Goal: Task Accomplishment & Management: Complete application form

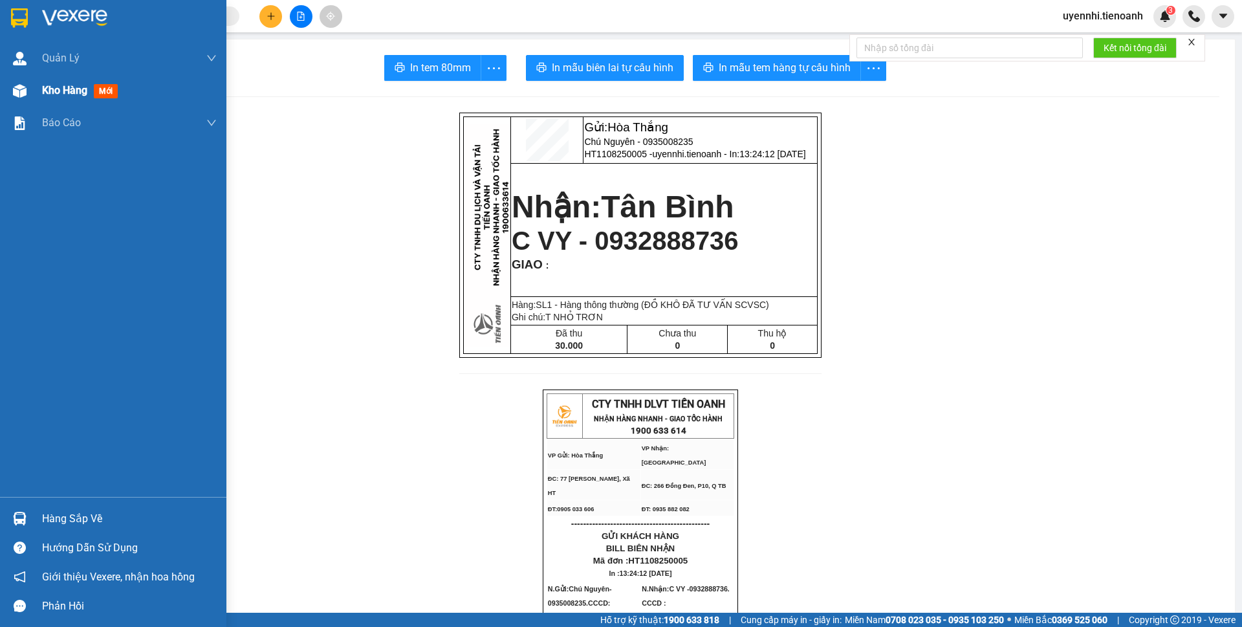
click at [64, 85] on span "Kho hàng" at bounding box center [64, 90] width 45 height 12
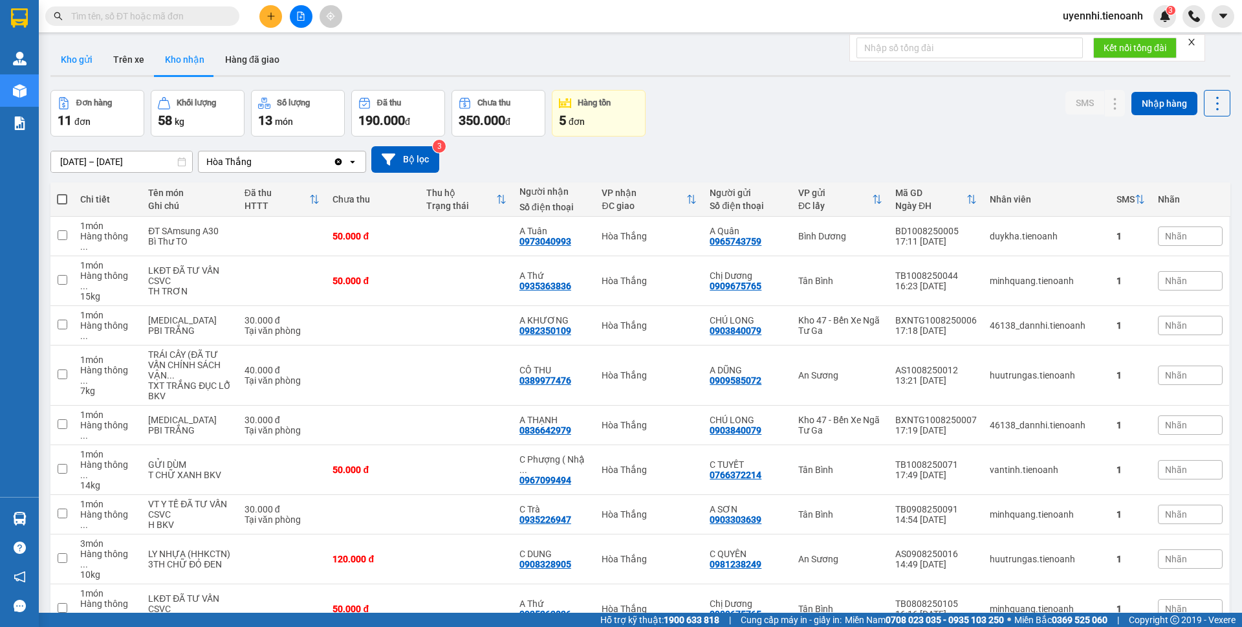
click at [87, 64] on button "Kho gửi" at bounding box center [76, 59] width 52 height 31
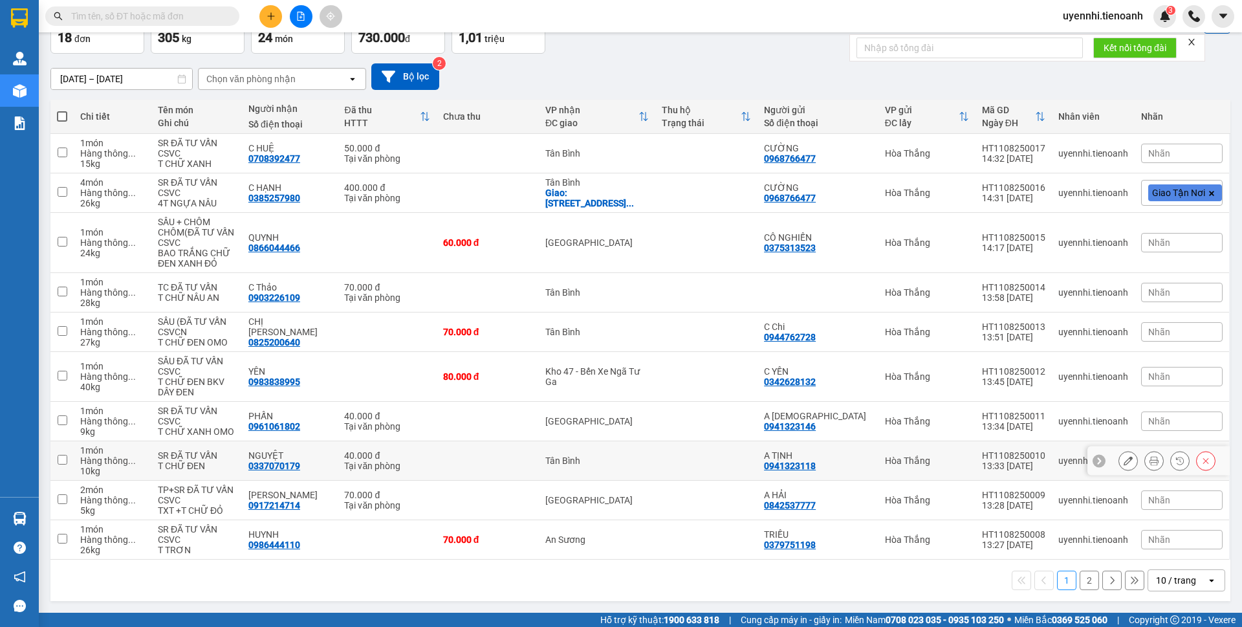
scroll to position [93, 0]
click at [1206, 578] on icon "open" at bounding box center [1211, 580] width 10 height 10
click at [1164, 556] on span "100 / trang" at bounding box center [1170, 562] width 47 height 13
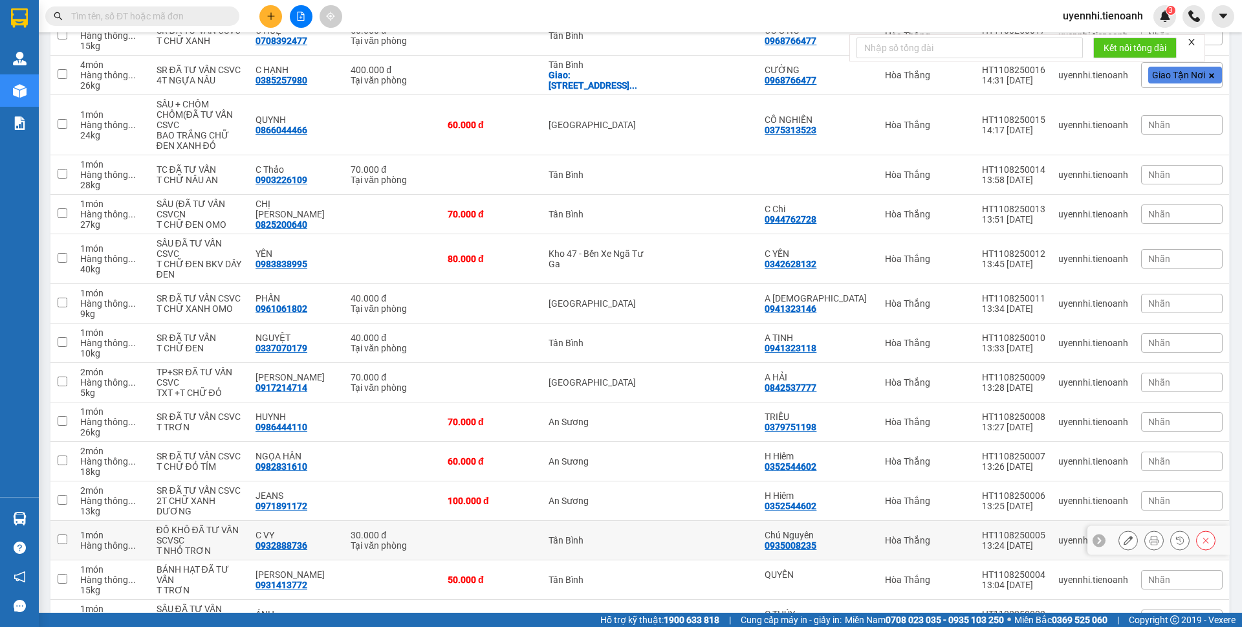
scroll to position [354, 0]
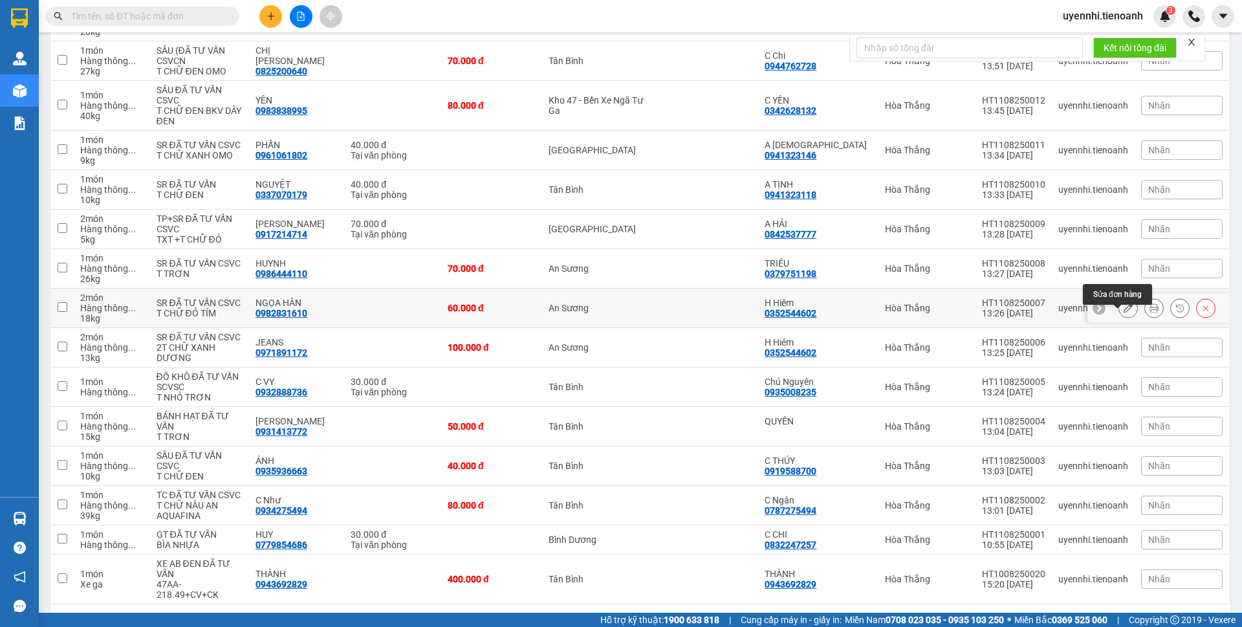
click at [1124, 320] on button at bounding box center [1128, 308] width 18 height 23
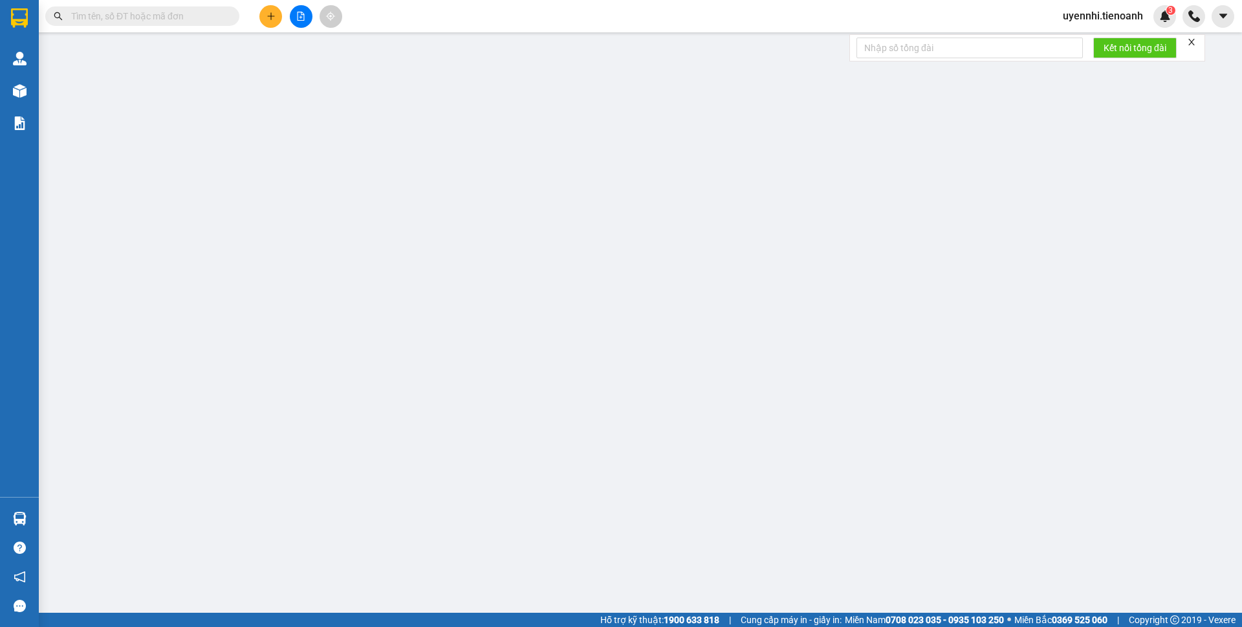
type input "0982831610"
type input "NGỌA HÂN"
type input "0352544602"
type input "H Hiêm"
type input "60.000"
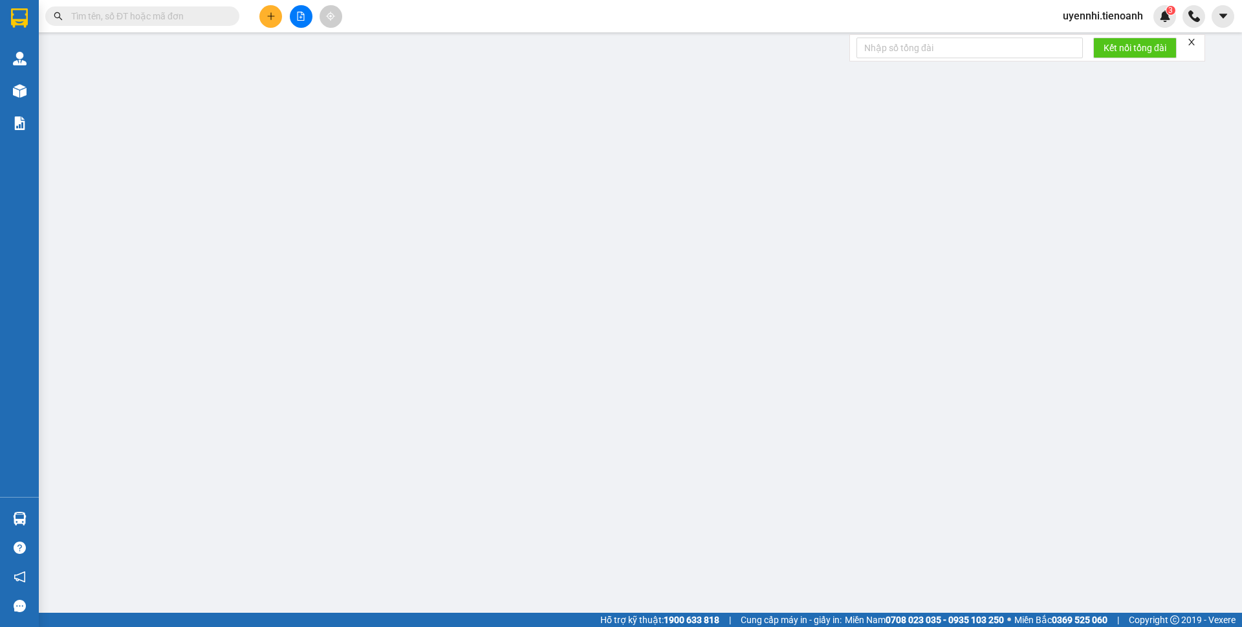
type input "60.000"
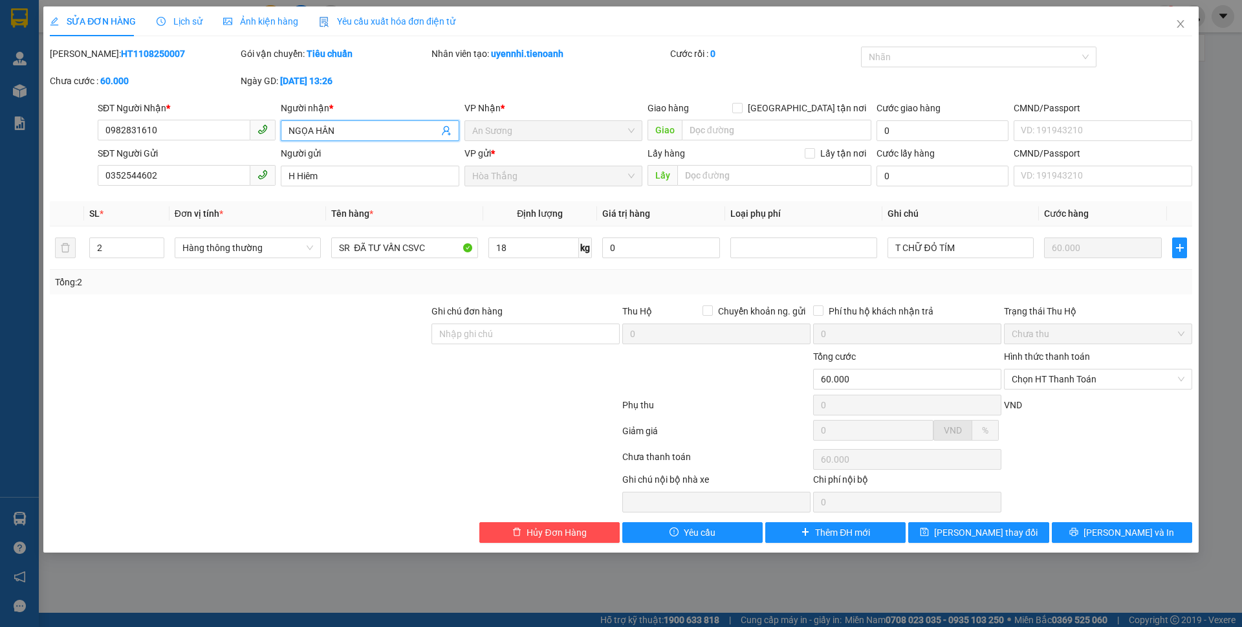
drag, startPoint x: 308, startPoint y: 129, endPoint x: 314, endPoint y: 134, distance: 7.4
click at [314, 134] on input "NGỌA HÂN" at bounding box center [362, 131] width 149 height 14
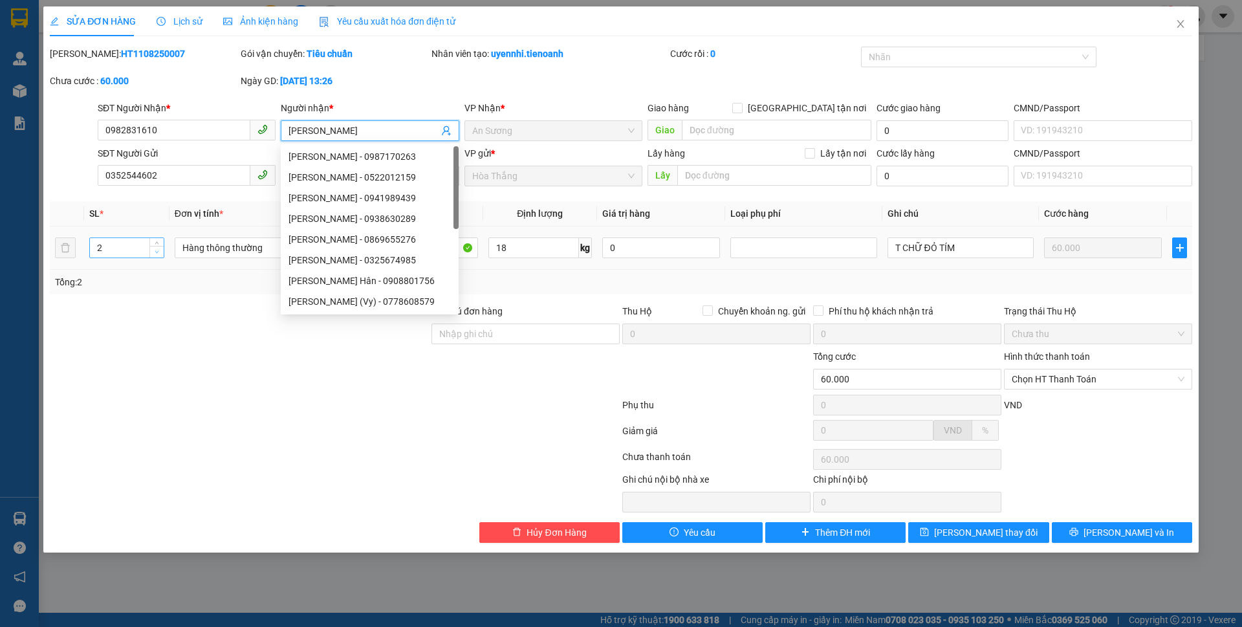
type input "[PERSON_NAME]"
click at [156, 252] on icon "down" at bounding box center [157, 252] width 5 height 5
type input "1"
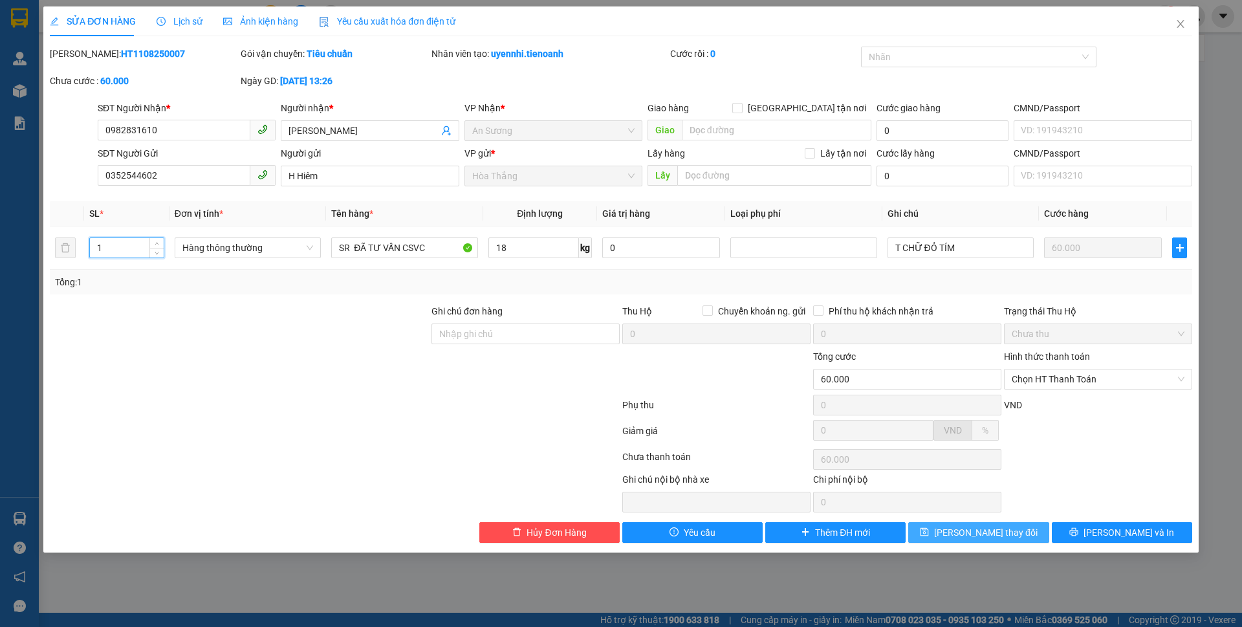
click at [963, 530] on span "[PERSON_NAME] thay đổi" at bounding box center [985, 532] width 103 height 14
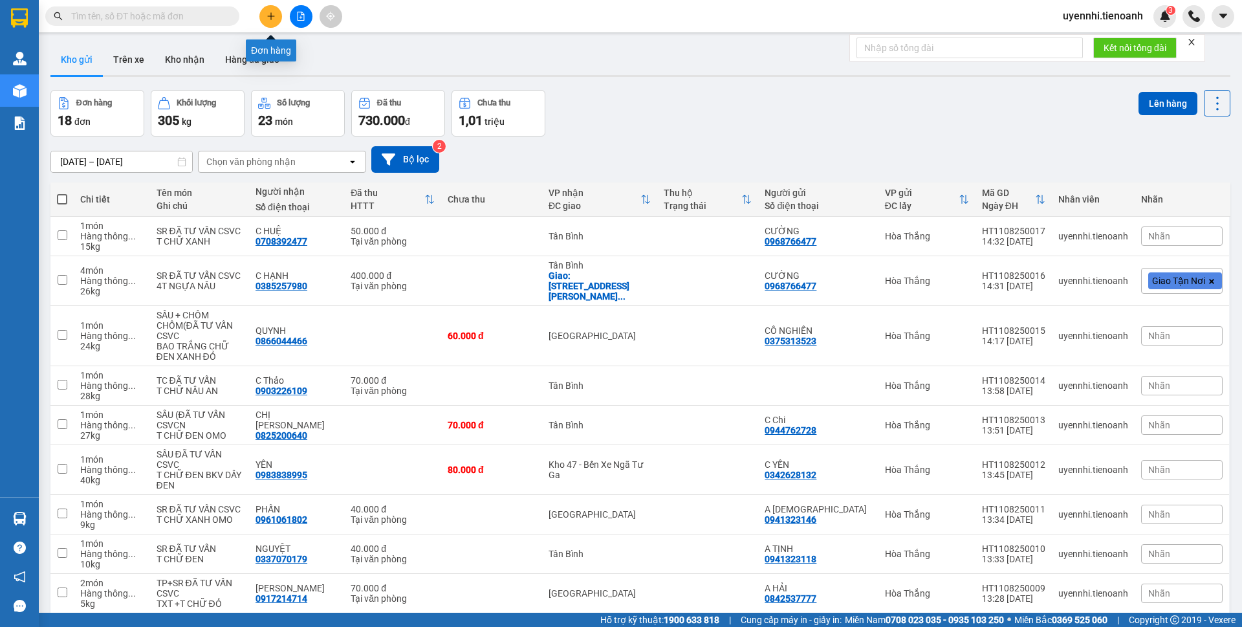
click at [263, 19] on button at bounding box center [270, 16] width 23 height 23
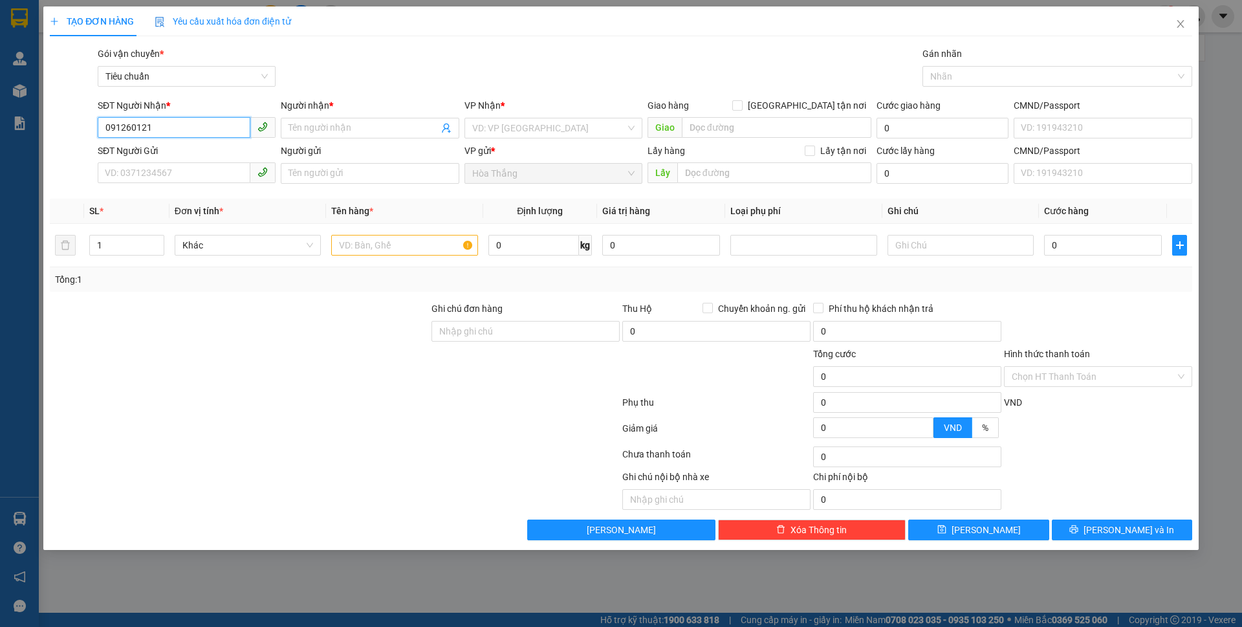
type input "0912601214"
click at [185, 155] on div "0912601214 - [GEOGRAPHIC_DATA]" at bounding box center [186, 154] width 162 height 14
type input "[GEOGRAPHIC_DATA]"
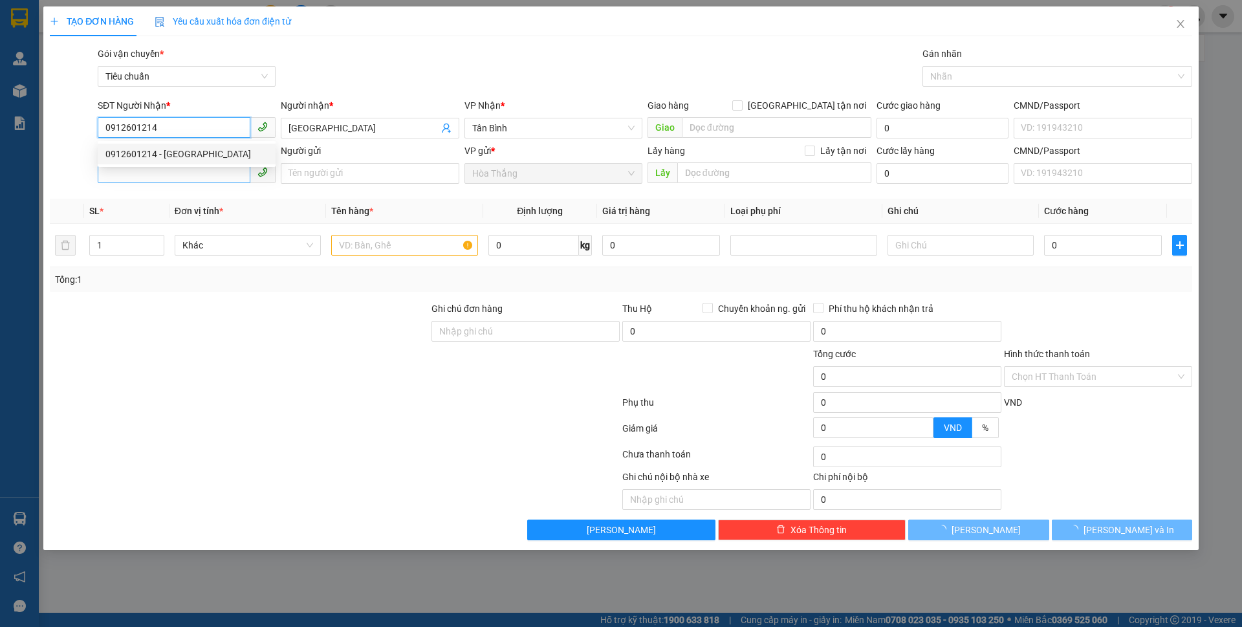
type input "0912601214"
type input "60.000"
click at [127, 177] on input "SĐT Người Gửi" at bounding box center [174, 172] width 153 height 21
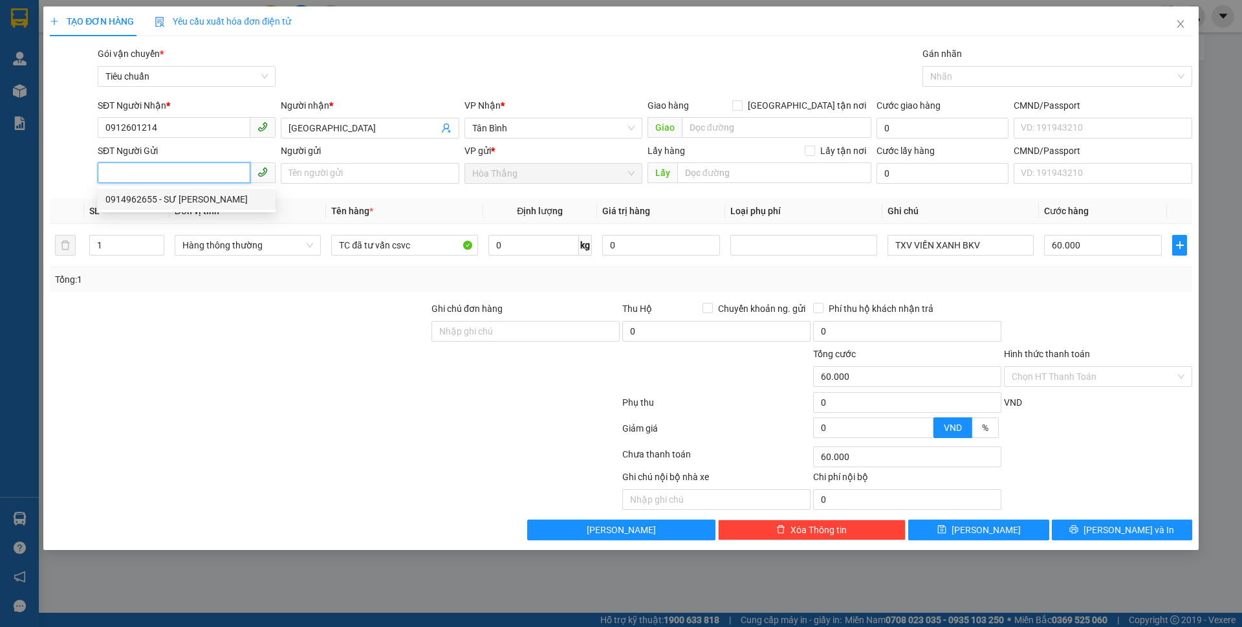
click at [197, 202] on div "0914962655 - SƯ [PERSON_NAME]" at bounding box center [186, 199] width 162 height 14
type input "0914962655"
type input "SƯ [PERSON_NAME]"
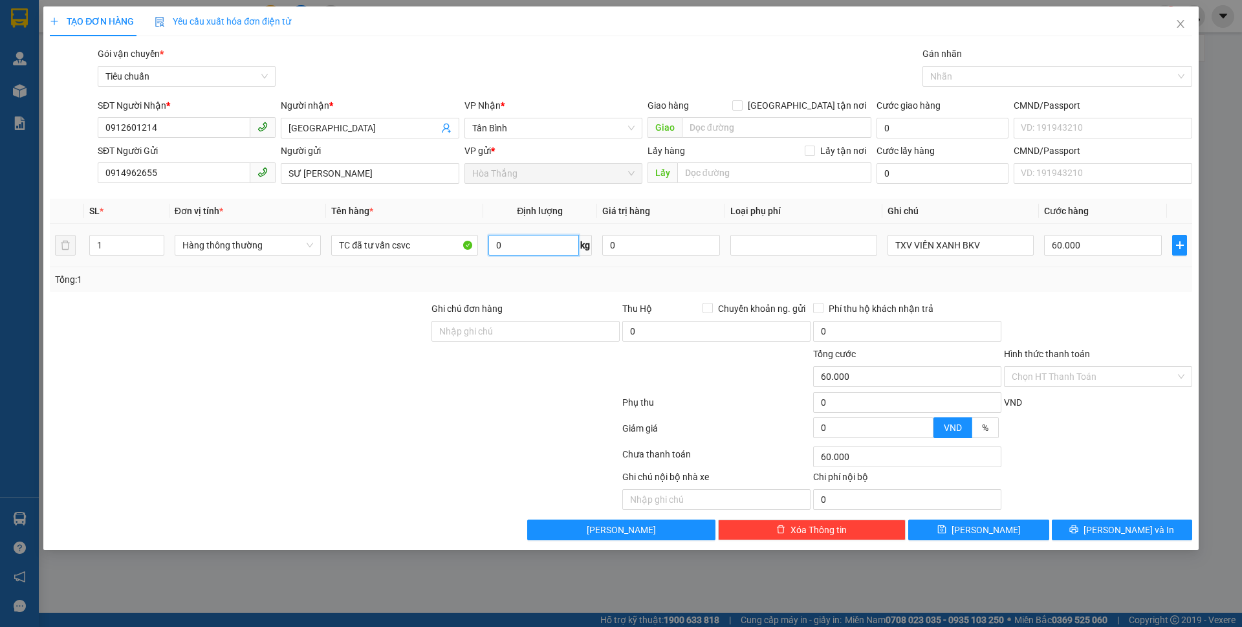
click at [534, 242] on input "0" at bounding box center [533, 245] width 91 height 21
type input "22"
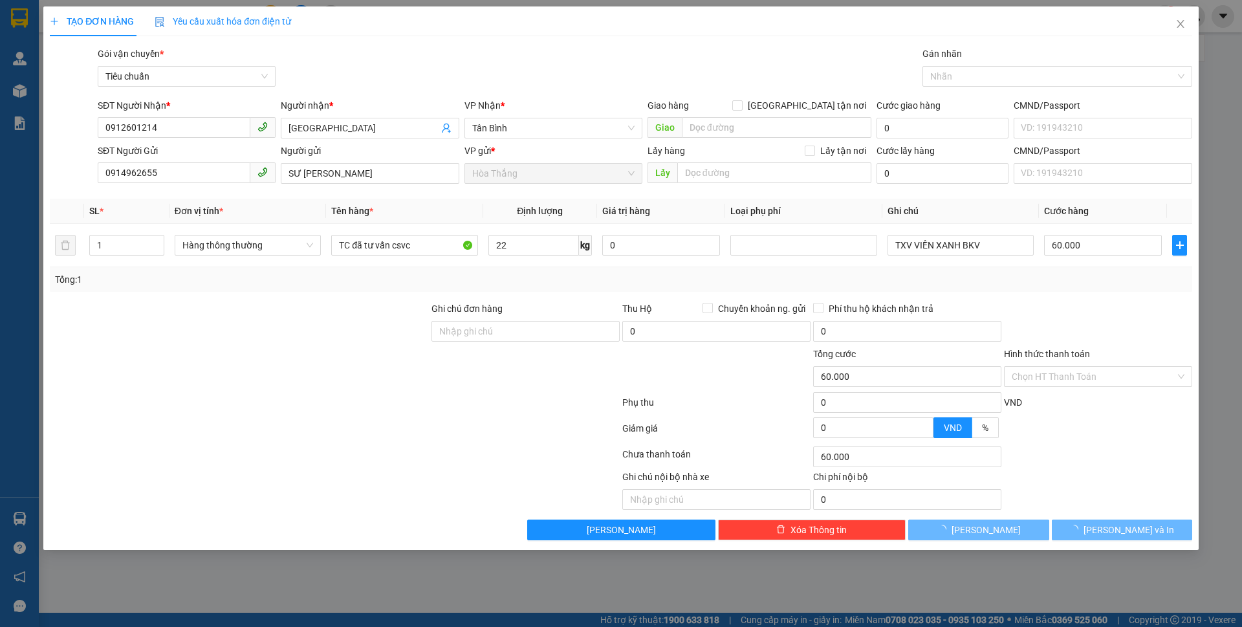
click at [227, 387] on div at bounding box center [240, 369] width 382 height 45
click at [228, 387] on div at bounding box center [240, 369] width 382 height 45
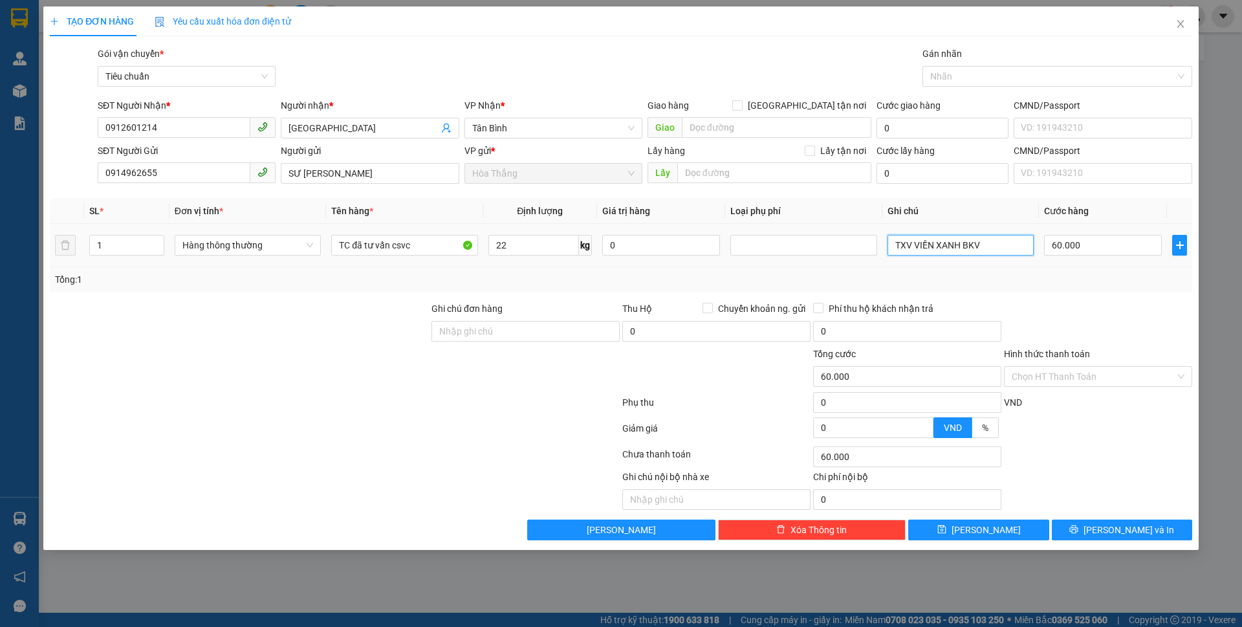
drag, startPoint x: 902, startPoint y: 244, endPoint x: 1065, endPoint y: 263, distance: 164.1
click at [1065, 263] on tr "1 Hàng thông thường TC đã tư vấn csvc 22 kg 0 TXV VIỀN XANH BKV 60.000" at bounding box center [621, 245] width 1142 height 43
type input "TXTV"
click at [1054, 371] on input "Hình thức thanh toán" at bounding box center [1094, 376] width 164 height 19
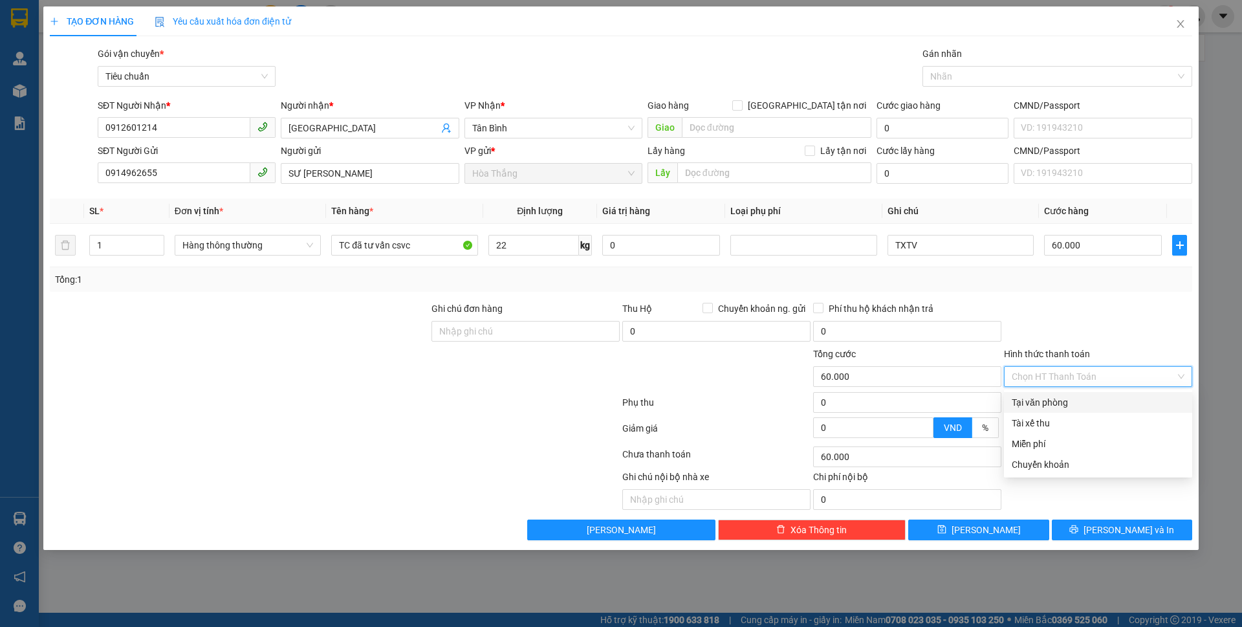
click at [1057, 406] on div "Tại văn phòng" at bounding box center [1098, 402] width 173 height 14
type input "0"
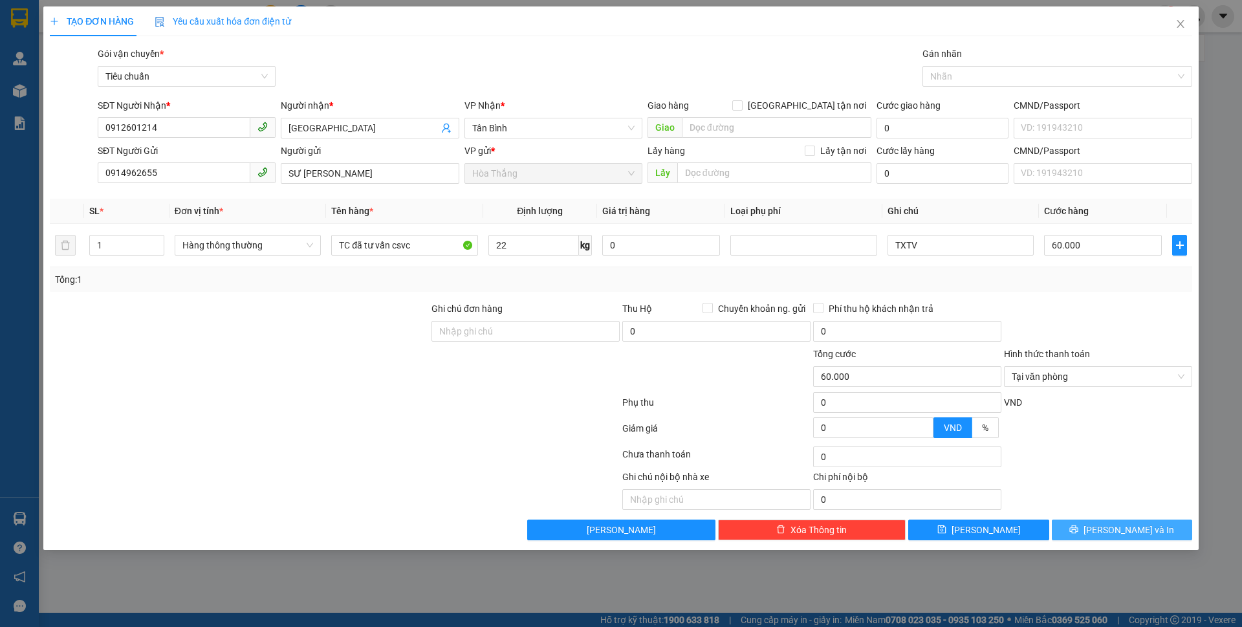
click at [1120, 525] on span "[PERSON_NAME] và In" at bounding box center [1128, 530] width 91 height 14
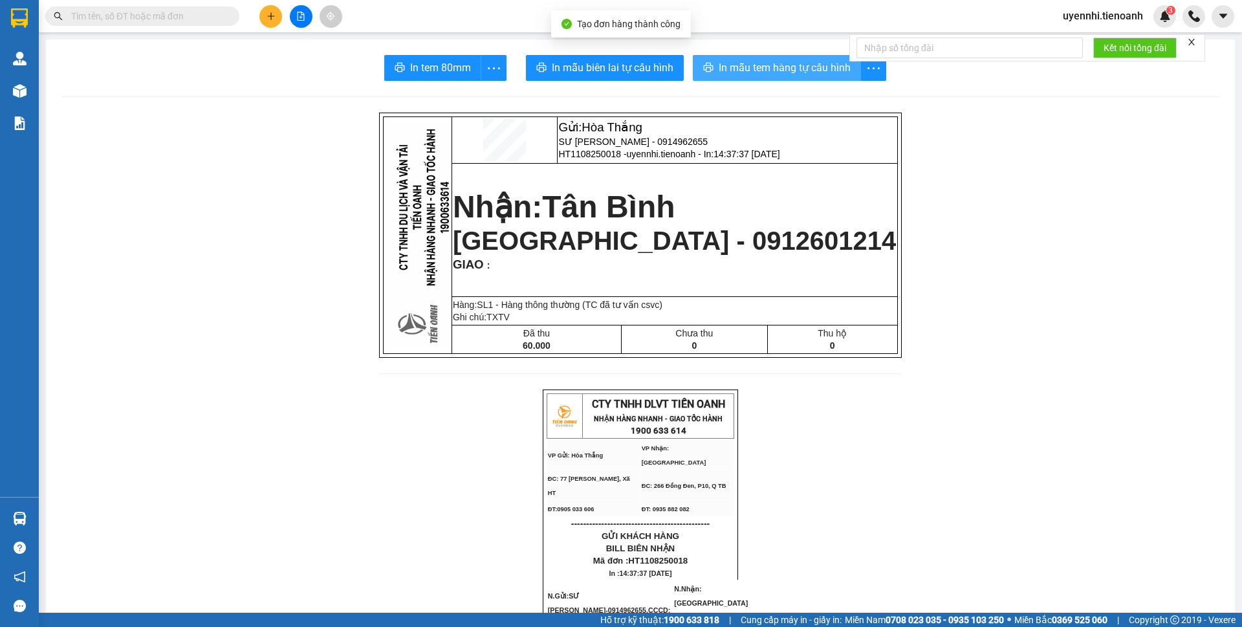
click at [732, 58] on button "In mẫu tem hàng tự cấu hình" at bounding box center [777, 68] width 168 height 26
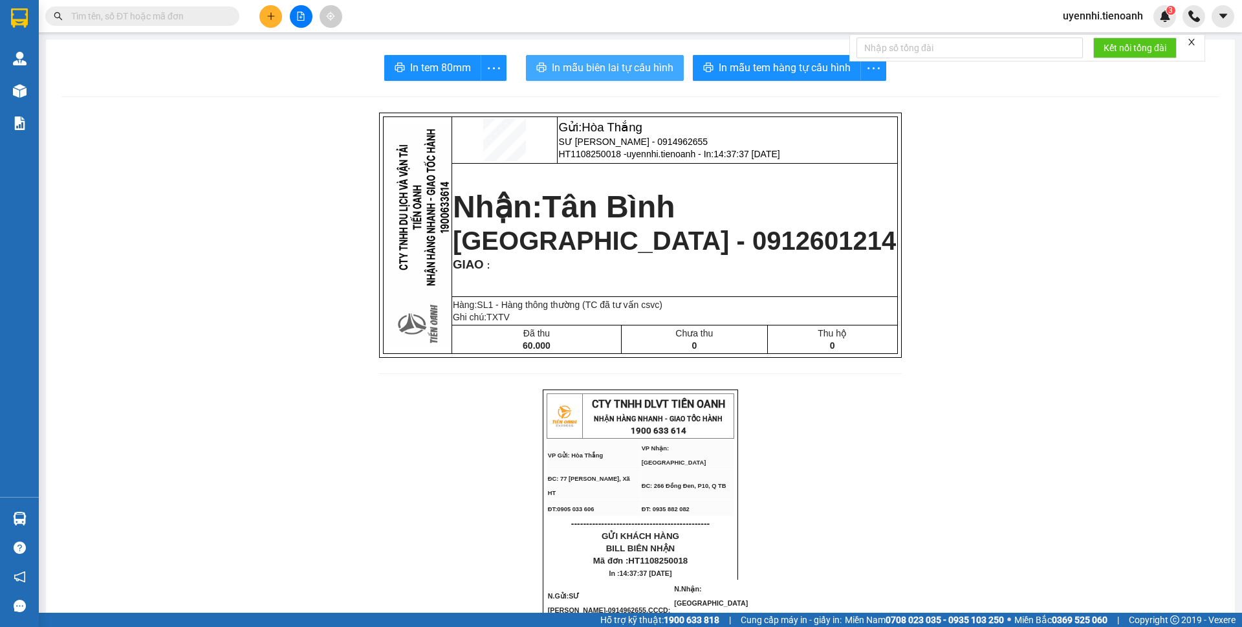
click at [638, 71] on span "In mẫu biên lai tự cấu hình" at bounding box center [613, 68] width 122 height 16
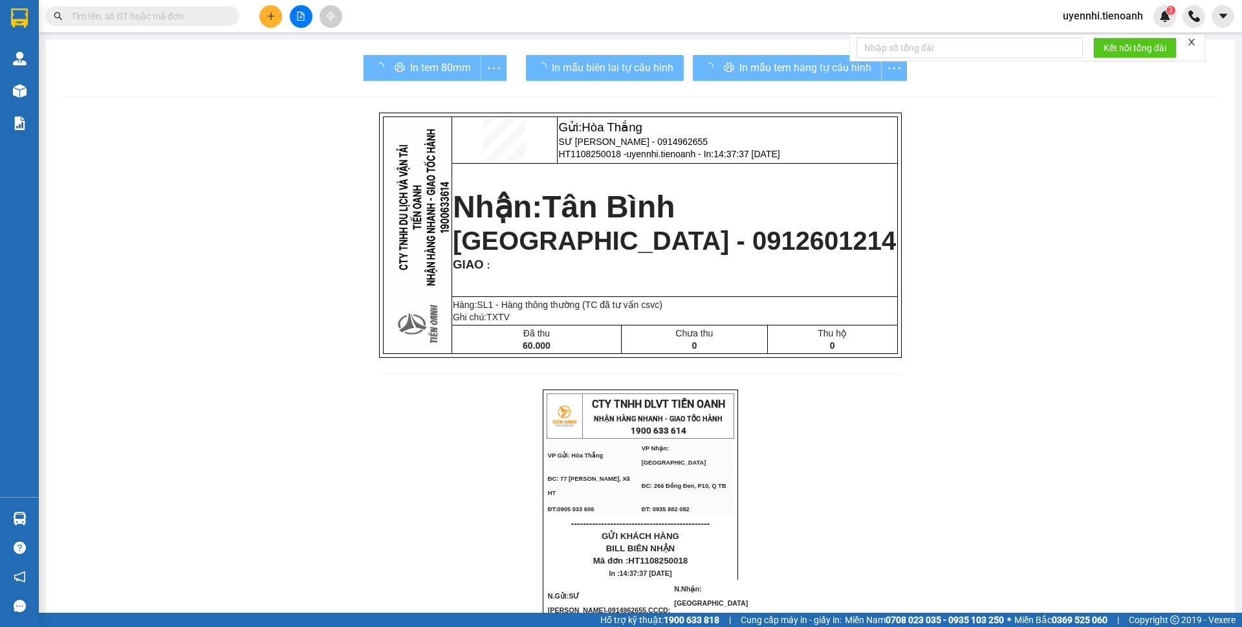
click at [788, 59] on div "In mẫu tem hàng tự cấu hình" at bounding box center [800, 68] width 214 height 26
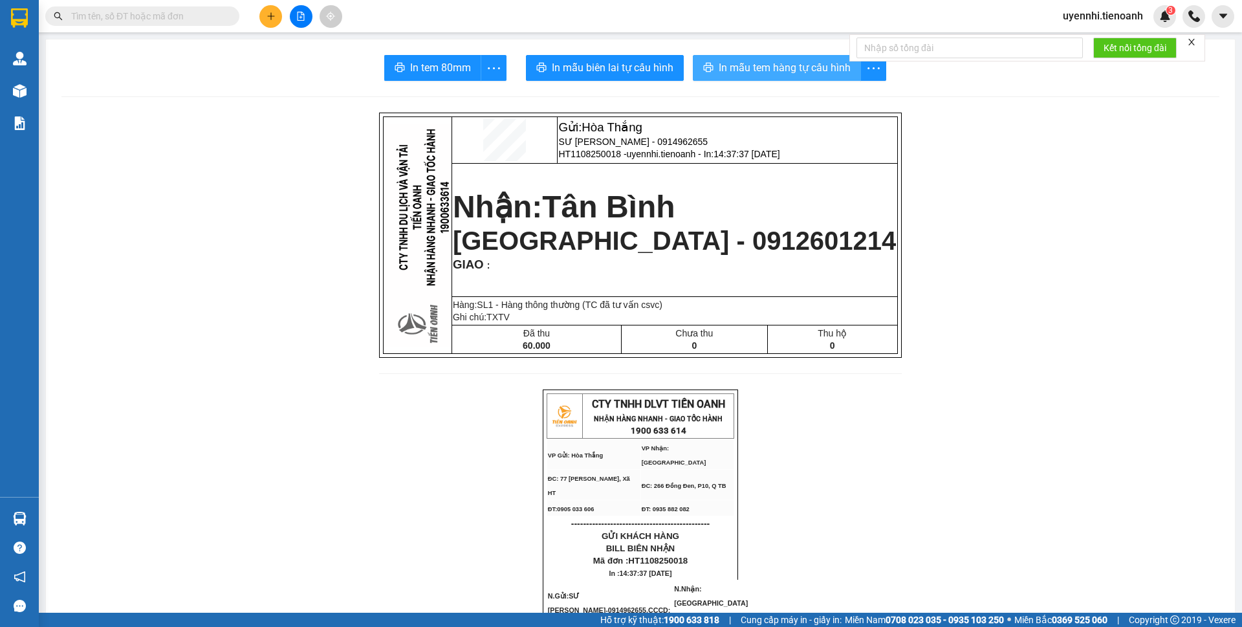
click at [782, 71] on span "In mẫu tem hàng tự cấu hình" at bounding box center [785, 68] width 132 height 16
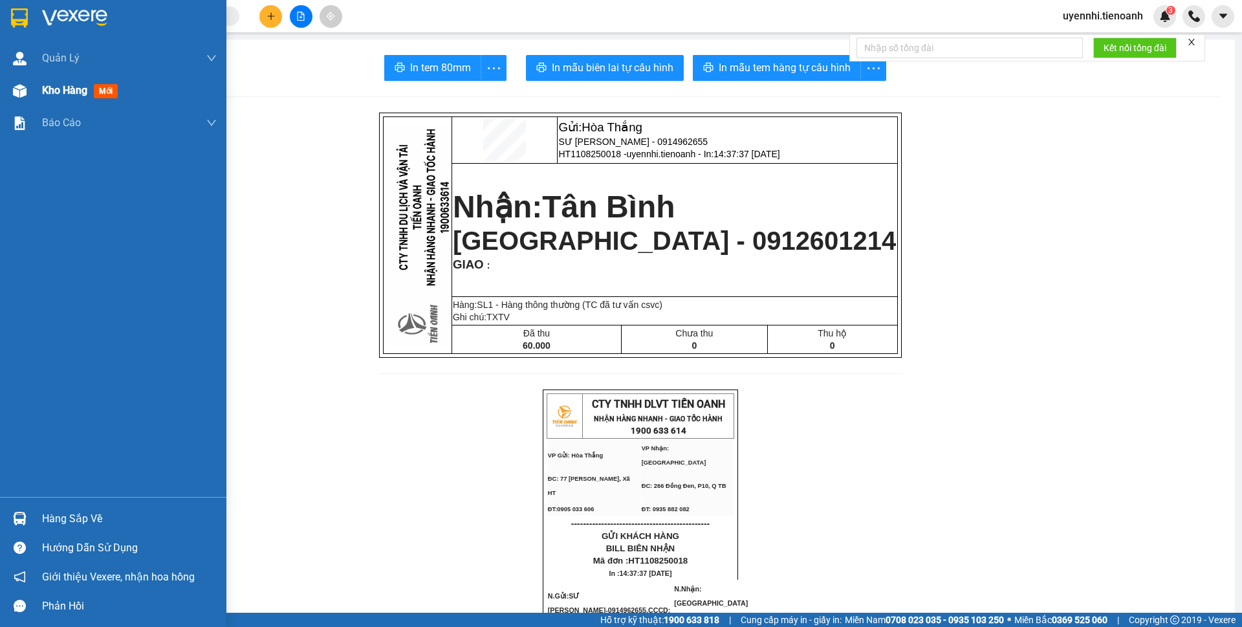
click at [56, 87] on span "Kho hàng" at bounding box center [64, 90] width 45 height 12
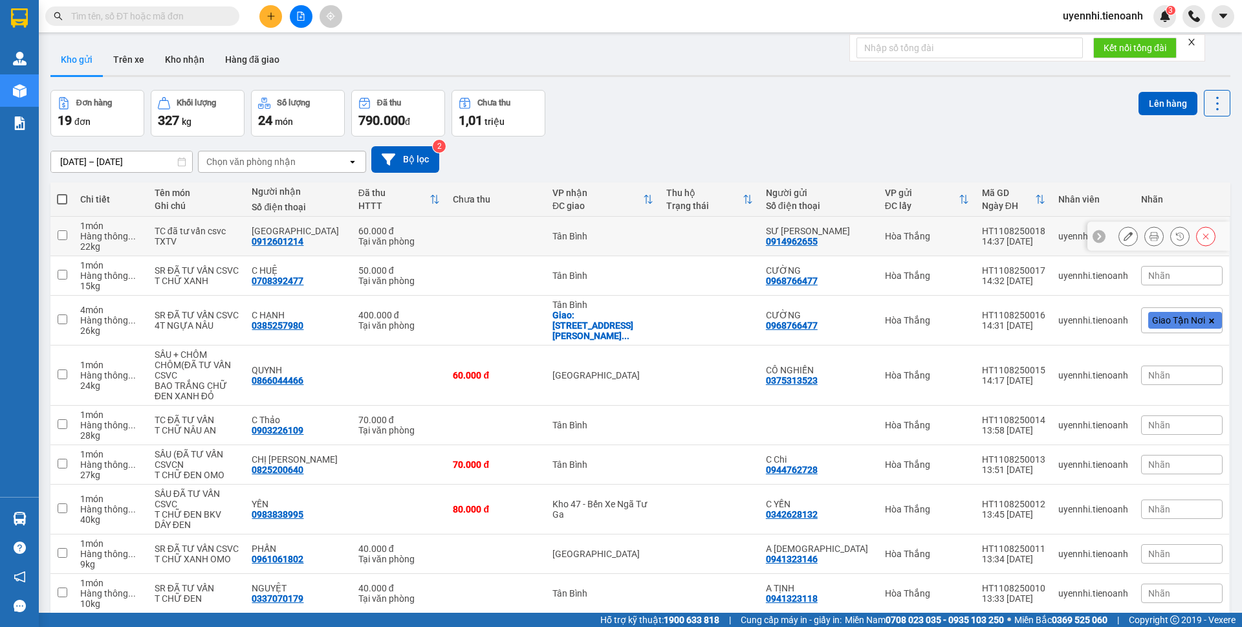
click at [1123, 235] on icon at bounding box center [1127, 236] width 9 height 9
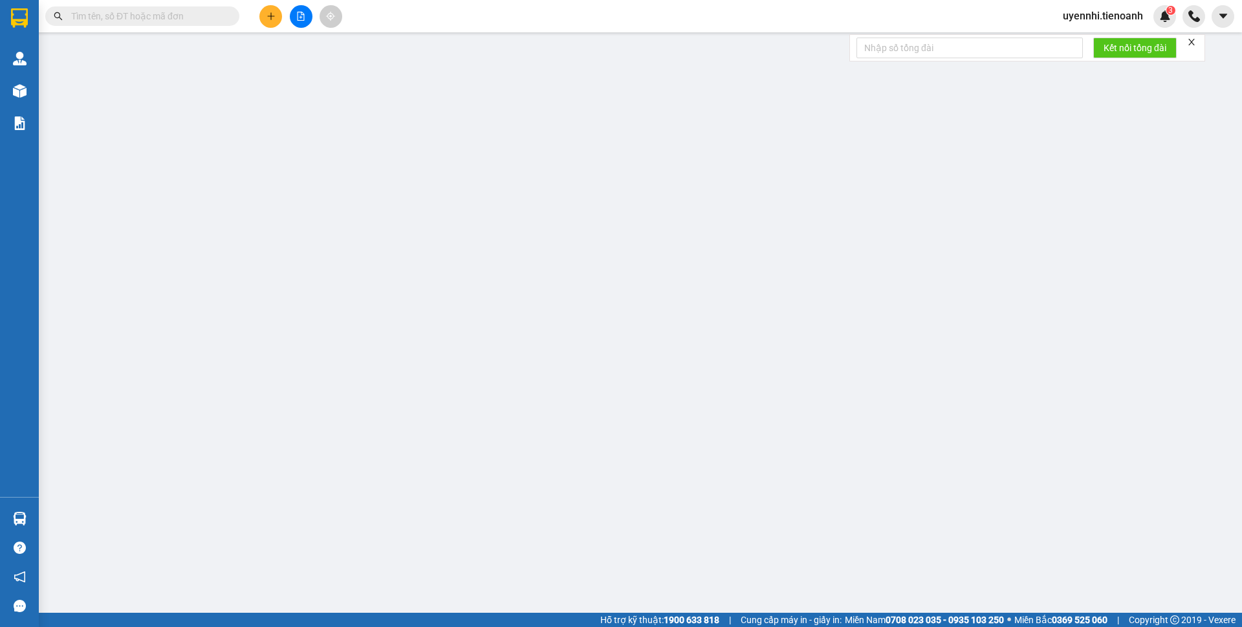
type input "0912601214"
type input "[GEOGRAPHIC_DATA]"
type input "0914962655"
type input "SƯ [PERSON_NAME]"
type input "60.000"
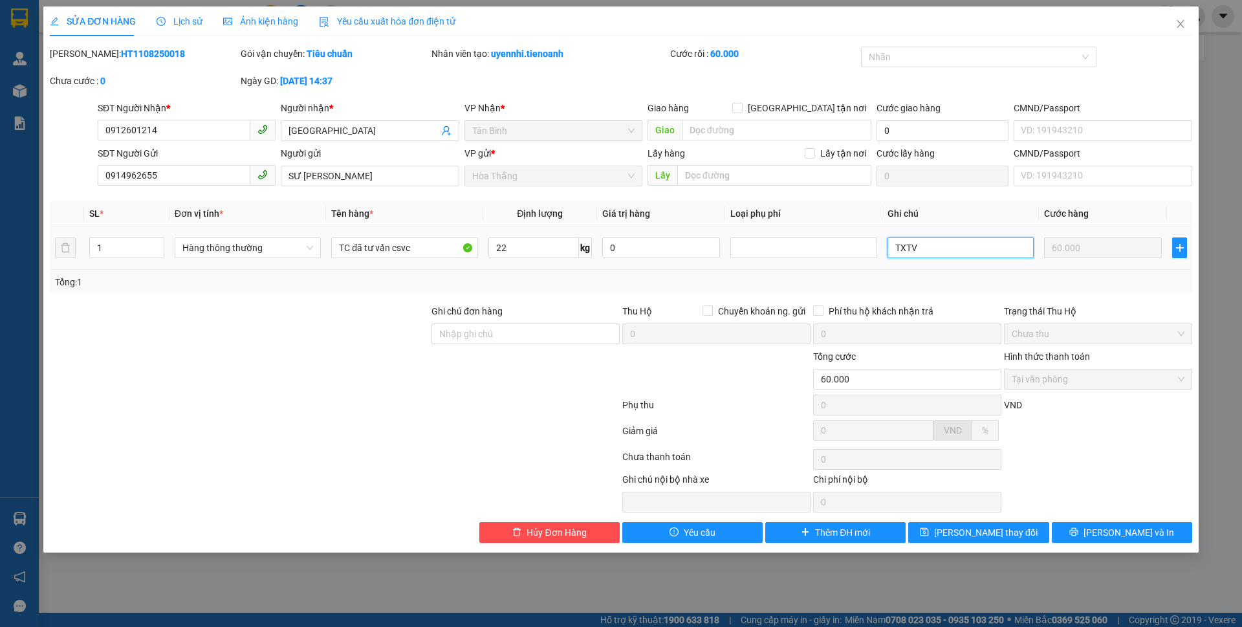
click at [910, 248] on input "TXTV" at bounding box center [960, 247] width 146 height 21
type input "TXV"
click at [995, 530] on span "[PERSON_NAME] thay đổi" at bounding box center [985, 532] width 103 height 14
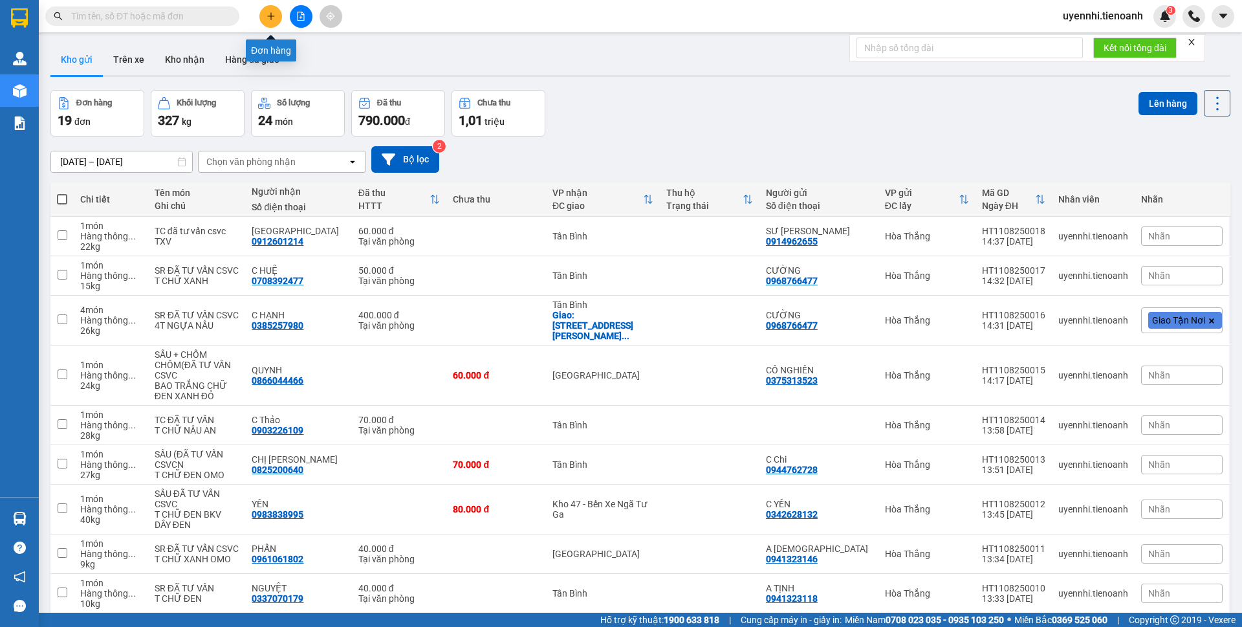
click at [275, 14] on icon "plus" at bounding box center [270, 16] width 9 height 9
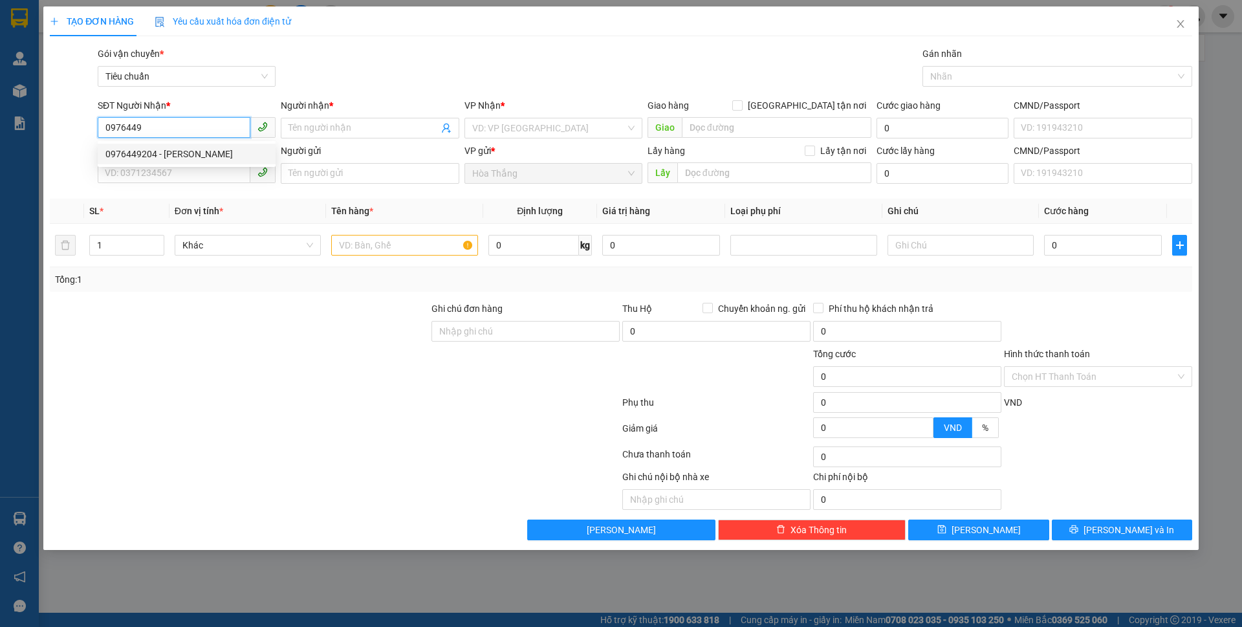
click at [161, 155] on div "0976449204 - [PERSON_NAME]" at bounding box center [186, 154] width 162 height 14
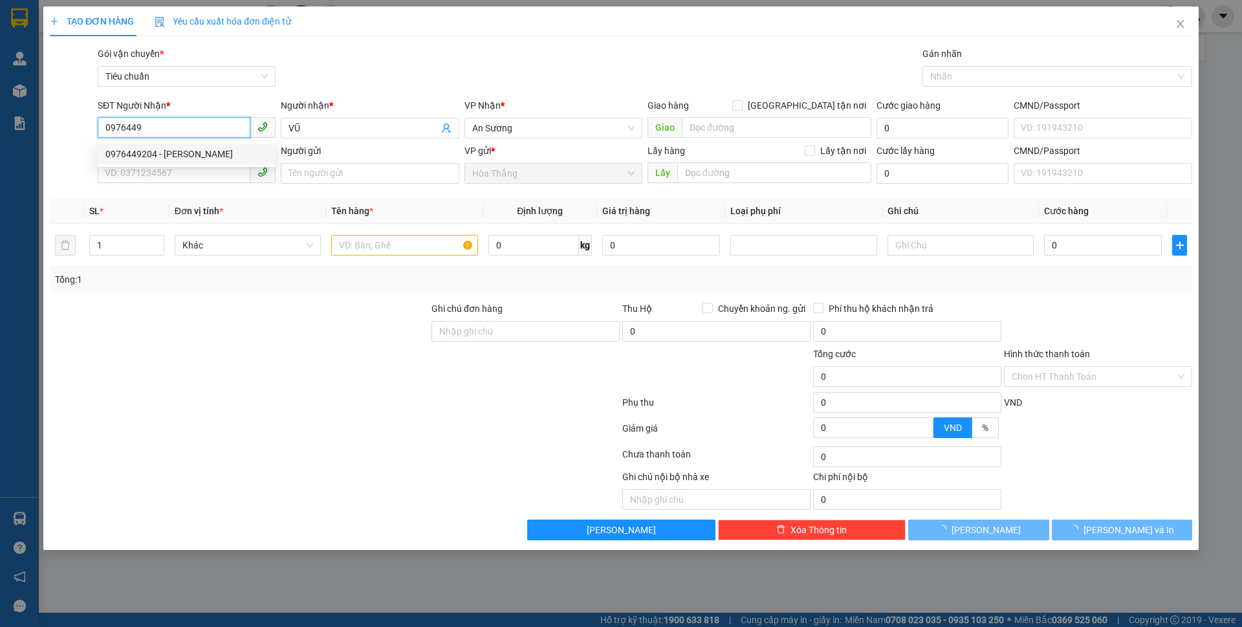
type input "0976449204"
type input "VŨ"
type input "0976449204"
type input "60.000"
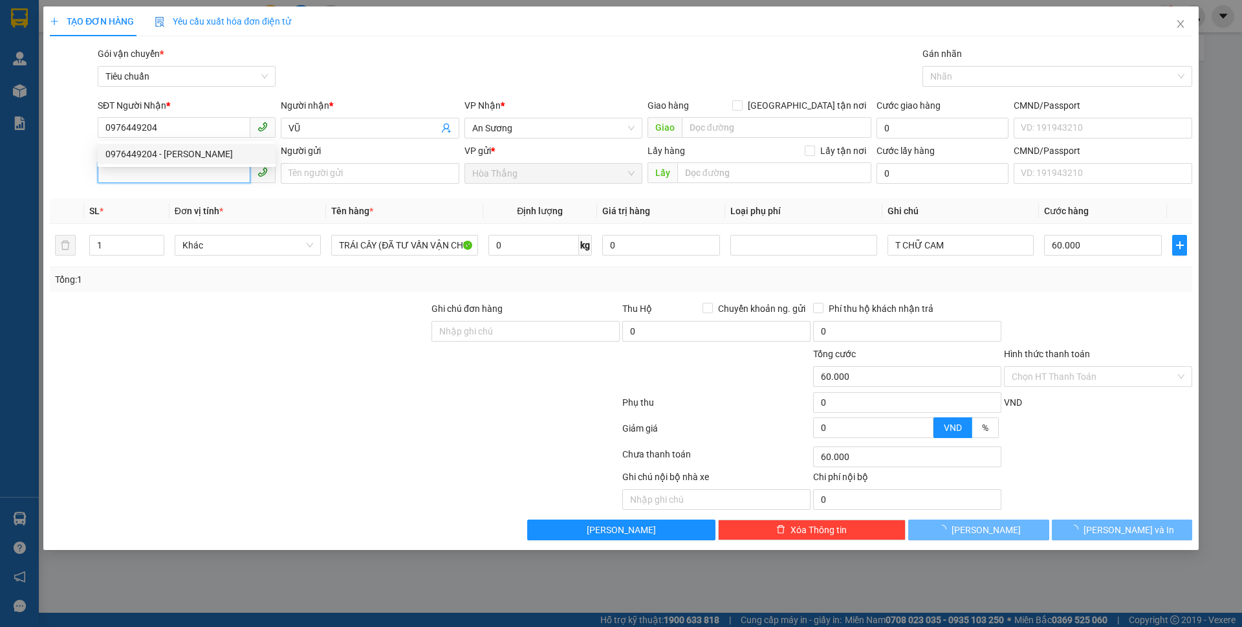
click at [133, 175] on input "SĐT Người Gửi" at bounding box center [174, 172] width 153 height 21
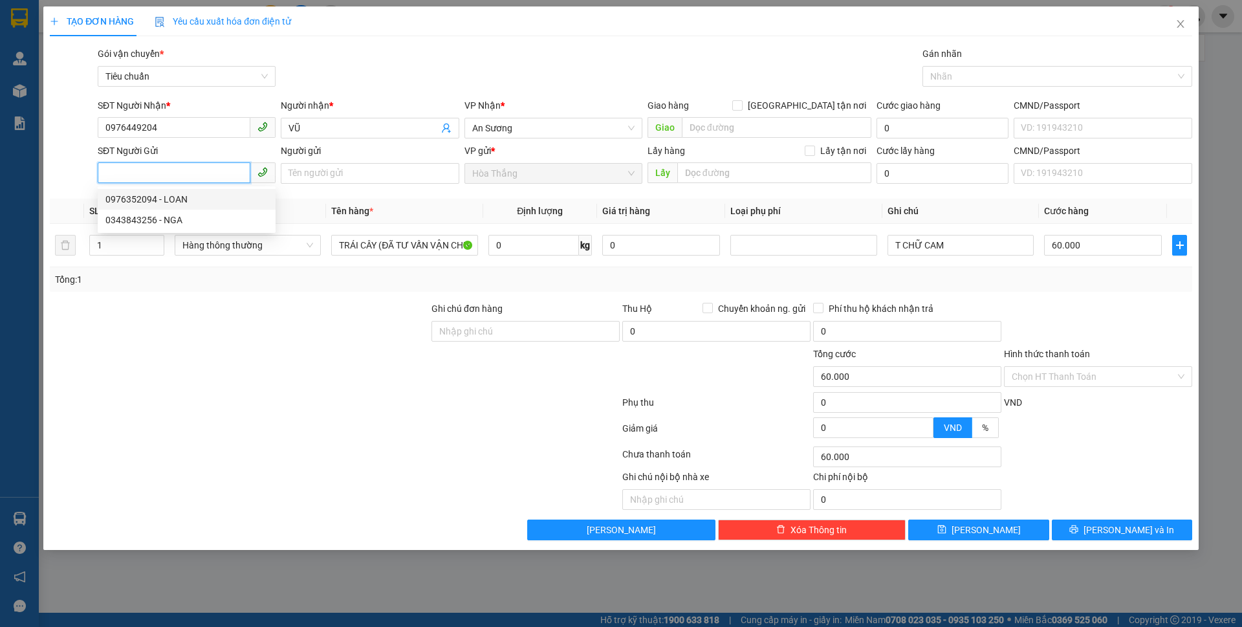
click at [187, 199] on div "0976352094 - LOAN" at bounding box center [186, 199] width 162 height 14
type input "0976352094"
type input "LOAN"
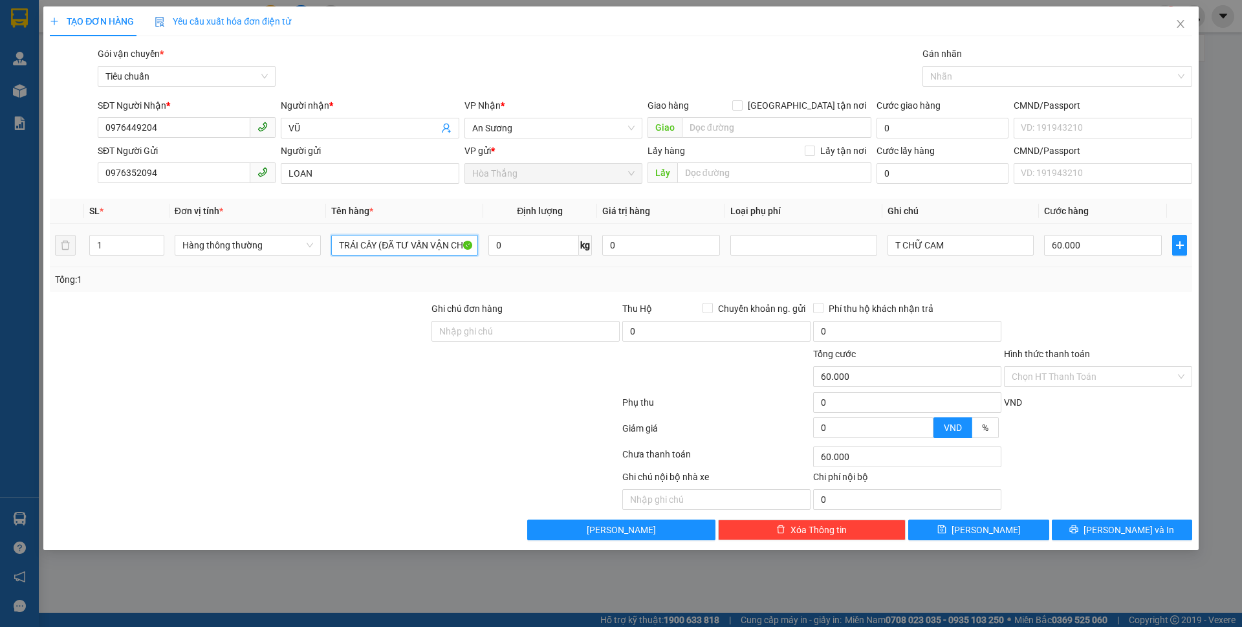
drag, startPoint x: 376, startPoint y: 241, endPoint x: 320, endPoint y: 234, distance: 56.0
click at [320, 234] on tr "1 Hàng thông thường TRÁI CÂY (ĐÃ TƯ VẤN VẬN CHUYỂN 0 kg 0 T CHỮ CAM 60.000" at bounding box center [621, 245] width 1142 height 43
type input "SR (ĐÃ TƯ VẤN VẬN CHUYỂN"
click at [226, 313] on div at bounding box center [240, 323] width 382 height 45
click at [552, 246] on input "0" at bounding box center [533, 245] width 91 height 21
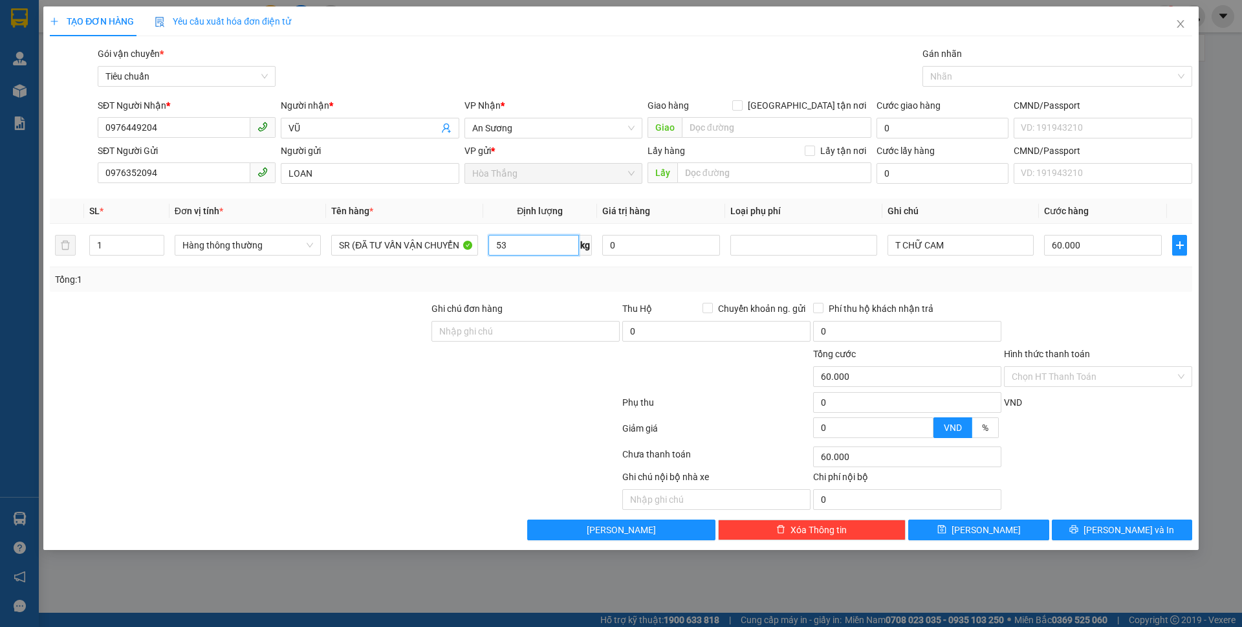
type input "53"
click at [446, 299] on div "Transit Pickup Surcharge Ids Transit Deliver Surcharge Ids Transit Deliver Surc…" at bounding box center [621, 294] width 1142 height 494
click at [462, 298] on div "Transit Pickup Surcharge Ids Transit Deliver Surcharge Ids Transit Deliver Surc…" at bounding box center [621, 294] width 1142 height 494
type input "100.000"
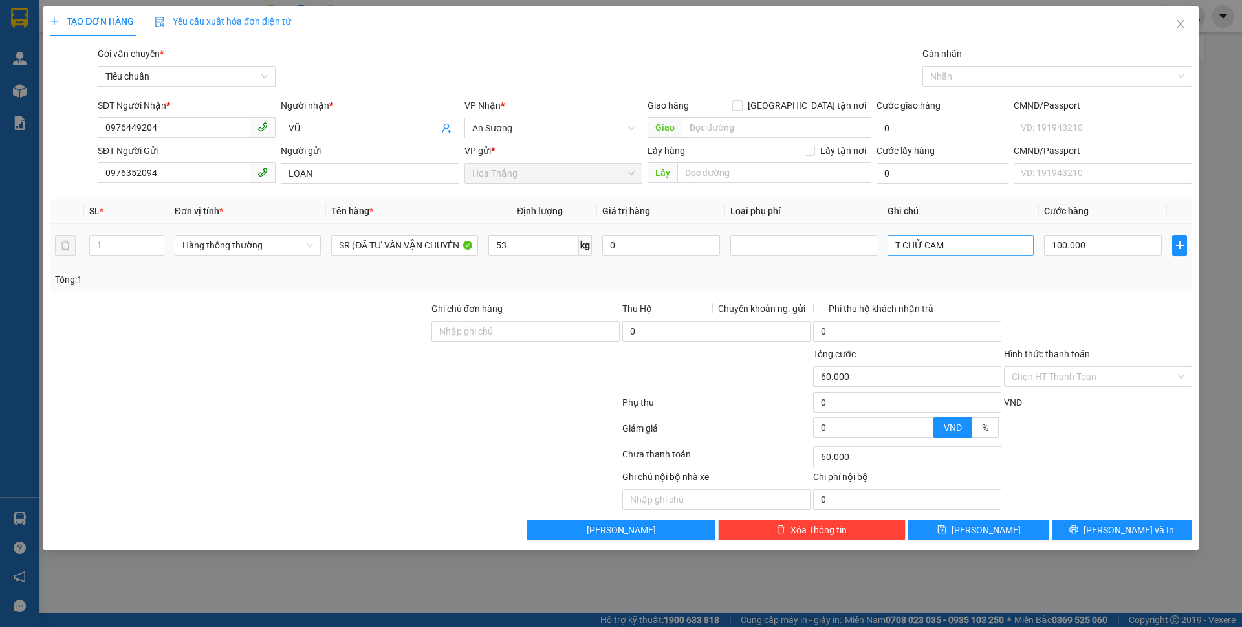
type input "100.000"
drag, startPoint x: 917, startPoint y: 244, endPoint x: 982, endPoint y: 244, distance: 64.7
click at [982, 244] on input "T CHỮ CAM" at bounding box center [960, 245] width 146 height 21
type input "T CHỮ XANH DƯƠNG SONG HANH"
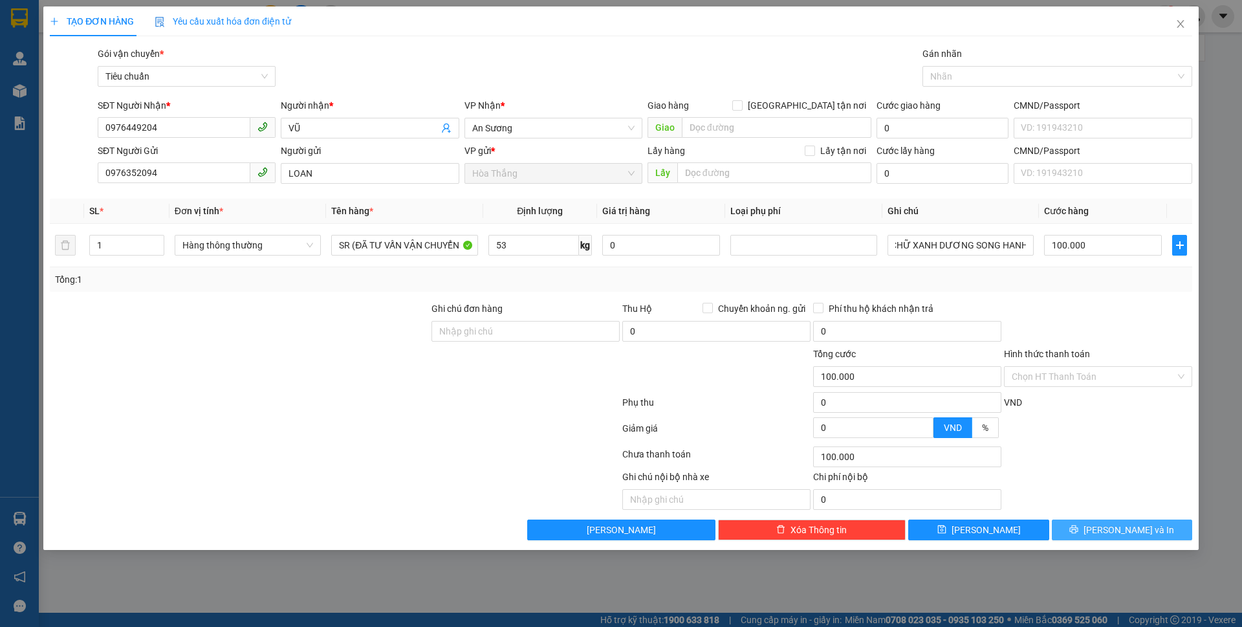
scroll to position [0, 0]
click at [1078, 528] on icon "printer" at bounding box center [1074, 529] width 8 height 8
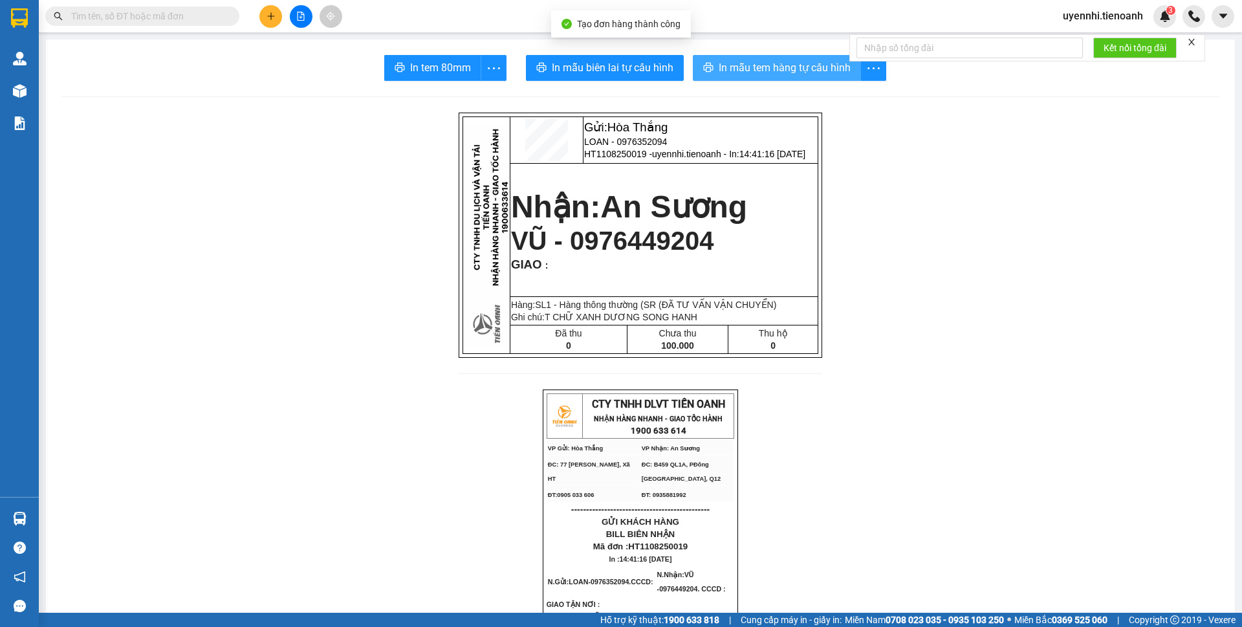
click at [755, 77] on button "In mẫu tem hàng tự cấu hình" at bounding box center [777, 68] width 168 height 26
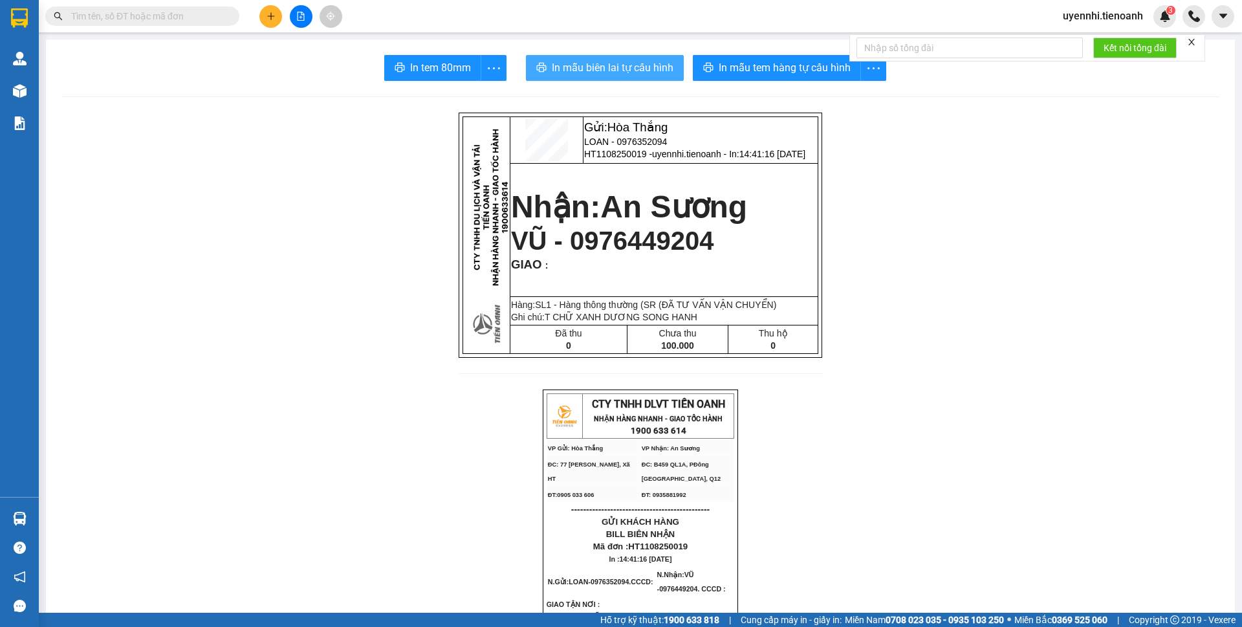
click at [589, 71] on span "In mẫu biên lai tự cấu hình" at bounding box center [613, 68] width 122 height 16
click at [278, 23] on button at bounding box center [270, 16] width 23 height 23
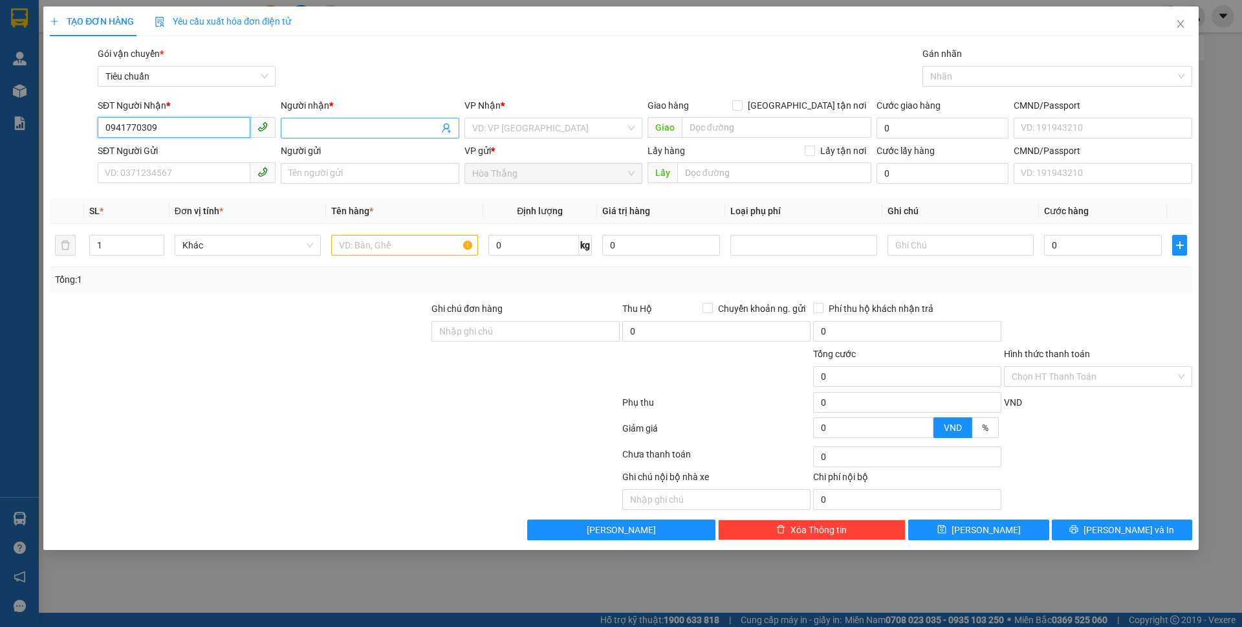
type input "0941770309"
click at [350, 131] on input "Người nhận *" at bounding box center [362, 128] width 149 height 14
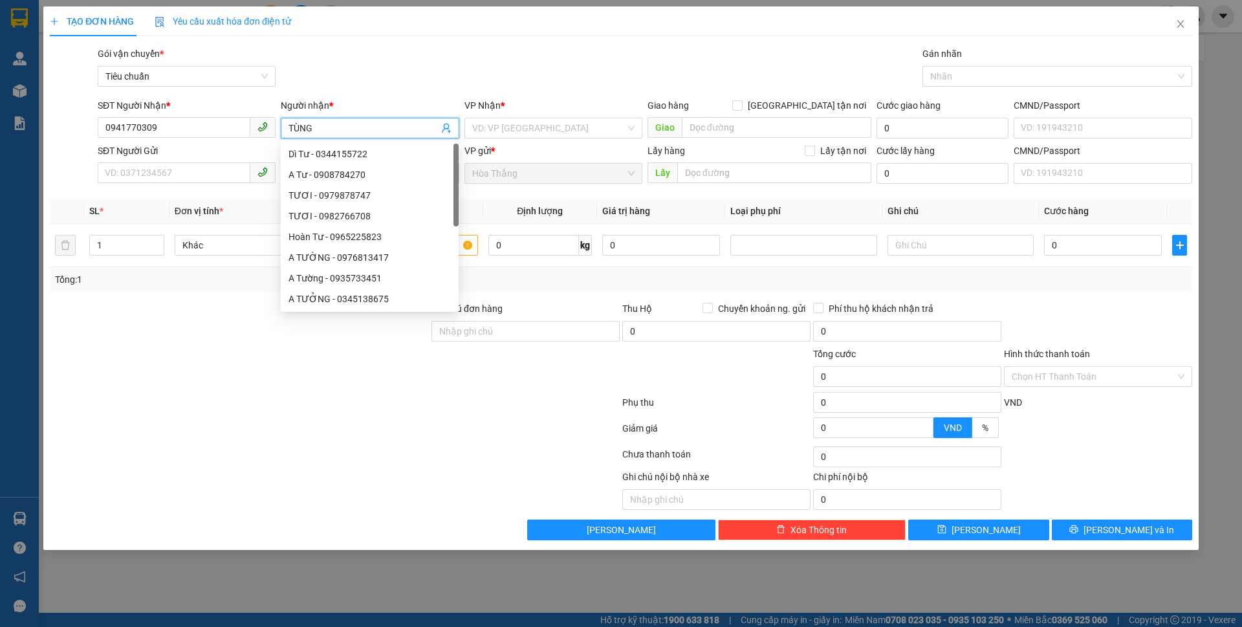
type input "TÙNG"
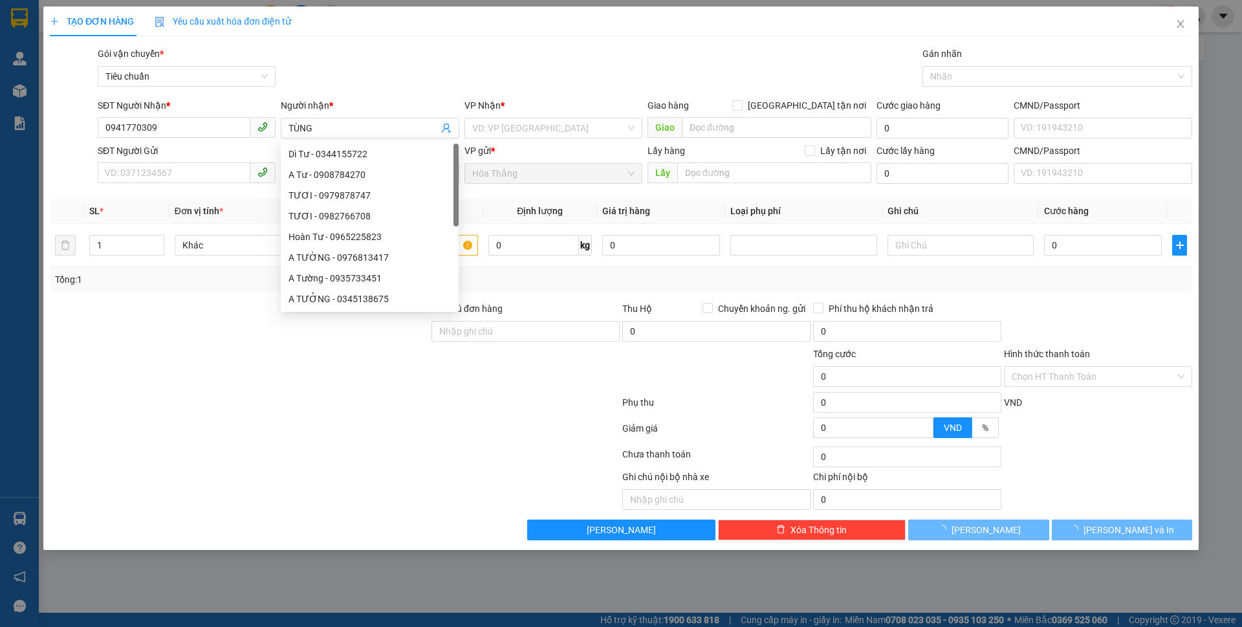
click at [571, 110] on div "VP Nhận *" at bounding box center [553, 105] width 178 height 14
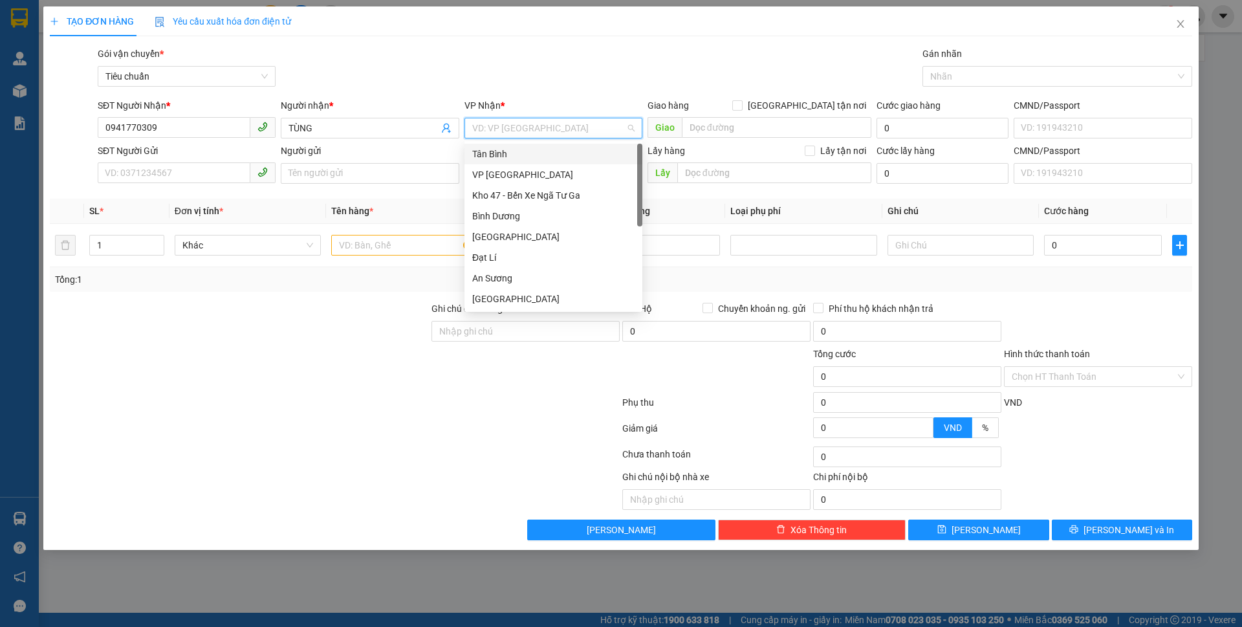
click at [538, 122] on input "search" at bounding box center [548, 127] width 153 height 19
drag, startPoint x: 499, startPoint y: 156, endPoint x: 400, endPoint y: 171, distance: 100.7
click at [497, 156] on div "Tân Bình" at bounding box center [553, 154] width 162 height 14
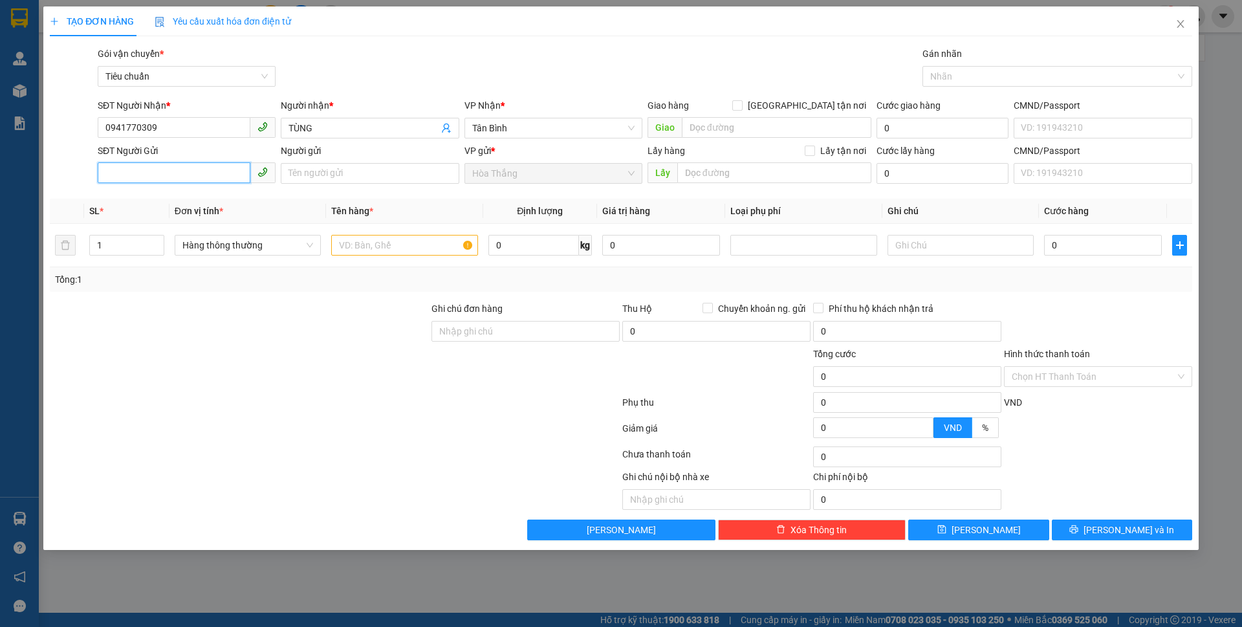
click at [153, 175] on input "SĐT Người Gửi" at bounding box center [174, 172] width 153 height 21
click at [1175, 22] on icon "close" at bounding box center [1180, 24] width 10 height 10
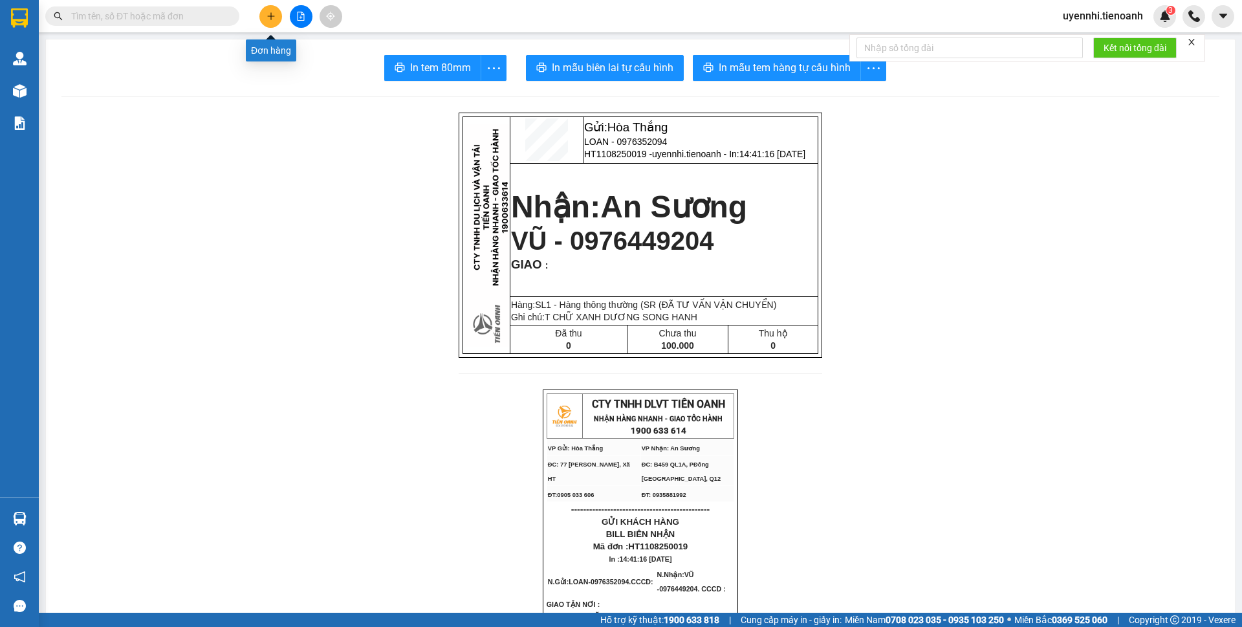
click at [267, 11] on button at bounding box center [270, 16] width 23 height 23
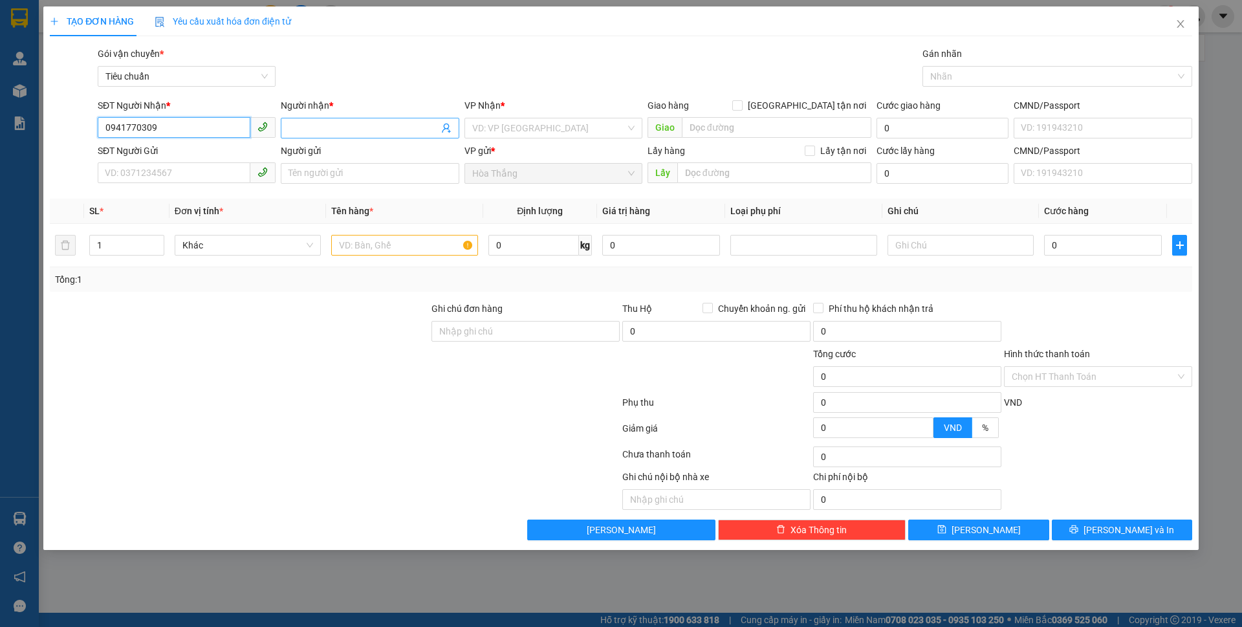
type input "0941770309"
click at [331, 127] on input "Người nhận *" at bounding box center [362, 128] width 149 height 14
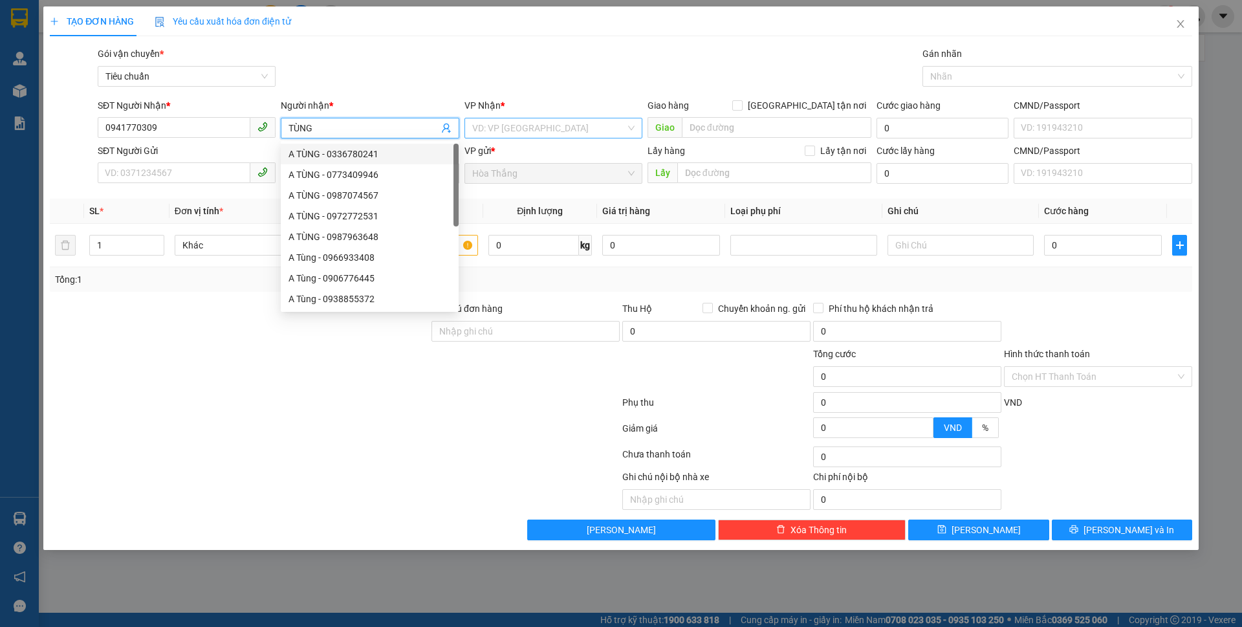
type input "TÙNG"
click at [503, 133] on input "search" at bounding box center [548, 127] width 153 height 19
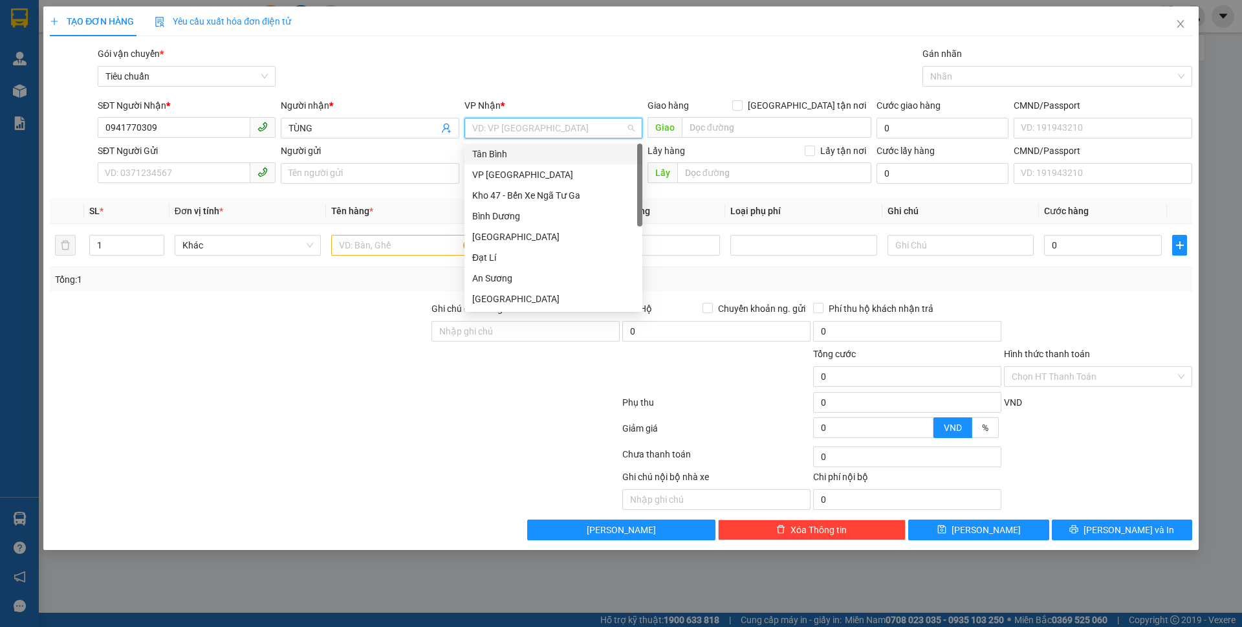
drag, startPoint x: 514, startPoint y: 158, endPoint x: 374, endPoint y: 187, distance: 142.6
click at [512, 158] on div "Tân Bình" at bounding box center [553, 154] width 162 height 14
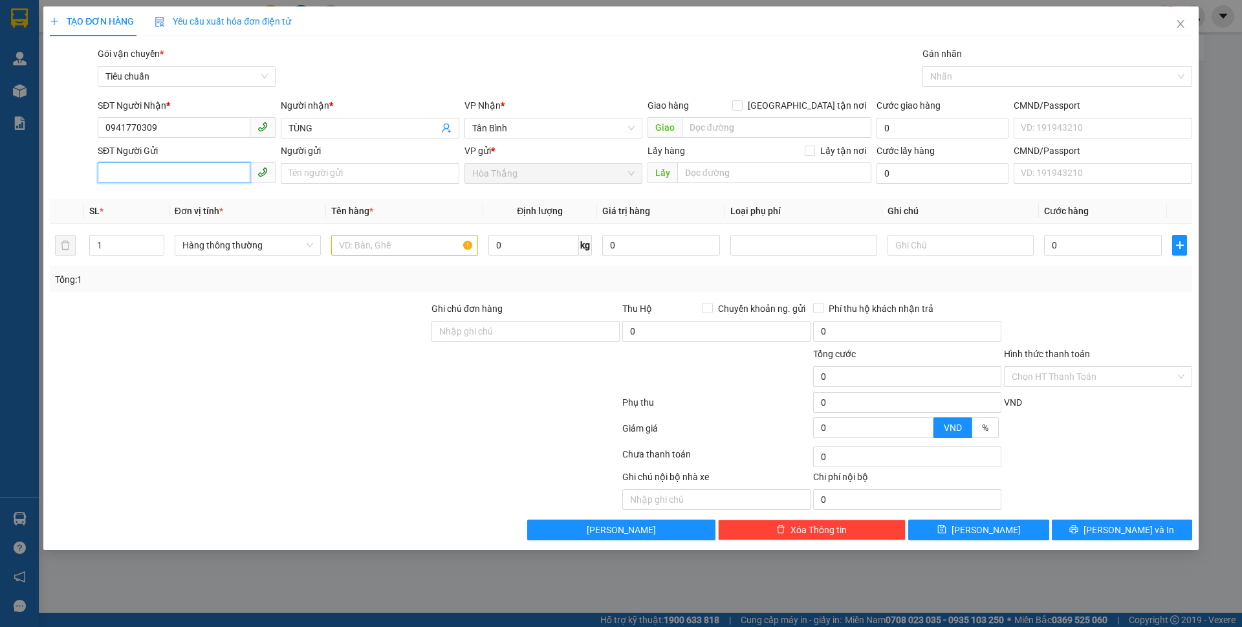
click at [158, 172] on input "SĐT Người Gửi" at bounding box center [174, 172] width 153 height 21
type input "0986572986"
click at [381, 171] on input "Người gửi" at bounding box center [370, 173] width 178 height 21
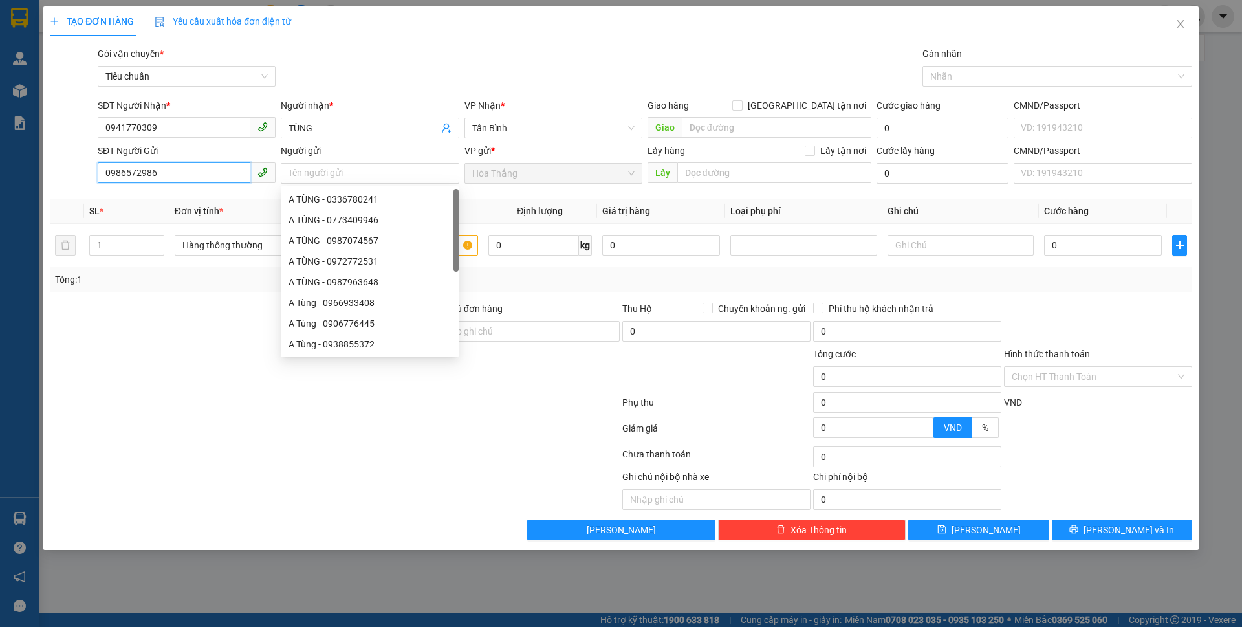
click at [164, 175] on input "0986572986" at bounding box center [174, 172] width 153 height 21
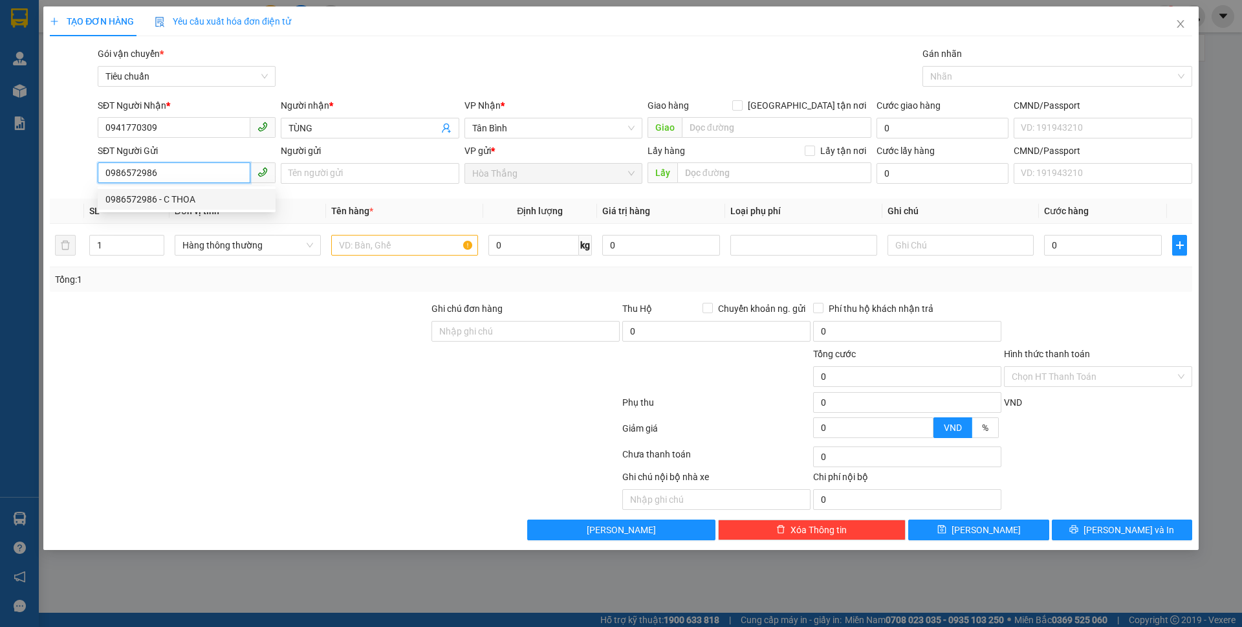
click at [166, 195] on div "0986572986 - C THOA" at bounding box center [186, 199] width 162 height 14
type input "C THOA"
type input "50.000"
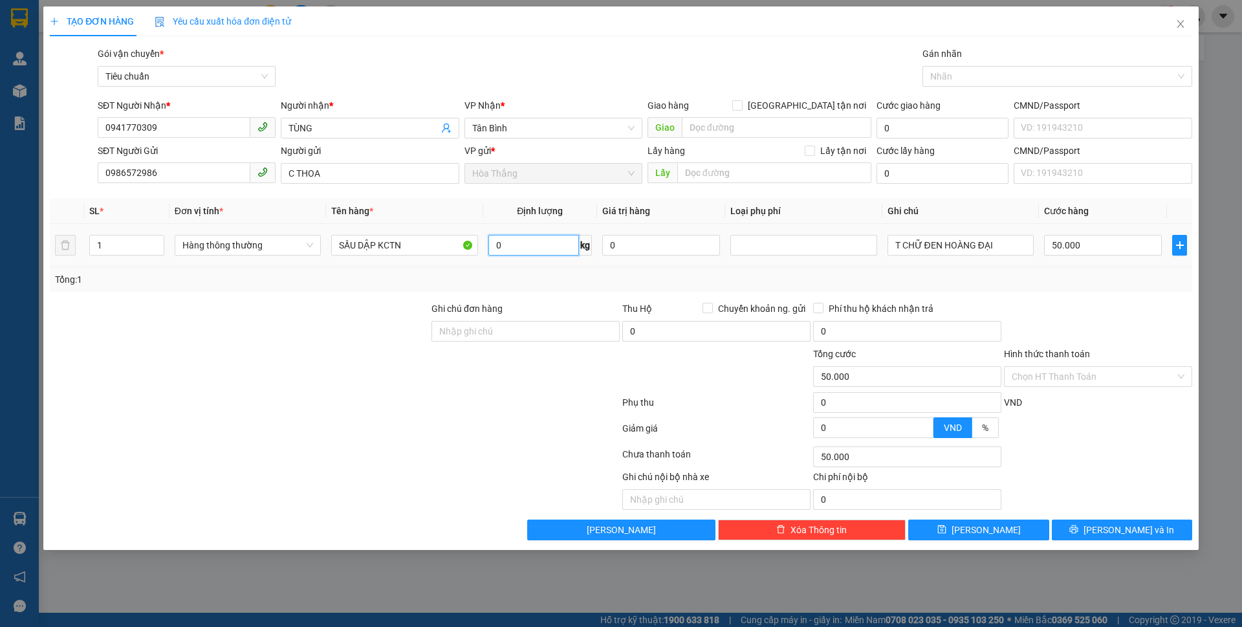
click at [528, 248] on input "0" at bounding box center [533, 245] width 91 height 21
type input "28"
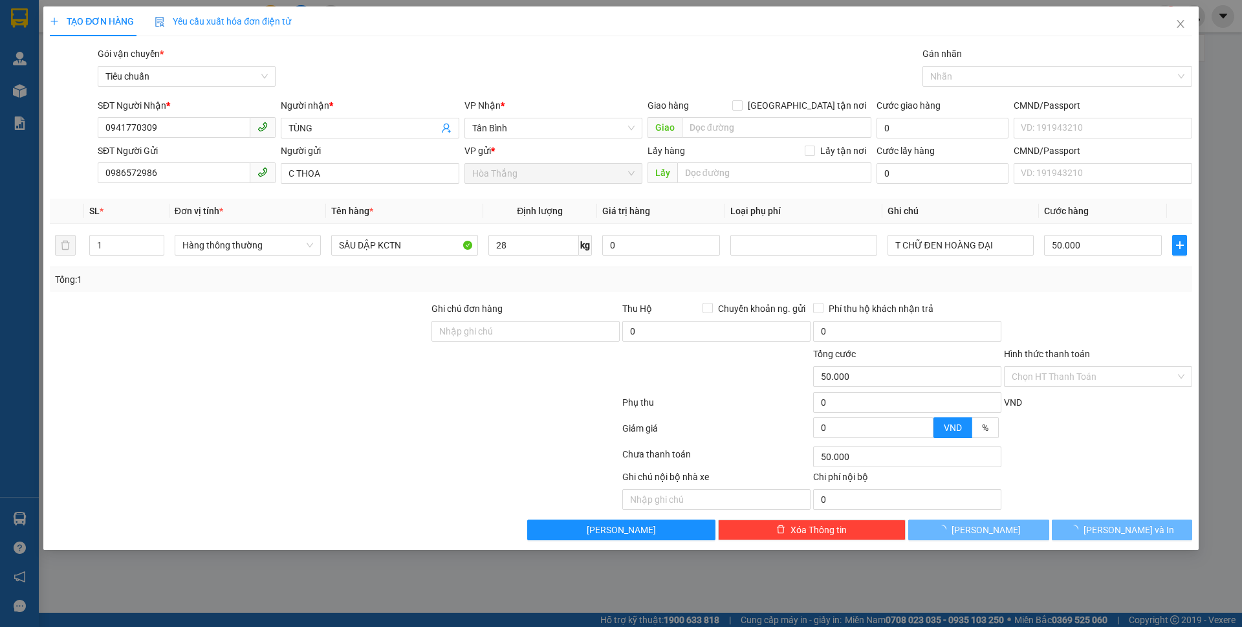
click at [143, 374] on div at bounding box center [240, 369] width 382 height 45
type input "65.000"
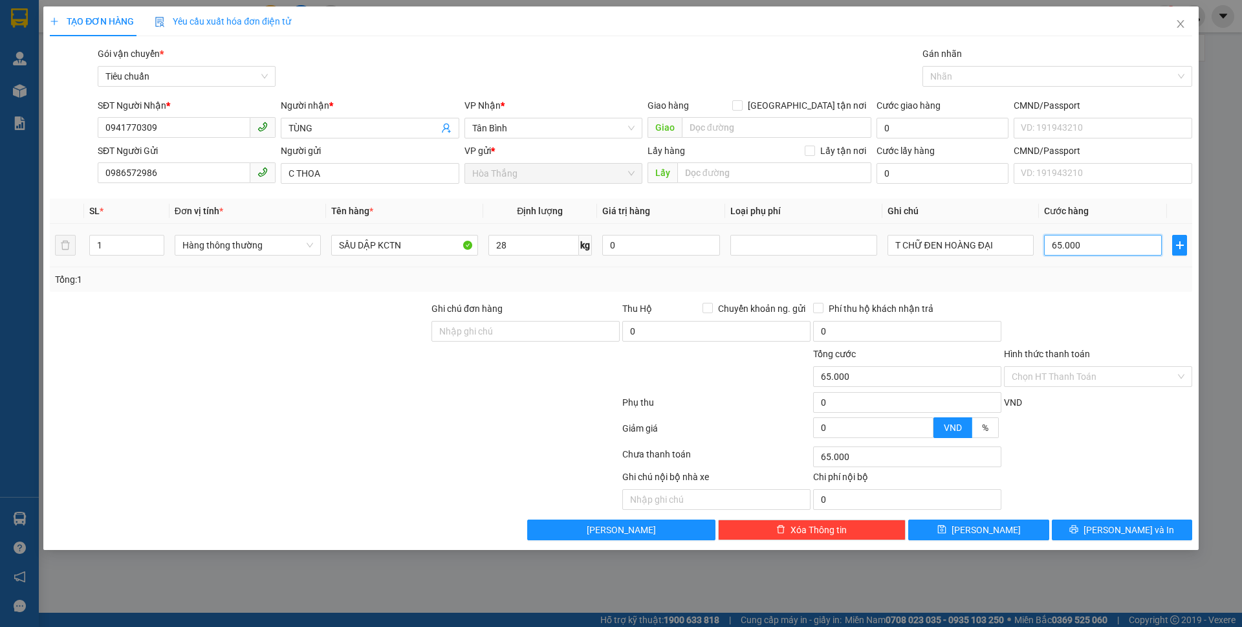
click at [1109, 243] on input "65.000" at bounding box center [1103, 245] width 118 height 21
type input "7"
type input "70"
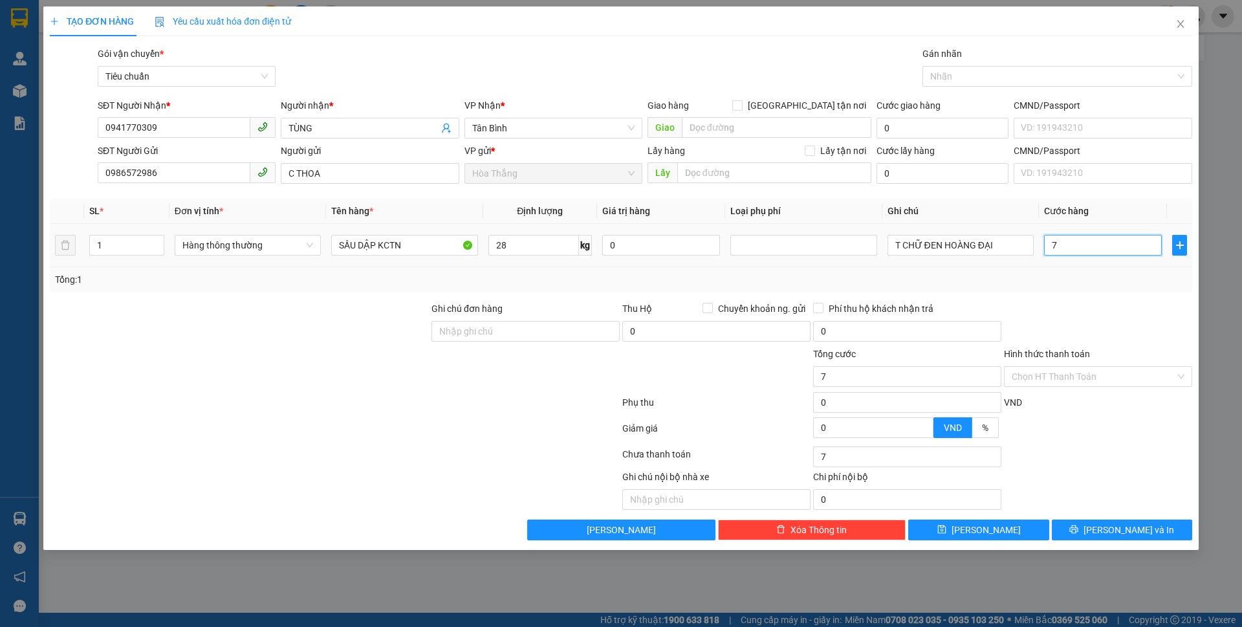
type input "70"
type input "70.000"
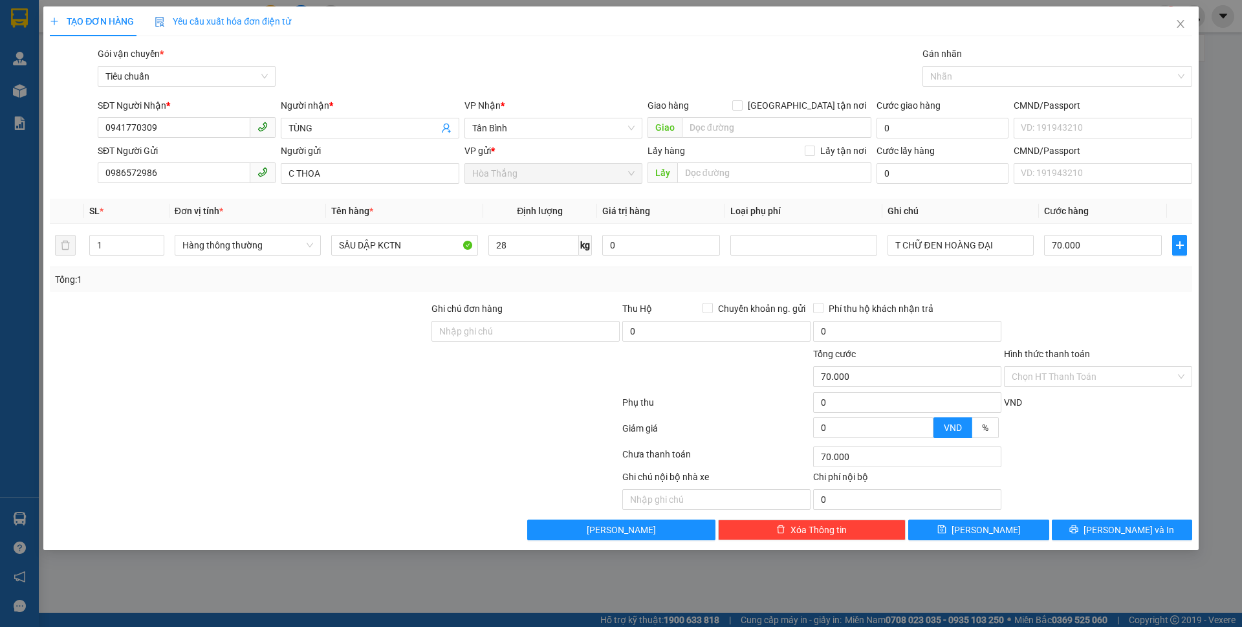
click at [1031, 314] on div at bounding box center [1098, 323] width 191 height 45
drag, startPoint x: 900, startPoint y: 246, endPoint x: 1069, endPoint y: 256, distance: 169.8
click at [1069, 256] on tr "1 Hàng thông thường SẦU DẬP KCTN 28 kg 0 T CHỮ ĐEN HOÀNG ĐẠI 70.000" at bounding box center [621, 245] width 1142 height 43
drag, startPoint x: 1003, startPoint y: 279, endPoint x: 998, endPoint y: 268, distance: 11.9
click at [1001, 279] on div "Tổng: 1" at bounding box center [621, 279] width 1132 height 14
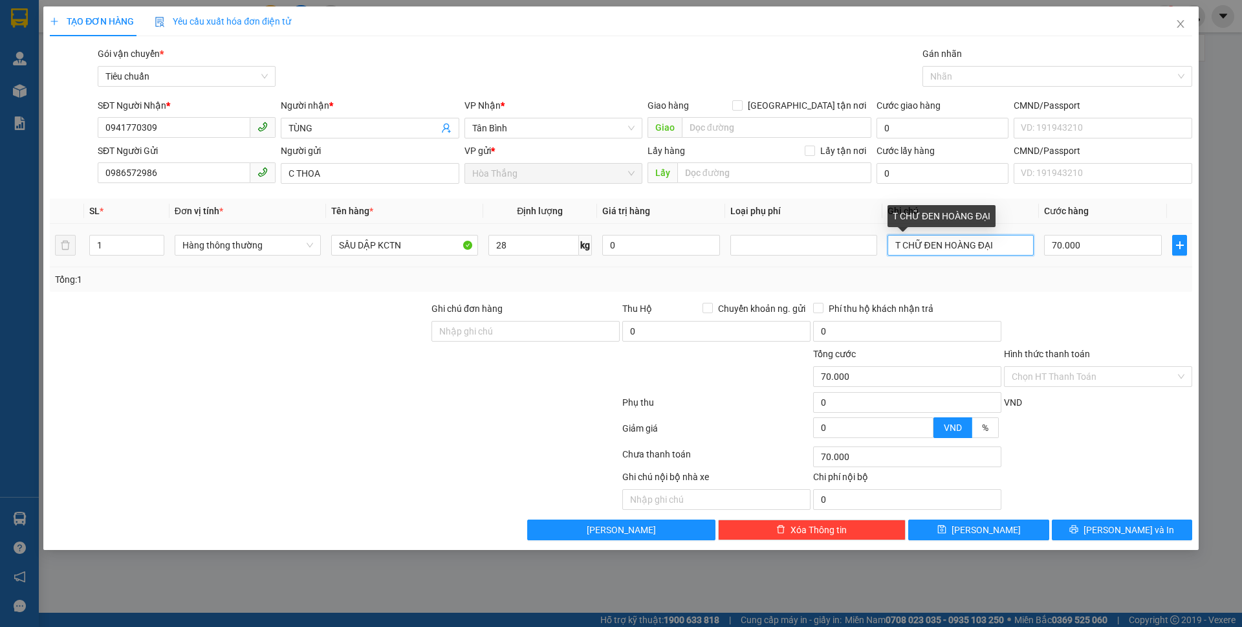
drag, startPoint x: 925, startPoint y: 246, endPoint x: 1031, endPoint y: 256, distance: 106.6
click at [1030, 256] on div "T CHỮ ĐEN HOÀNG ĐẠI" at bounding box center [960, 245] width 146 height 26
type input "T CHỮ XANH"
click at [1067, 364] on div "Hình thức thanh toán" at bounding box center [1098, 356] width 188 height 19
click at [1050, 382] on input "Hình thức thanh toán" at bounding box center [1094, 376] width 164 height 19
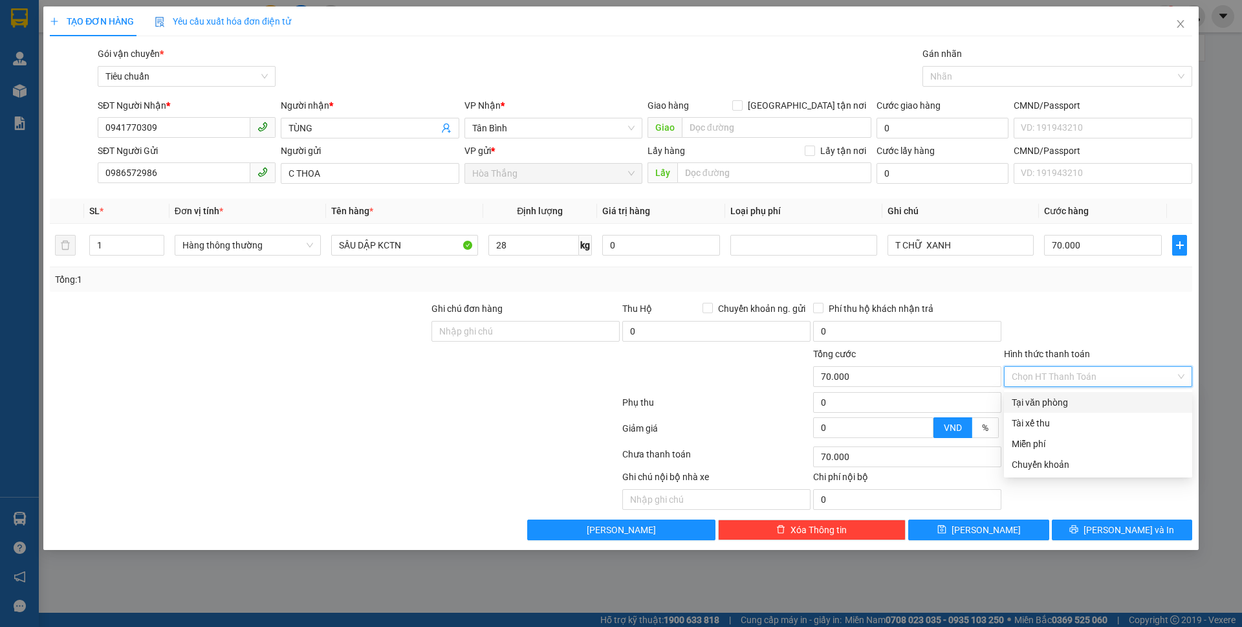
click at [1049, 407] on div "Tại văn phòng" at bounding box center [1098, 402] width 173 height 14
type input "0"
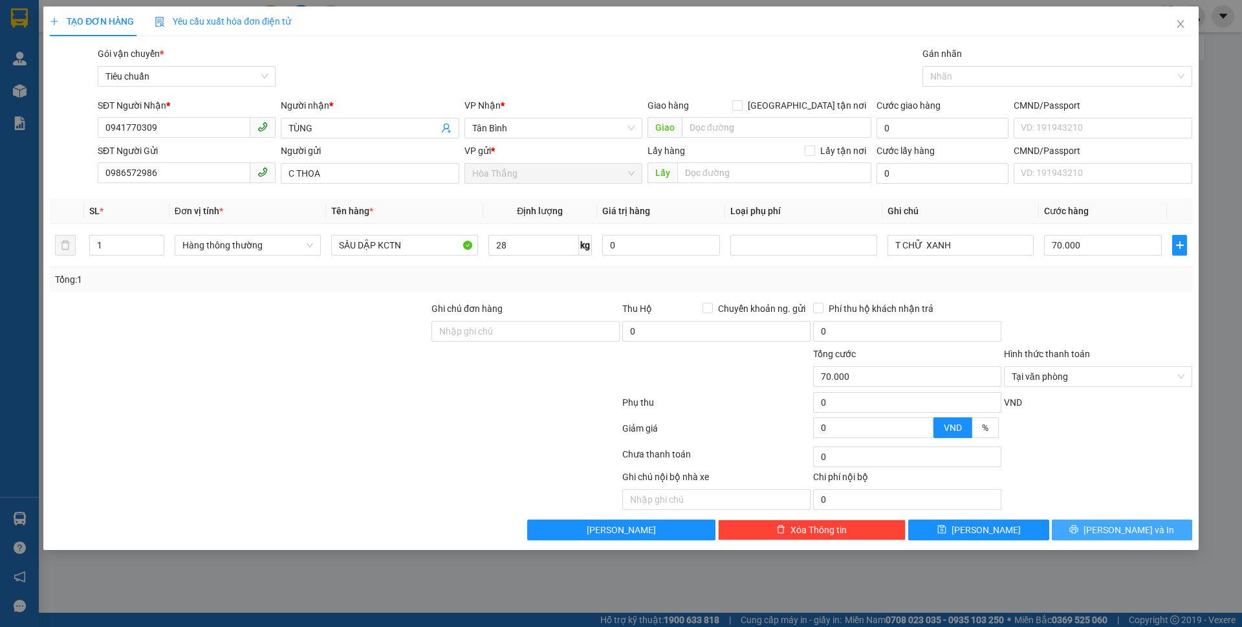
click at [1078, 526] on icon "printer" at bounding box center [1073, 529] width 9 height 9
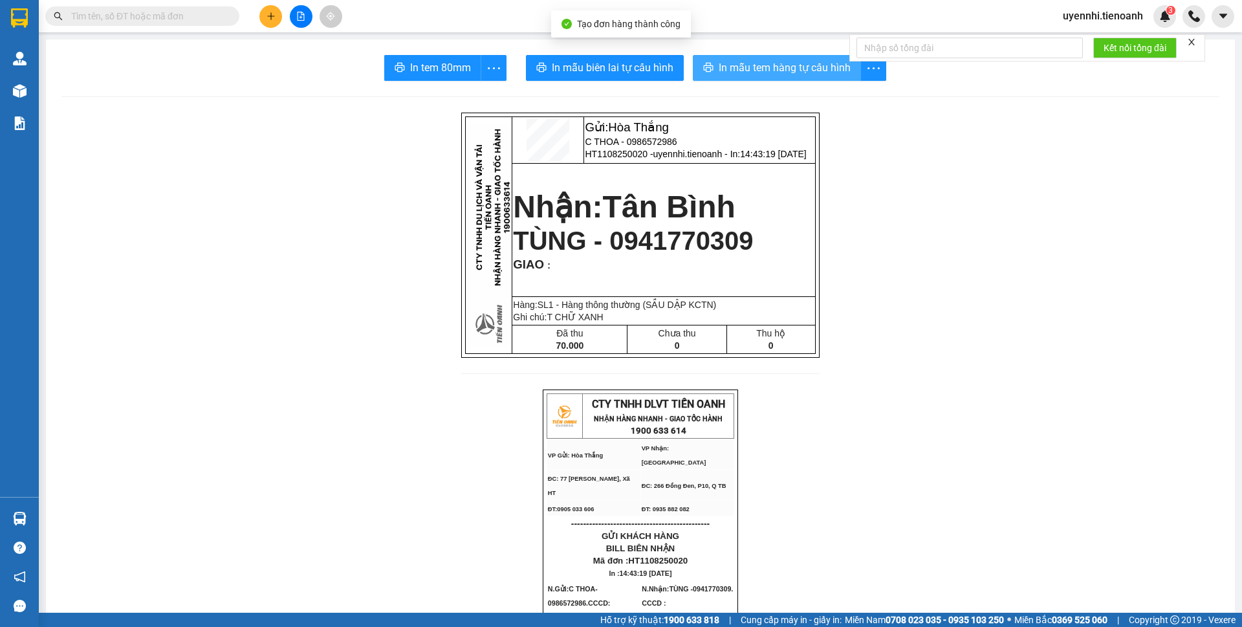
click at [768, 63] on span "In mẫu tem hàng tự cấu hình" at bounding box center [785, 68] width 132 height 16
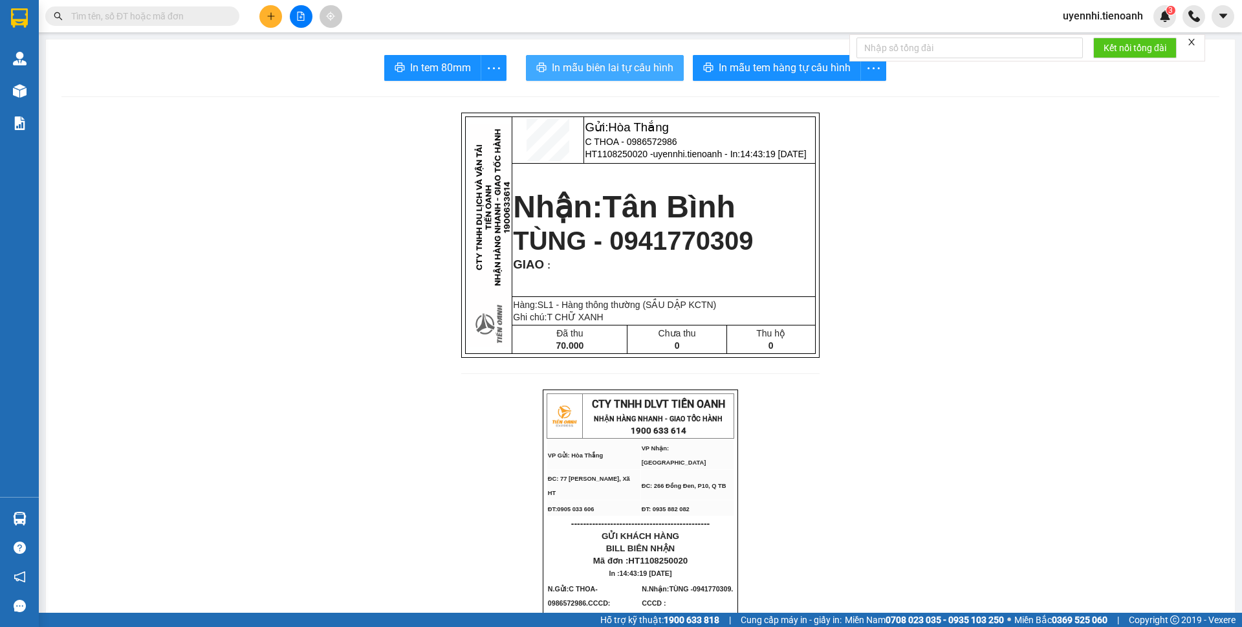
click at [602, 69] on span "In mẫu biên lai tự cấu hình" at bounding box center [613, 68] width 122 height 16
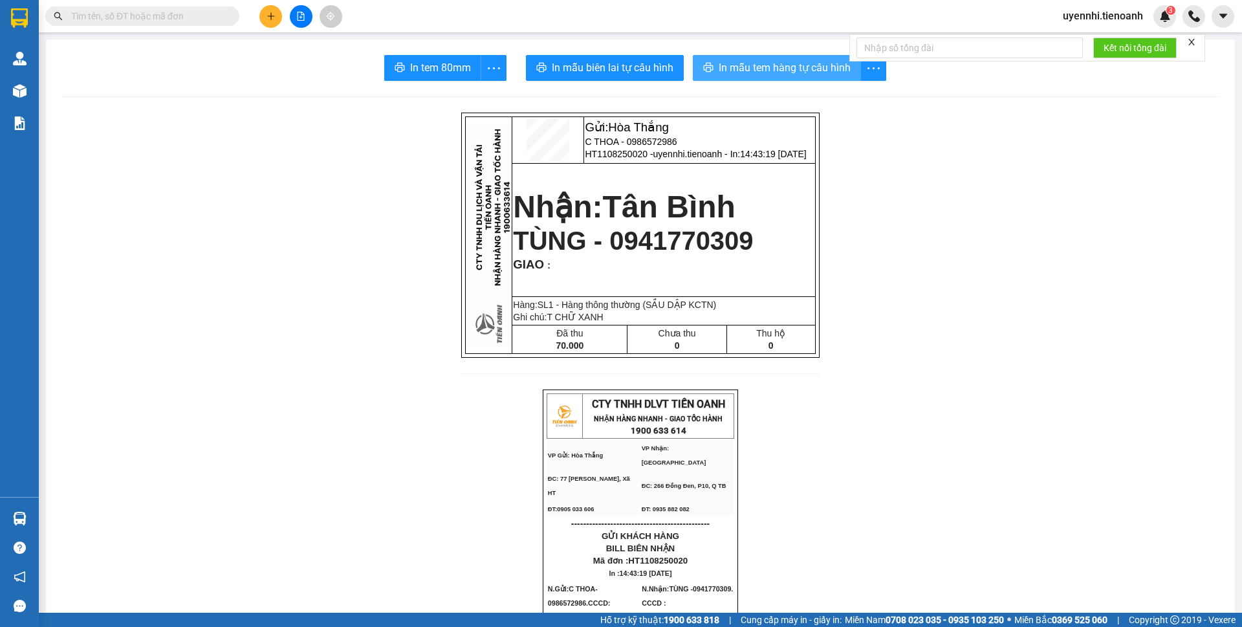
click at [757, 76] on span "In mẫu tem hàng tự cấu hình" at bounding box center [785, 68] width 132 height 16
click at [272, 8] on button at bounding box center [270, 16] width 23 height 23
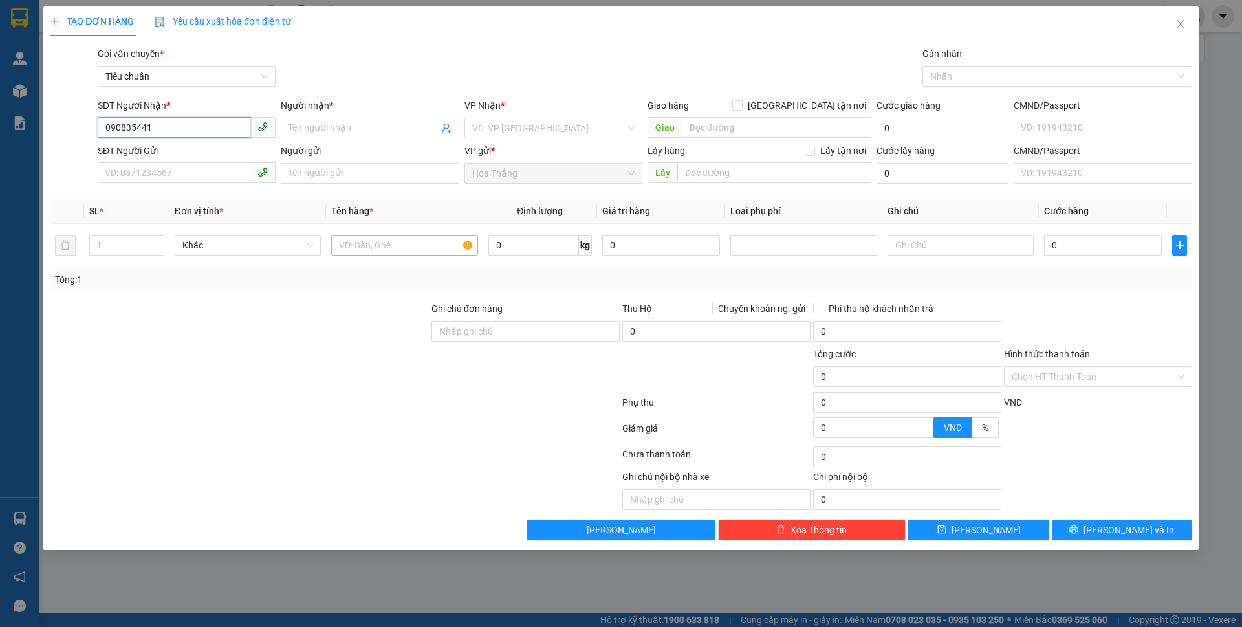
type input "0908354416"
click at [181, 146] on div "0908354416 - A LIÊM" at bounding box center [187, 154] width 178 height 21
type input "A LIÊM"
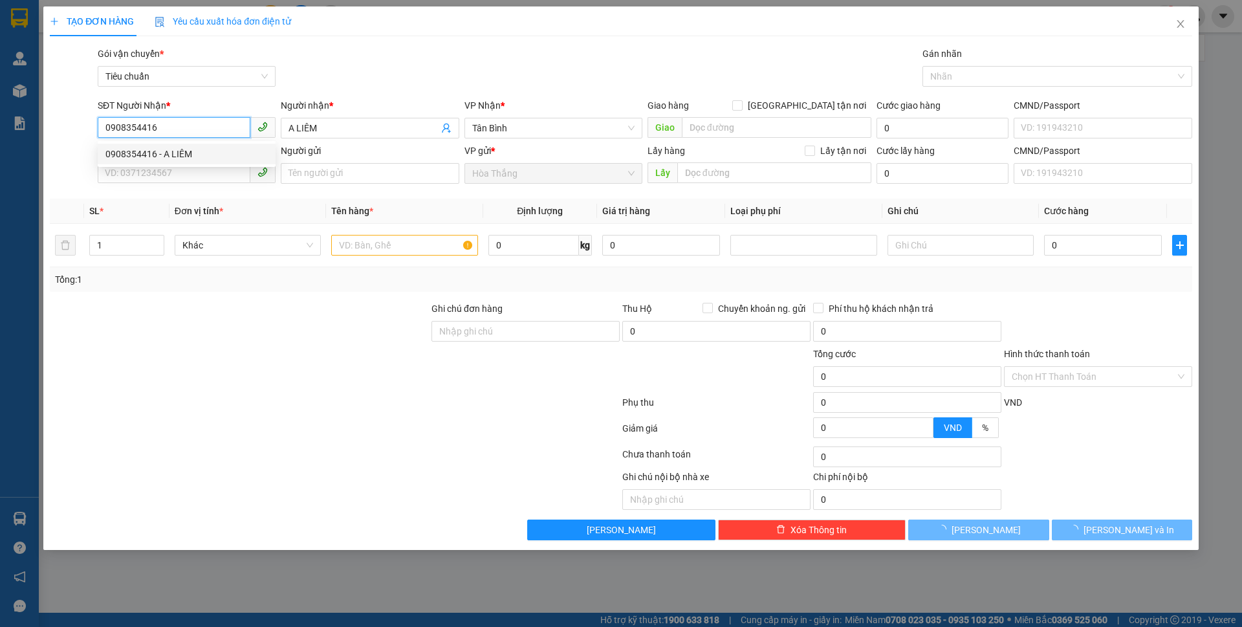
type input "30.000"
type input "0908354416"
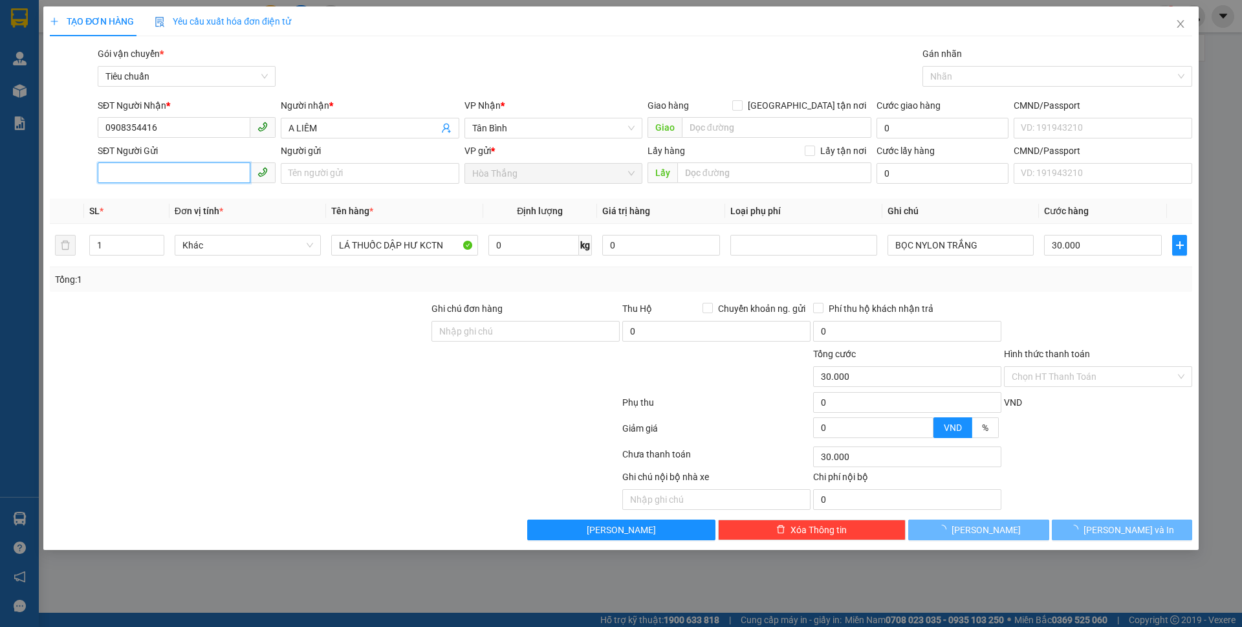
click at [147, 170] on input "SĐT Người Gửi" at bounding box center [174, 172] width 153 height 21
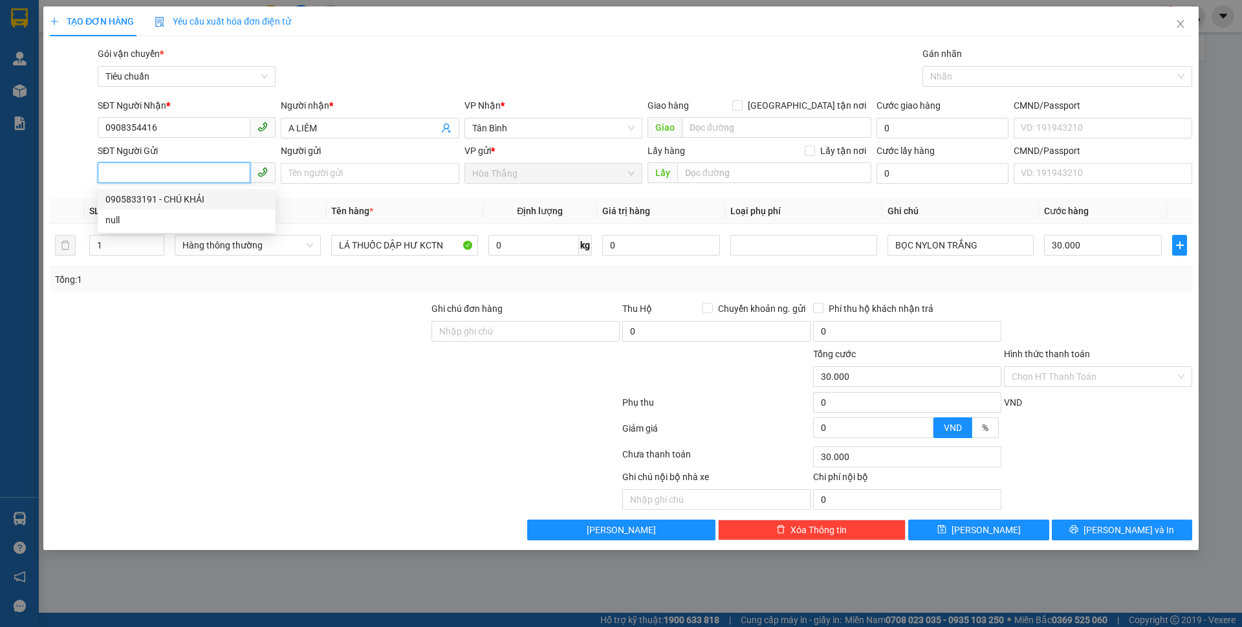
click at [200, 199] on div "0905833191 - CHÚ KHẢI" at bounding box center [186, 199] width 162 height 14
type input "0905833191"
type input "CHÚ KHẢI"
type input "024063012012"
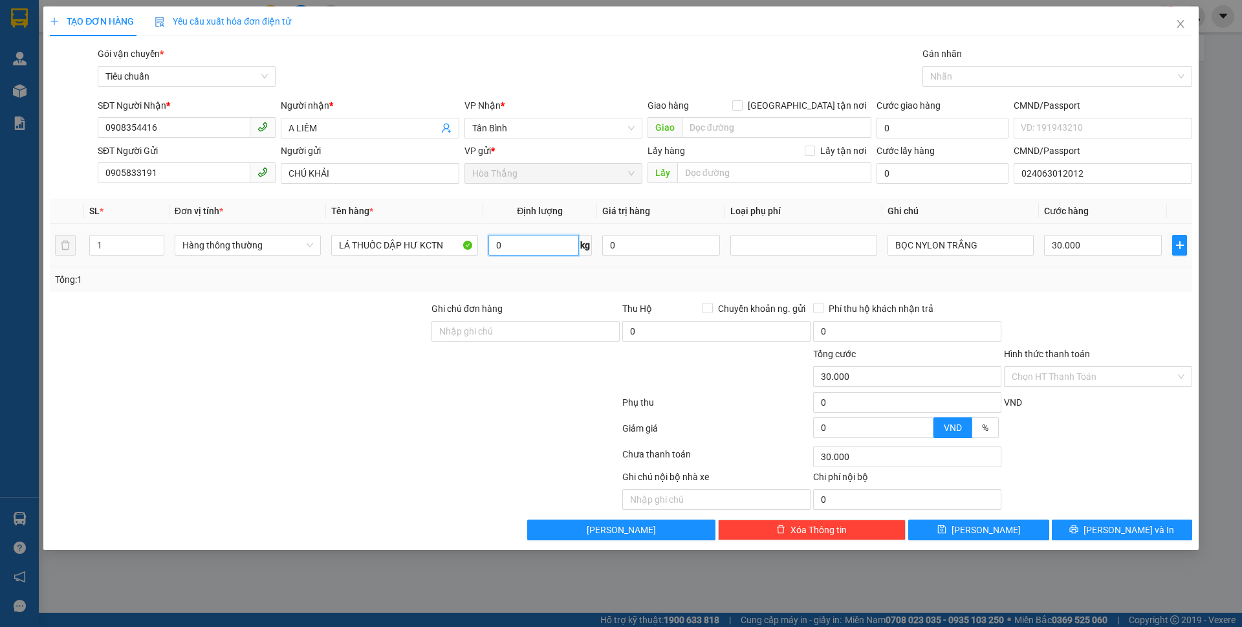
click at [522, 246] on input "0" at bounding box center [533, 245] width 91 height 21
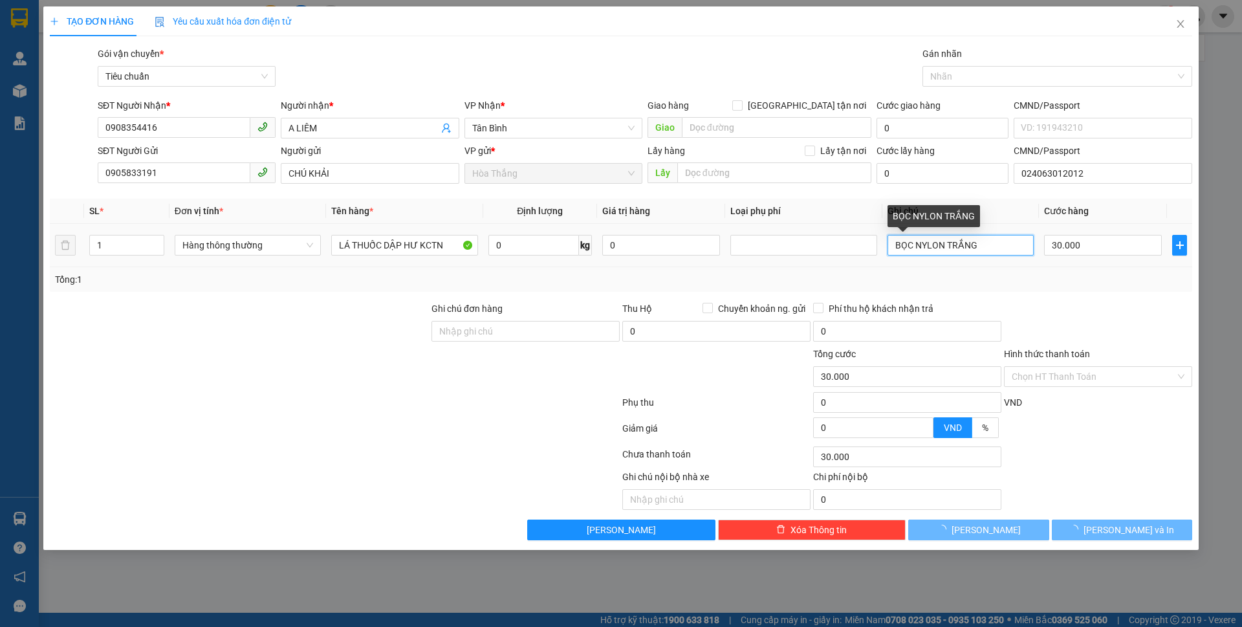
drag, startPoint x: 915, startPoint y: 244, endPoint x: 1030, endPoint y: 261, distance: 117.0
click at [1030, 261] on td "BỌC NYLON TRẮNG" at bounding box center [960, 245] width 157 height 43
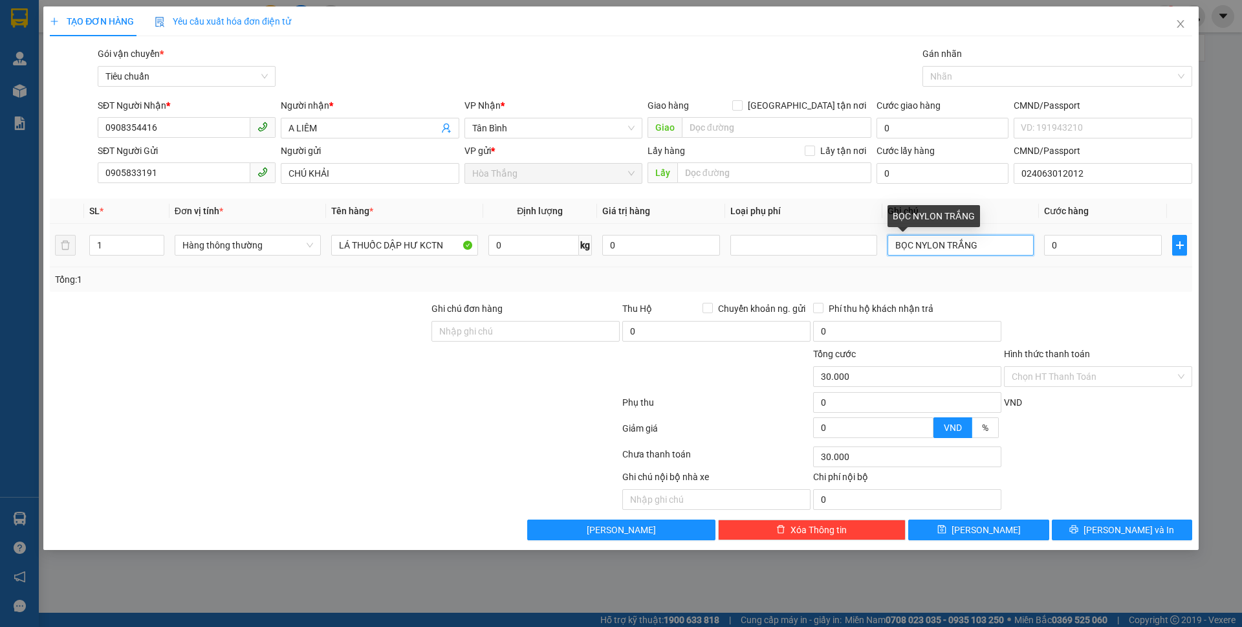
type input "0"
click at [913, 246] on input "BAO CHỮ ĐEN" at bounding box center [960, 245] width 146 height 21
type input "BAO CHỮ ĐEN"
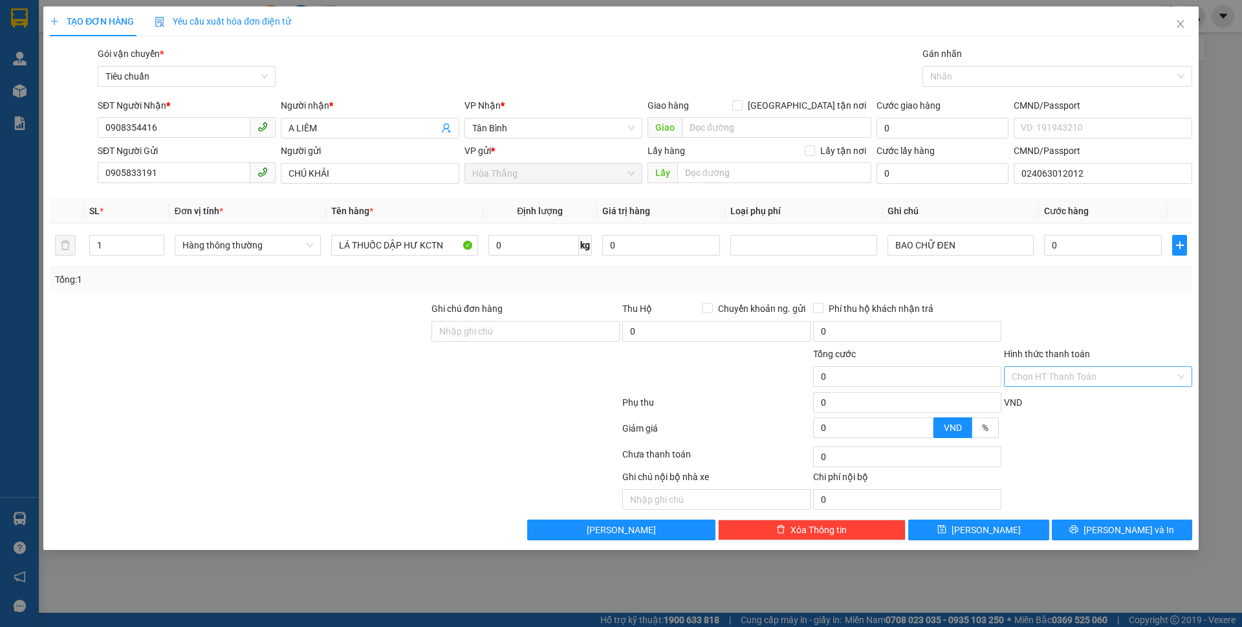
click at [1045, 375] on input "Hình thức thanh toán" at bounding box center [1094, 376] width 164 height 19
click at [1081, 246] on input "0" at bounding box center [1103, 245] width 118 height 21
type input "3"
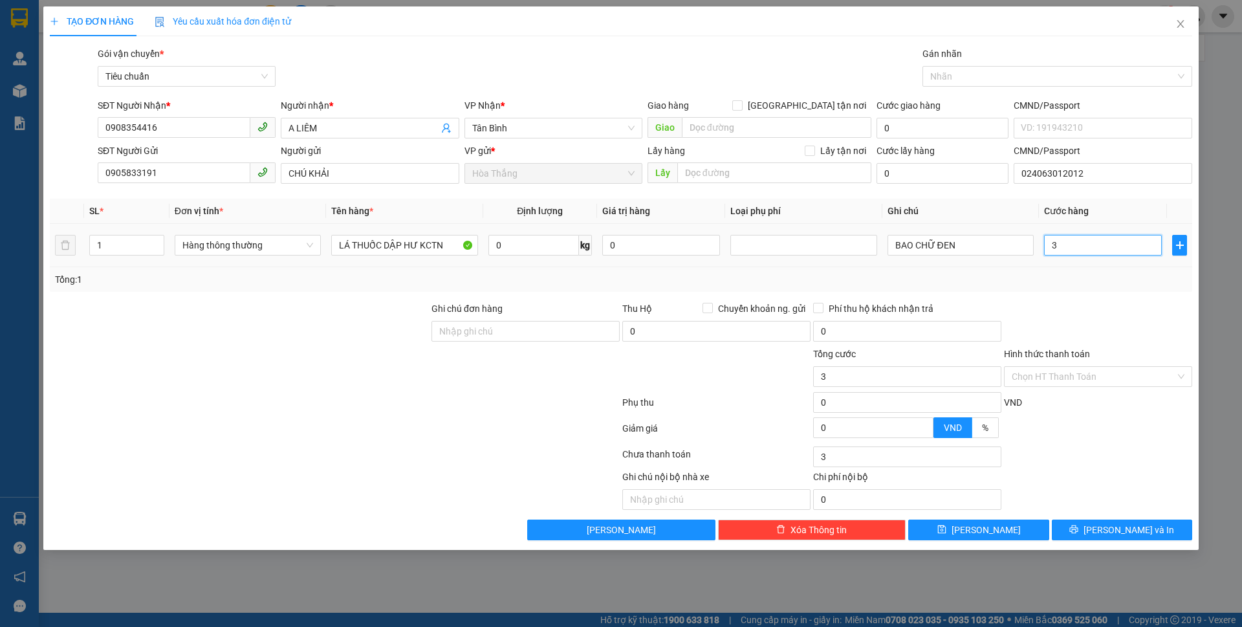
type input "30"
type input "30.000"
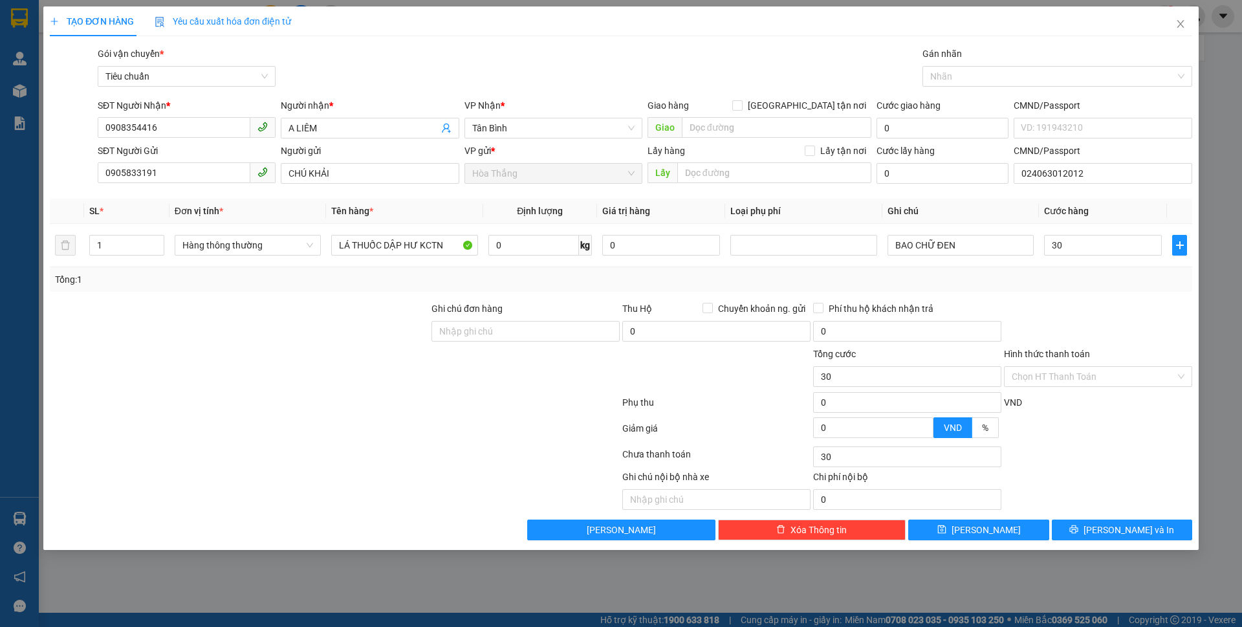
type input "30.000"
click at [1083, 314] on div at bounding box center [1098, 323] width 191 height 45
drag, startPoint x: 1117, startPoint y: 525, endPoint x: 594, endPoint y: 277, distance: 578.9
click at [594, 277] on div "Transit Pickup Surcharge Ids Transit Deliver Surcharge Ids Transit Deliver Surc…" at bounding box center [621, 294] width 1142 height 494
drag, startPoint x: 382, startPoint y: 250, endPoint x: 522, endPoint y: 268, distance: 141.6
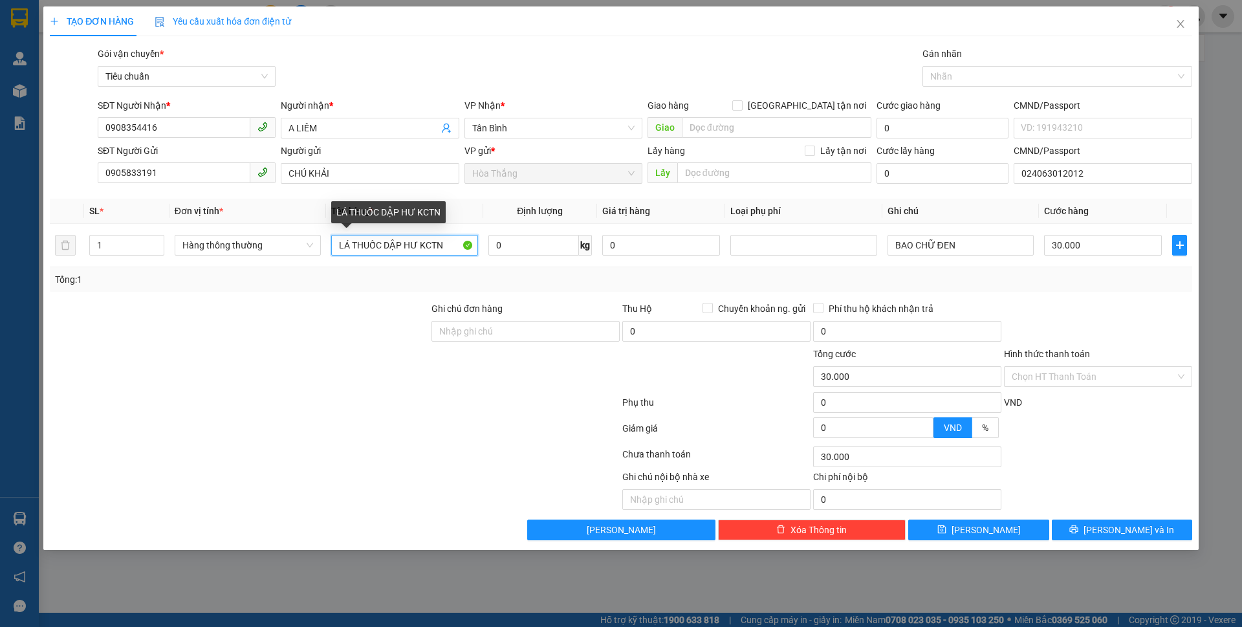
click at [521, 268] on div "SL * Đơn vị tính * Tên hàng * Định lượng Giá trị hàng Loại phụ phí Ghi chú Cước…" at bounding box center [621, 245] width 1142 height 93
type input "LÁ THUỐC ĐÃ TƯ VẤN"
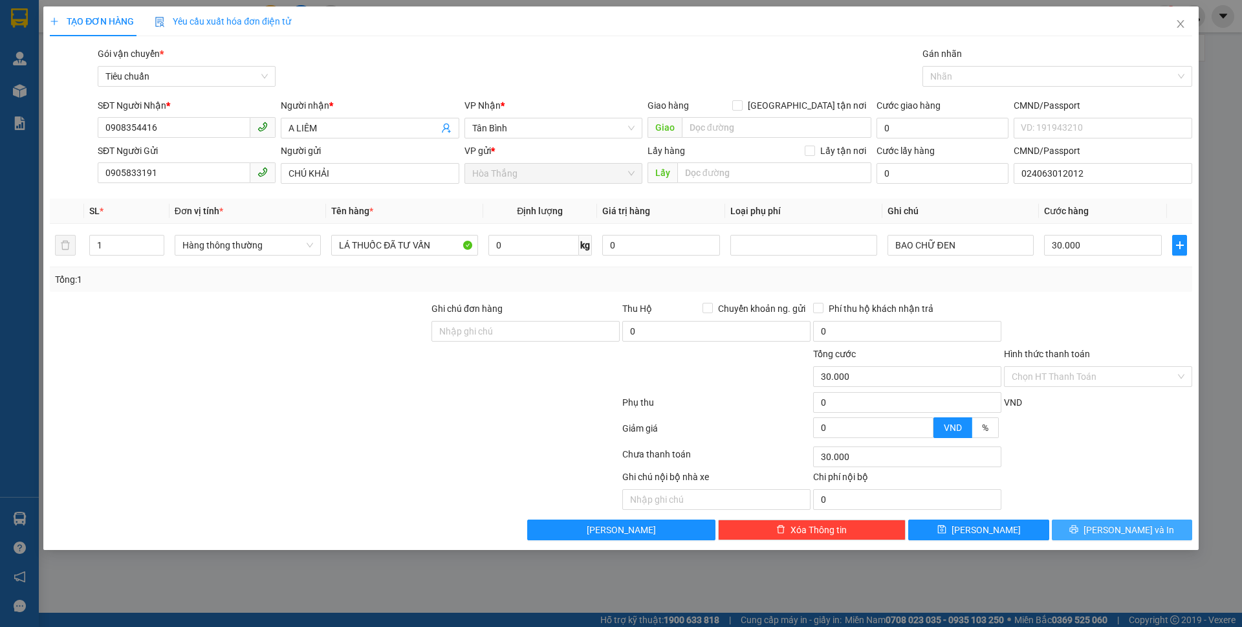
click at [1083, 536] on button "[PERSON_NAME] và In" at bounding box center [1122, 529] width 140 height 21
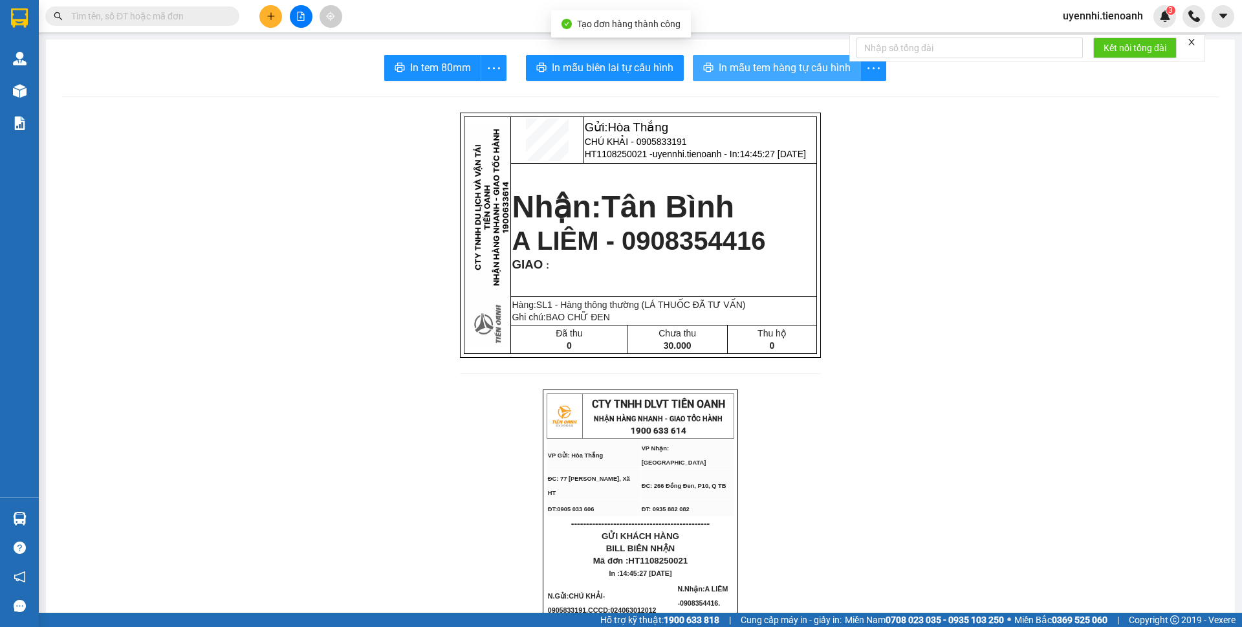
click at [741, 65] on span "In mẫu tem hàng tự cấu hình" at bounding box center [785, 68] width 132 height 16
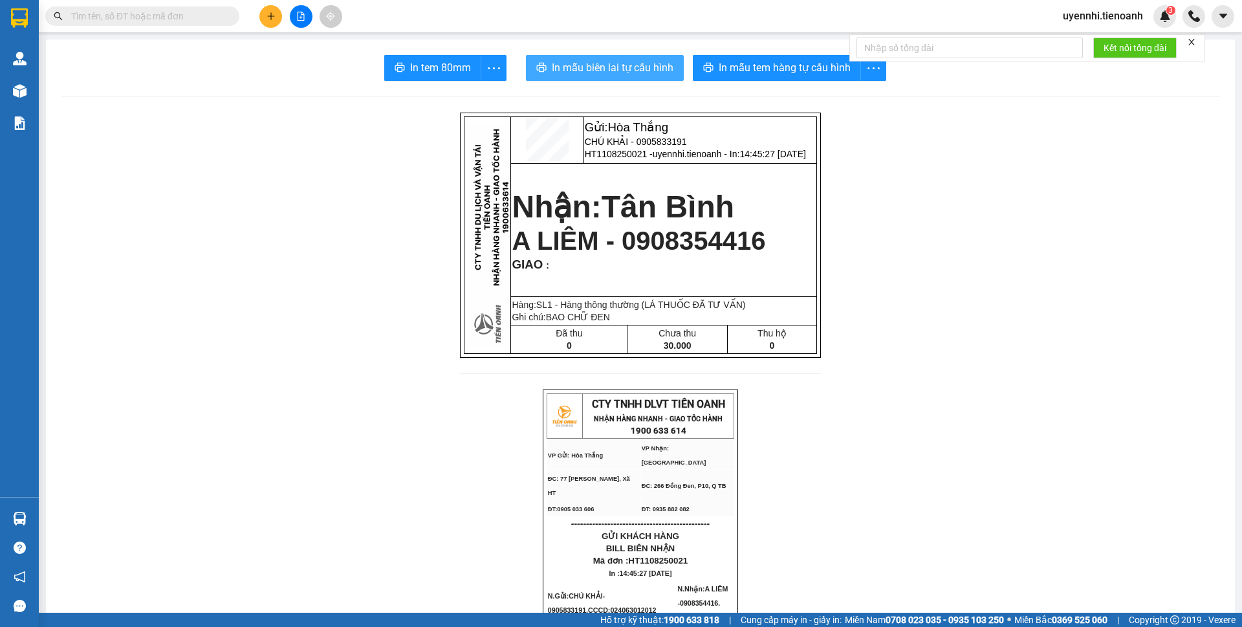
click at [567, 61] on span "In mẫu biên lai tự cấu hình" at bounding box center [613, 68] width 122 height 16
click at [272, 9] on button at bounding box center [270, 16] width 23 height 23
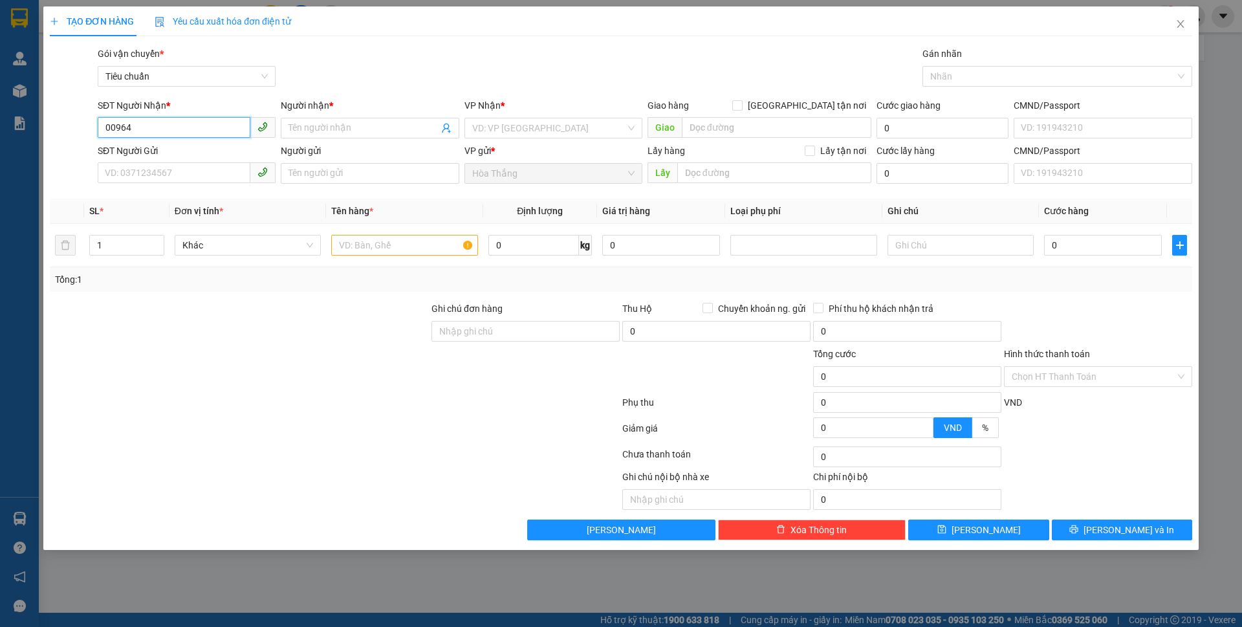
click at [112, 128] on input "00964" at bounding box center [174, 127] width 153 height 21
click at [144, 128] on input "0964" at bounding box center [174, 127] width 153 height 21
click at [185, 156] on div "0964038943 - A Thành" at bounding box center [186, 154] width 162 height 14
type input "0964038943"
type input "A Thành"
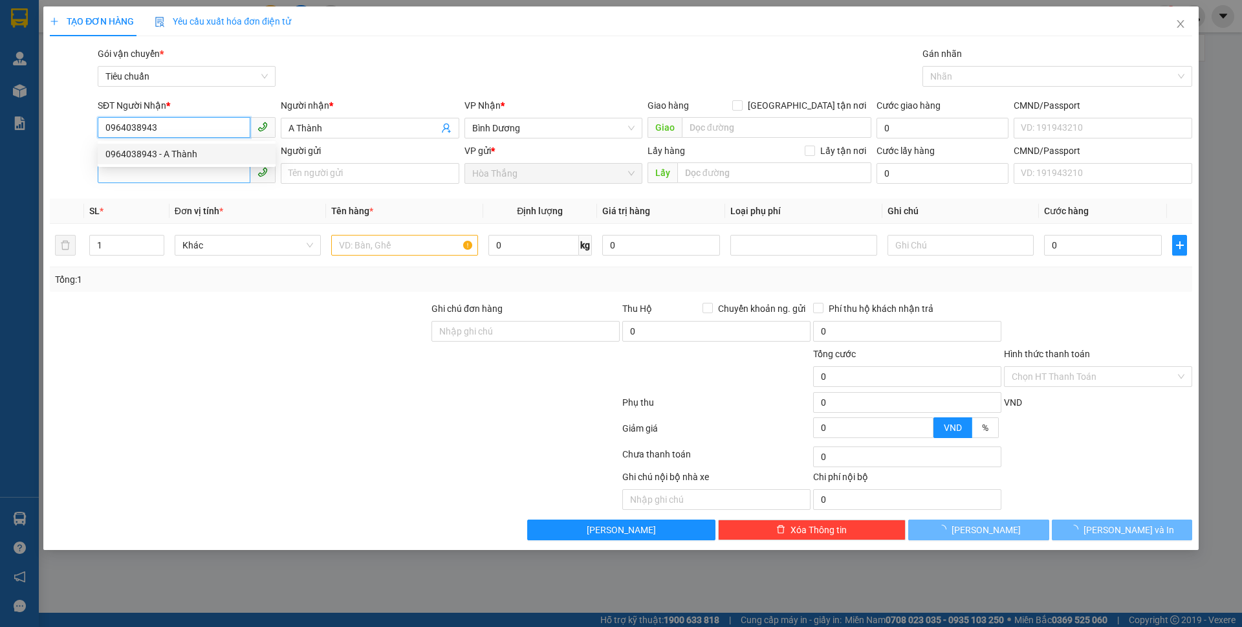
type input "0964038943"
type input "30.000"
click at [131, 179] on input "SĐT Người Gửi" at bounding box center [174, 172] width 153 height 21
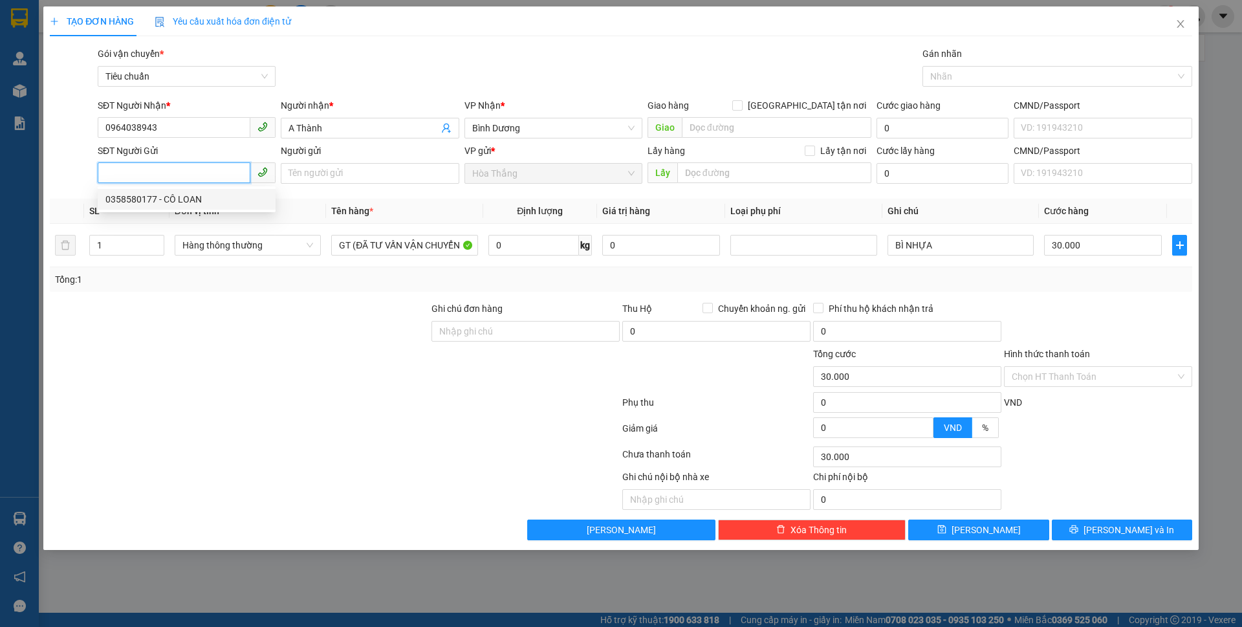
click at [180, 201] on div "0358580177 - CÔ LOAN" at bounding box center [186, 199] width 162 height 14
type input "0358580177"
type input "CÔ LOAN"
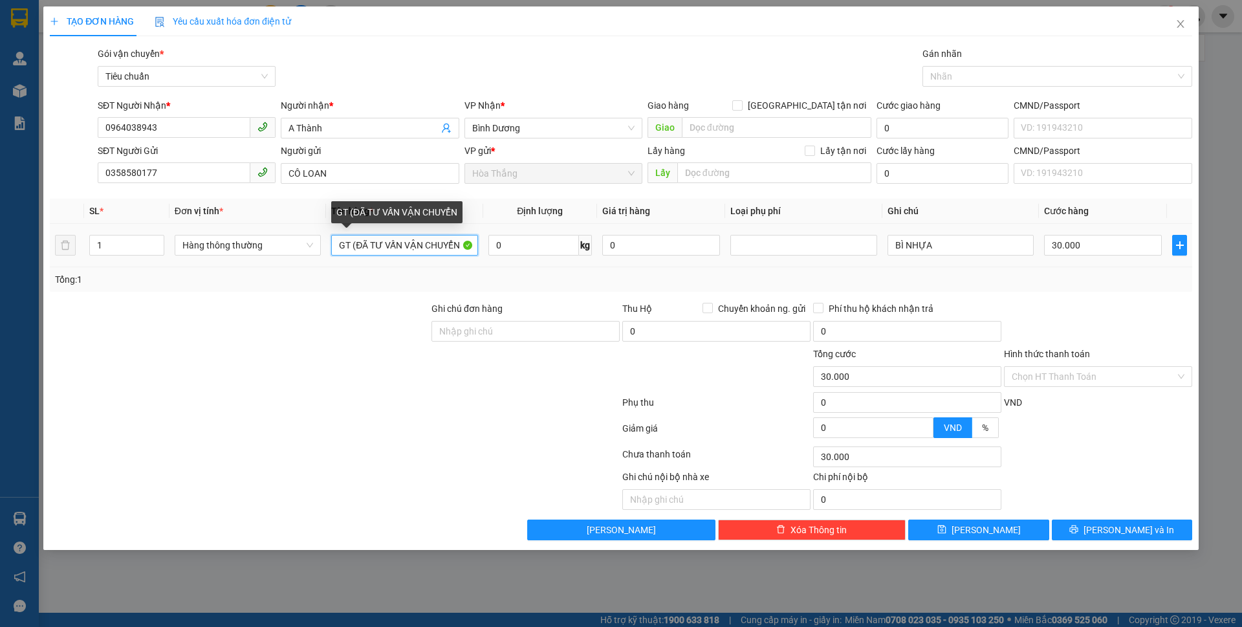
drag, startPoint x: 349, startPoint y: 237, endPoint x: 312, endPoint y: 234, distance: 37.0
click at [312, 234] on tr "1 Hàng thông thường GT (ĐÃ TƯ VẤN VẬN CHUYỂN 0 kg 0 BÌ NHỰA 30.000" at bounding box center [621, 245] width 1142 height 43
type input "SR (ĐÃ TƯ VẤN VẬN CHUYỂN"
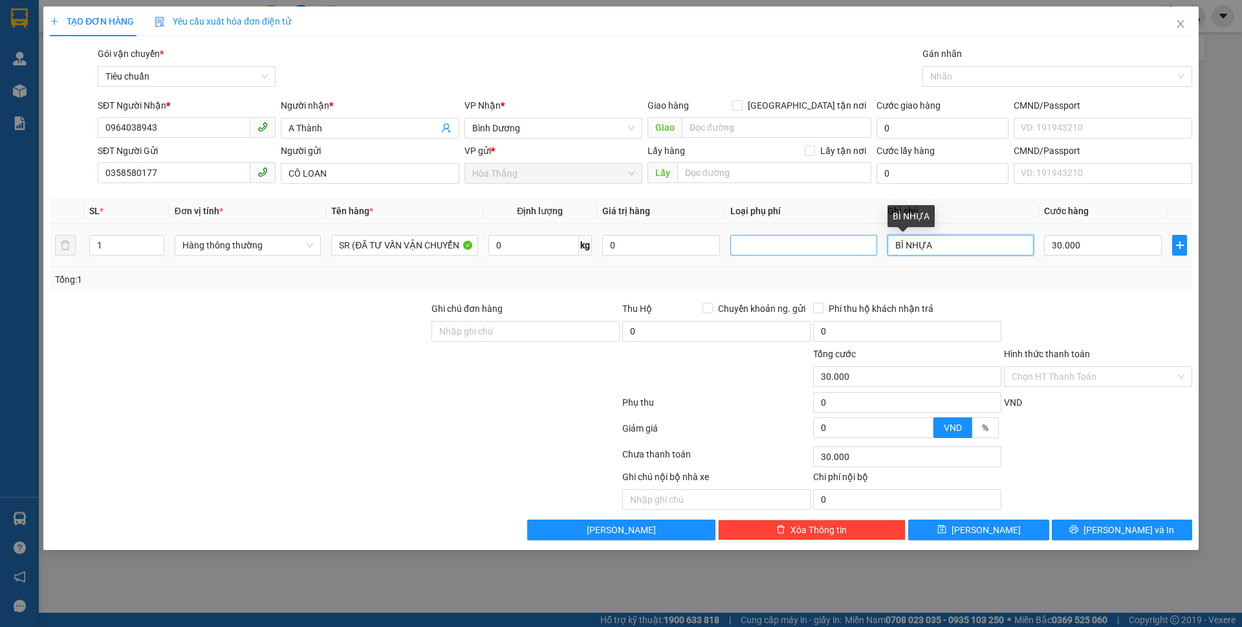
drag, startPoint x: 936, startPoint y: 243, endPoint x: 849, endPoint y: 243, distance: 86.7
click at [849, 243] on tr "1 Hàng thông thường SR (ĐÃ TƯ VẤN VẬN CHUYỂN 0 kg 0 BÌ NHỰA 30.000" at bounding box center [621, 245] width 1142 height 43
type input "BAO VÀNG CHỮ ĐỎ ĐEN"
click at [527, 238] on input "0" at bounding box center [533, 245] width 91 height 21
type input "20"
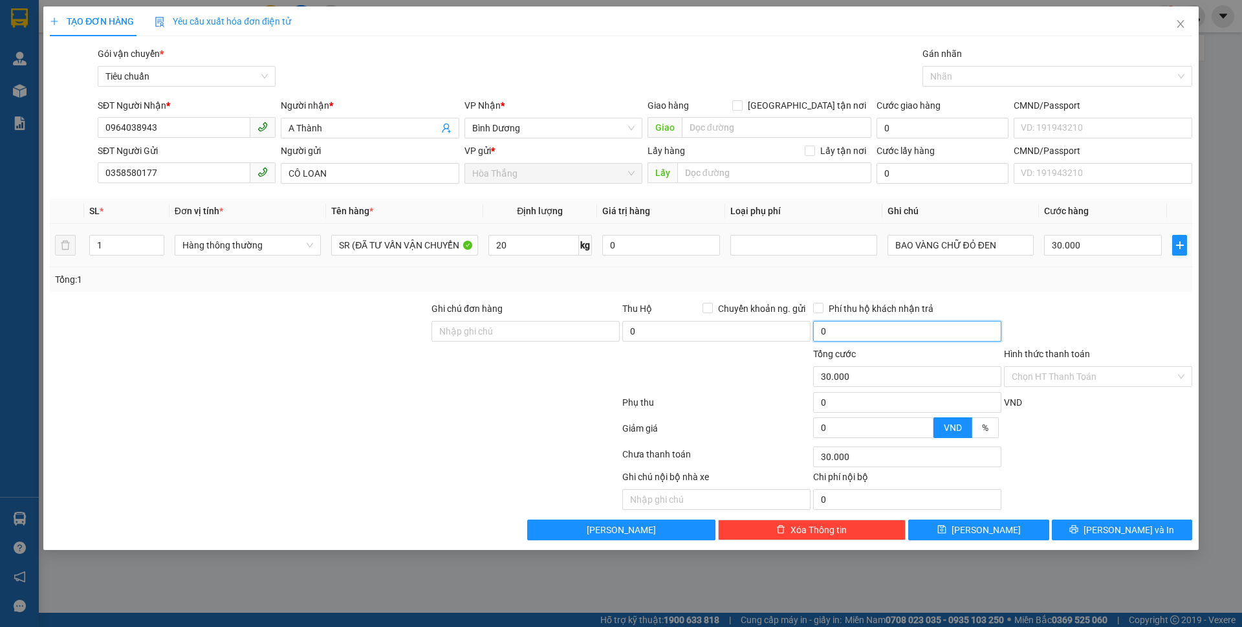
click at [962, 333] on input "0" at bounding box center [907, 331] width 188 height 21
type input "55.000"
click at [1100, 252] on input "55.000" at bounding box center [1103, 245] width 118 height 21
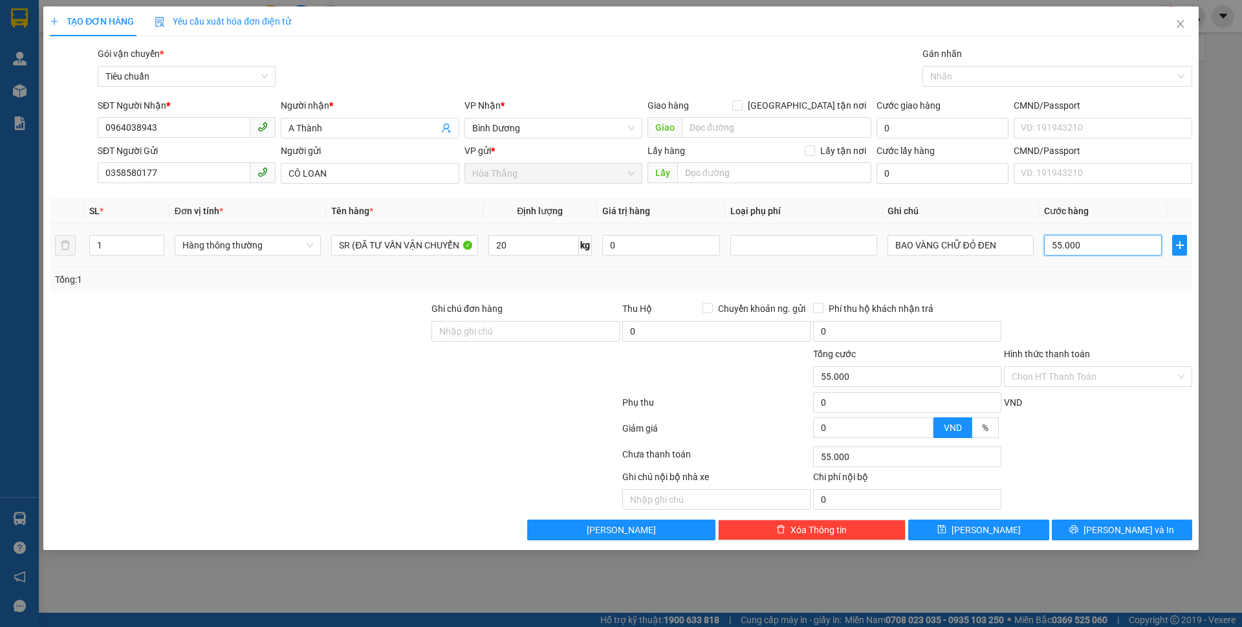
type input "6"
type input "60"
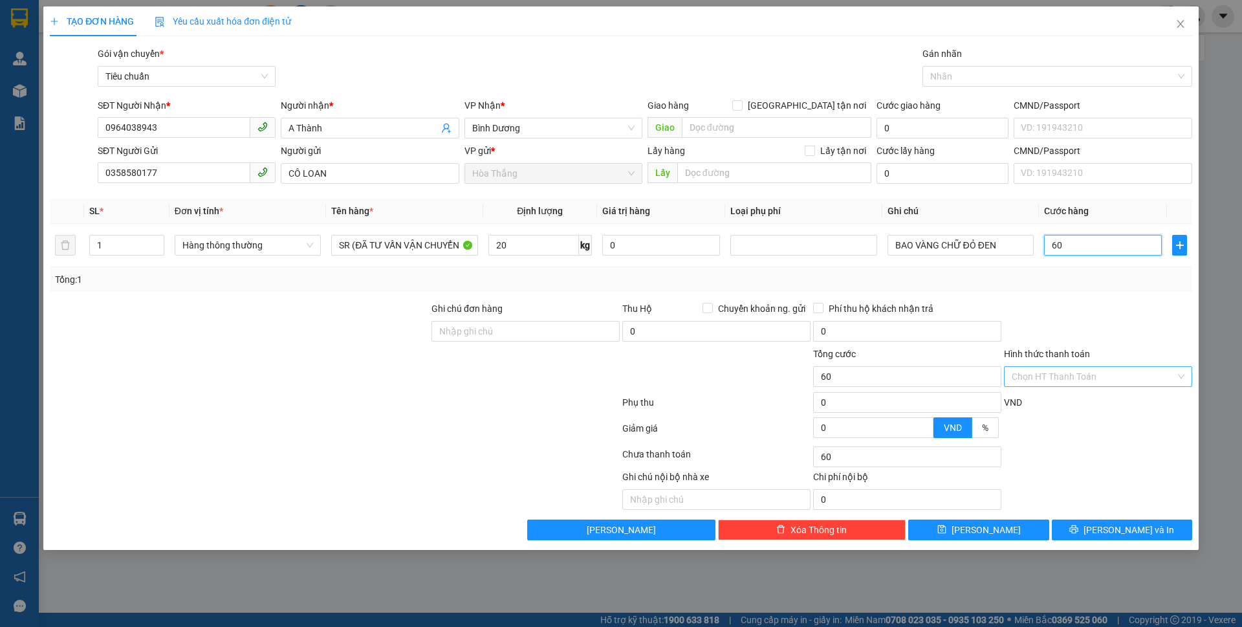
type input "60"
click at [1063, 375] on input "Hình thức thanh toán" at bounding box center [1094, 376] width 164 height 19
type input "60.000"
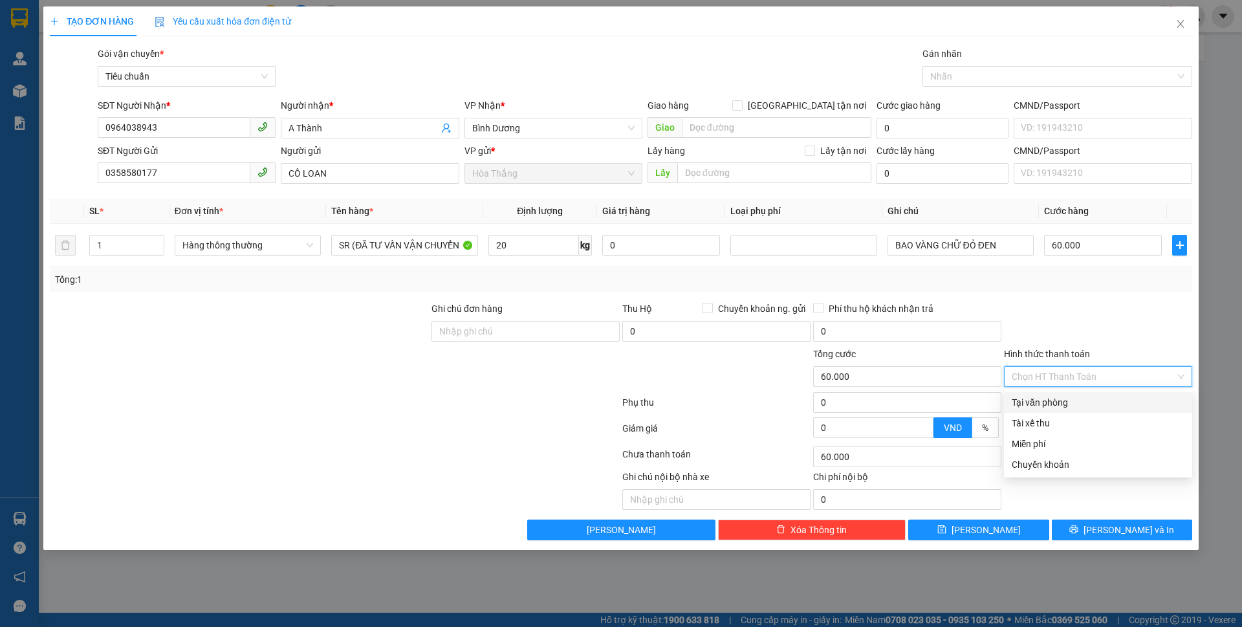
click at [1054, 406] on div "Tại văn phòng" at bounding box center [1098, 402] width 173 height 14
type input "0"
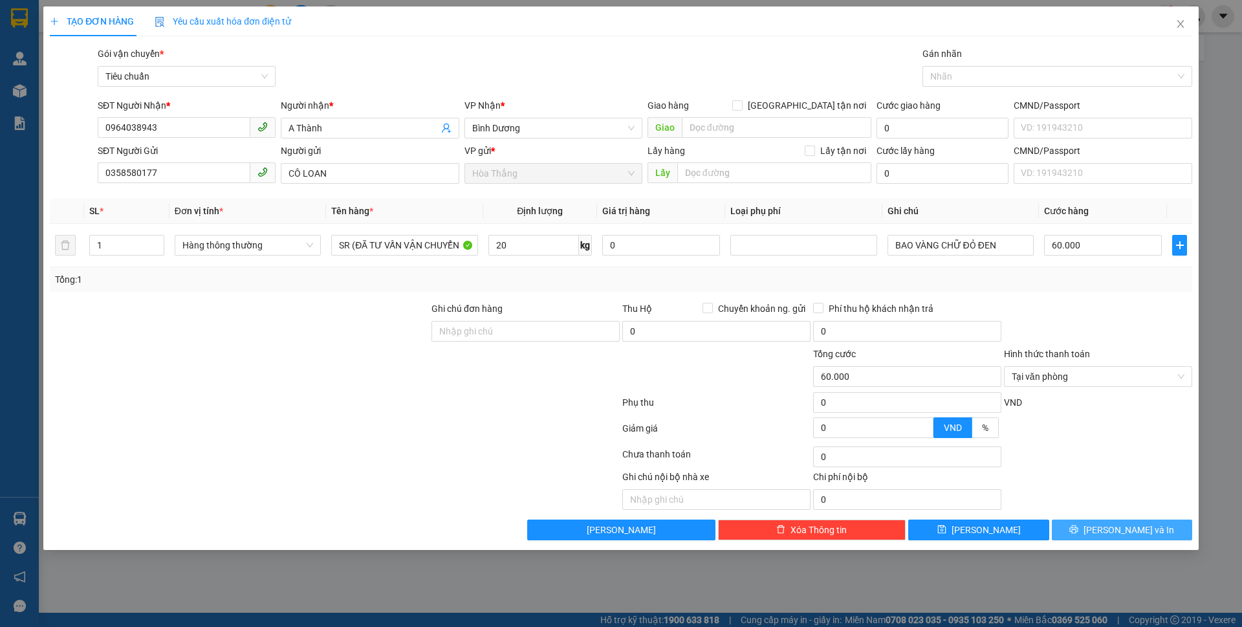
click at [1083, 528] on button "[PERSON_NAME] và In" at bounding box center [1122, 529] width 140 height 21
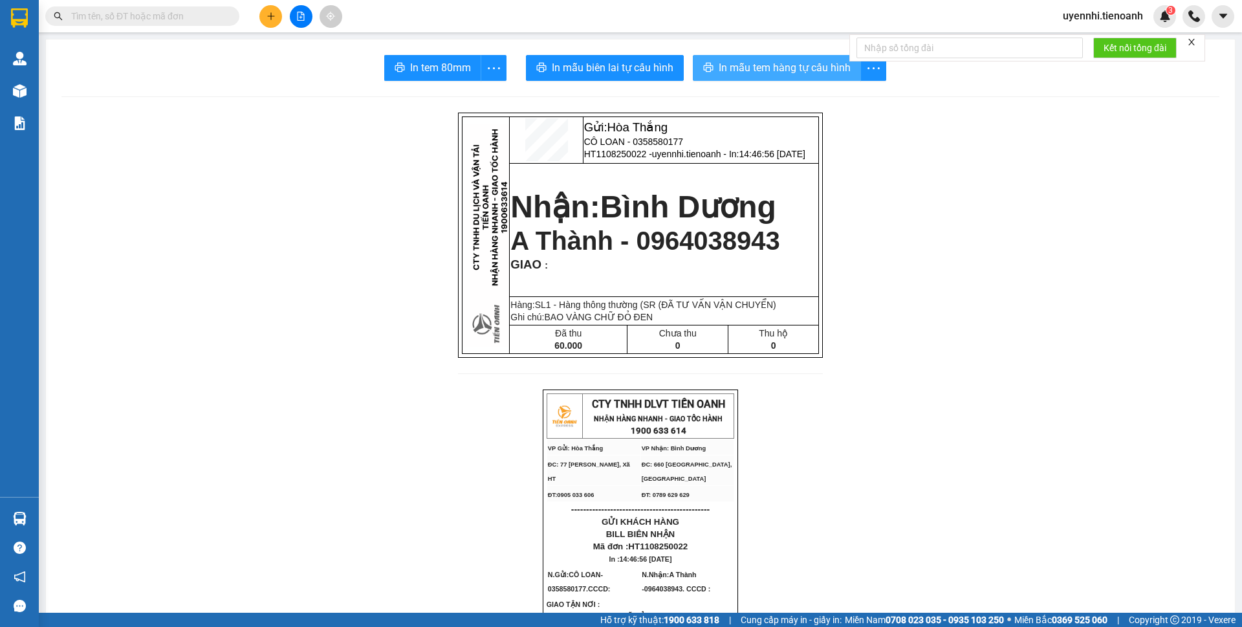
click at [757, 58] on button "In mẫu tem hàng tự cấu hình" at bounding box center [777, 68] width 168 height 26
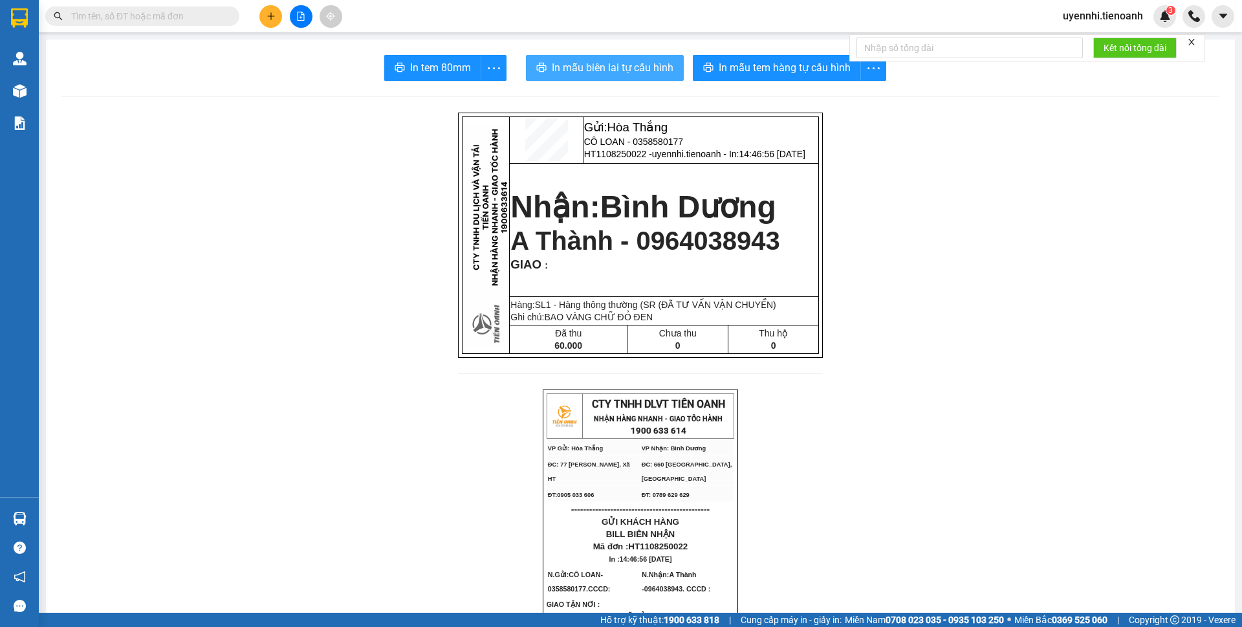
click at [594, 69] on span "In mẫu biên lai tự cấu hình" at bounding box center [613, 68] width 122 height 16
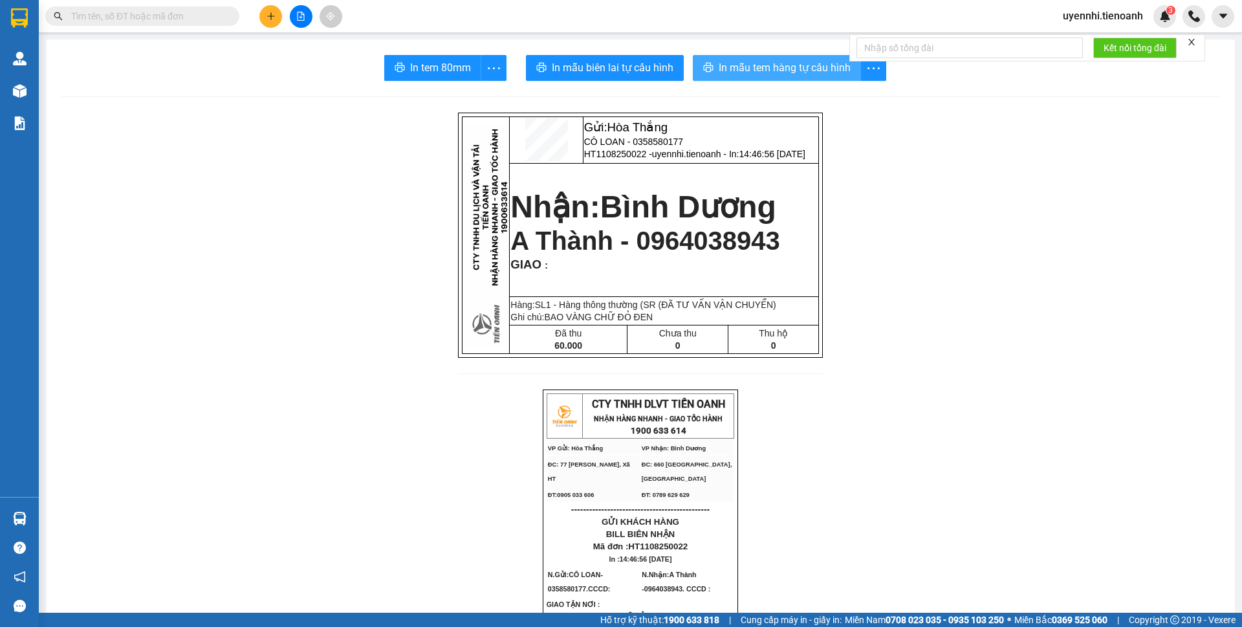
drag, startPoint x: 631, startPoint y: 74, endPoint x: 726, endPoint y: 65, distance: 95.5
click at [726, 65] on span "In mẫu tem hàng tự cấu hình" at bounding box center [785, 68] width 132 height 16
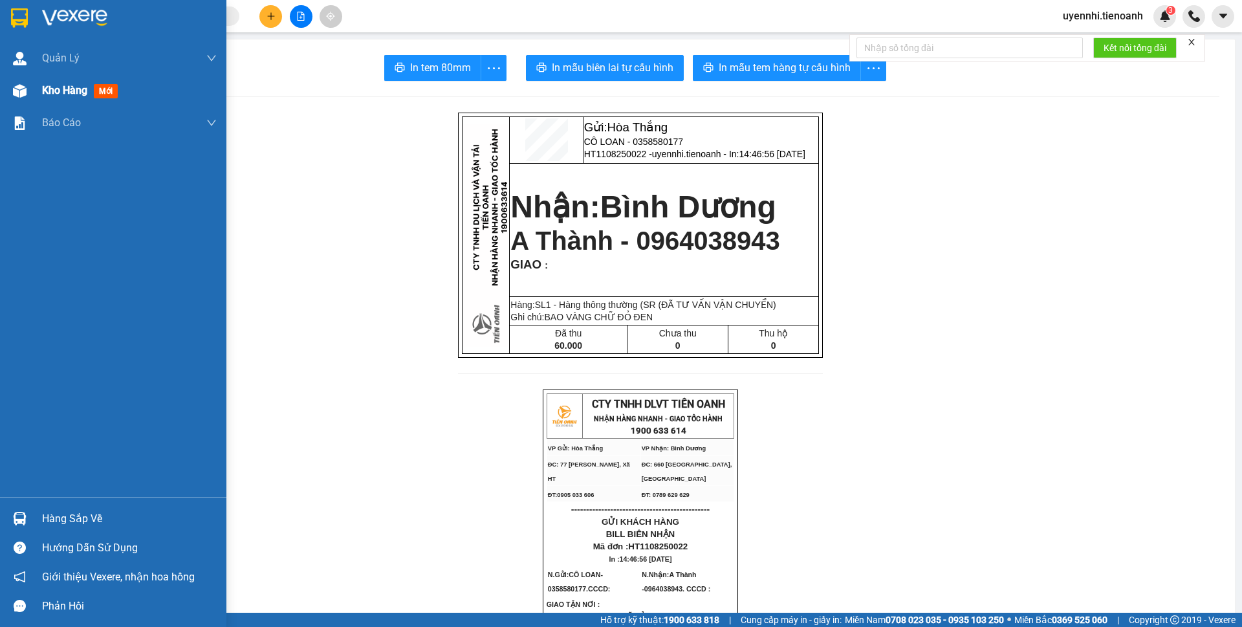
click at [68, 85] on span "Kho hàng" at bounding box center [64, 90] width 45 height 12
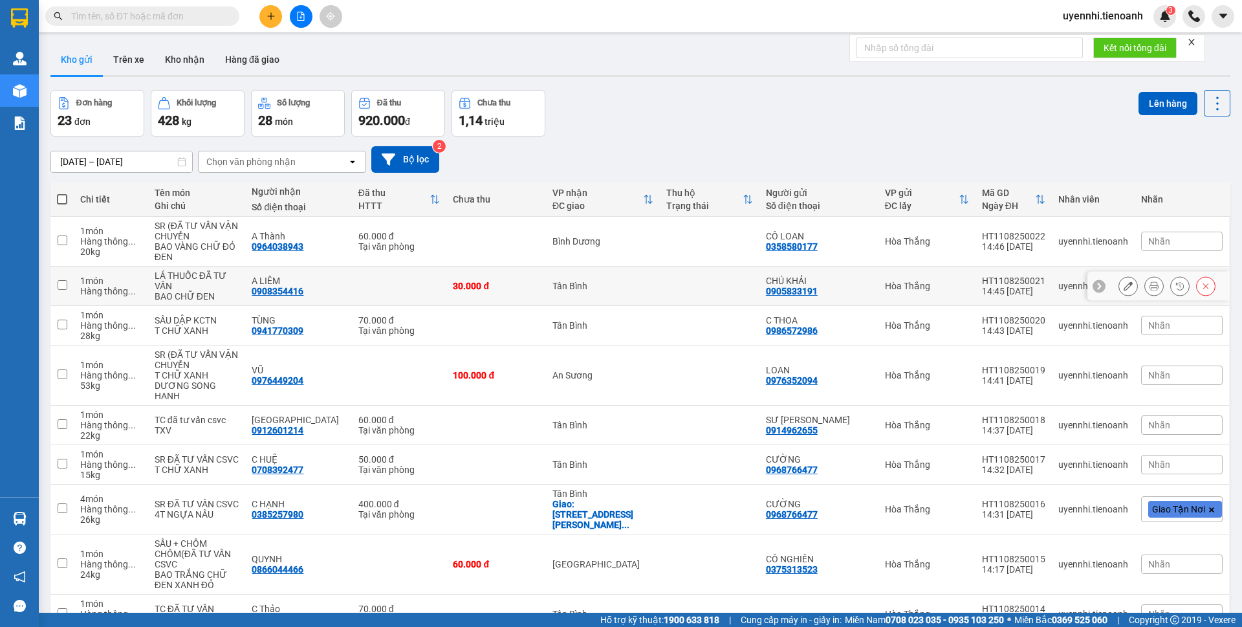
click at [1123, 287] on icon at bounding box center [1127, 285] width 9 height 9
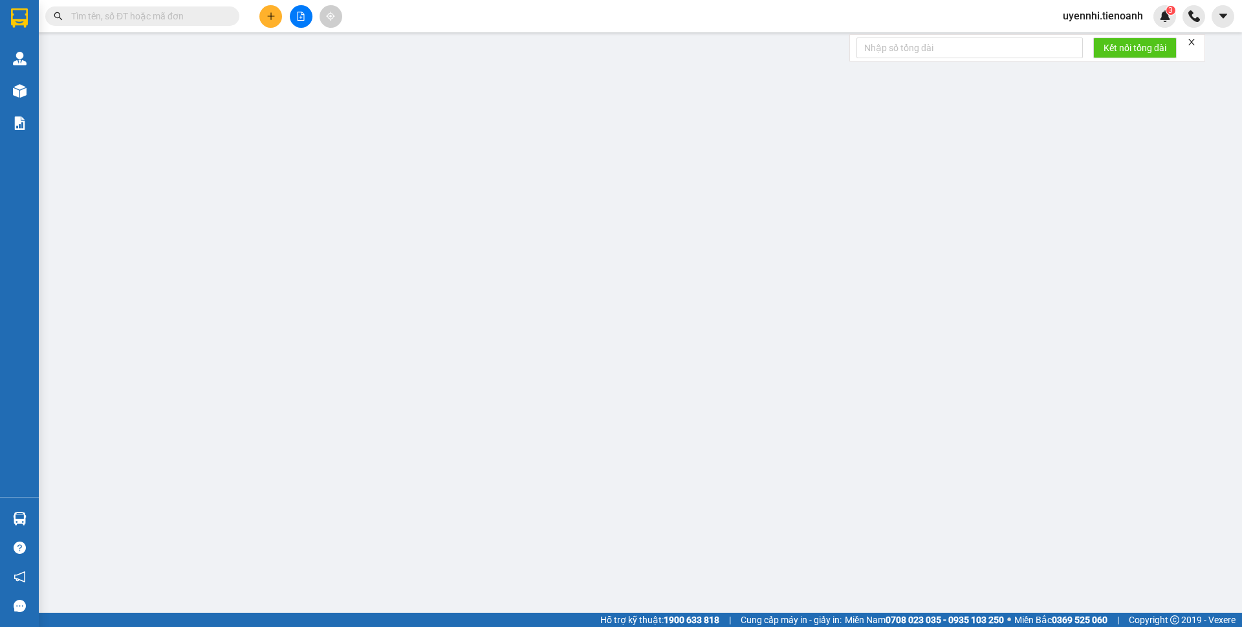
type input "0908354416"
type input "A LIÊM"
type input "0905833191"
type input "CHÚ KHẢI"
type input "024063012012"
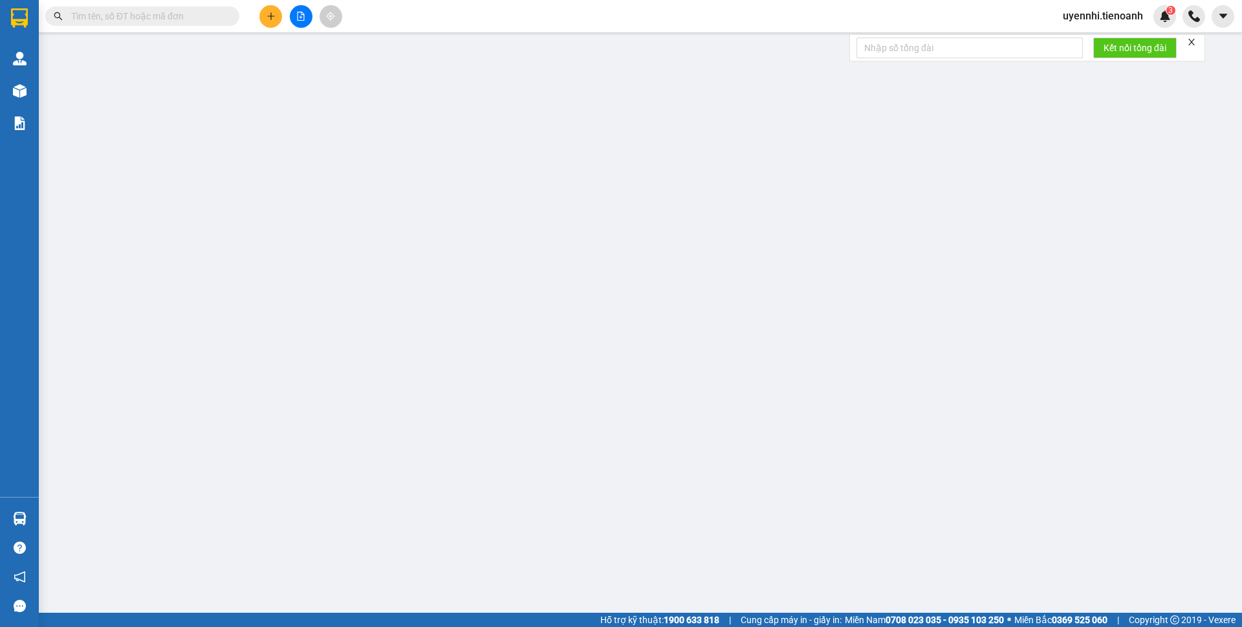
type input "30.000"
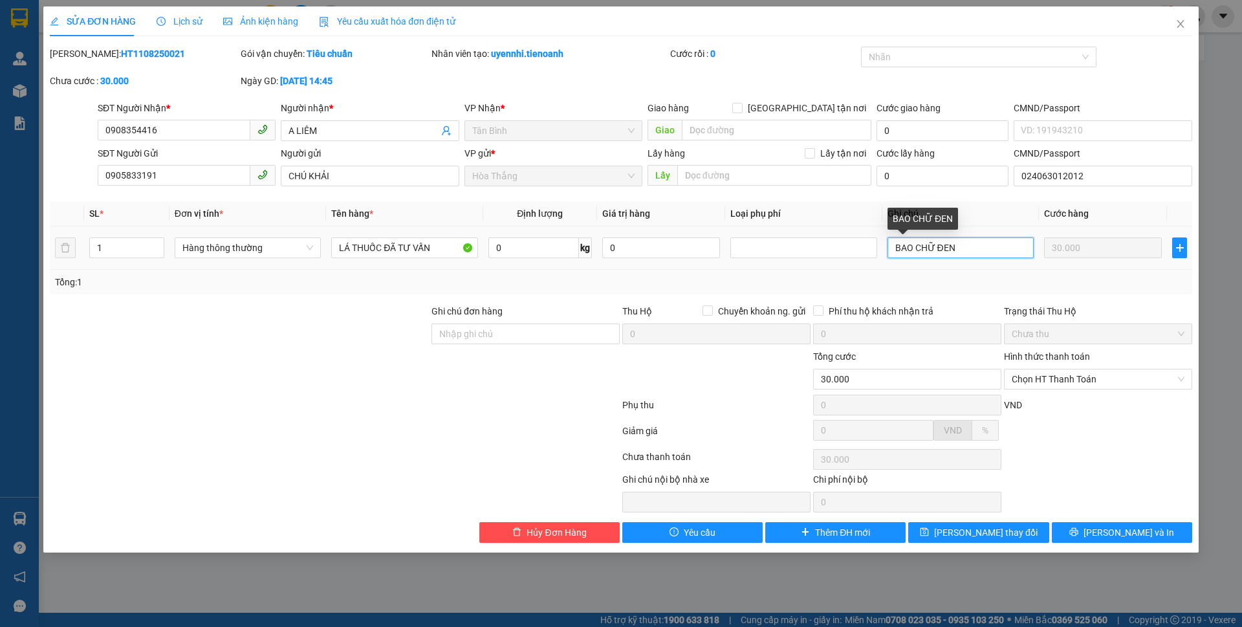
click at [917, 247] on input "BAO CHỮ ĐEN" at bounding box center [960, 247] width 146 height 21
click at [979, 253] on input "BAO ĐỎ CHỮ ĐEN" at bounding box center [960, 247] width 146 height 21
type input "BAO ĐỎ CHỮ ĐEN TRẮNG"
click at [953, 540] on button "[PERSON_NAME] thay đổi" at bounding box center [978, 532] width 140 height 21
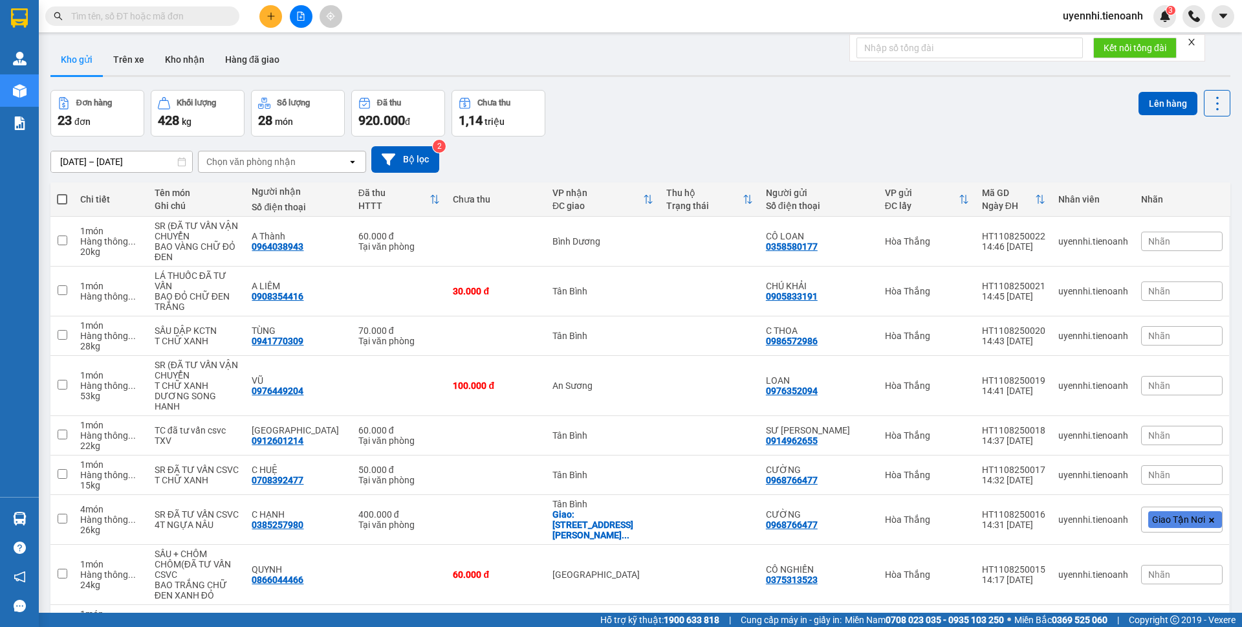
click at [269, 19] on icon "plus" at bounding box center [270, 16] width 9 height 9
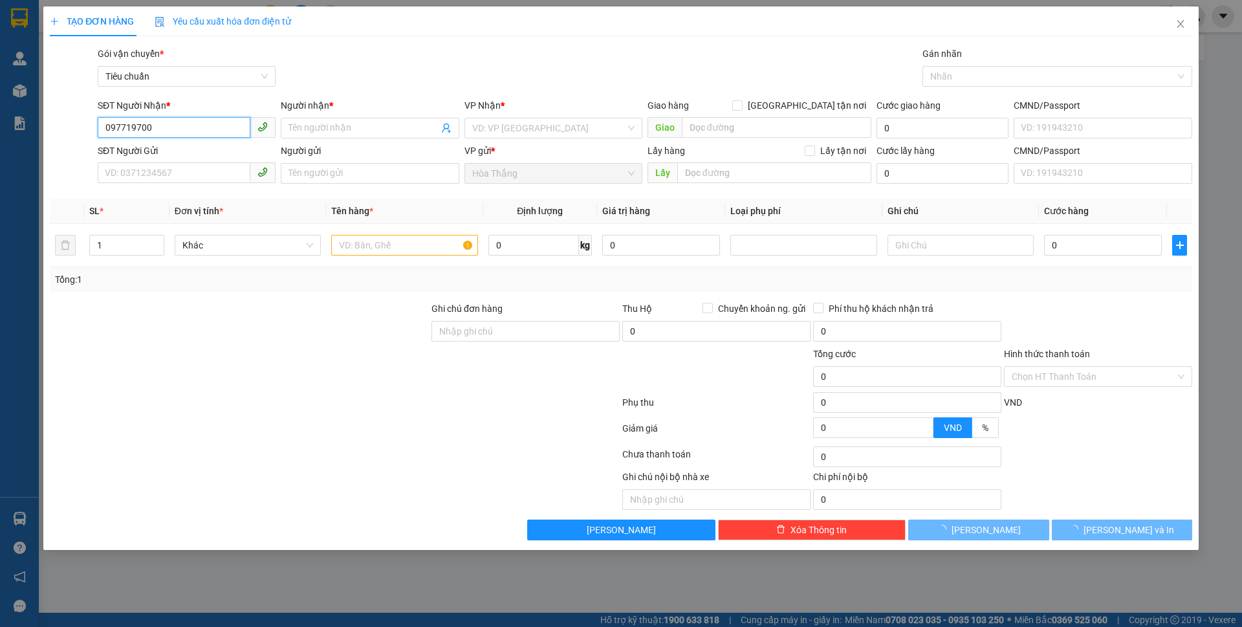
type input "0977197002"
drag, startPoint x: 169, startPoint y: 131, endPoint x: 59, endPoint y: 127, distance: 110.7
click at [59, 127] on div "SĐT Người Nhận * 0977197002 0977197002 Người nhận * Tên người nhận VP Nhận * VD…" at bounding box center [621, 120] width 1145 height 45
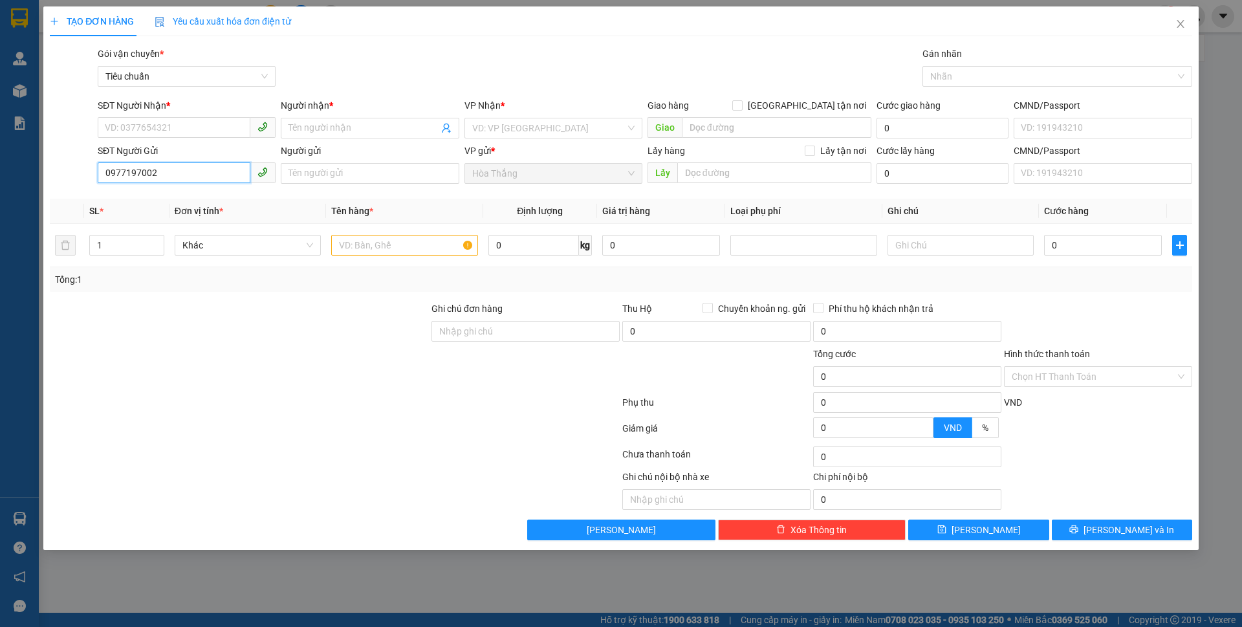
click at [175, 173] on input "0977197002" at bounding box center [174, 172] width 153 height 21
click at [171, 175] on input "0977197002" at bounding box center [174, 172] width 153 height 21
type input "0977197002"
click at [185, 130] on input "SĐT Người Nhận *" at bounding box center [174, 127] width 153 height 21
type input "0911414339"
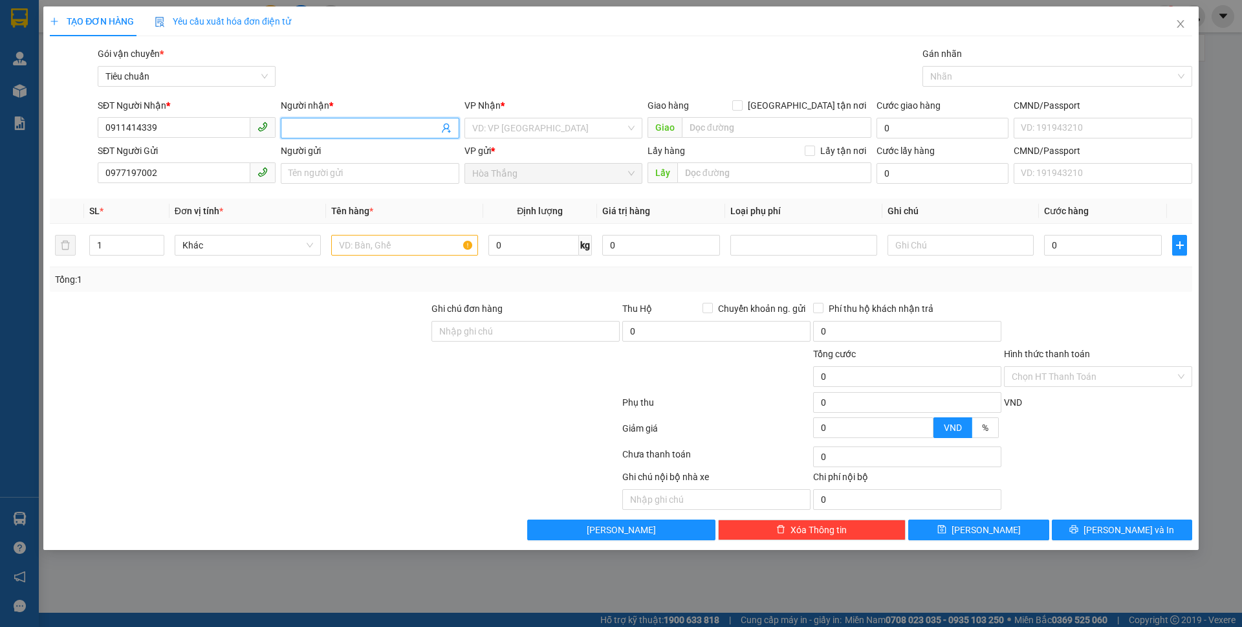
click at [323, 126] on input "Người nhận *" at bounding box center [362, 128] width 149 height 14
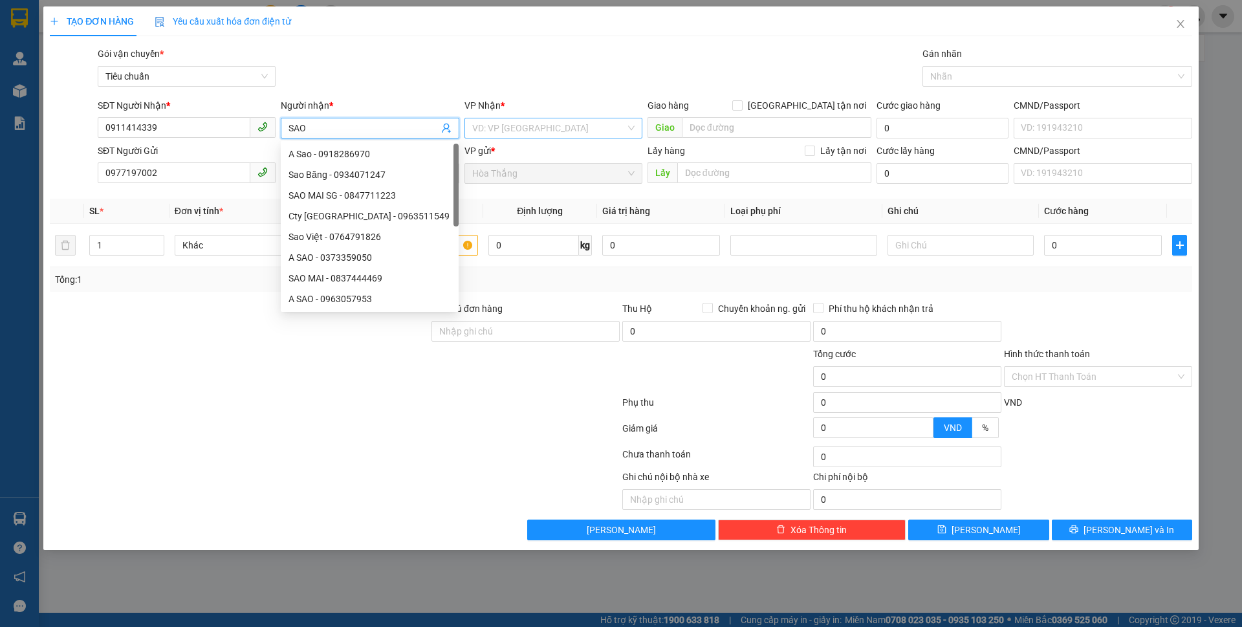
type input "SAO"
click at [537, 124] on input "search" at bounding box center [548, 127] width 153 height 19
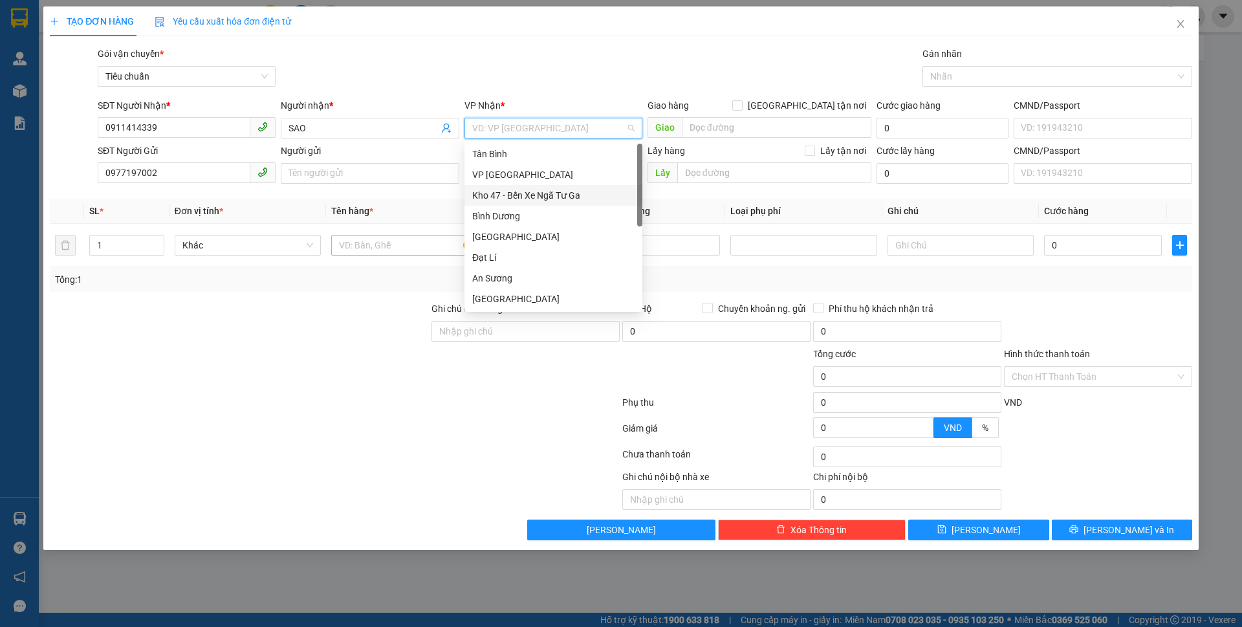
click at [522, 192] on div "Kho 47 - Bến Xe Ngã Tư Ga" at bounding box center [553, 195] width 162 height 14
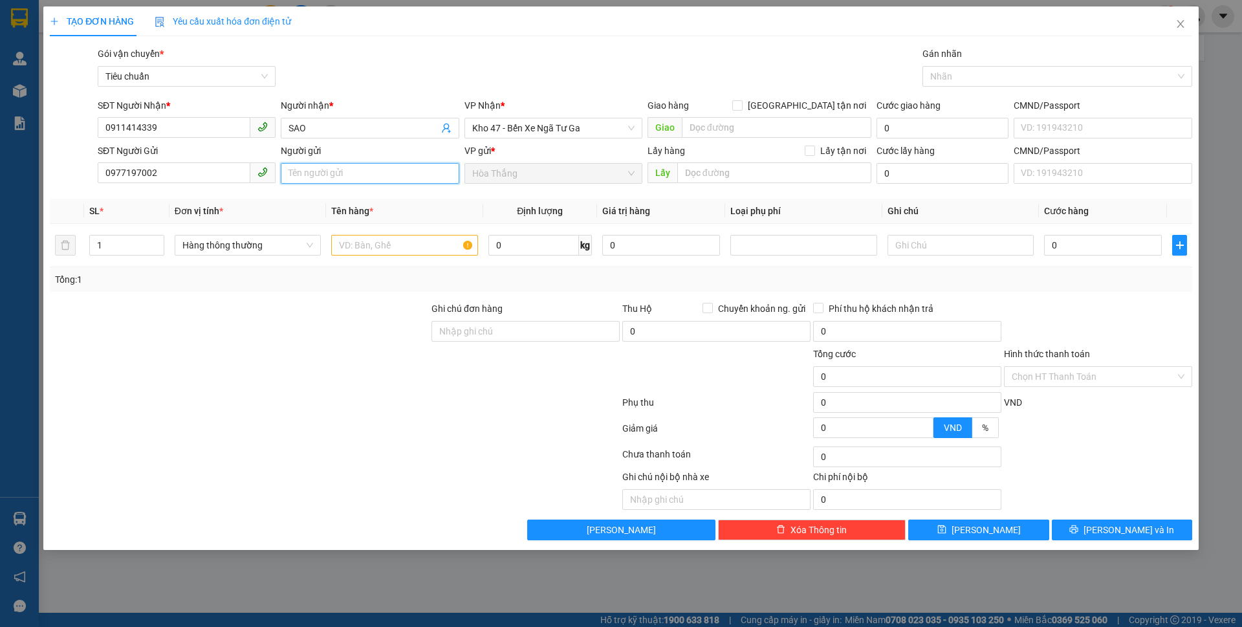
click at [349, 181] on input "Người gửi" at bounding box center [370, 173] width 178 height 21
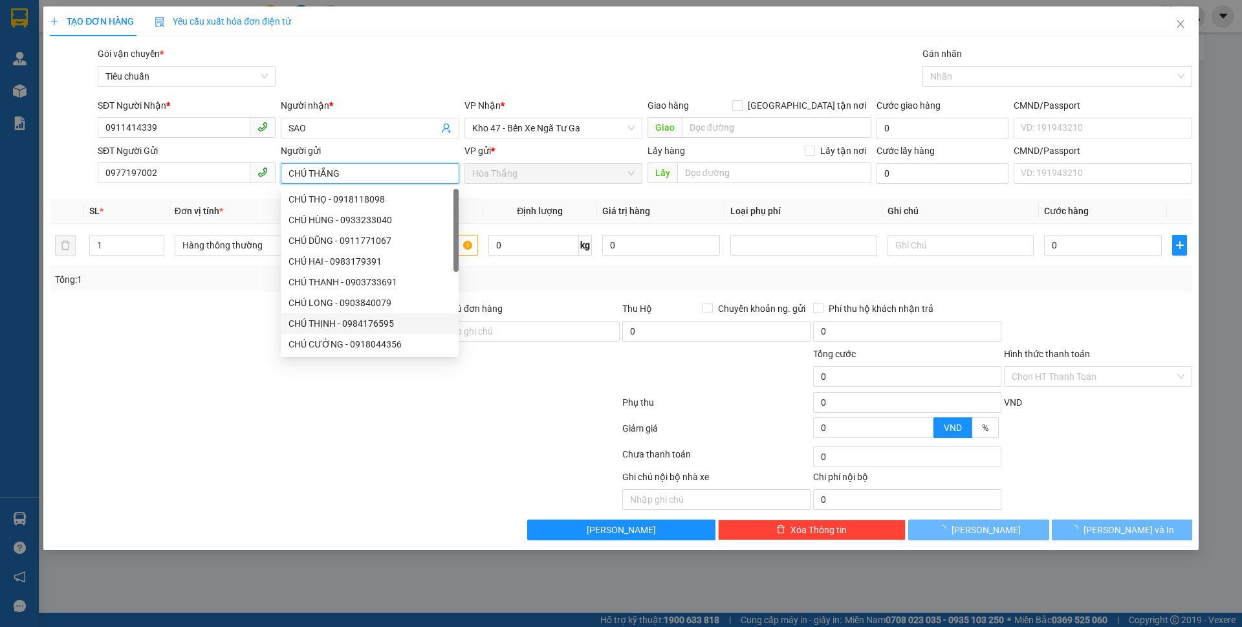
type input "CHÚ THẮNG"
drag, startPoint x: 140, startPoint y: 374, endPoint x: 367, endPoint y: 361, distance: 226.8
click at [141, 374] on div at bounding box center [240, 369] width 382 height 45
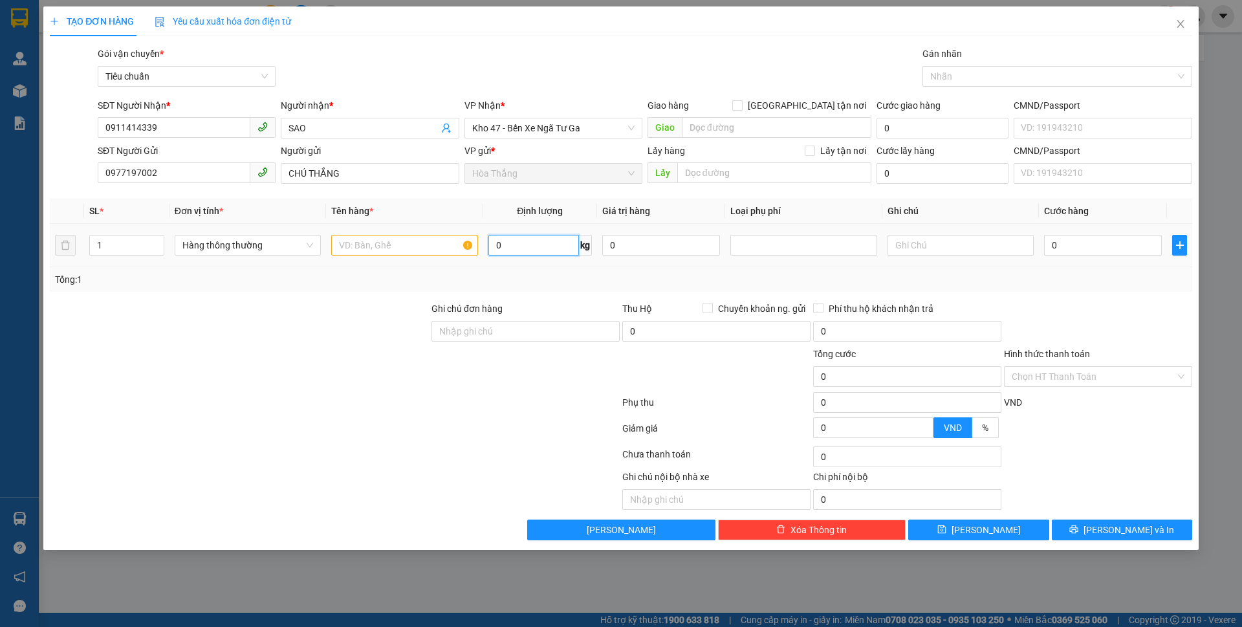
click at [530, 253] on input "0" at bounding box center [533, 245] width 91 height 21
type input "30"
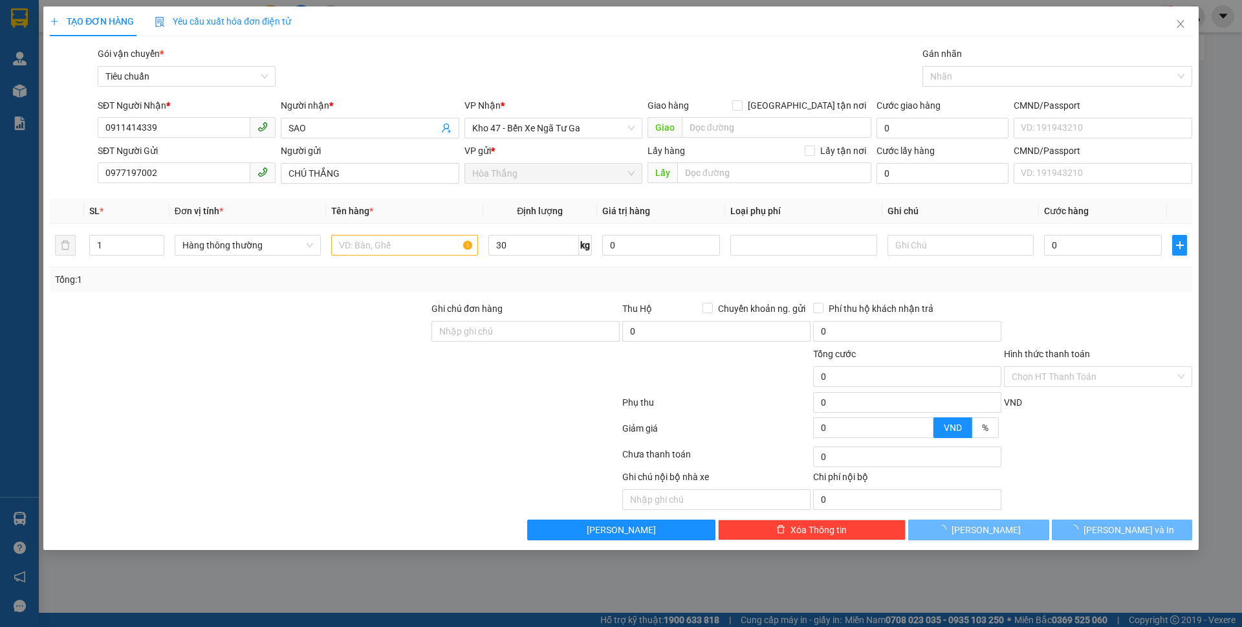
drag, startPoint x: 513, startPoint y: 285, endPoint x: 420, endPoint y: 251, distance: 99.2
click at [512, 285] on div "Tổng: 1" at bounding box center [621, 279] width 1142 height 25
click at [420, 251] on input "text" at bounding box center [404, 245] width 146 height 21
type input "65.000"
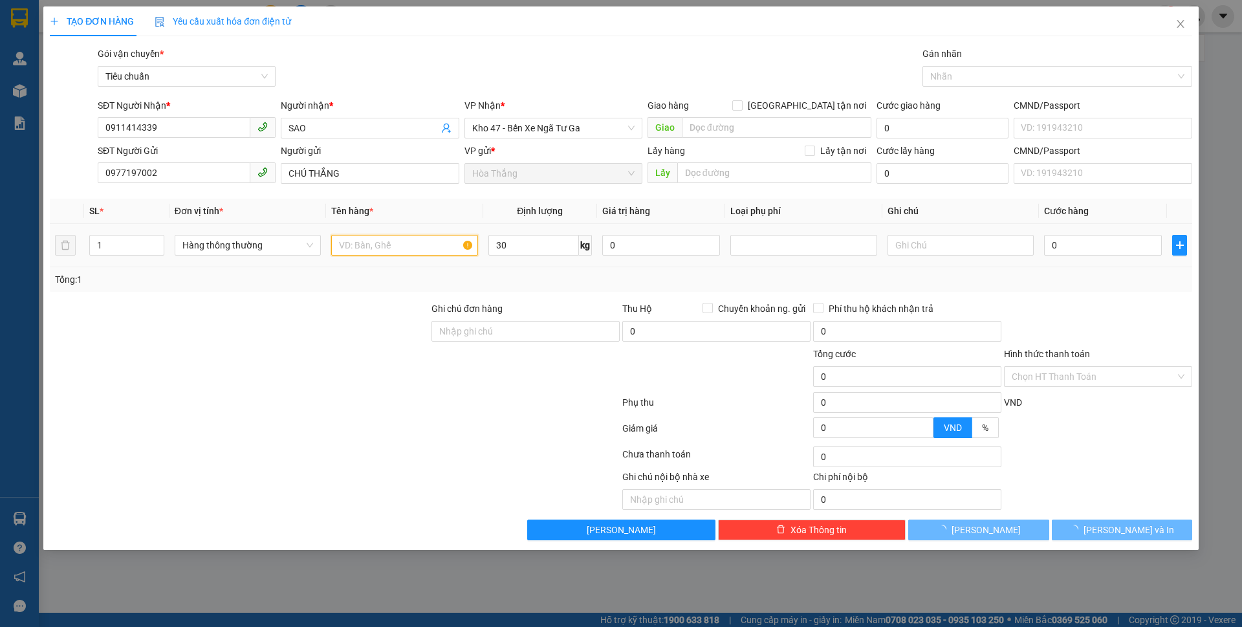
type input "65.000"
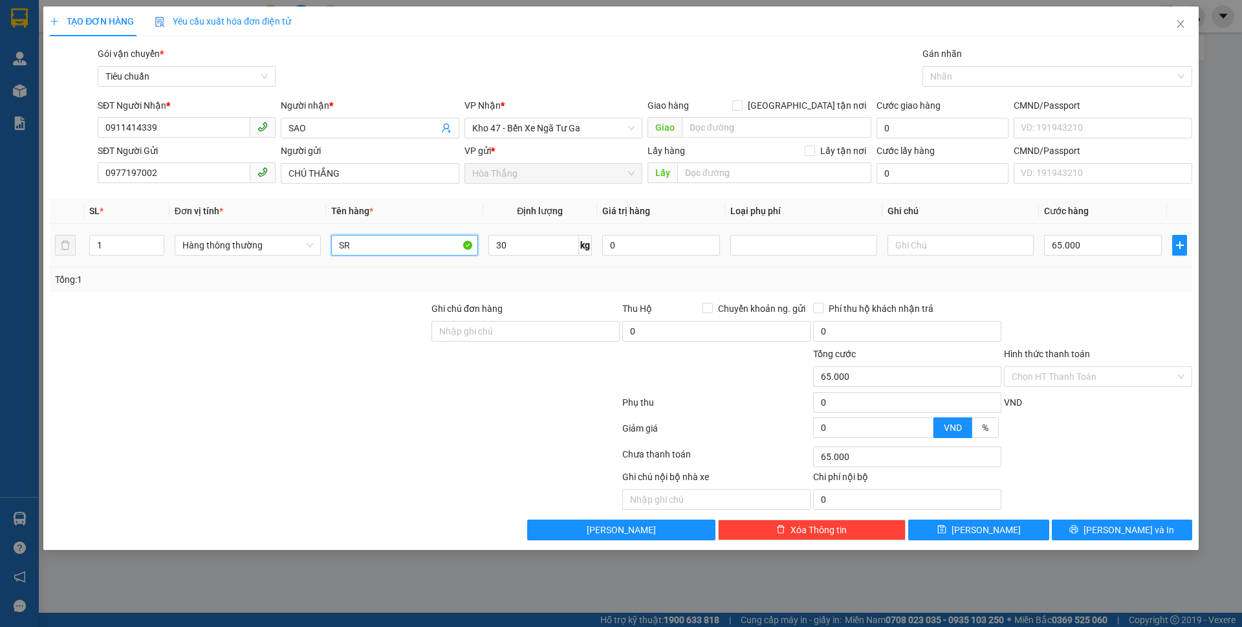
type input "S"
type input "TC ĐÃ TƯ VẤN CSVC"
click at [968, 243] on input "text" at bounding box center [960, 245] width 146 height 21
type input "T CHỮ HP"
click at [1101, 243] on input "65.000" at bounding box center [1103, 245] width 118 height 21
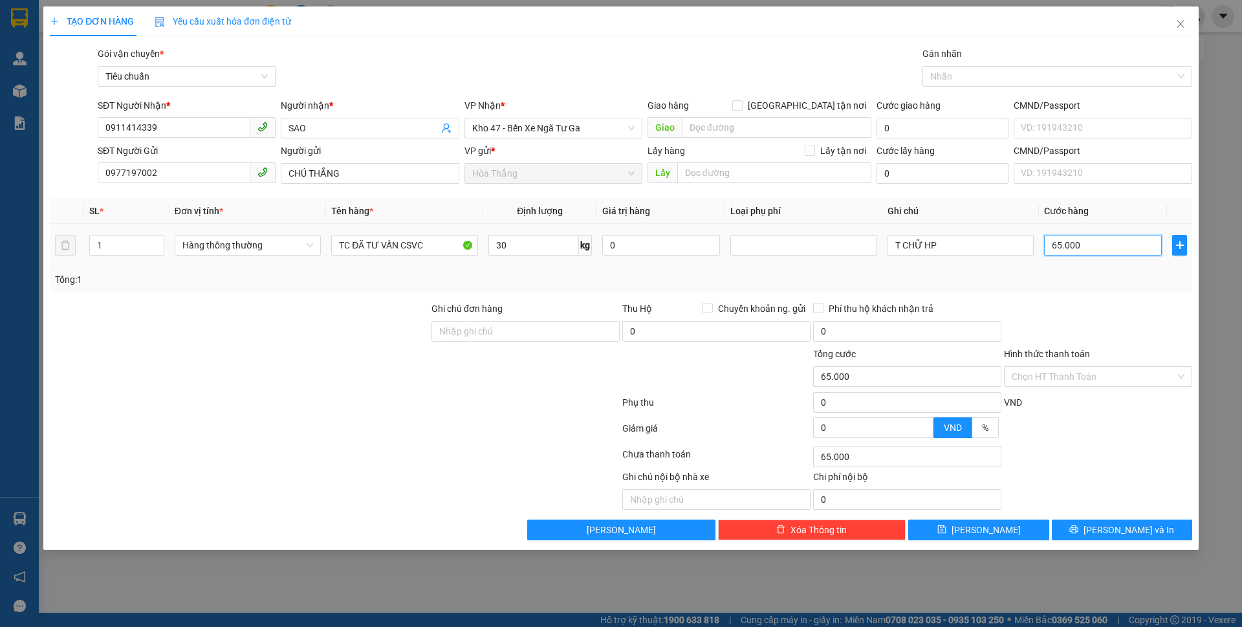
type input "7"
type input "70"
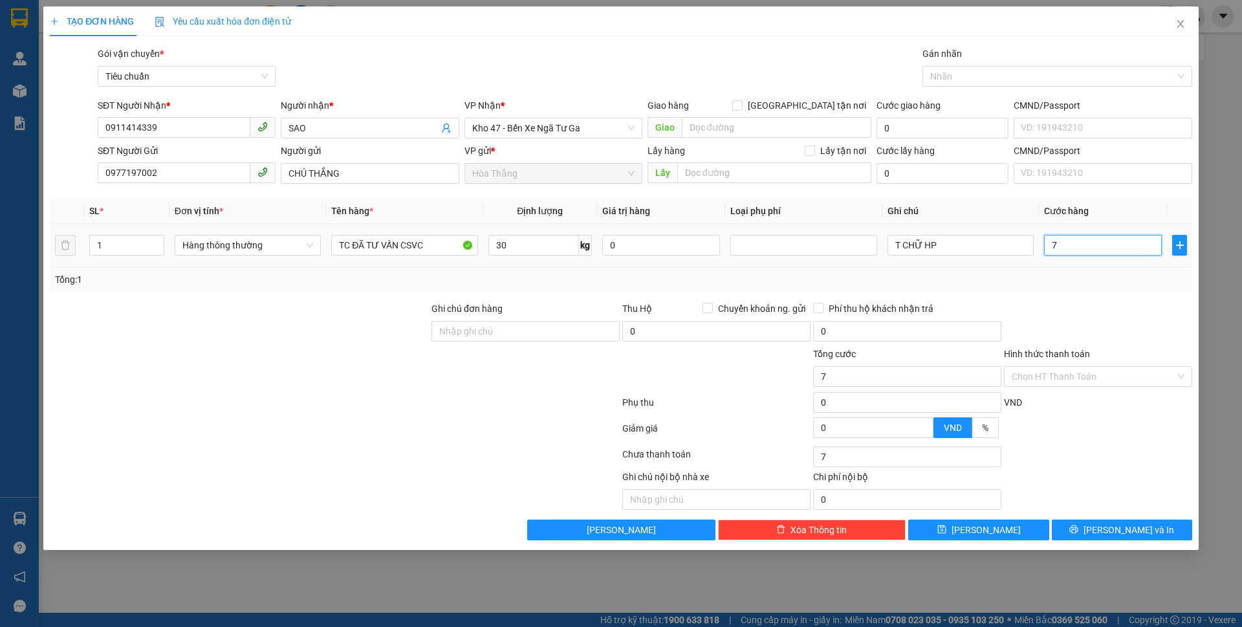
type input "70"
type input "70.000"
drag, startPoint x: 1103, startPoint y: 284, endPoint x: 1119, endPoint y: 364, distance: 81.7
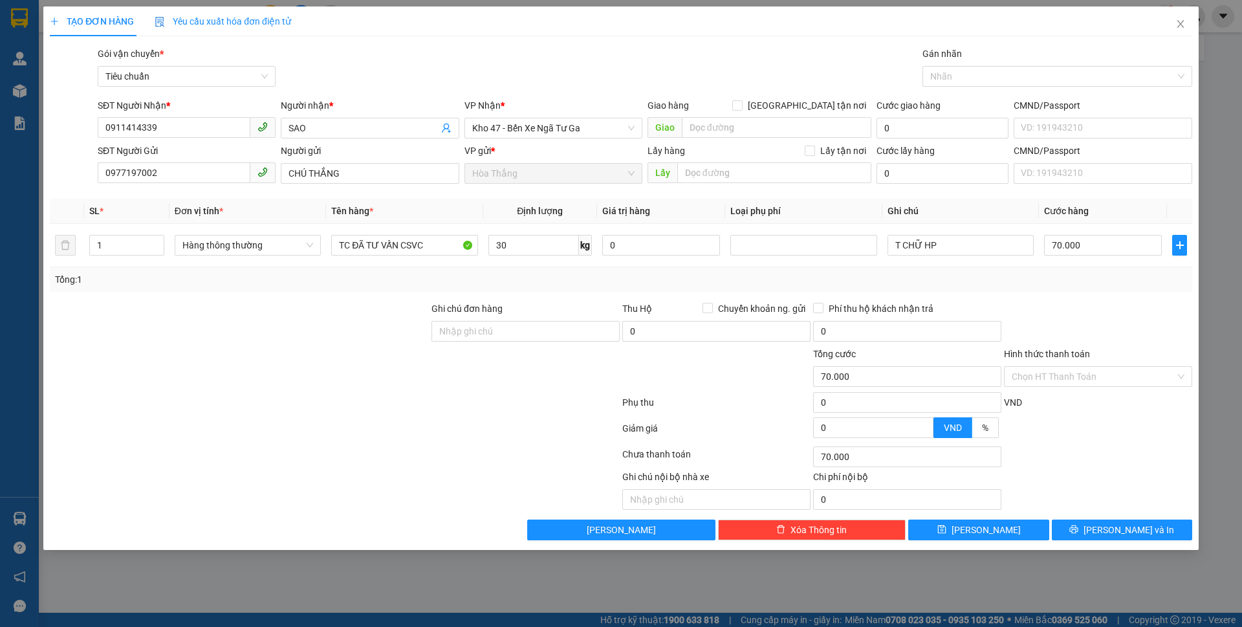
click at [1103, 285] on div "Tổng: 1" at bounding box center [621, 279] width 1132 height 14
click at [1090, 530] on button "[PERSON_NAME] và In" at bounding box center [1122, 529] width 140 height 21
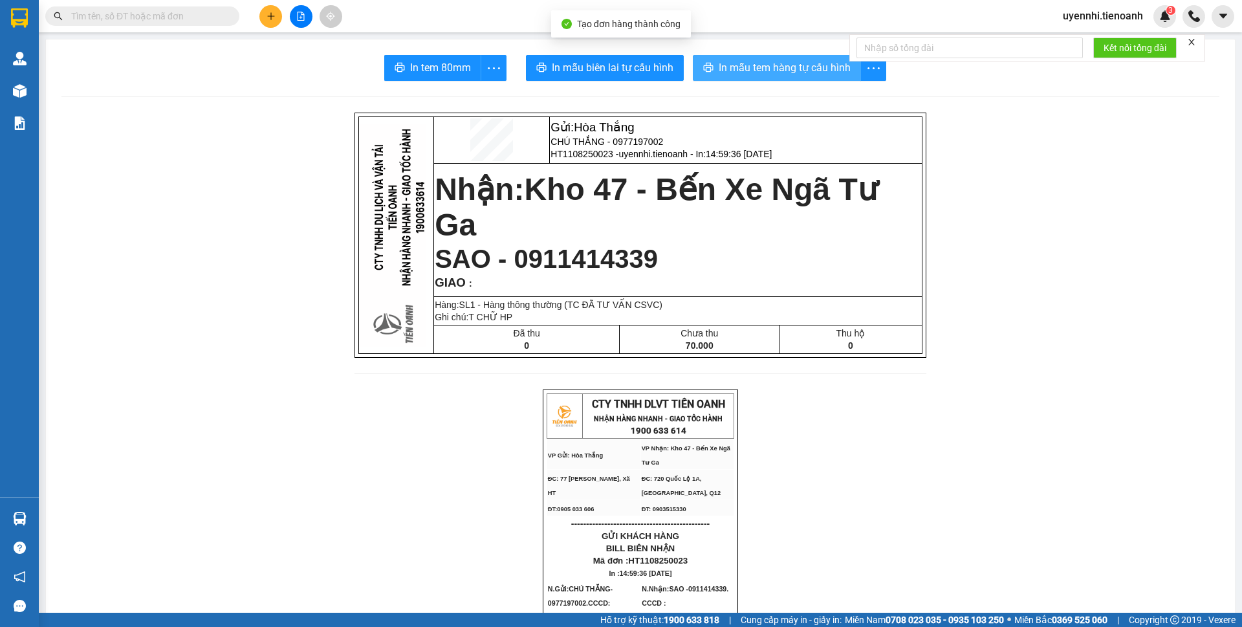
click at [745, 69] on span "In mẫu tem hàng tự cấu hình" at bounding box center [785, 68] width 132 height 16
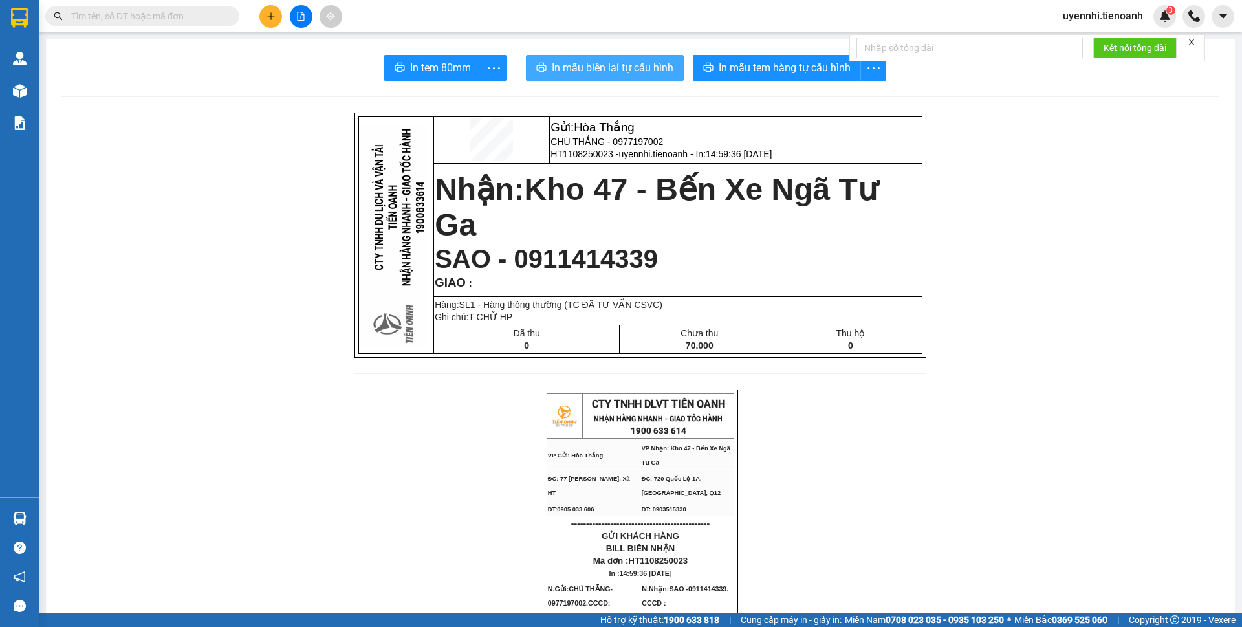
click at [589, 73] on span "In mẫu biên lai tự cấu hình" at bounding box center [613, 68] width 122 height 16
click at [272, 12] on icon "plus" at bounding box center [270, 16] width 9 height 9
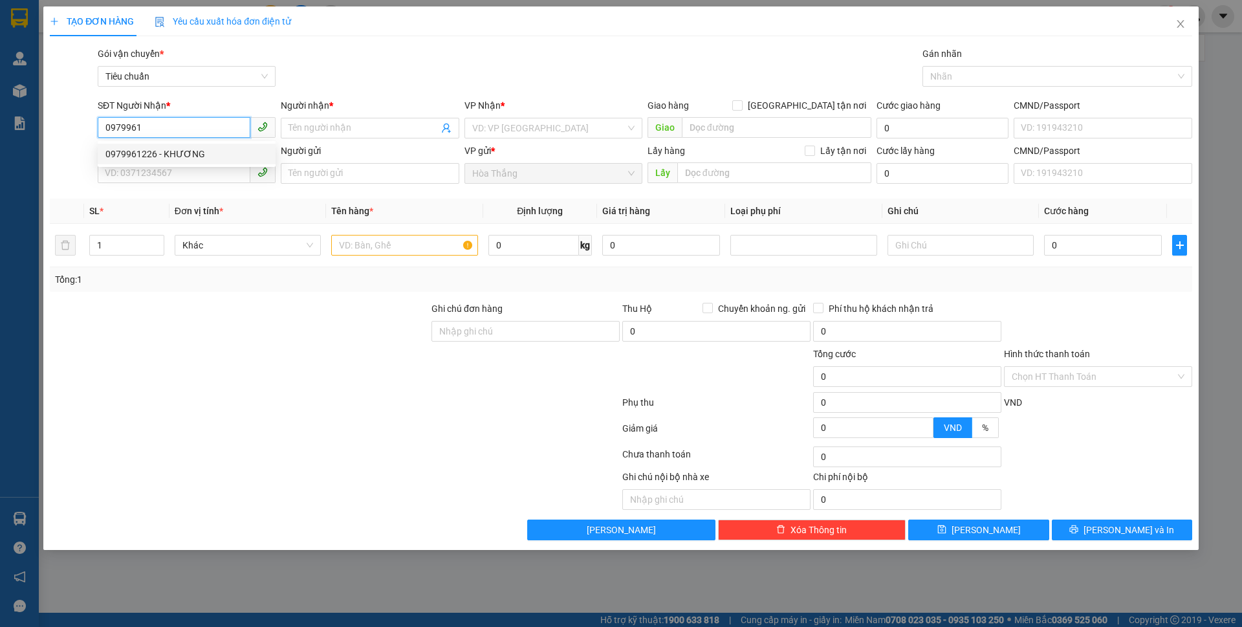
click at [155, 155] on div "0979961226 - KHƯƠNG" at bounding box center [186, 154] width 162 height 14
type input "0979961226"
type input "KHƯƠNG"
type input "0979961226"
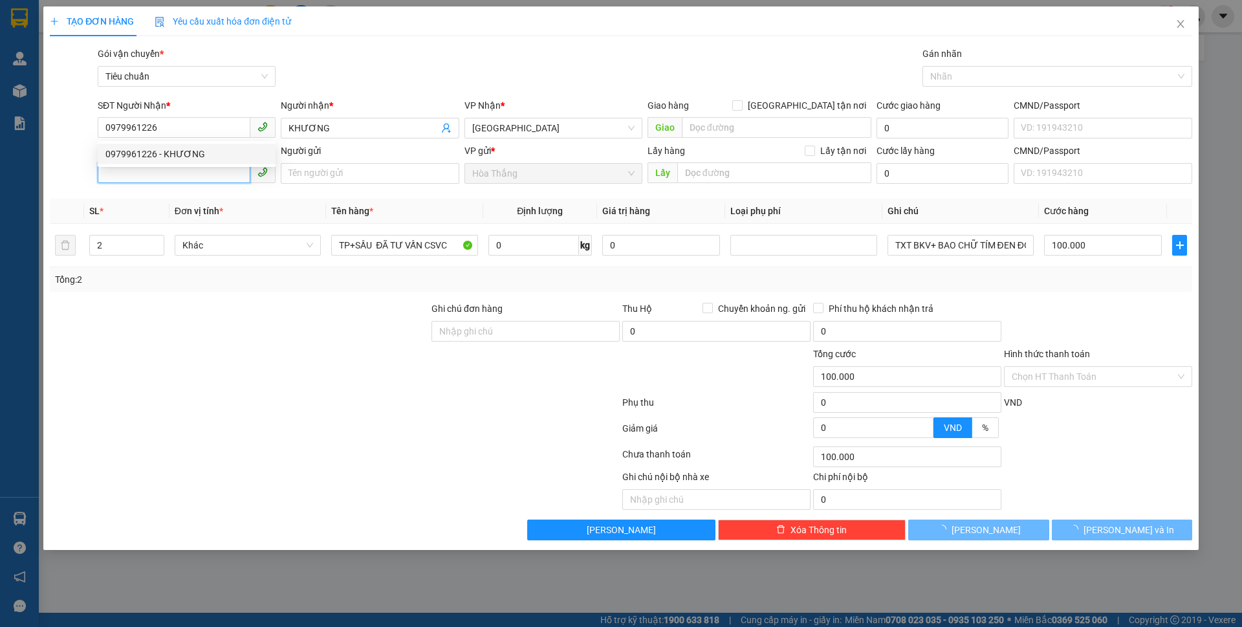
type input "100.000"
click at [149, 180] on input "SĐT Người Gửi" at bounding box center [174, 172] width 153 height 21
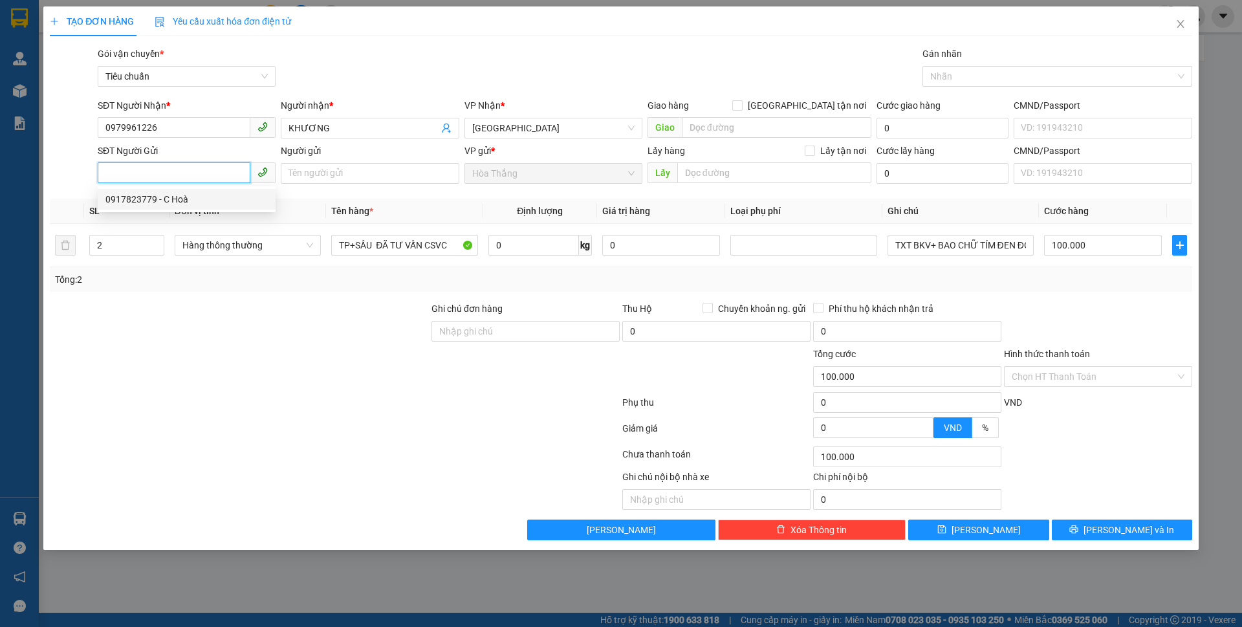
drag, startPoint x: 164, startPoint y: 201, endPoint x: 150, endPoint y: 171, distance: 33.6
click at [150, 171] on body "Kết quả tìm kiếm ( 0 ) Bộ lọc No Data uyennhi.tienoanh 3 Quản Lý Quản lý khách …" at bounding box center [621, 313] width 1242 height 627
type input "0846272828"
click at [156, 199] on div "0846272828 - trung" at bounding box center [186, 199] width 162 height 14
type input "trung"
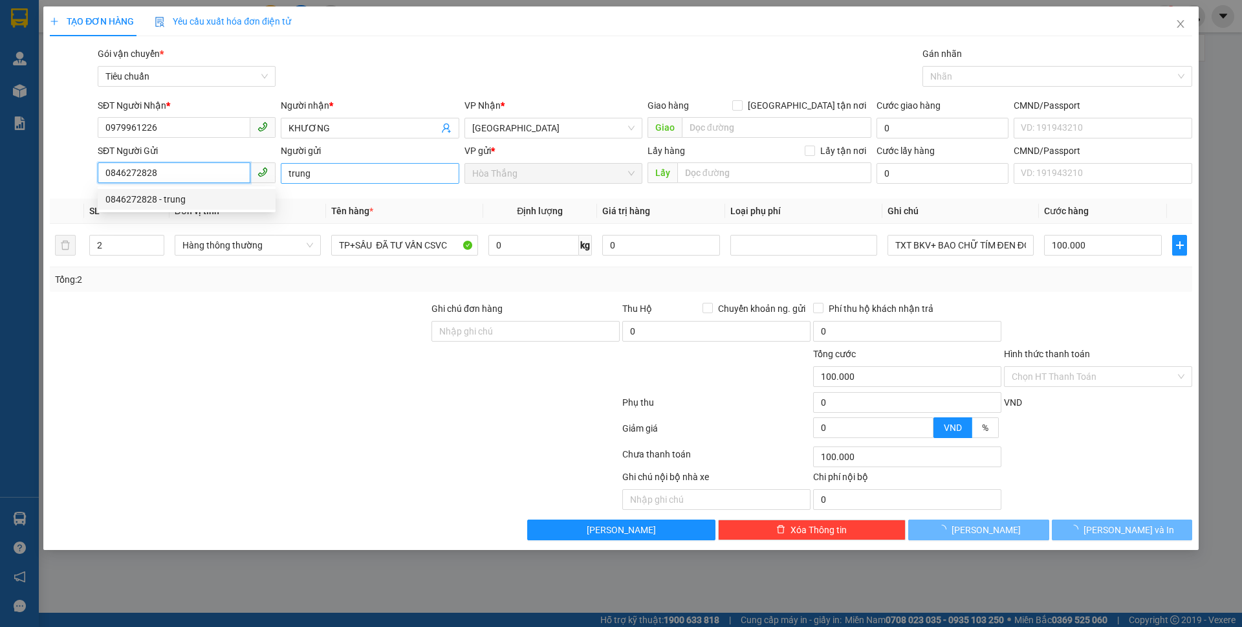
type input "50.000"
type input "0846272828"
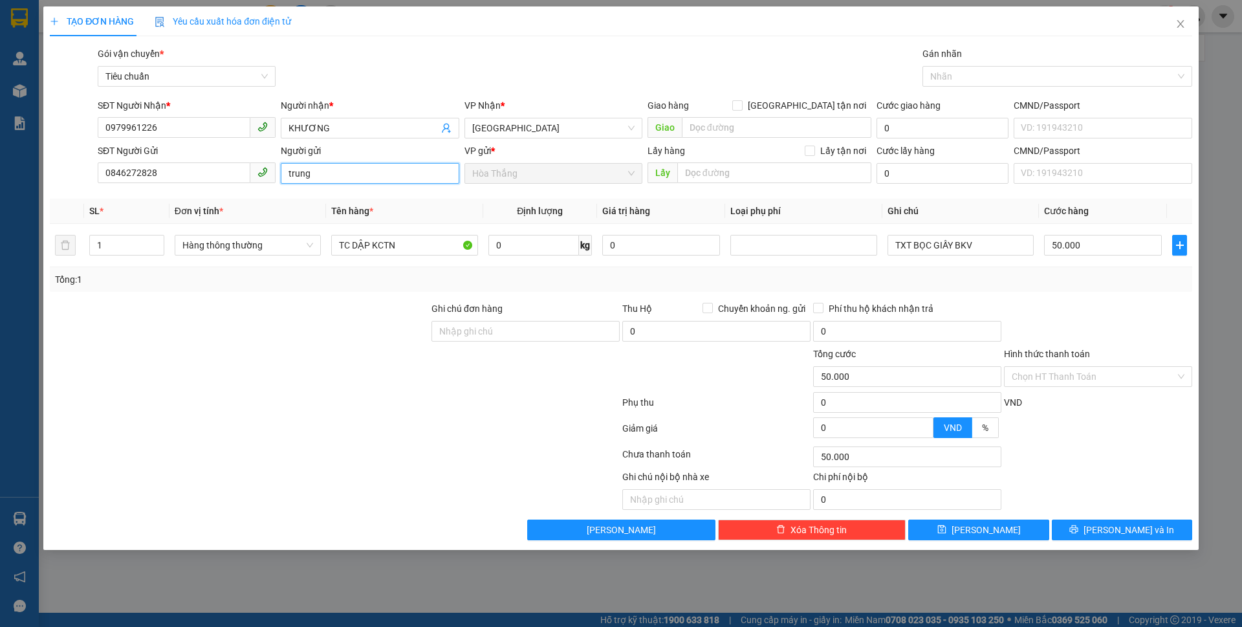
drag, startPoint x: 299, startPoint y: 175, endPoint x: 263, endPoint y: 175, distance: 36.2
click at [263, 175] on div "SĐT Người Gửi 0846272828 Người gửi trung trung VP gửi * Hòa Thắng Lấy hàng Lấy …" at bounding box center [645, 166] width 1100 height 45
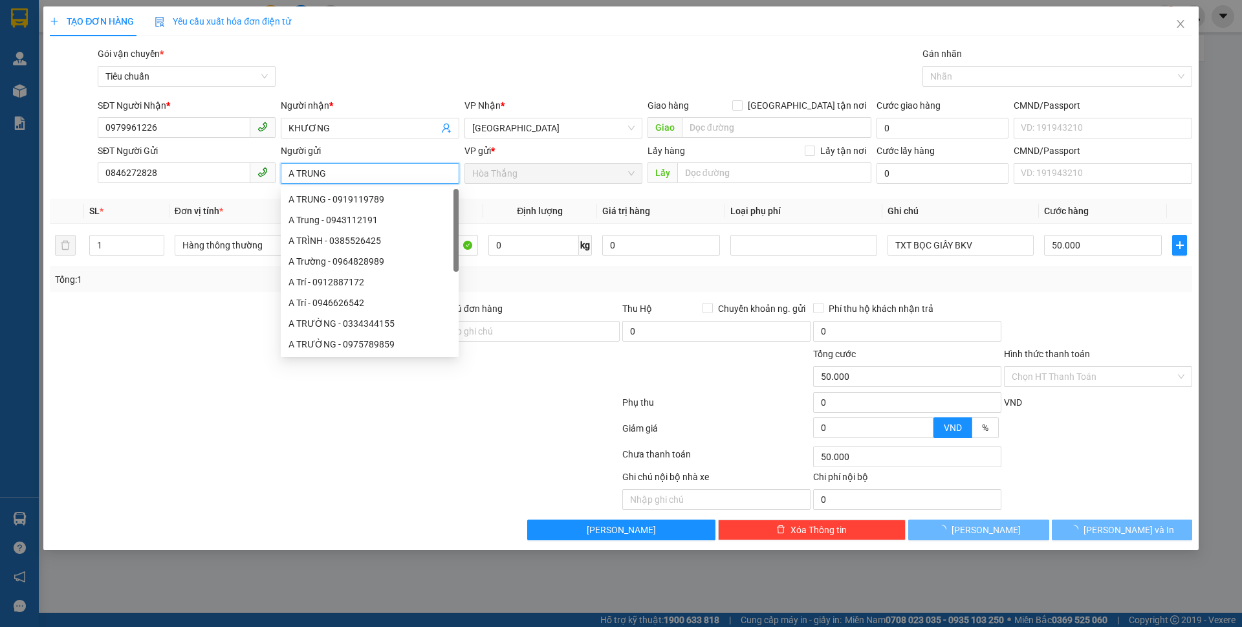
type input "A TRUNG"
click at [129, 383] on div at bounding box center [240, 369] width 382 height 45
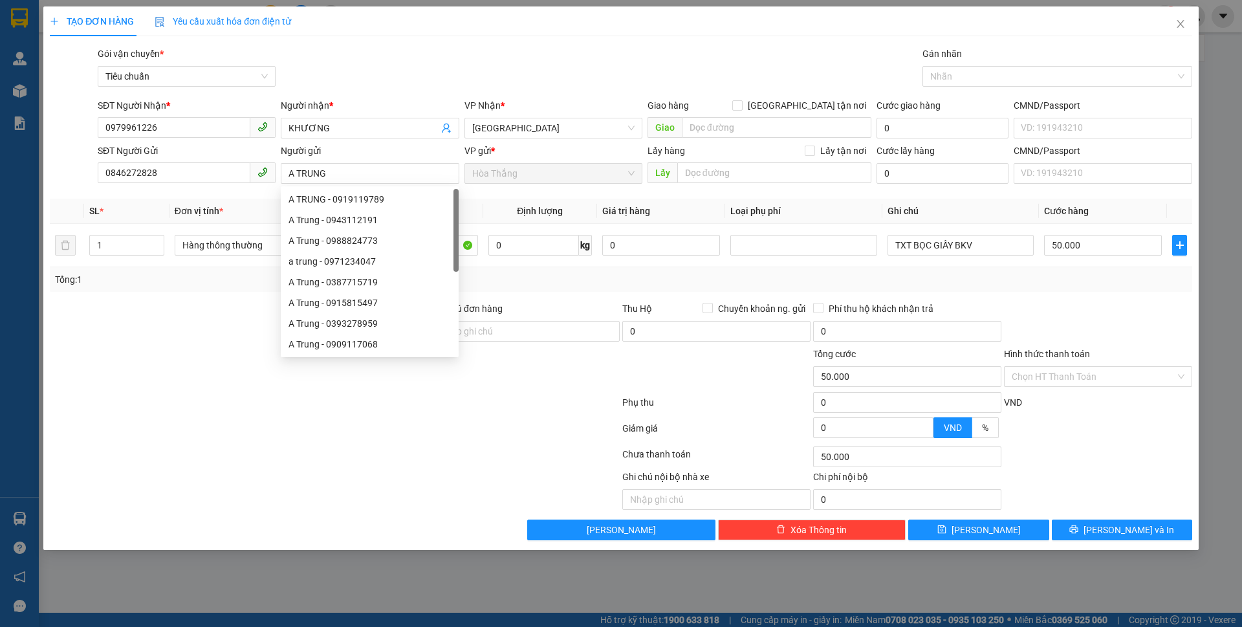
click at [133, 384] on div at bounding box center [240, 369] width 382 height 45
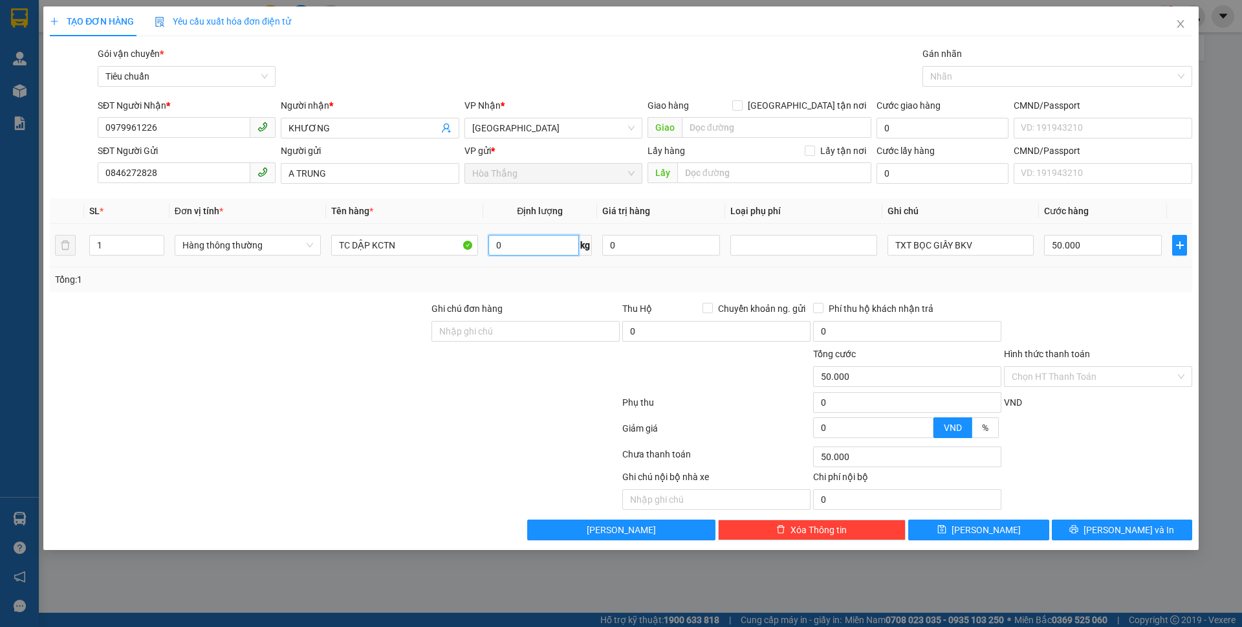
click at [550, 249] on input "0" at bounding box center [533, 245] width 91 height 21
type input "31"
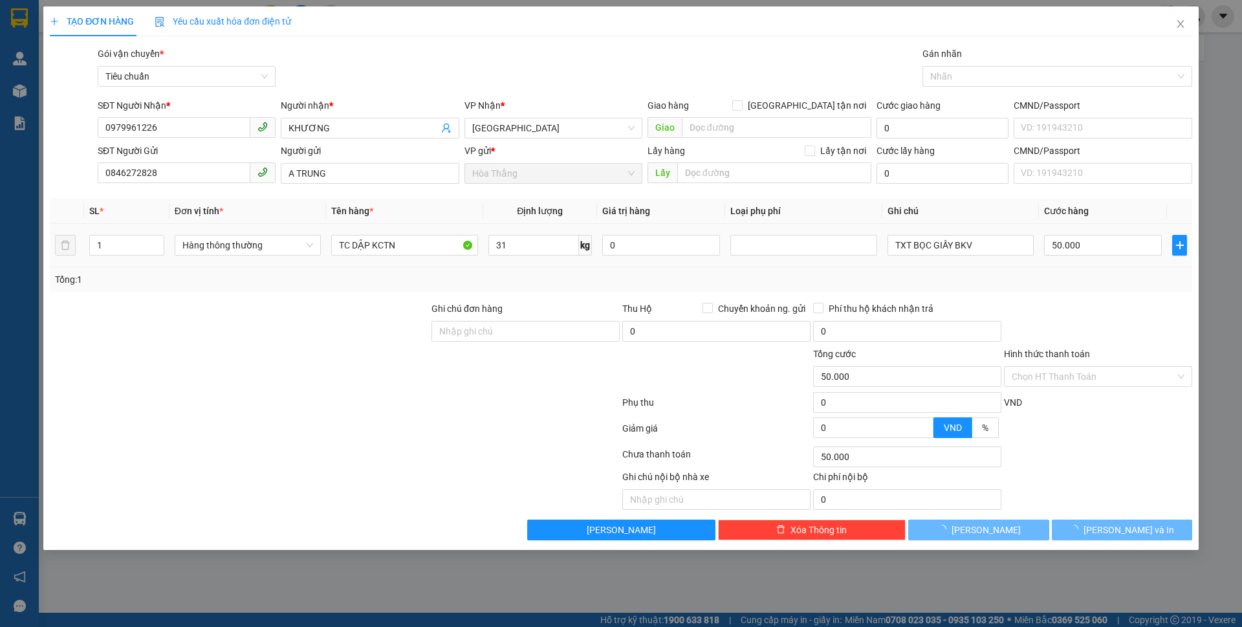
drag, startPoint x: 350, startPoint y: 308, endPoint x: 990, endPoint y: 263, distance: 641.9
click at [361, 310] on div at bounding box center [240, 323] width 382 height 45
click at [455, 306] on label "Ghi chú đơn hàng" at bounding box center [466, 308] width 71 height 10
click at [455, 321] on input "Ghi chú đơn hàng" at bounding box center [525, 331] width 188 height 21
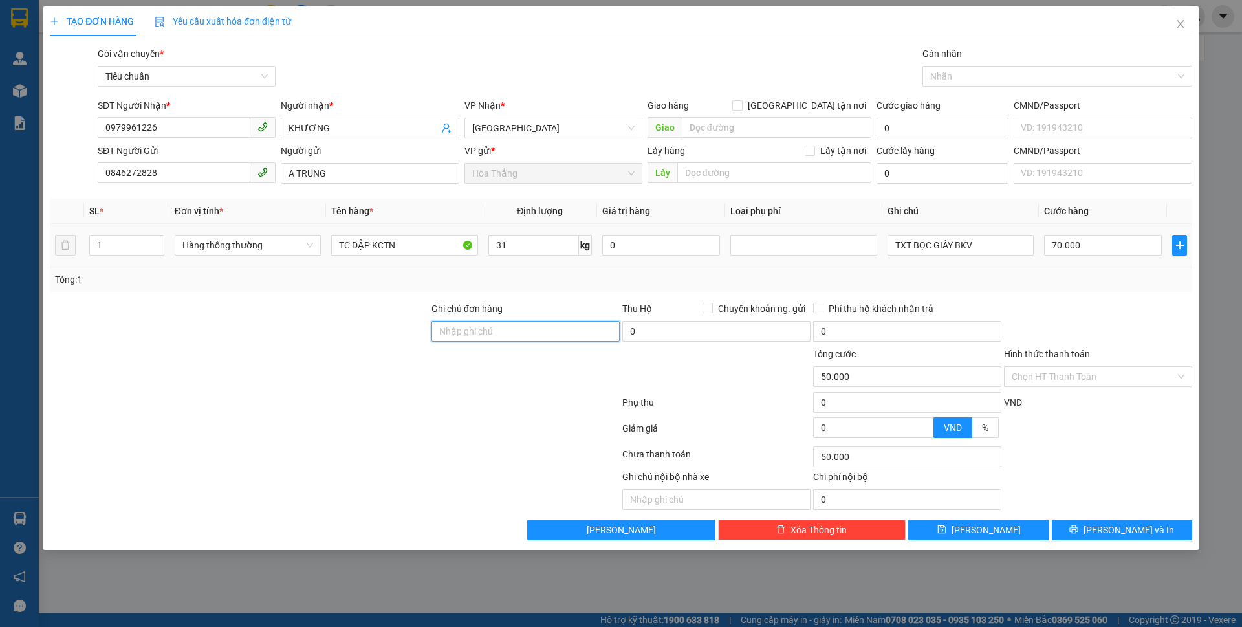
type input "70.000"
drag, startPoint x: 999, startPoint y: 242, endPoint x: 845, endPoint y: 266, distance: 155.9
click at [845, 266] on tr "1 Hàng thông thường TC DẬP KCTN 31 kg 0 TXT BỌC GIẤY BKV 70.000" at bounding box center [621, 245] width 1142 height 43
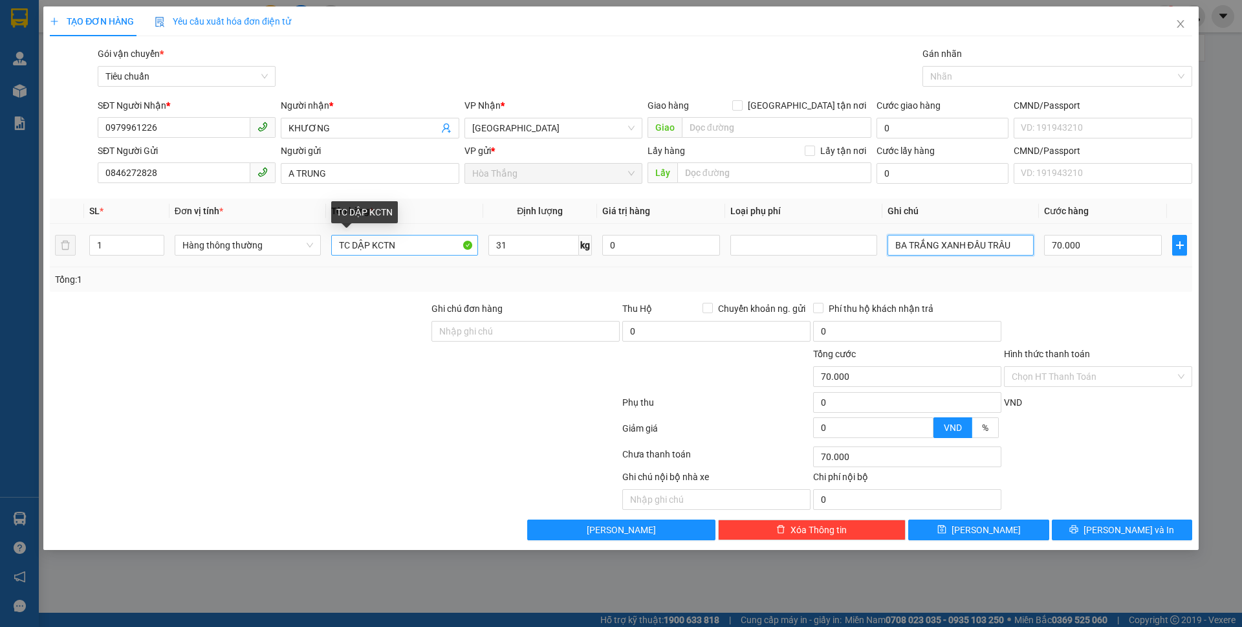
type input "BA TRẮNG XANH ĐẦU TRÂU"
drag, startPoint x: 365, startPoint y: 250, endPoint x: 243, endPoint y: 247, distance: 122.3
click at [243, 247] on tr "1 Hàng thông thường TC DẬP KCTN 31 kg 0 BA TRẮNG XANH ĐẦU TRÂU 70.000" at bounding box center [621, 245] width 1142 height 43
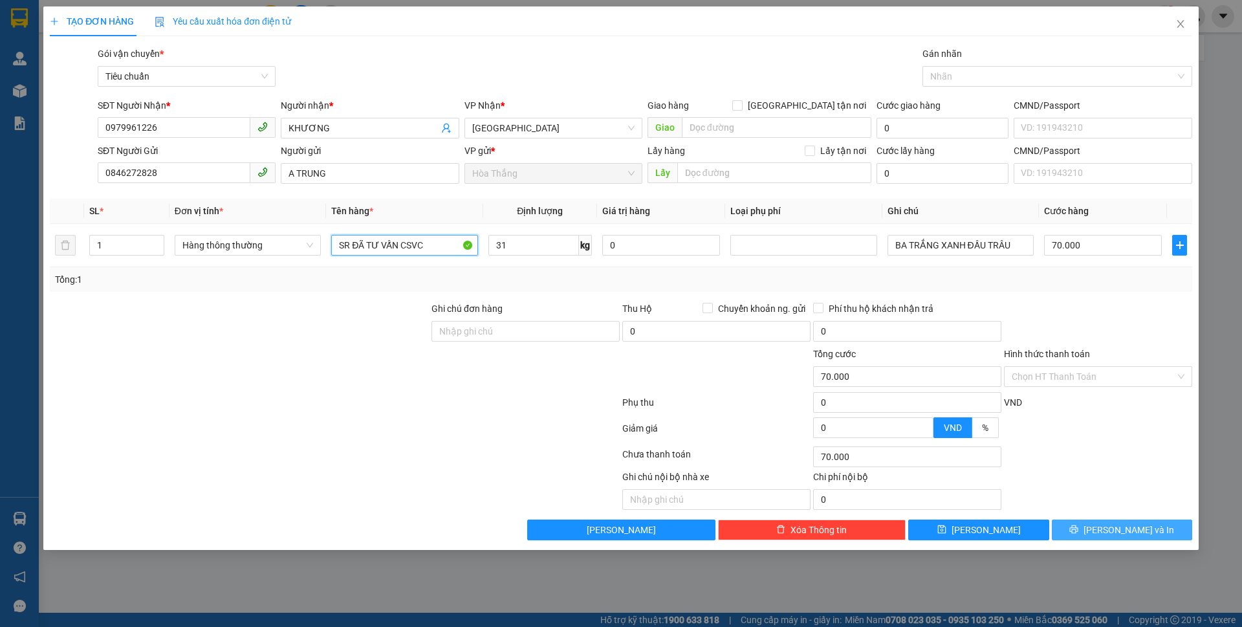
type input "SR ĐÃ TƯ VẤN CSVC"
click at [1099, 538] on button "[PERSON_NAME] và In" at bounding box center [1122, 529] width 140 height 21
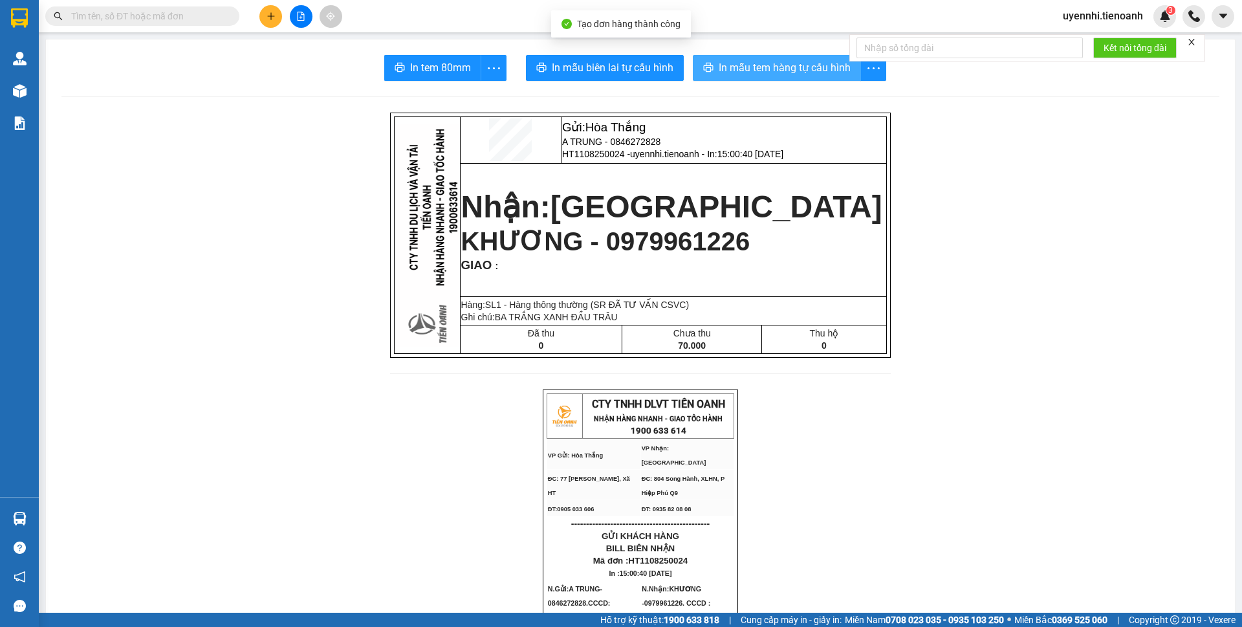
click at [722, 74] on span "In mẫu tem hàng tự cấu hình" at bounding box center [785, 68] width 132 height 16
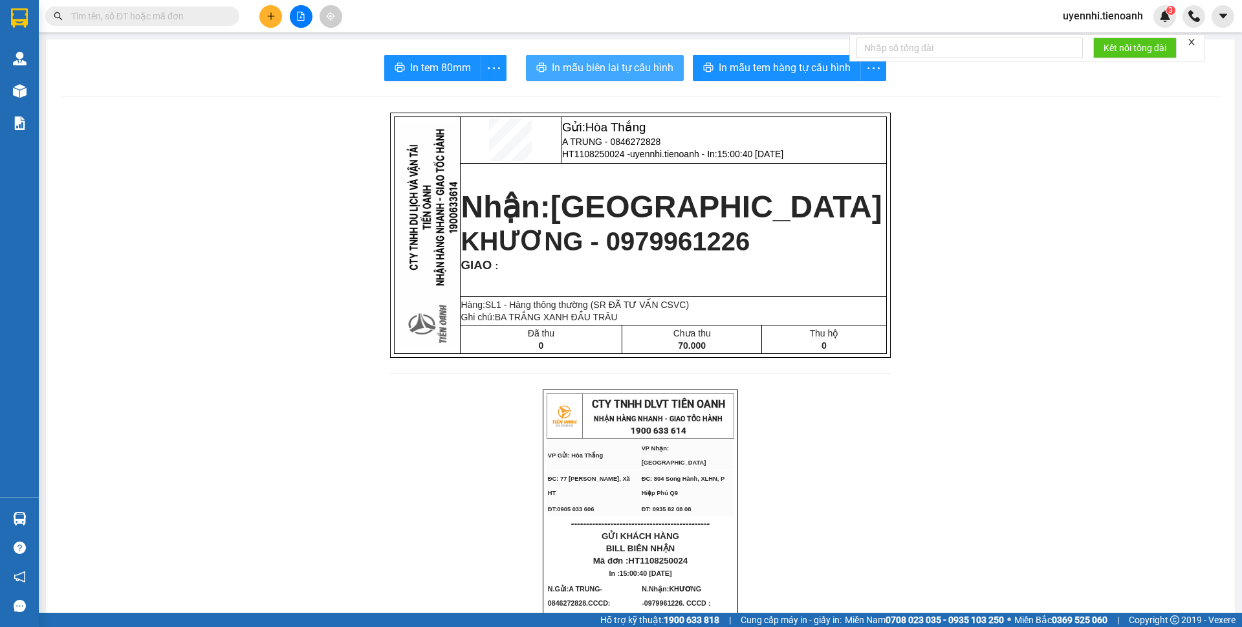
click at [565, 58] on button "In mẫu biên lai tự cấu hình" at bounding box center [605, 68] width 158 height 26
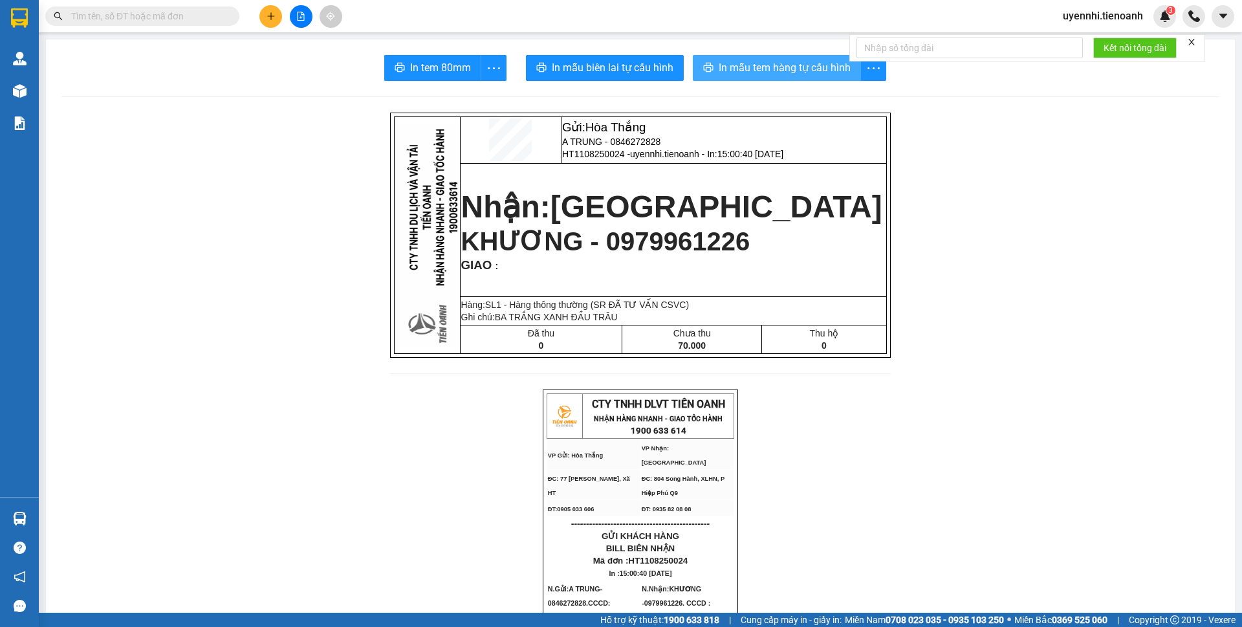
click at [726, 65] on span "In mẫu tem hàng tự cấu hình" at bounding box center [785, 68] width 132 height 16
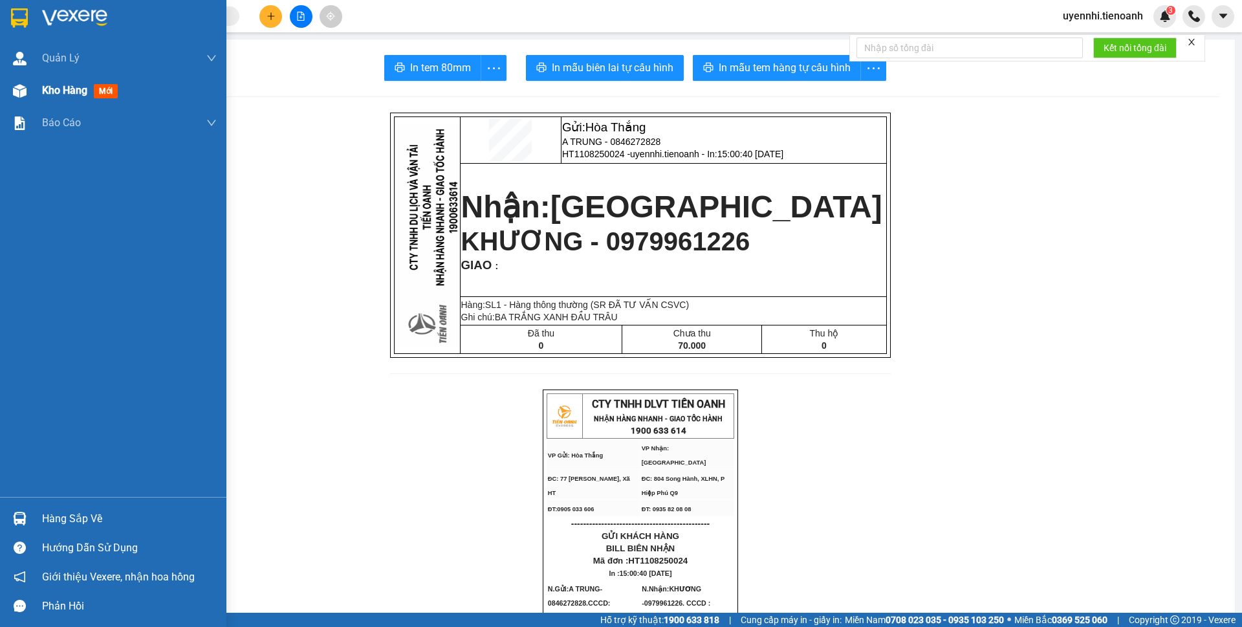
click at [45, 90] on span "Kho hàng" at bounding box center [64, 90] width 45 height 12
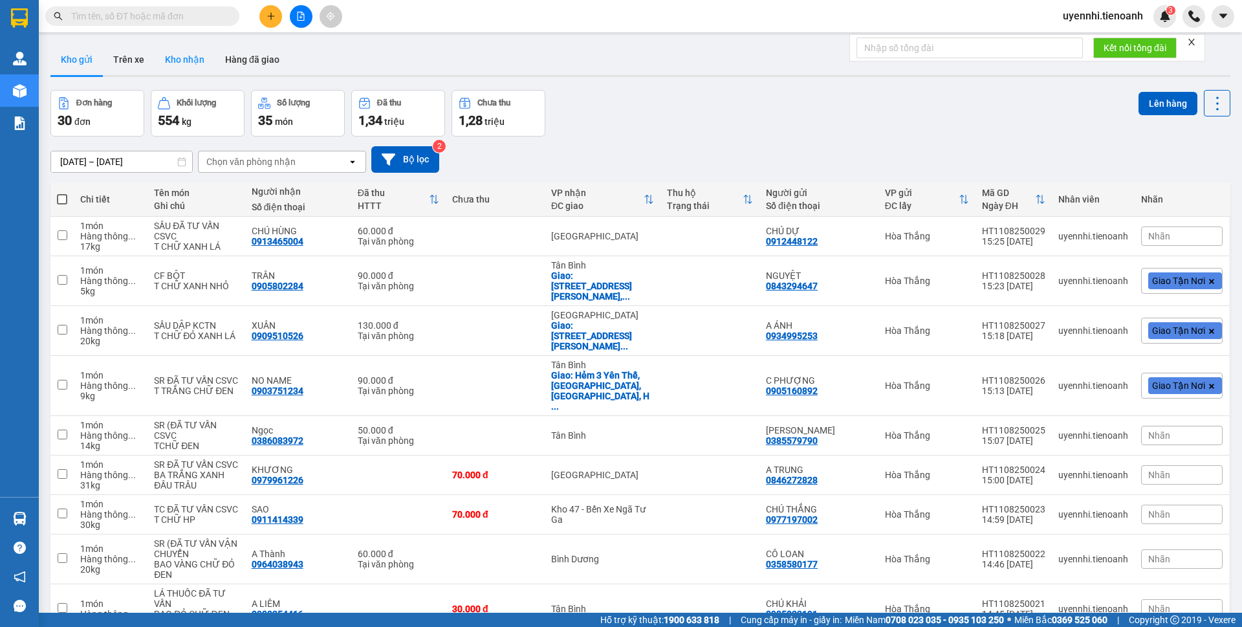
click at [180, 59] on button "Kho nhận" at bounding box center [185, 59] width 60 height 31
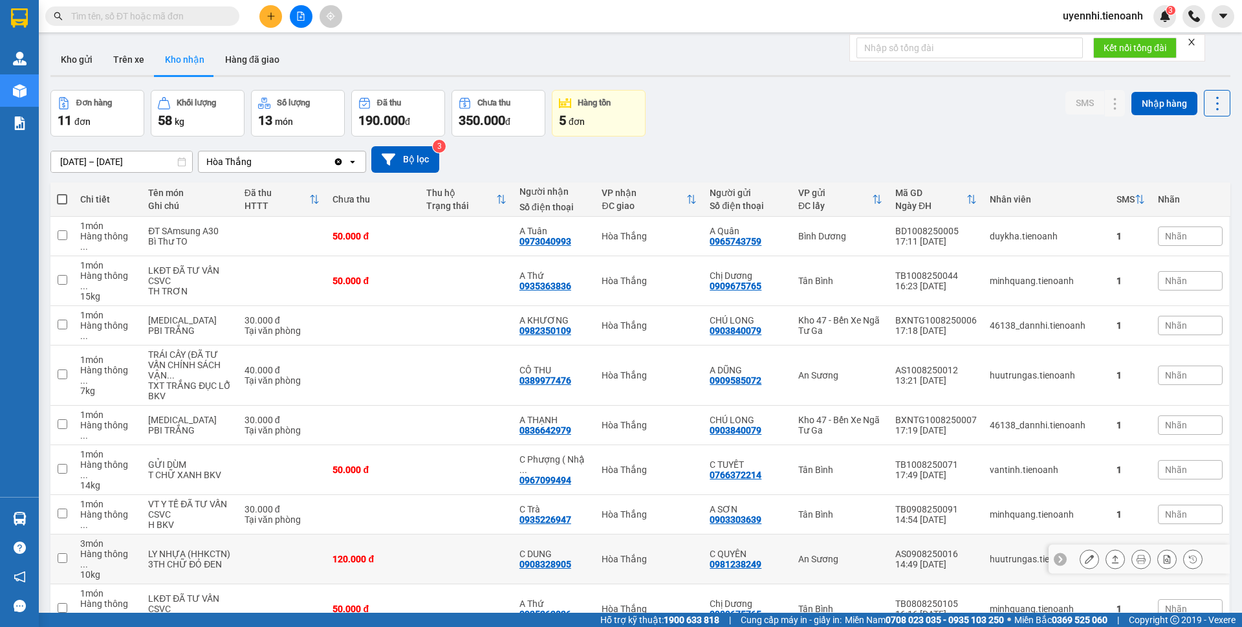
scroll to position [65, 0]
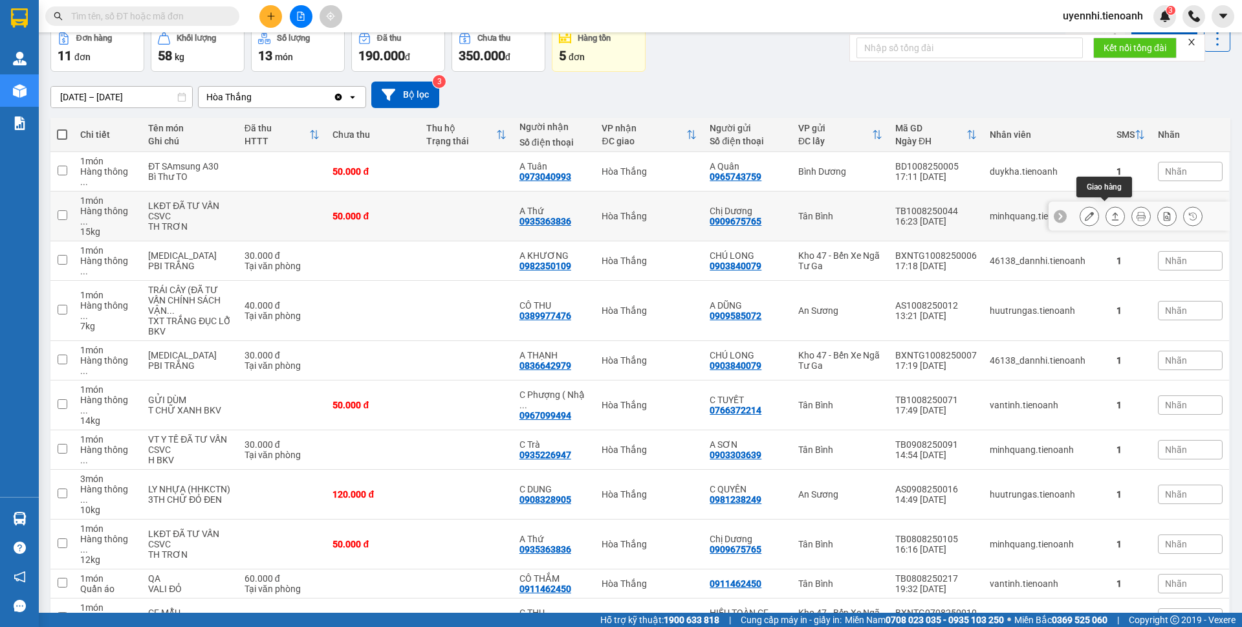
click at [1111, 212] on icon at bounding box center [1115, 216] width 9 height 9
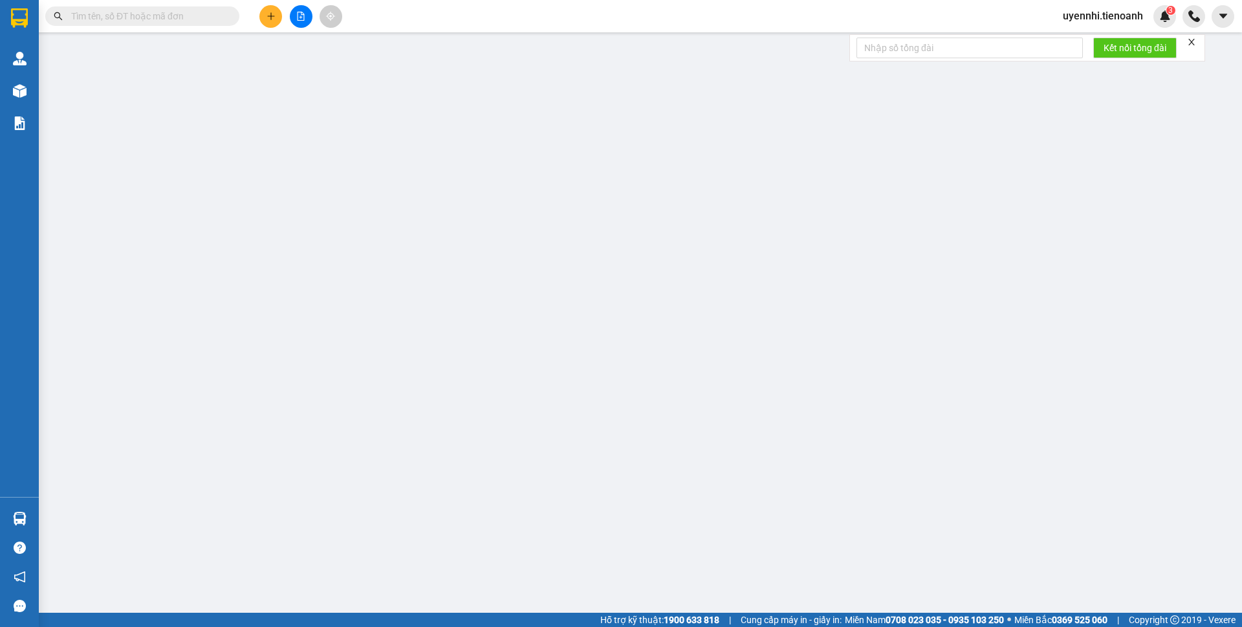
type input "0935363836"
type input "A Thứ"
type input "066090019918"
type input "0909675765"
type input "Chị Dương"
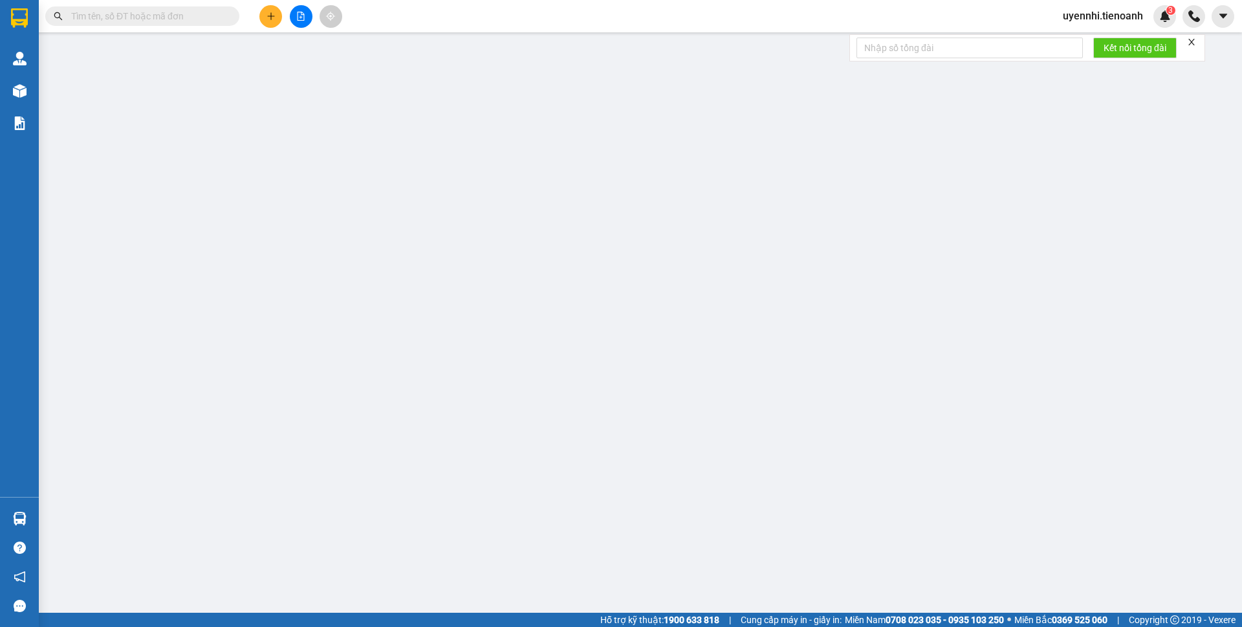
type input "50.000"
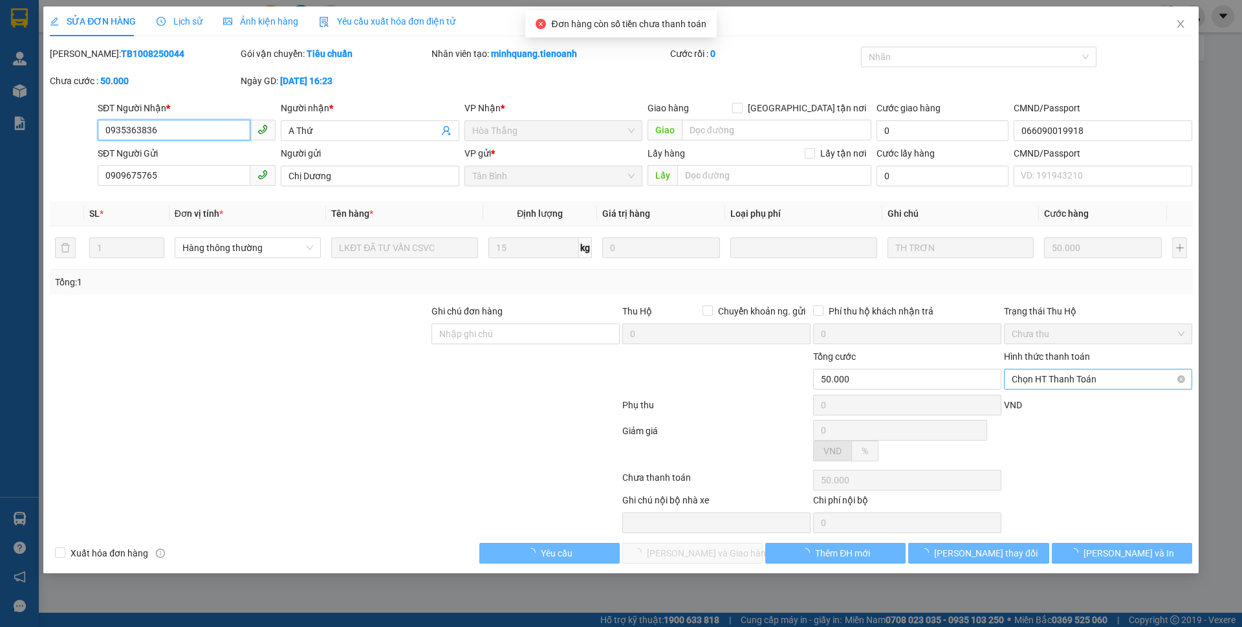
click at [1058, 381] on span "Chọn HT Thanh Toán" at bounding box center [1098, 378] width 173 height 19
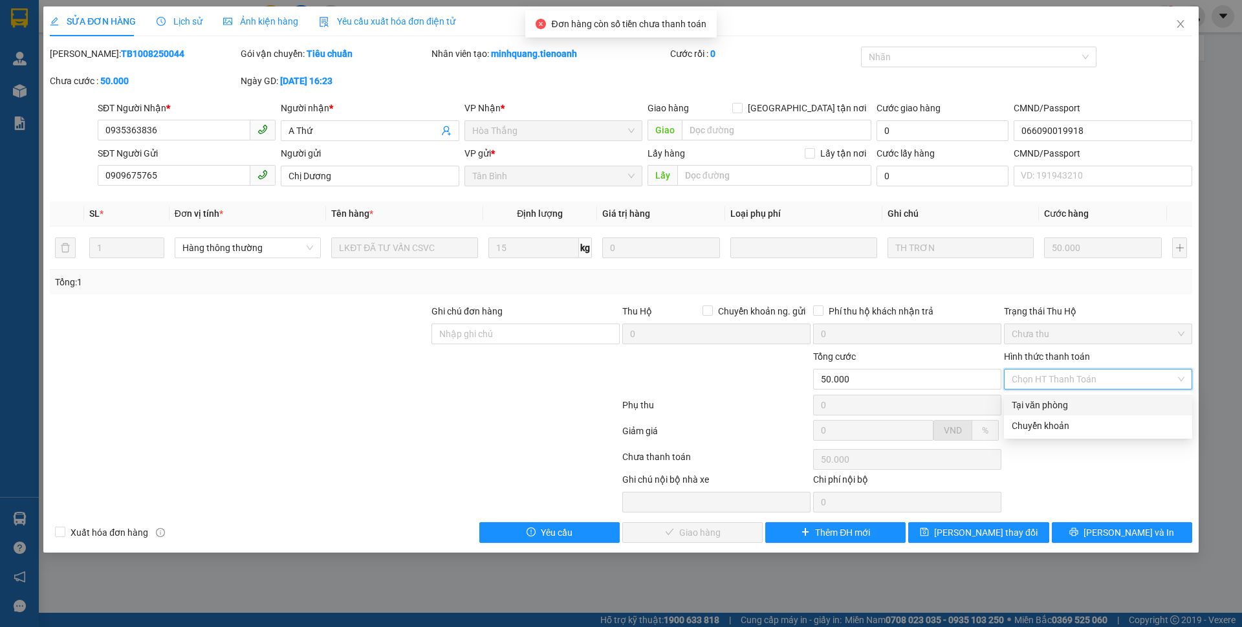
click at [1041, 406] on div "Tại văn phòng" at bounding box center [1098, 405] width 173 height 14
type input "0"
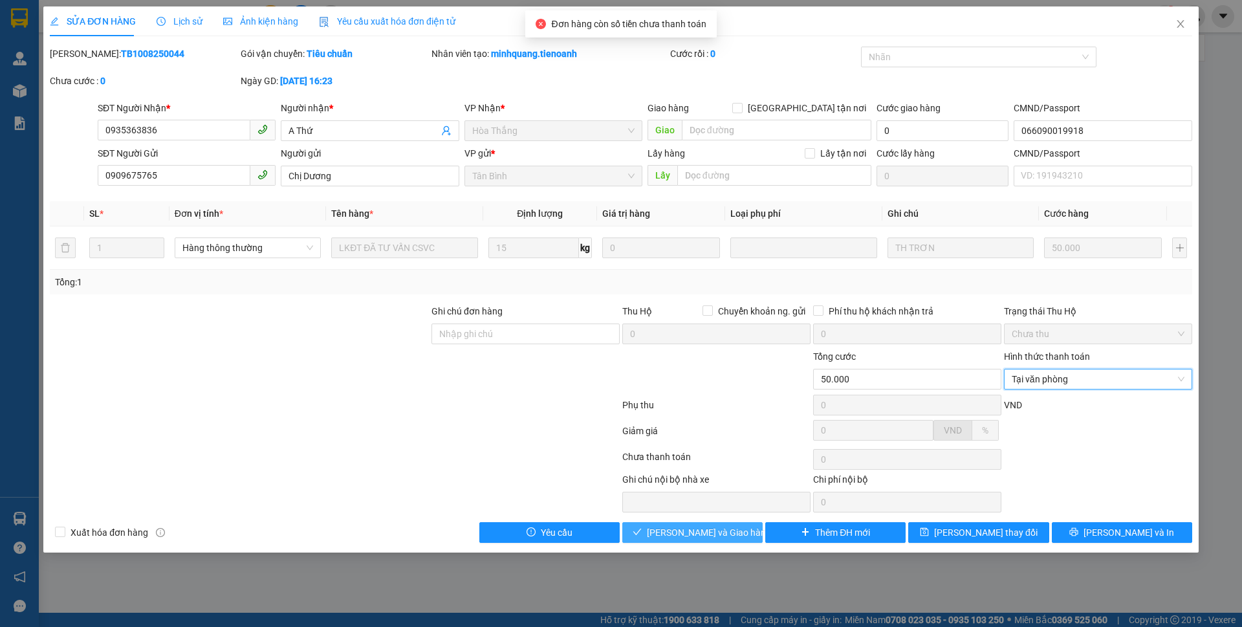
click at [676, 530] on span "[PERSON_NAME] và Giao hàng" at bounding box center [709, 532] width 124 height 14
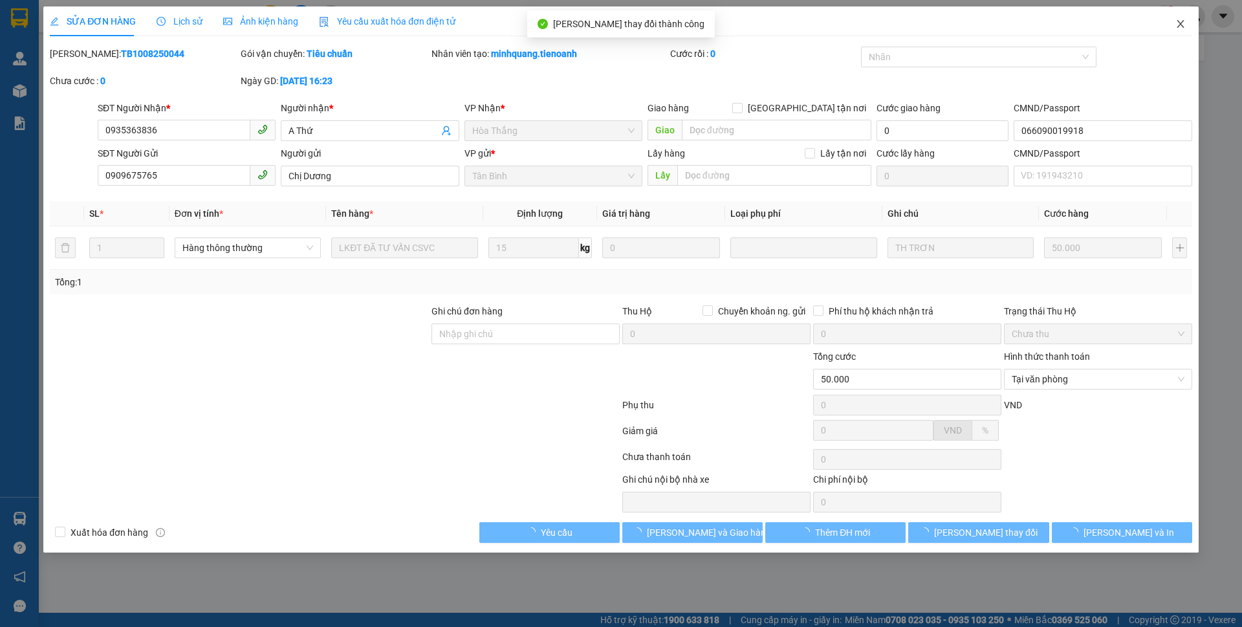
click at [1178, 24] on icon "close" at bounding box center [1180, 24] width 10 height 10
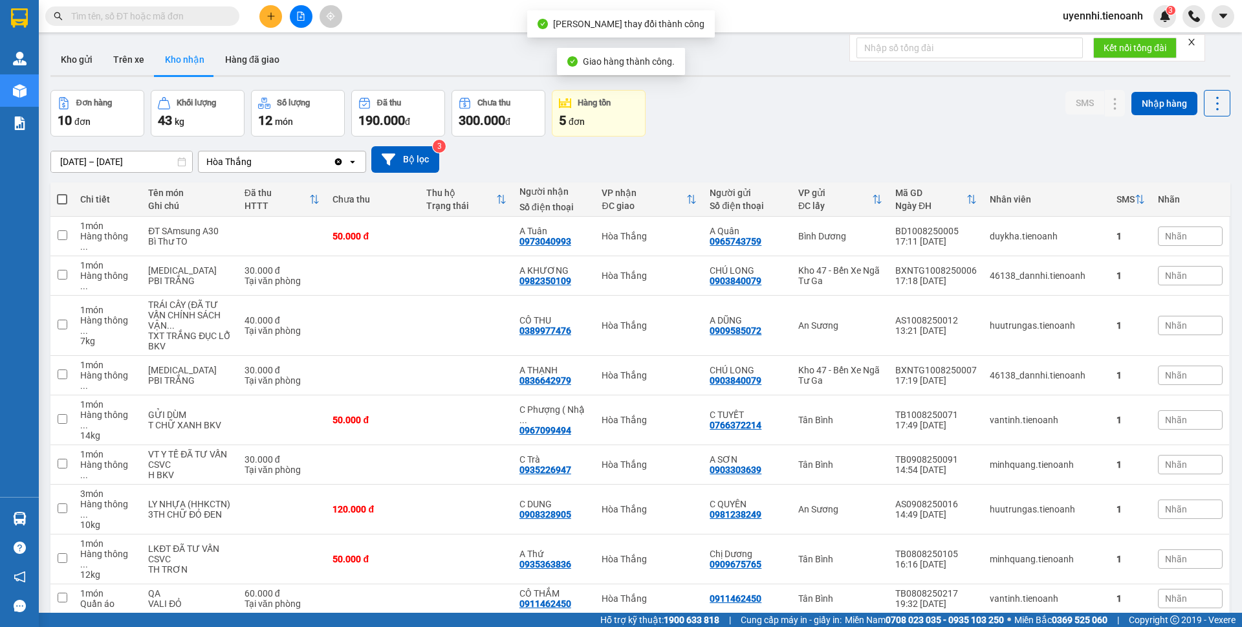
scroll to position [60, 0]
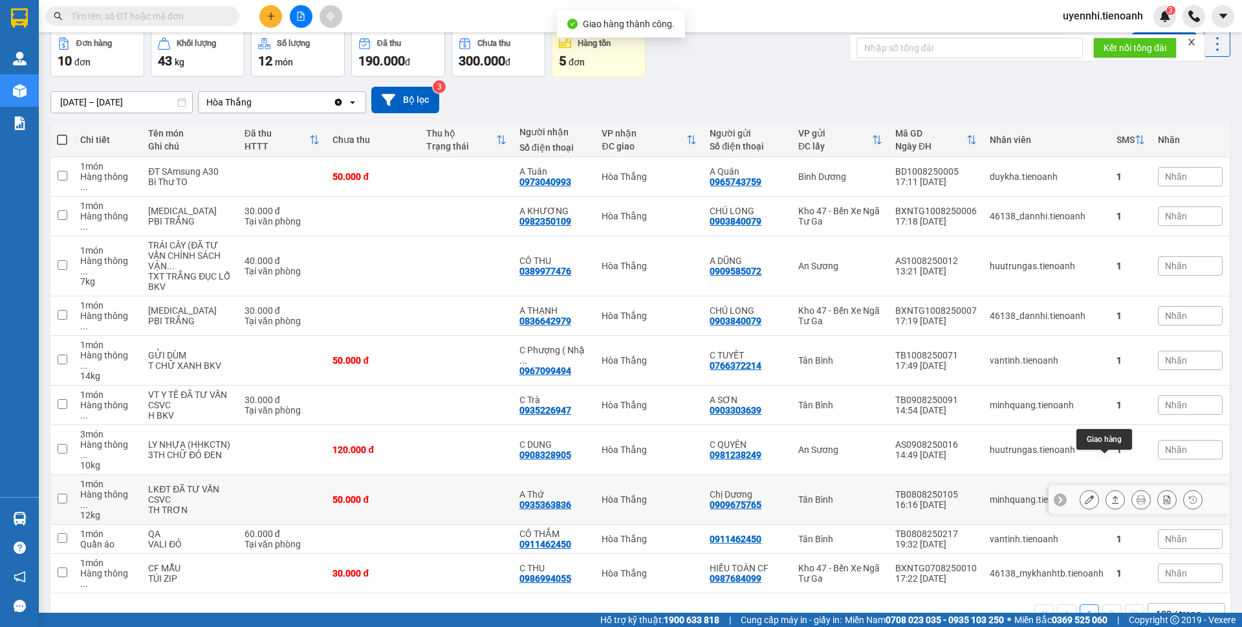
click at [1106, 488] on button at bounding box center [1115, 499] width 18 height 23
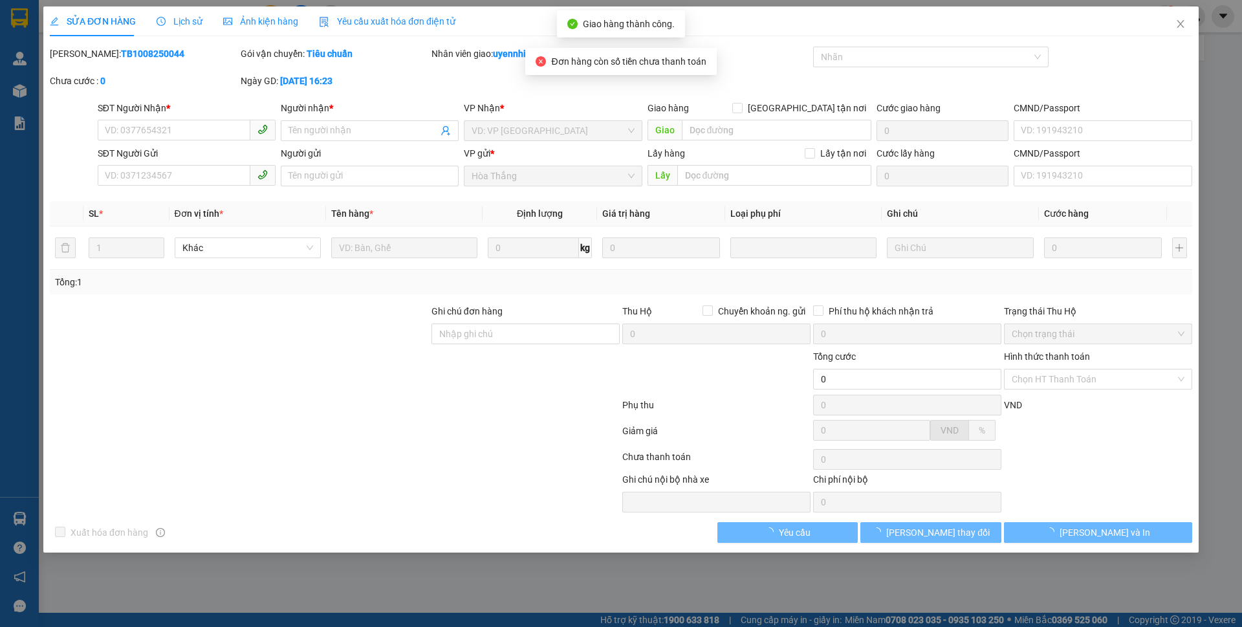
type input "0935363836"
type input "A Thứ"
type input "066090019918"
type input "0909675765"
type input "Chị Dương"
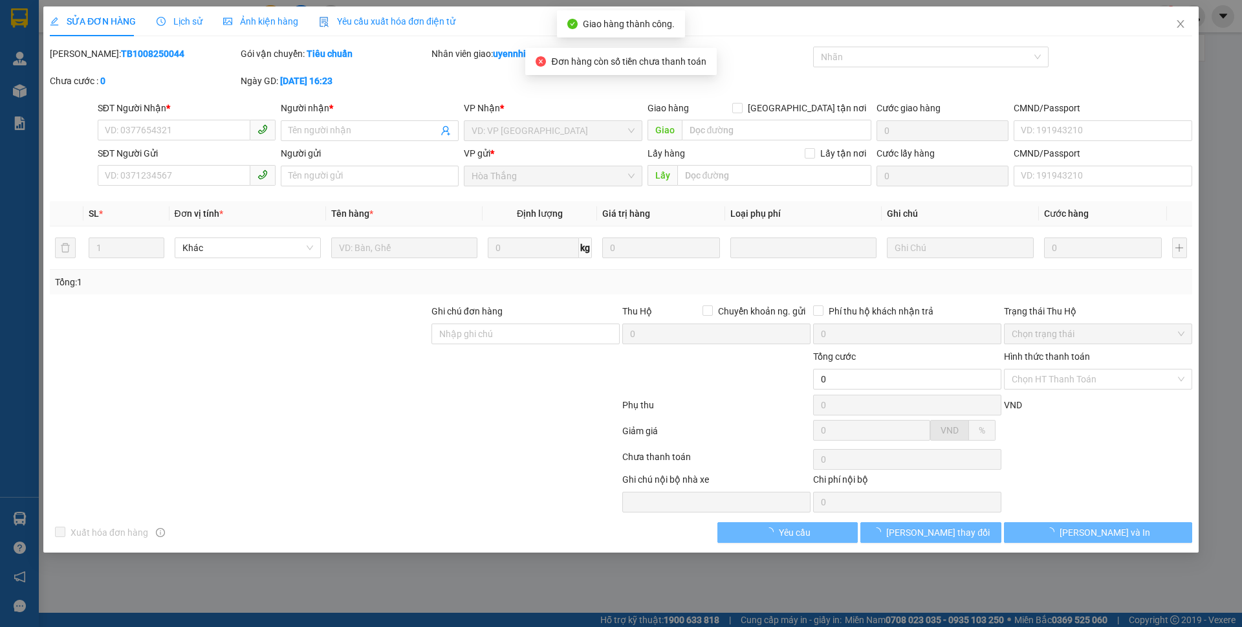
type input "50.000"
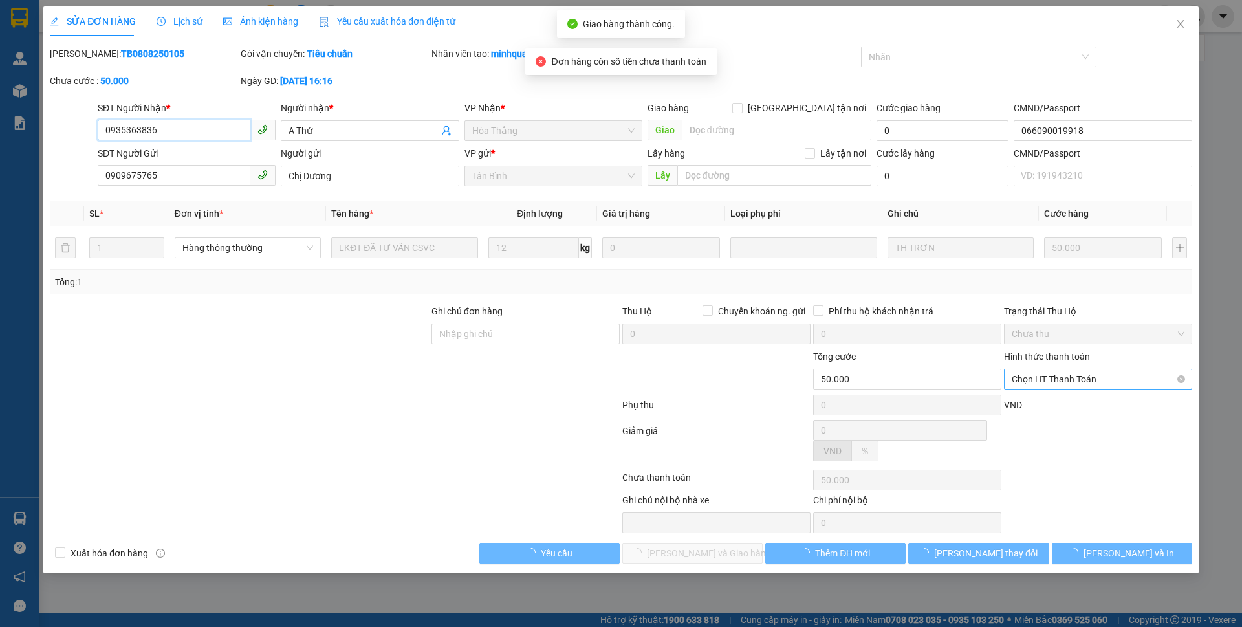
click at [1059, 380] on span "Chọn HT Thanh Toán" at bounding box center [1098, 378] width 173 height 19
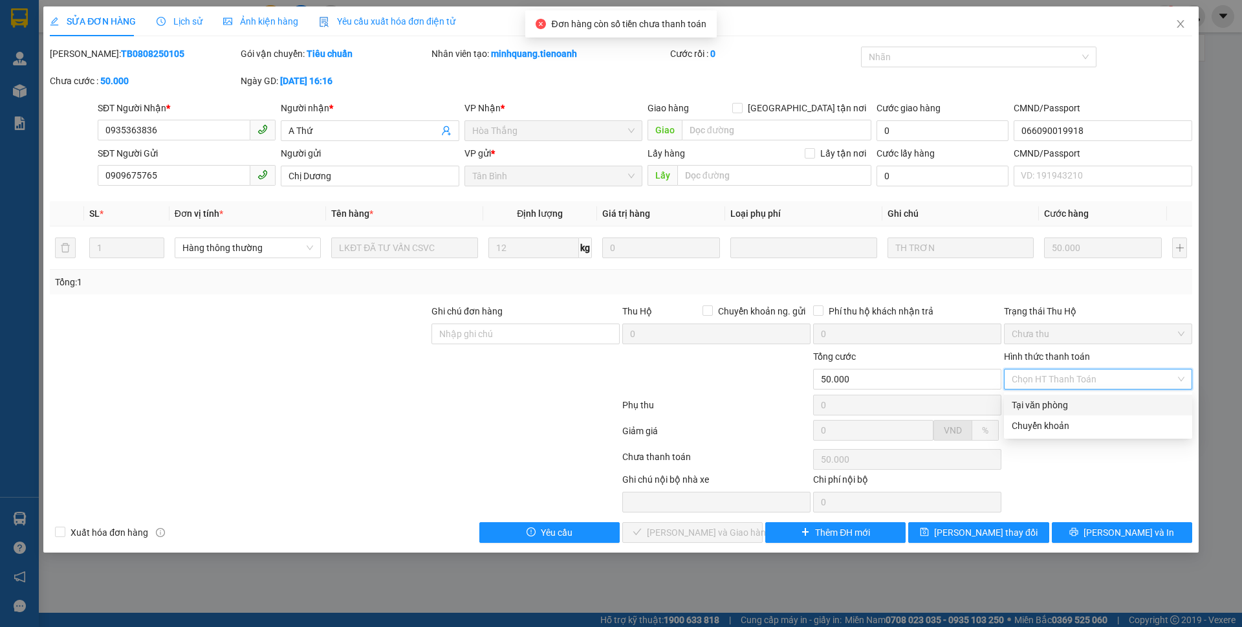
click at [1032, 406] on div "Tại văn phòng" at bounding box center [1098, 405] width 173 height 14
type input "0"
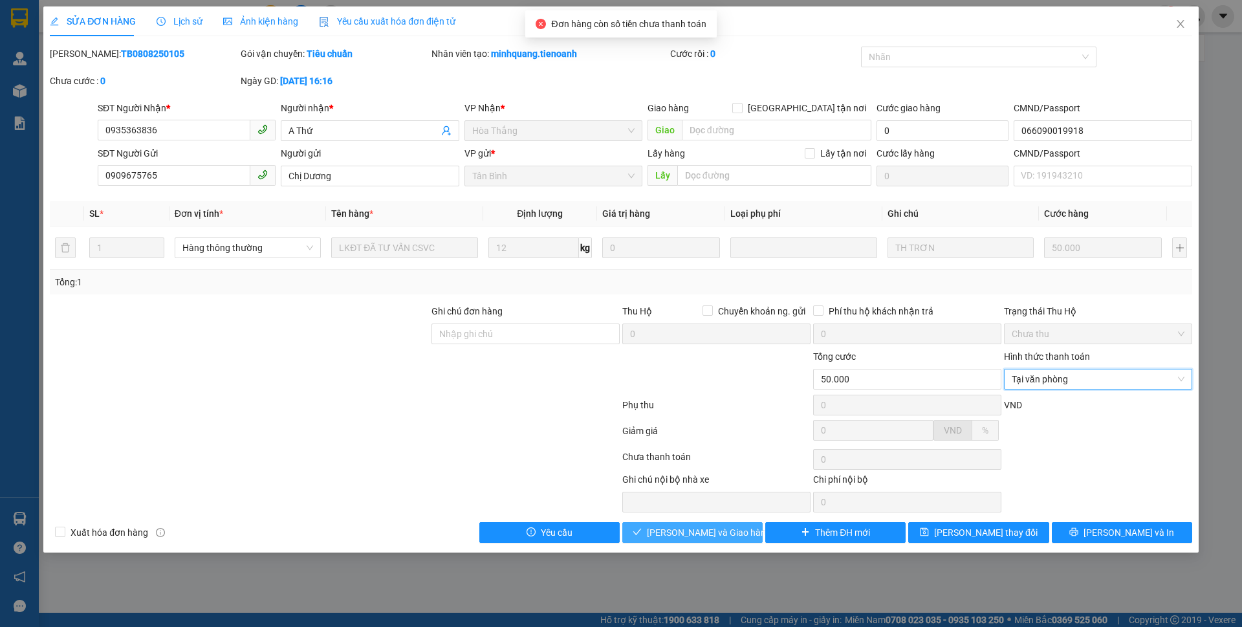
click at [723, 525] on button "[PERSON_NAME] và Giao hàng" at bounding box center [692, 532] width 140 height 21
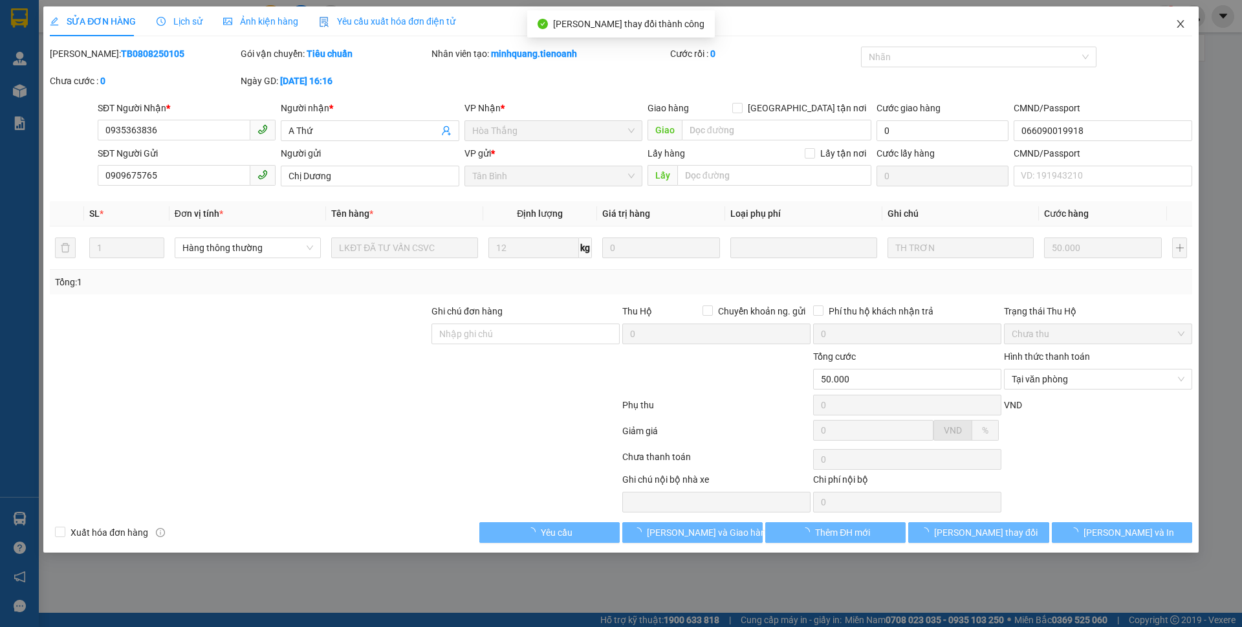
click at [1171, 24] on span "Close" at bounding box center [1180, 24] width 36 height 36
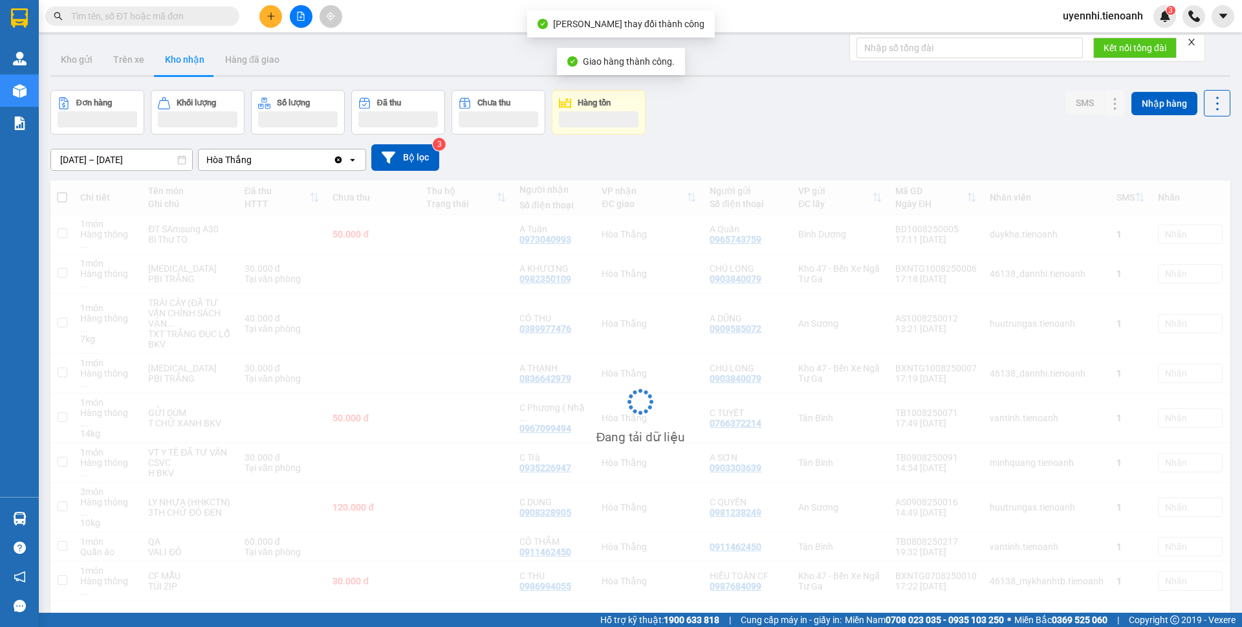
scroll to position [60, 0]
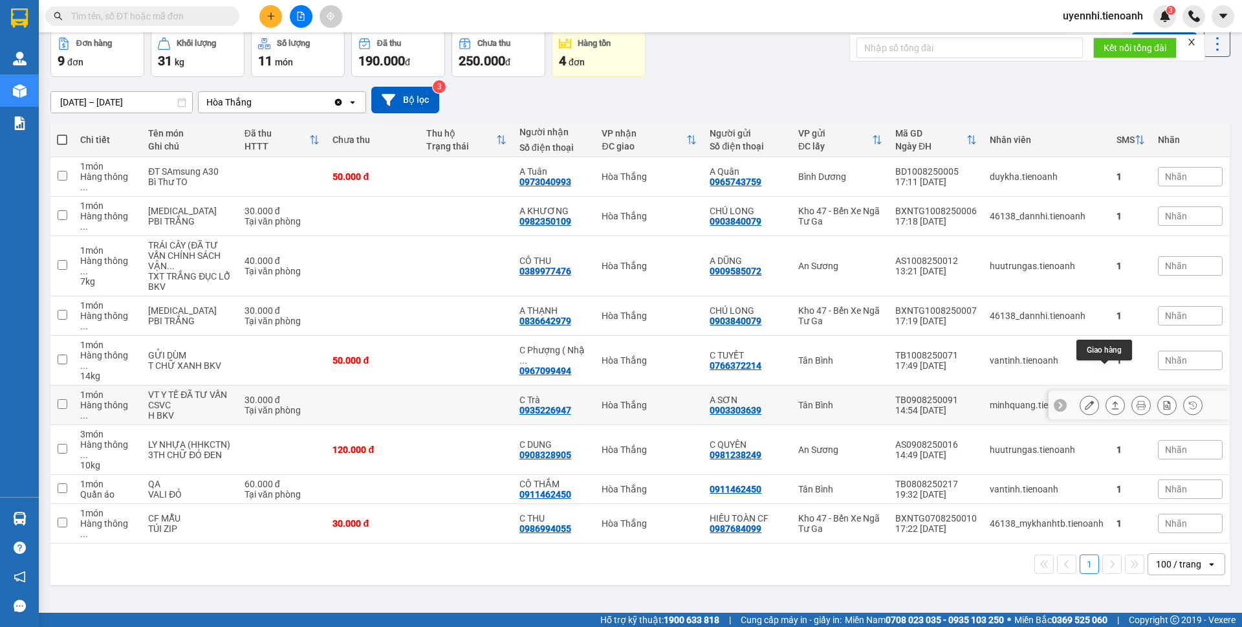
click at [1112, 394] on button at bounding box center [1115, 405] width 18 height 23
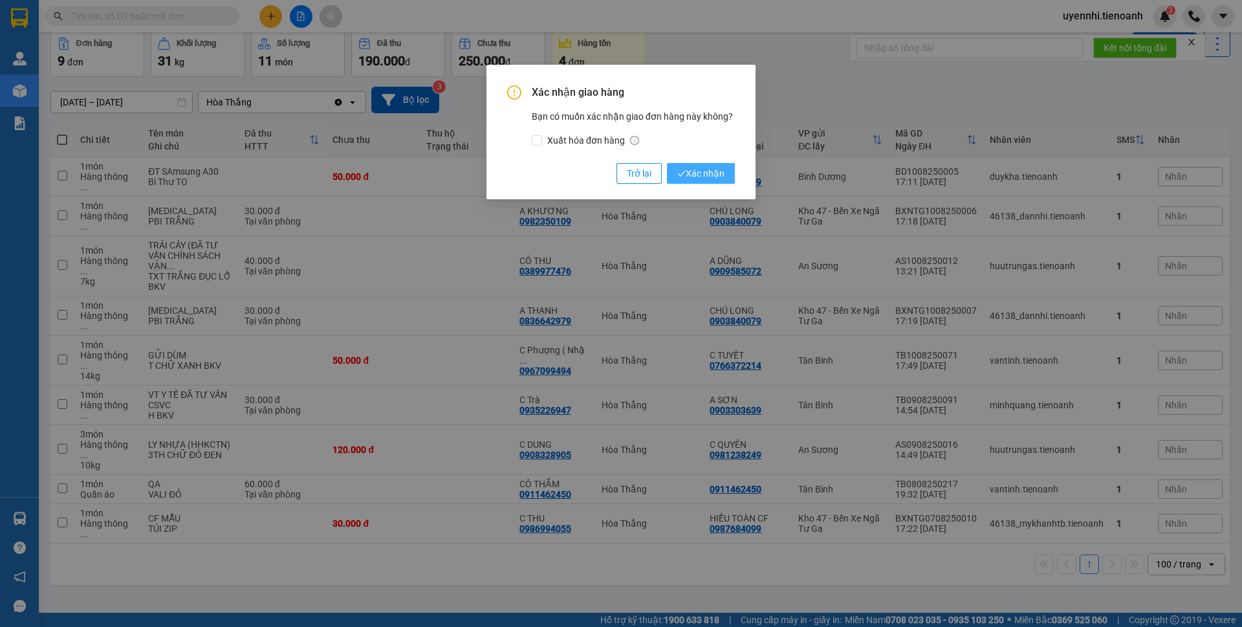
click at [697, 170] on span "Xác nhận" at bounding box center [700, 173] width 47 height 14
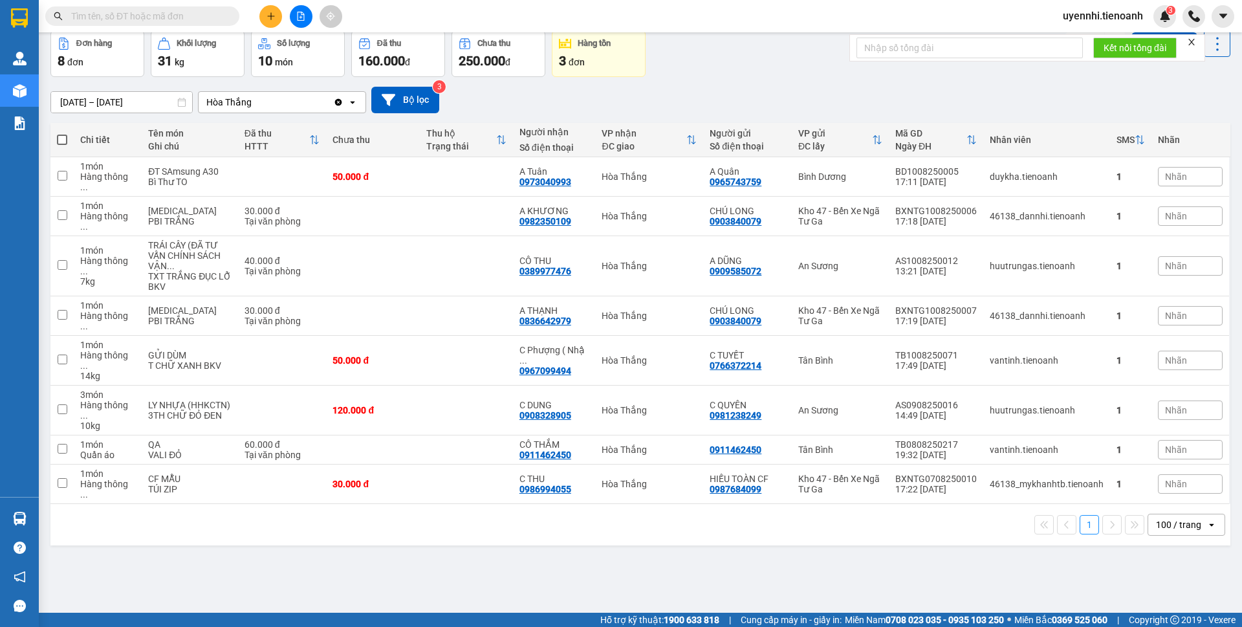
click at [276, 14] on button at bounding box center [270, 16] width 23 height 23
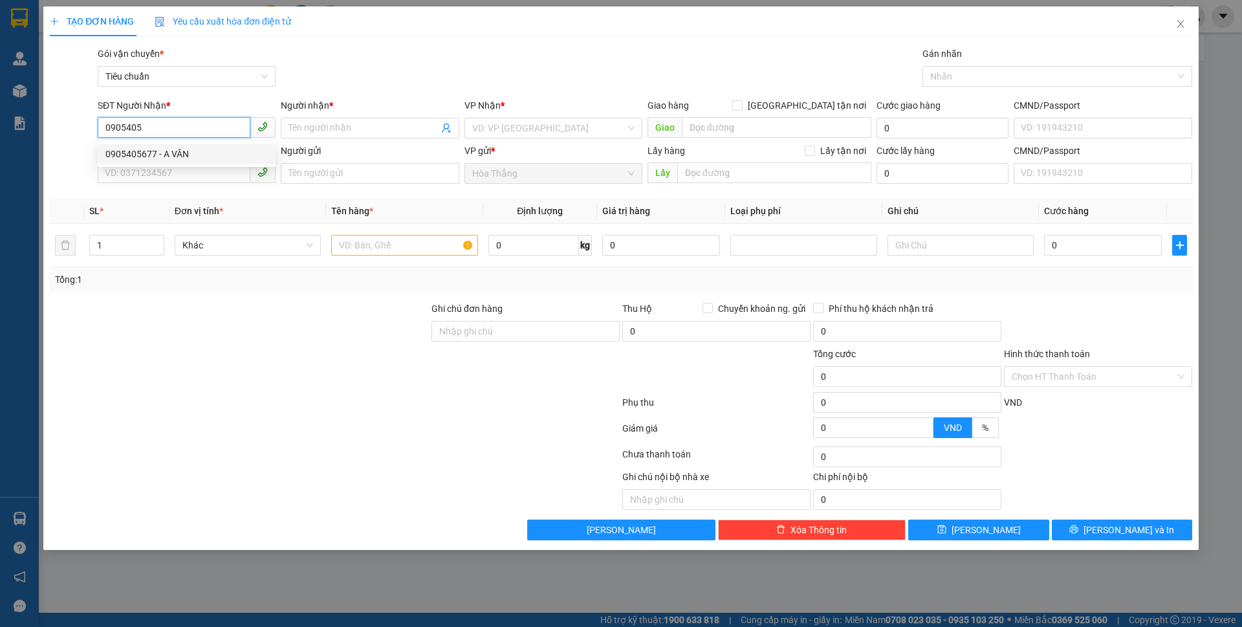
click at [178, 157] on div "0905405677 - A VÂN" at bounding box center [186, 154] width 162 height 14
type input "0905405677"
type input "A VÂN"
type input "70.000"
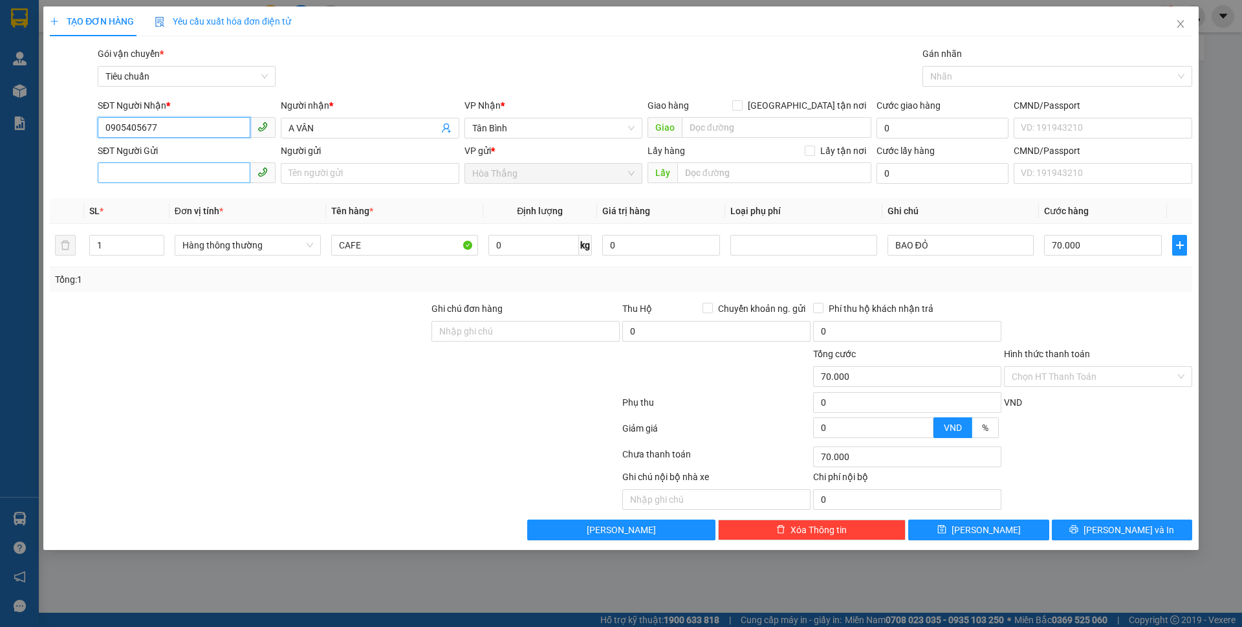
type input "0905405677"
click at [137, 175] on input "SĐT Người Gửi" at bounding box center [174, 172] width 153 height 21
click at [171, 195] on div "0908820802 - A [PERSON_NAME]" at bounding box center [186, 199] width 162 height 14
type input "0908820802"
type input "A [PERSON_NAME]"
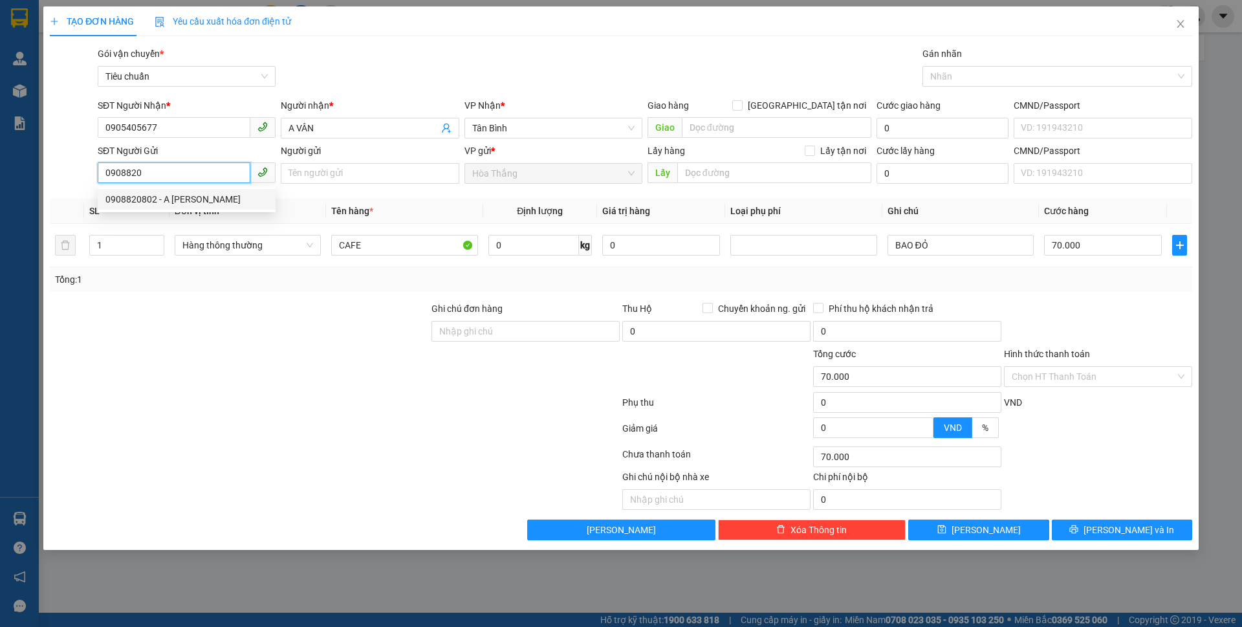
type input "240387054"
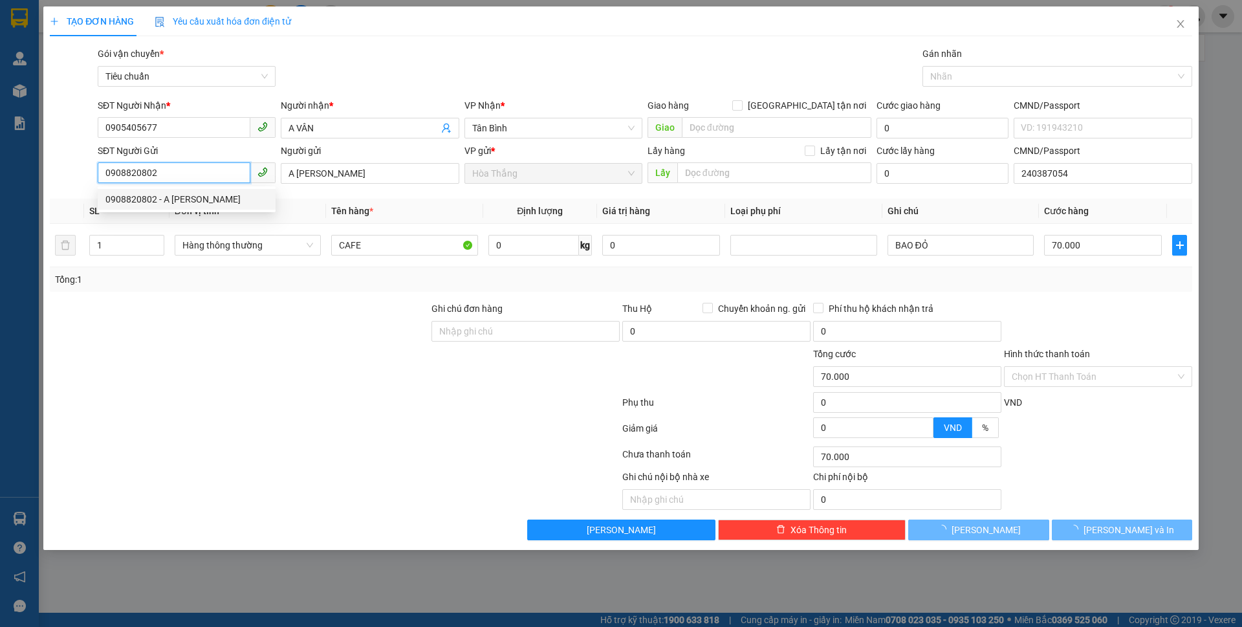
type input "60.000"
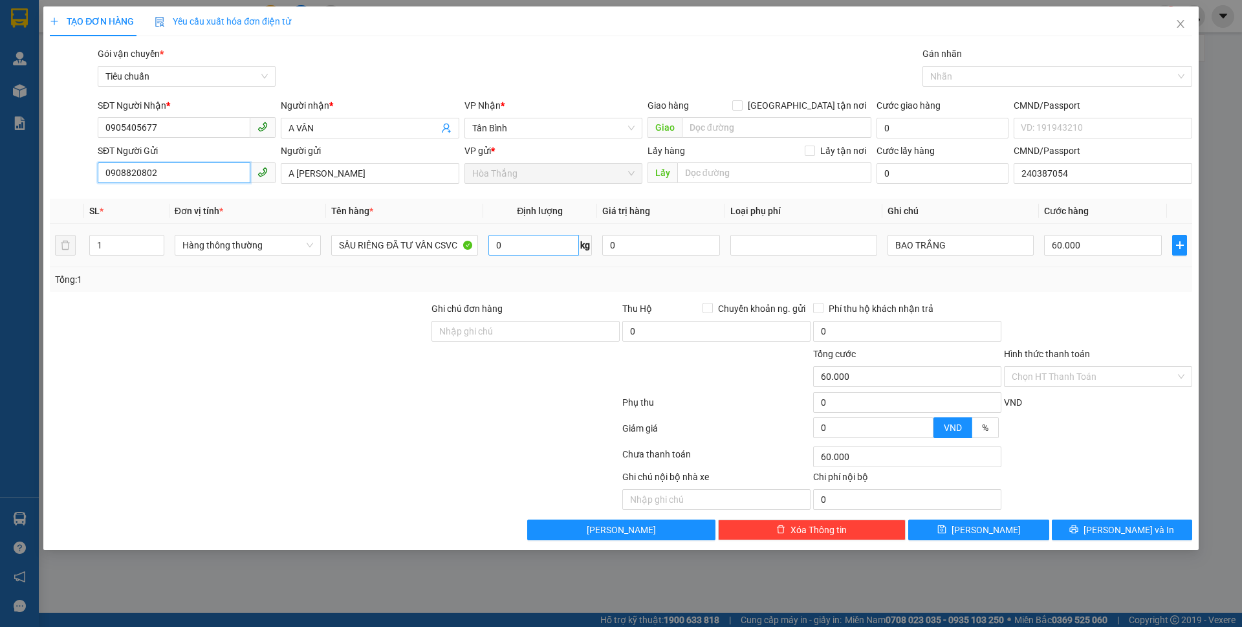
type input "0908820802"
click at [529, 249] on input "0" at bounding box center [533, 245] width 91 height 21
type input "14"
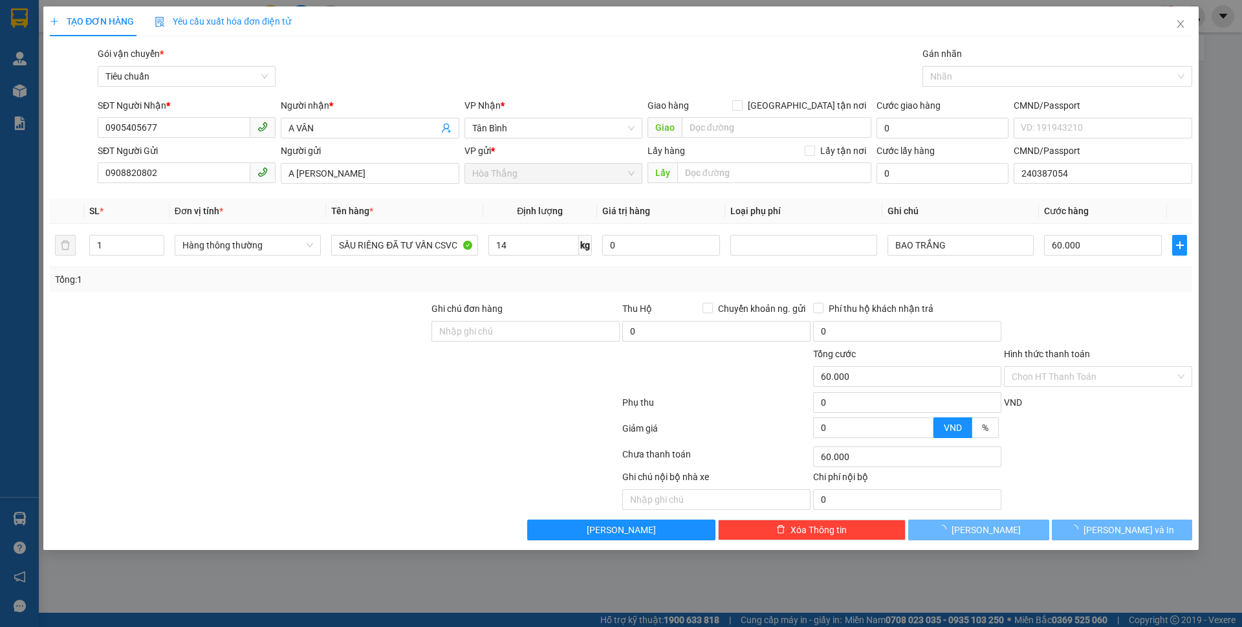
click at [962, 292] on div "Transit Pickup Surcharge Ids Transit Deliver Surcharge Ids Transit Deliver Surc…" at bounding box center [621, 294] width 1142 height 494
type input "50.000"
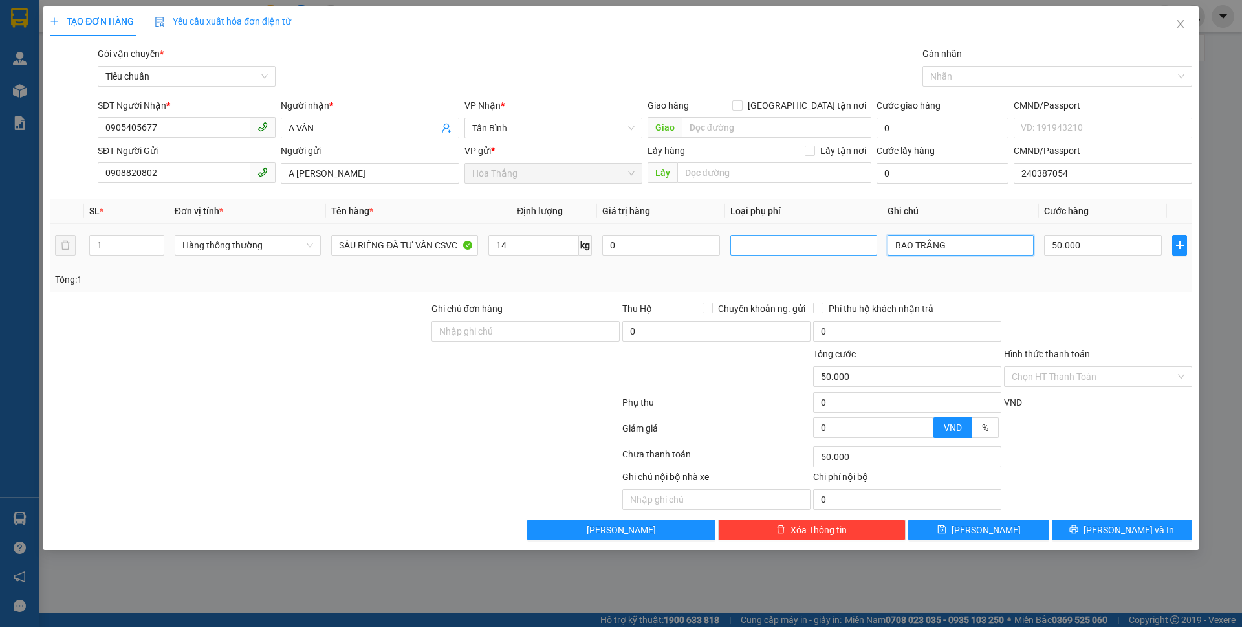
drag, startPoint x: 964, startPoint y: 245, endPoint x: 837, endPoint y: 241, distance: 126.8
click at [837, 241] on tr "1 Hàng thông thường SẦU RIÊNG ĐÃ TƯ VẤN CSVC 14 kg 0 BAO TRẮNG 50.000" at bounding box center [621, 245] width 1142 height 43
type input "T CHỮ XANH"
click at [1049, 383] on input "Hình thức thanh toán" at bounding box center [1094, 376] width 164 height 19
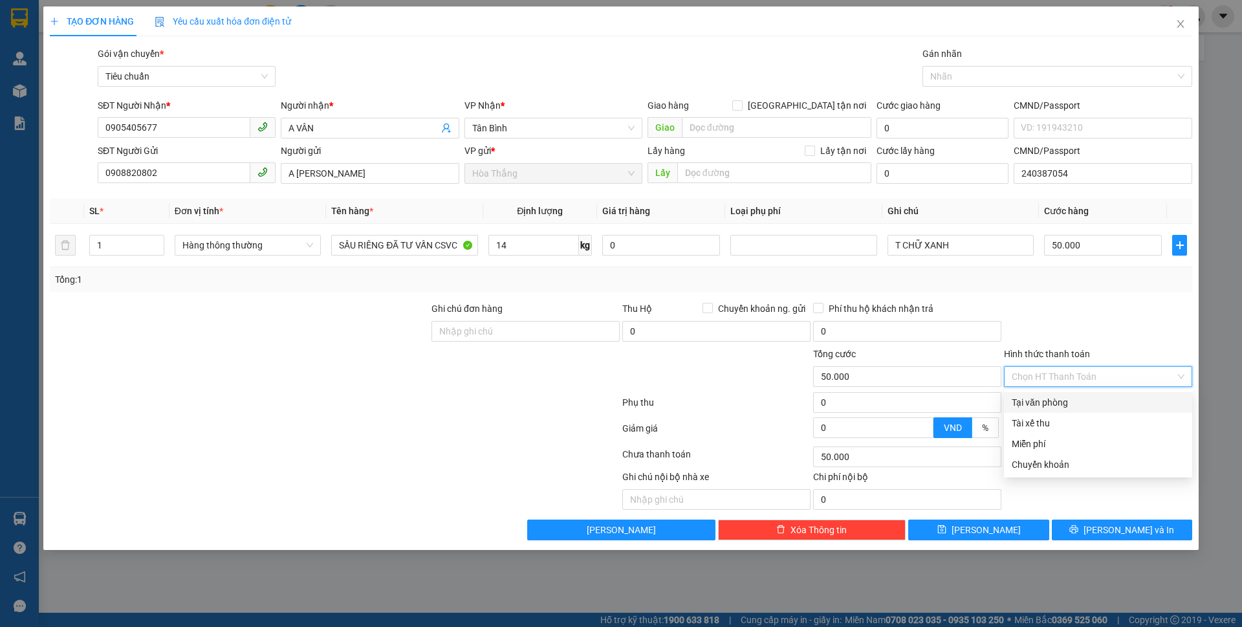
click at [1047, 404] on div "Tại văn phòng" at bounding box center [1098, 402] width 173 height 14
type input "0"
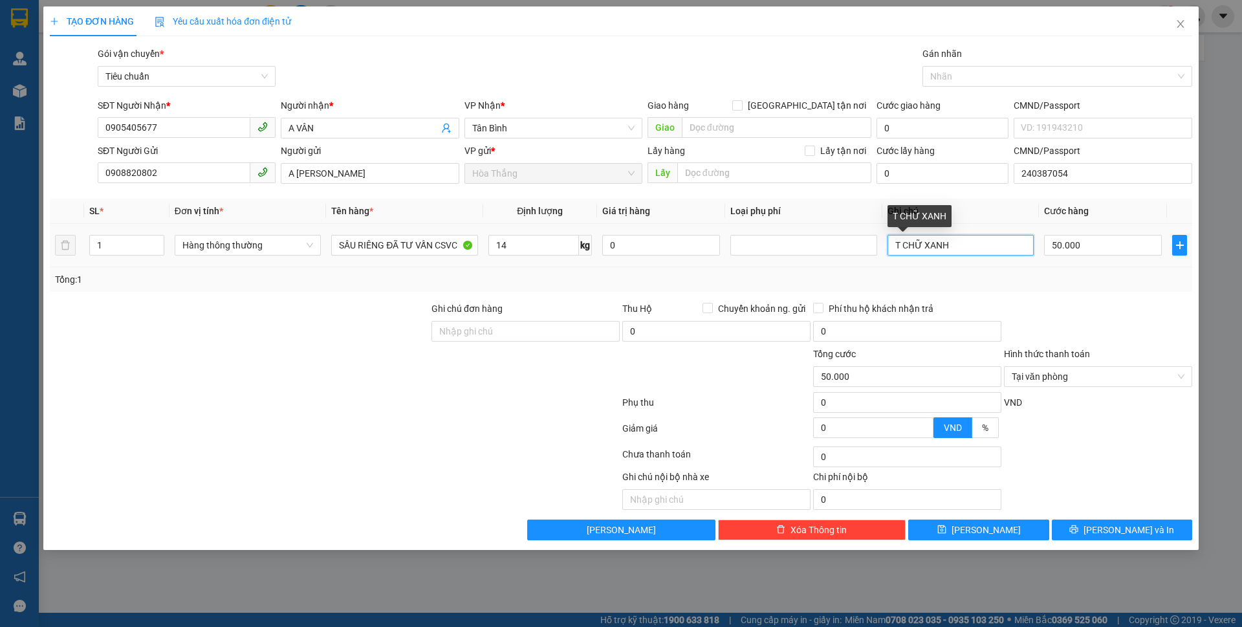
click at [973, 242] on input "T CHỮ XANH" at bounding box center [960, 245] width 146 height 21
type input "T CHỮ XANH DƯƠNG"
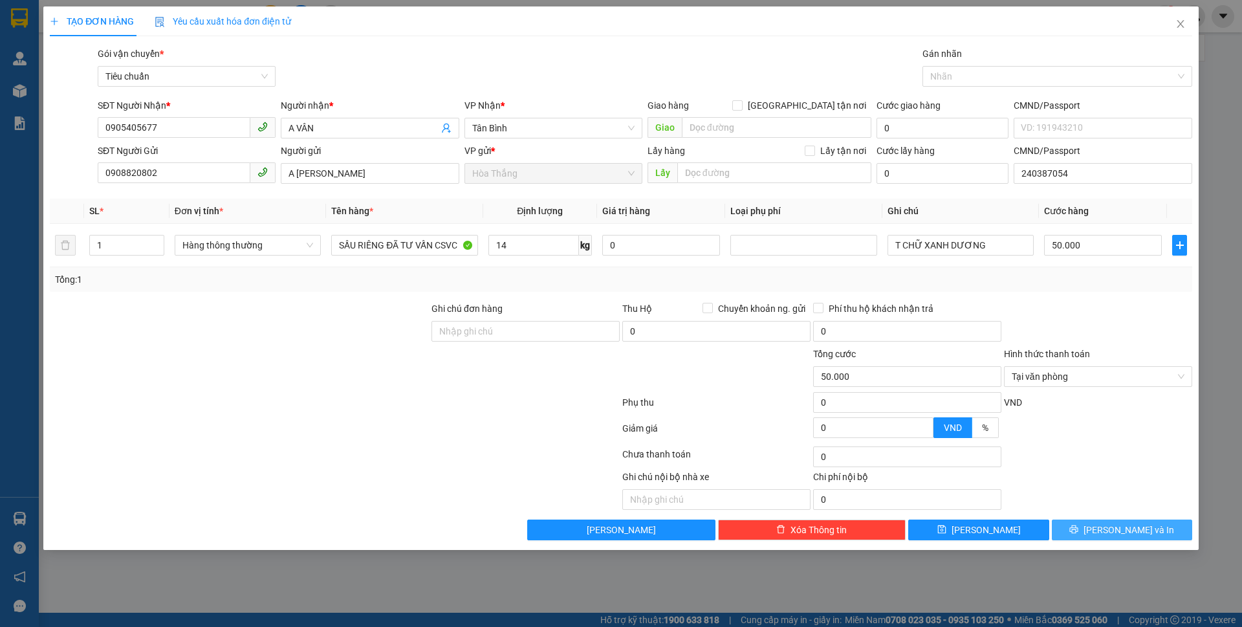
click at [1111, 539] on button "[PERSON_NAME] và In" at bounding box center [1122, 529] width 140 height 21
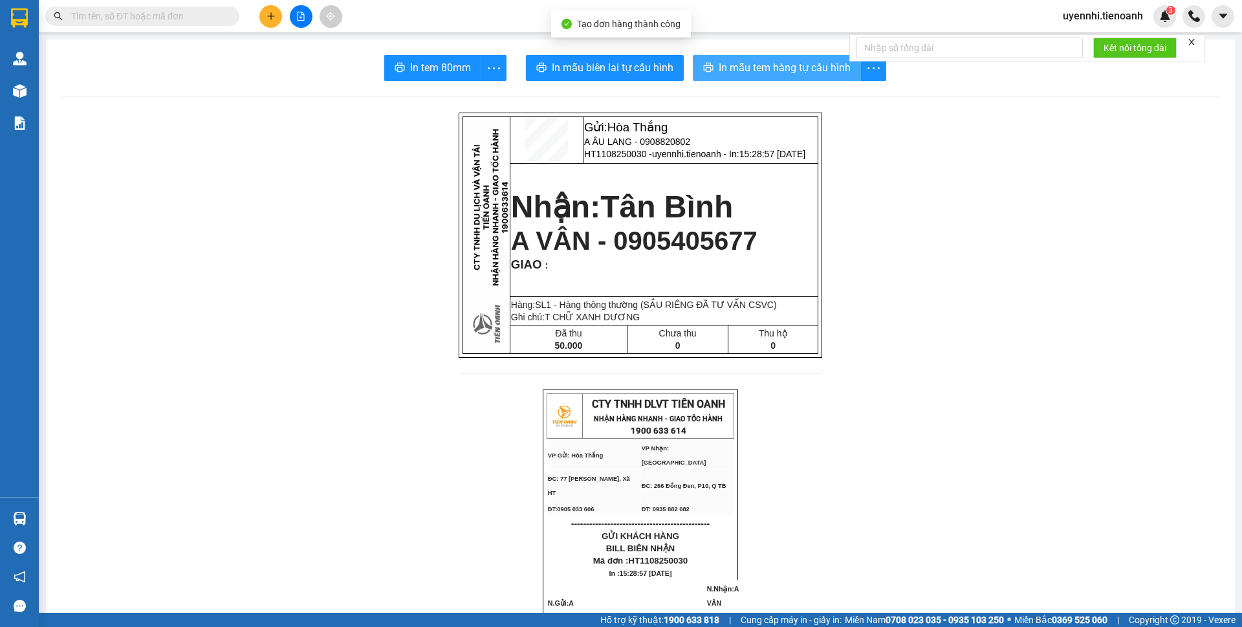
click at [757, 67] on span "In mẫu tem hàng tự cấu hình" at bounding box center [785, 68] width 132 height 16
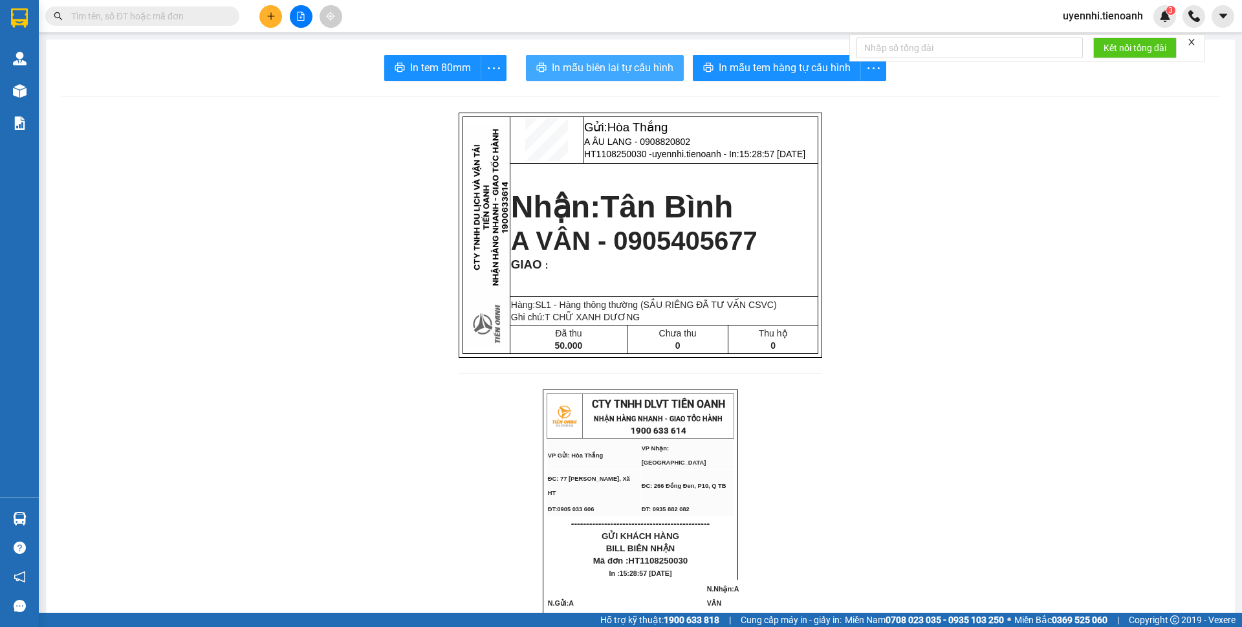
click at [660, 72] on span "In mẫu biên lai tự cấu hình" at bounding box center [613, 68] width 122 height 16
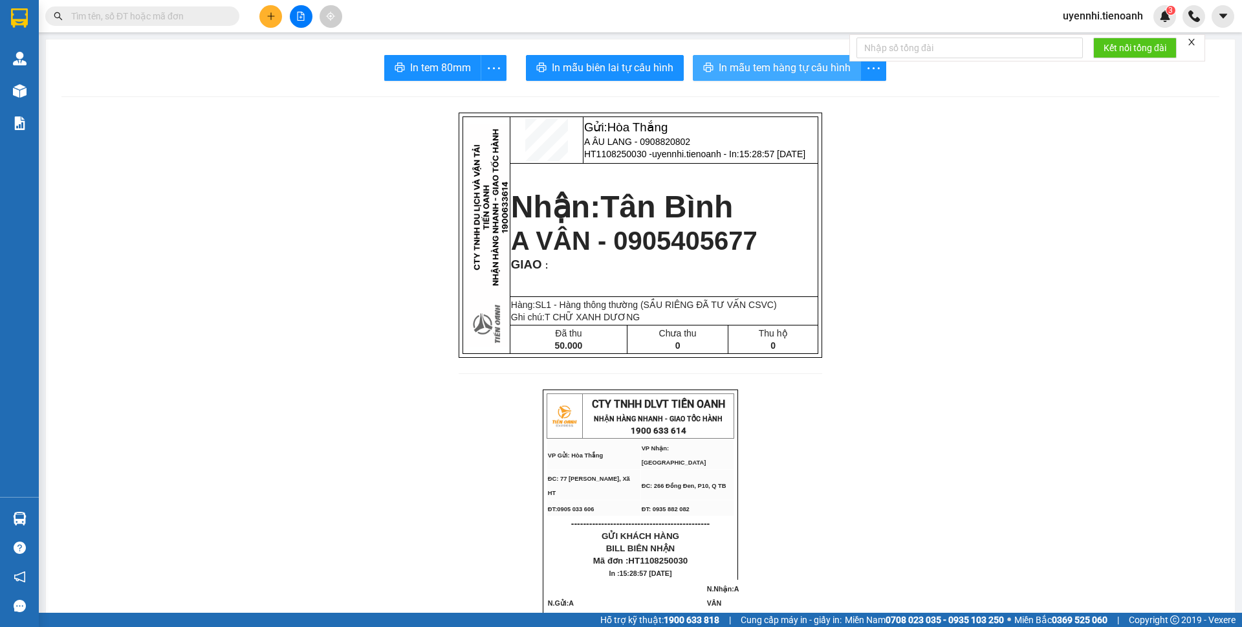
drag, startPoint x: 754, startPoint y: 55, endPoint x: 746, endPoint y: 67, distance: 13.6
click at [754, 55] on button "In mẫu tem hàng tự cấu hình" at bounding box center [777, 68] width 168 height 26
click at [746, 67] on span "In mẫu tem hàng tự cấu hình" at bounding box center [785, 68] width 132 height 16
click at [271, 17] on icon "plus" at bounding box center [270, 15] width 1 height 7
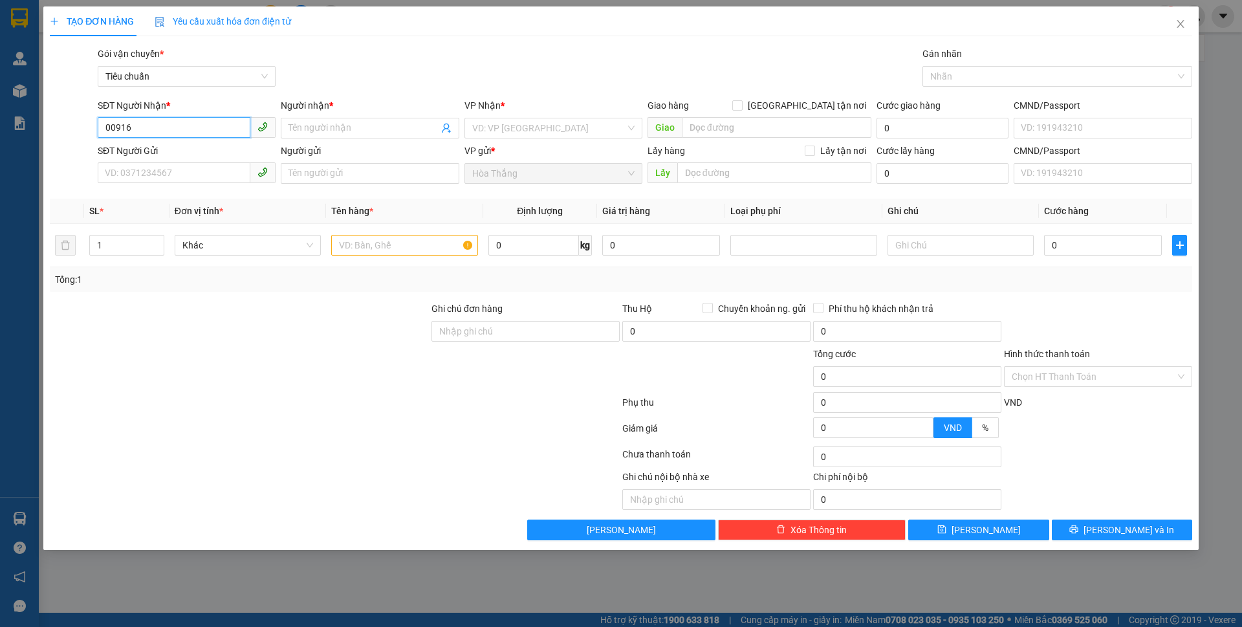
click at [108, 124] on input "00916" at bounding box center [174, 127] width 153 height 21
click at [61, 125] on div "SĐT Người Nhận * 790916 790916 Người nhận * Tên người nhận VP Nhận * VD: VP [GE…" at bounding box center [621, 120] width 1145 height 45
type input "0916798972"
click at [185, 157] on div "0916798972 - [PERSON_NAME]" at bounding box center [186, 154] width 162 height 14
type input "C Nhung"
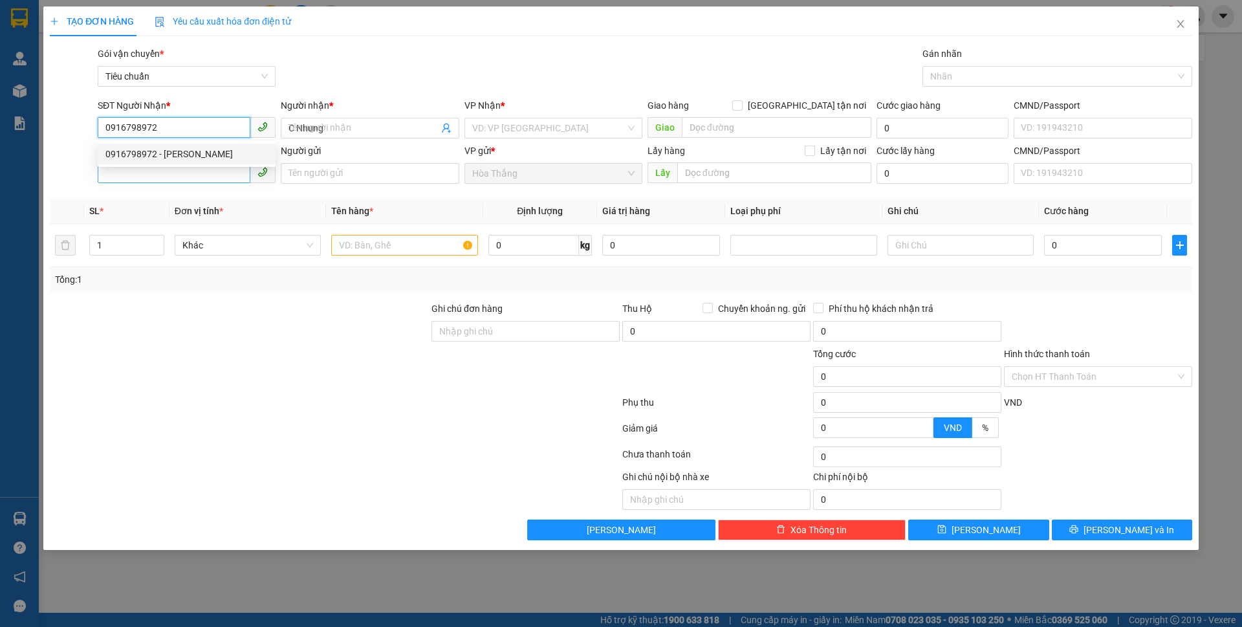
type input "0916798972"
type input "50.000"
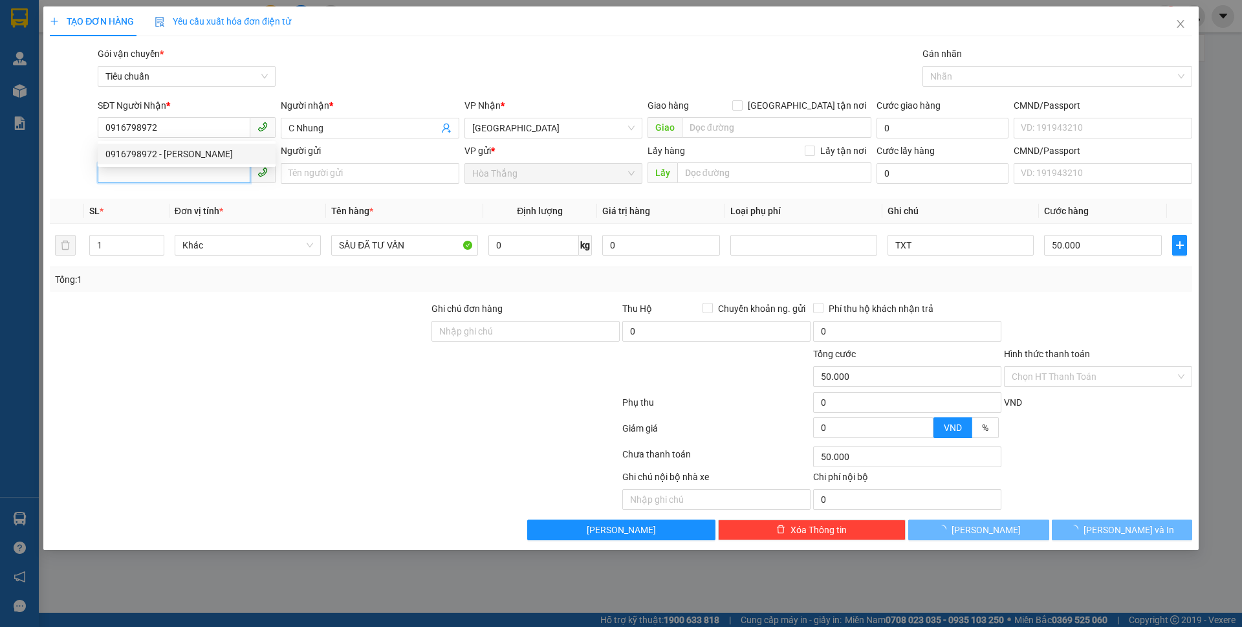
click at [144, 174] on input "SĐT Người Gửi" at bounding box center [174, 172] width 153 height 21
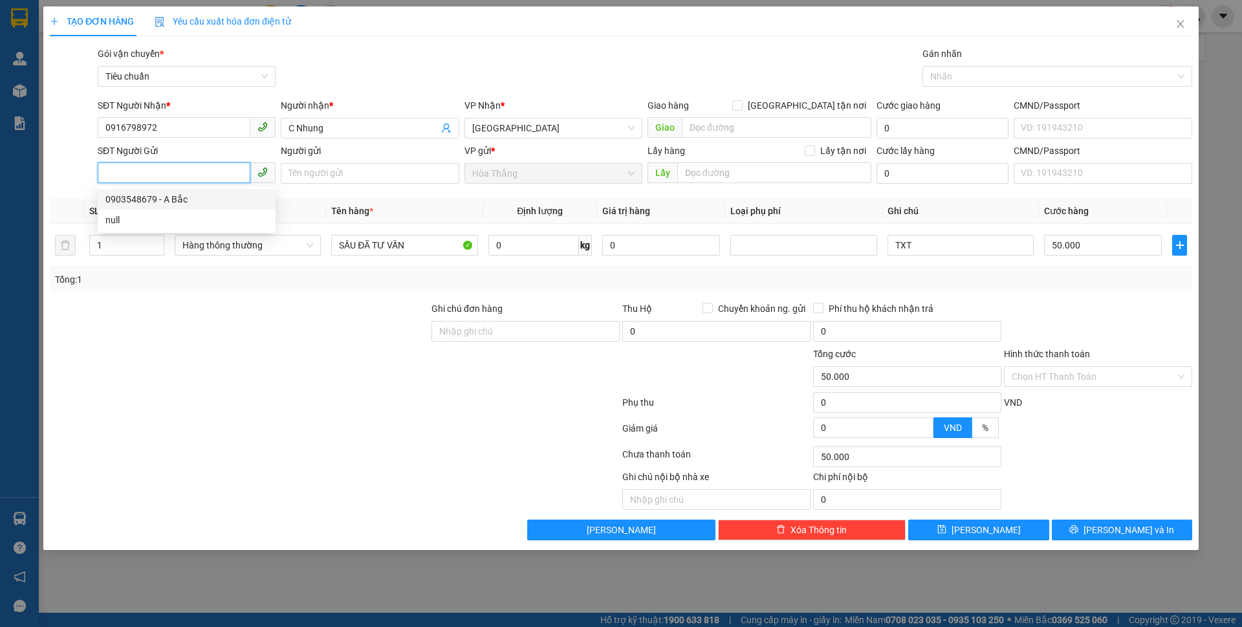
click at [173, 191] on div "0903548679 - A Bắc" at bounding box center [187, 199] width 178 height 21
type input "0903548679"
type input "A Bắc"
type input "240452109"
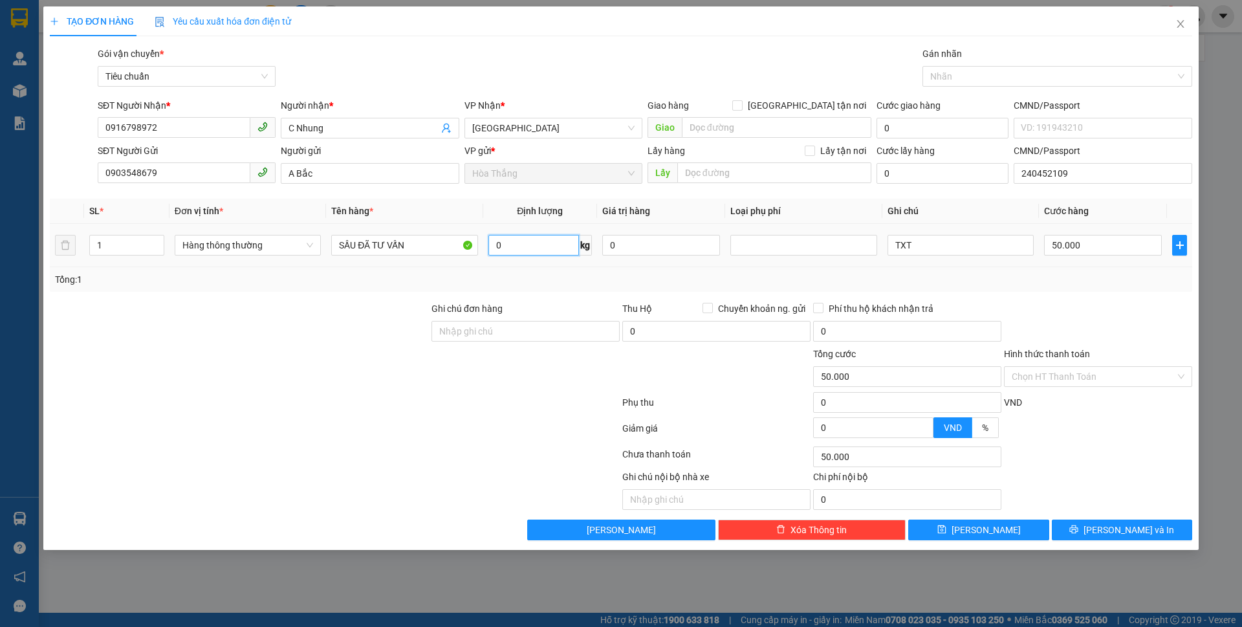
click at [523, 244] on input "0" at bounding box center [533, 245] width 91 height 21
type input "22"
type input "60.000"
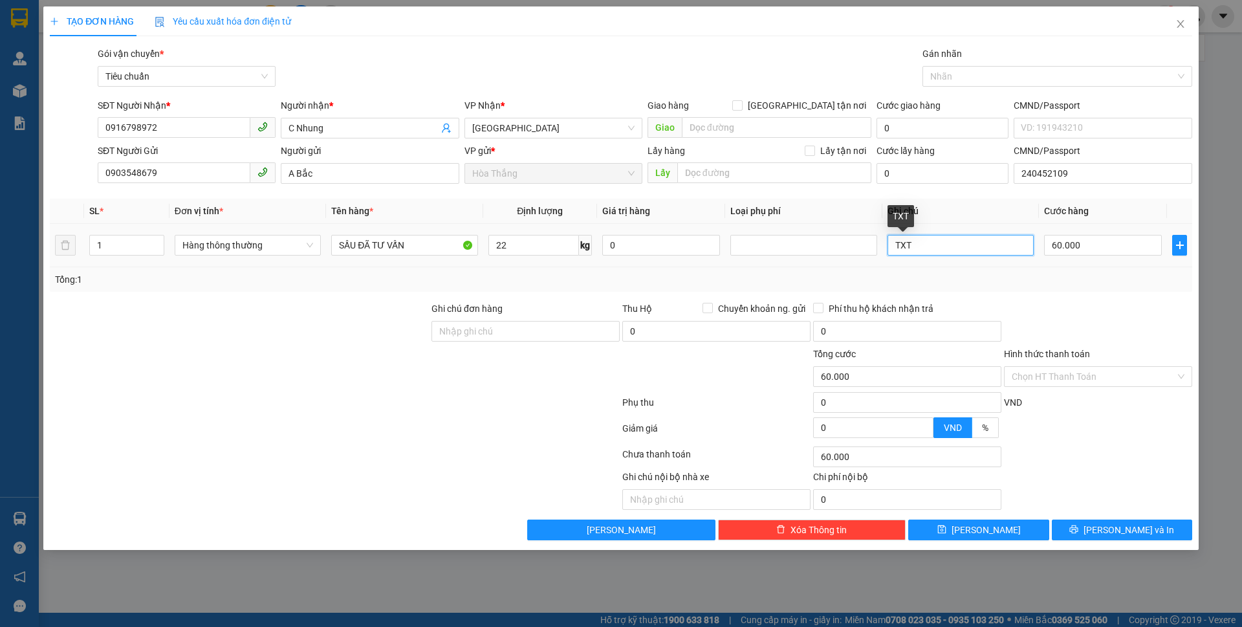
drag, startPoint x: 899, startPoint y: 238, endPoint x: 966, endPoint y: 244, distance: 67.5
click at [966, 244] on input "TXT" at bounding box center [960, 245] width 146 height 21
type input "T CHỮ XANH"
click at [1047, 377] on input "Hình thức thanh toán" at bounding box center [1094, 376] width 164 height 19
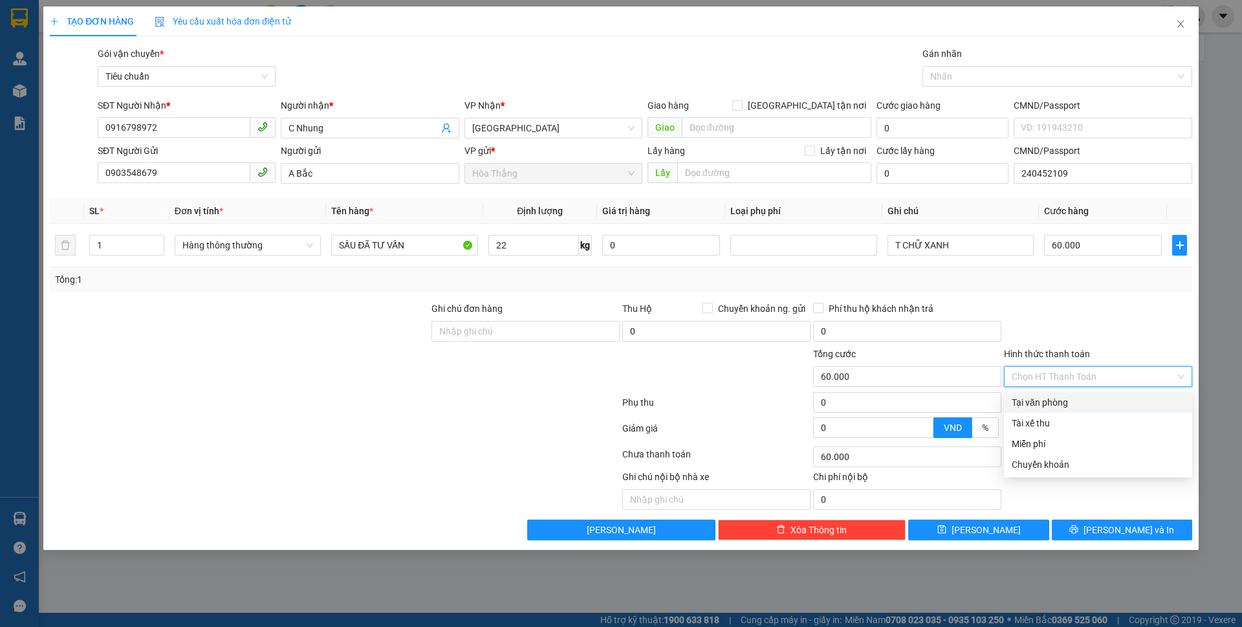
click at [1050, 396] on div "Tại văn phòng" at bounding box center [1098, 402] width 173 height 14
type input "0"
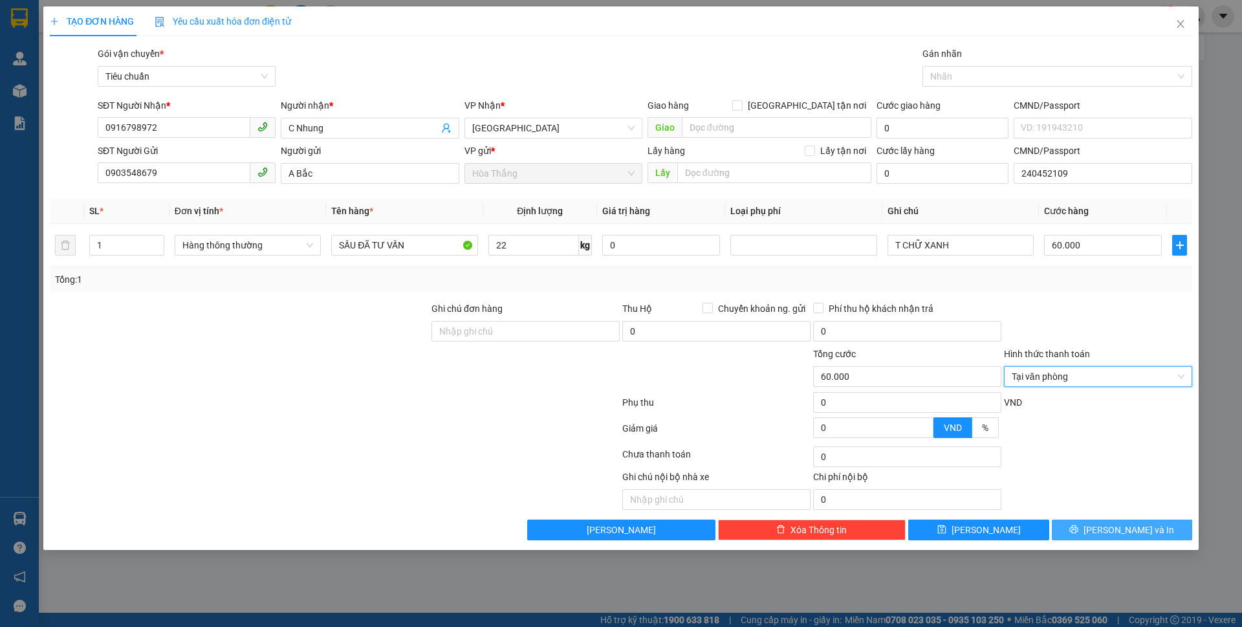
click at [1120, 527] on span "[PERSON_NAME] và In" at bounding box center [1128, 530] width 91 height 14
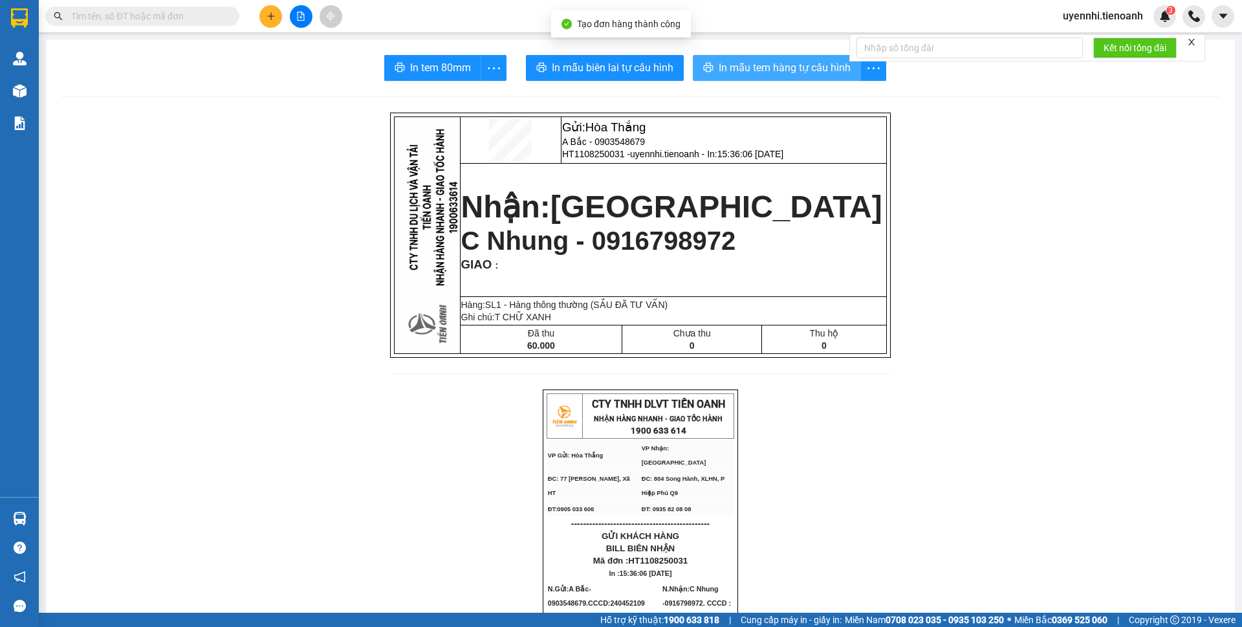
click at [774, 76] on button "In mẫu tem hàng tự cấu hình" at bounding box center [777, 68] width 168 height 26
click at [771, 61] on span "In mẫu tem hàng tự cấu hình" at bounding box center [785, 68] width 132 height 16
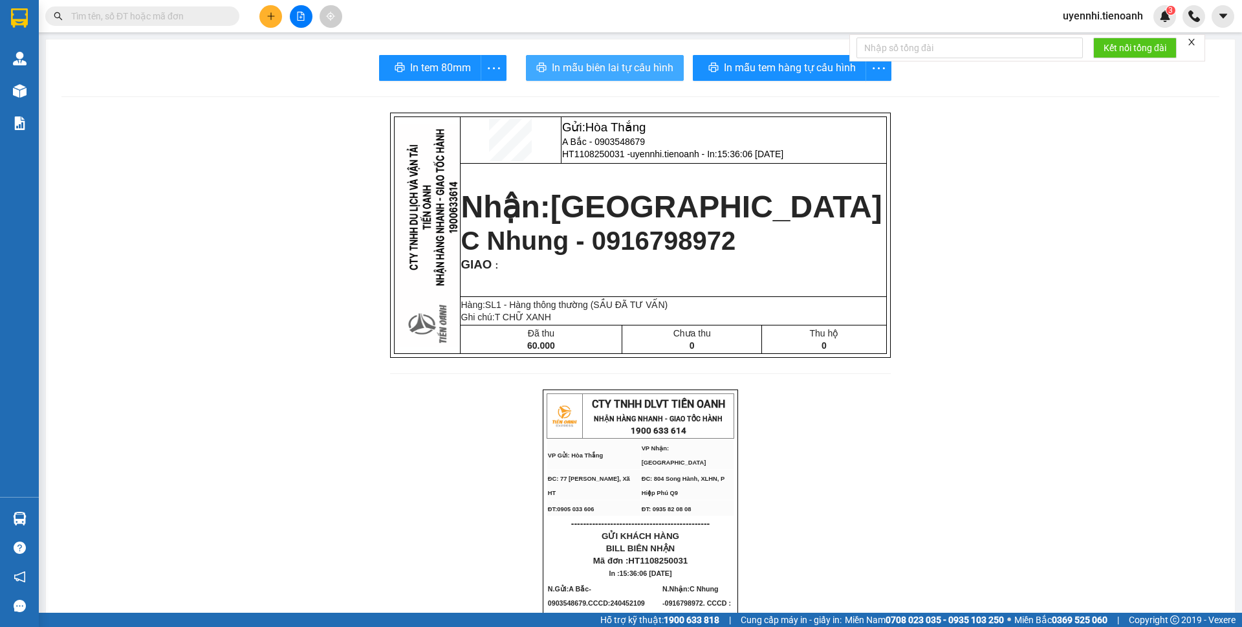
click at [621, 64] on span "In mẫu biên lai tự cấu hình" at bounding box center [613, 68] width 122 height 16
